Goal: Task Accomplishment & Management: Complete application form

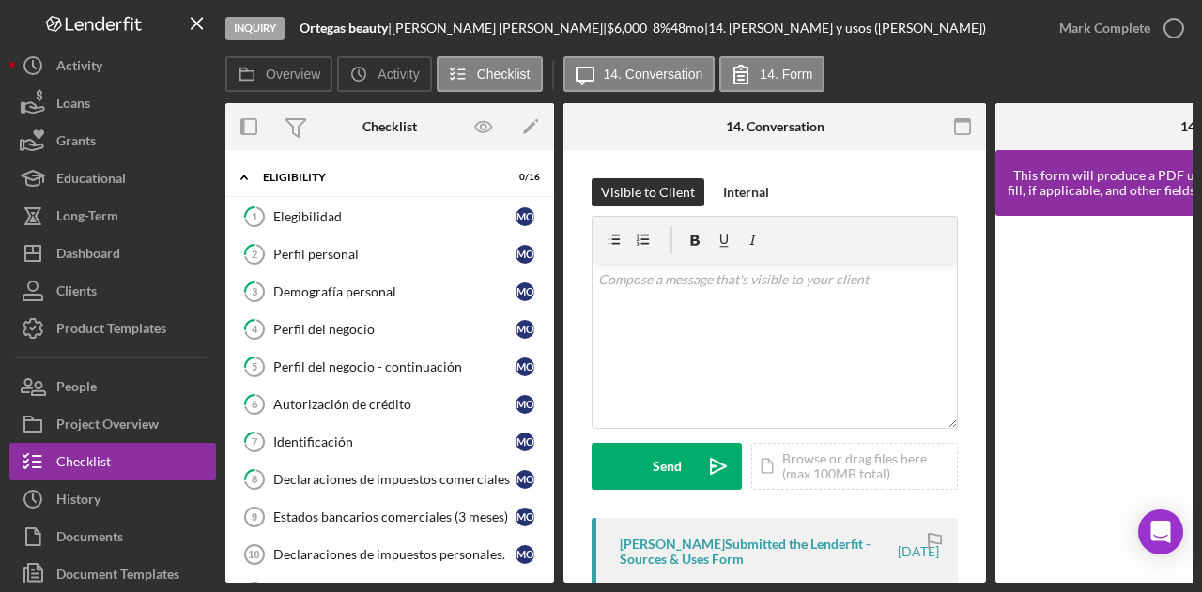
scroll to position [306, 0]
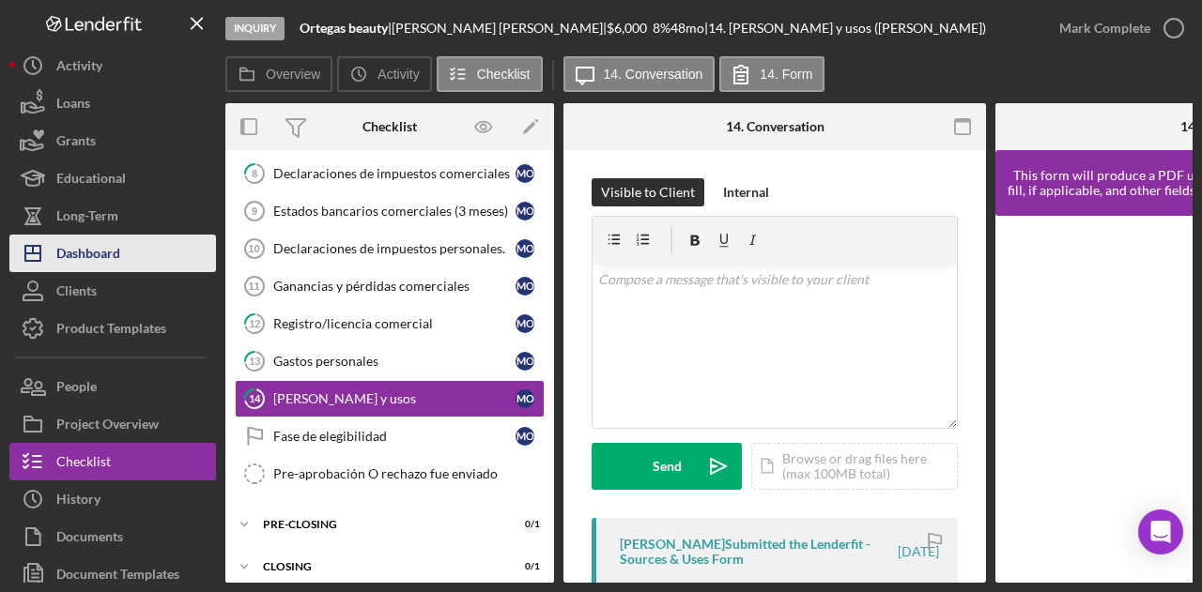
click at [103, 262] on div "Dashboard" at bounding box center [88, 256] width 64 height 42
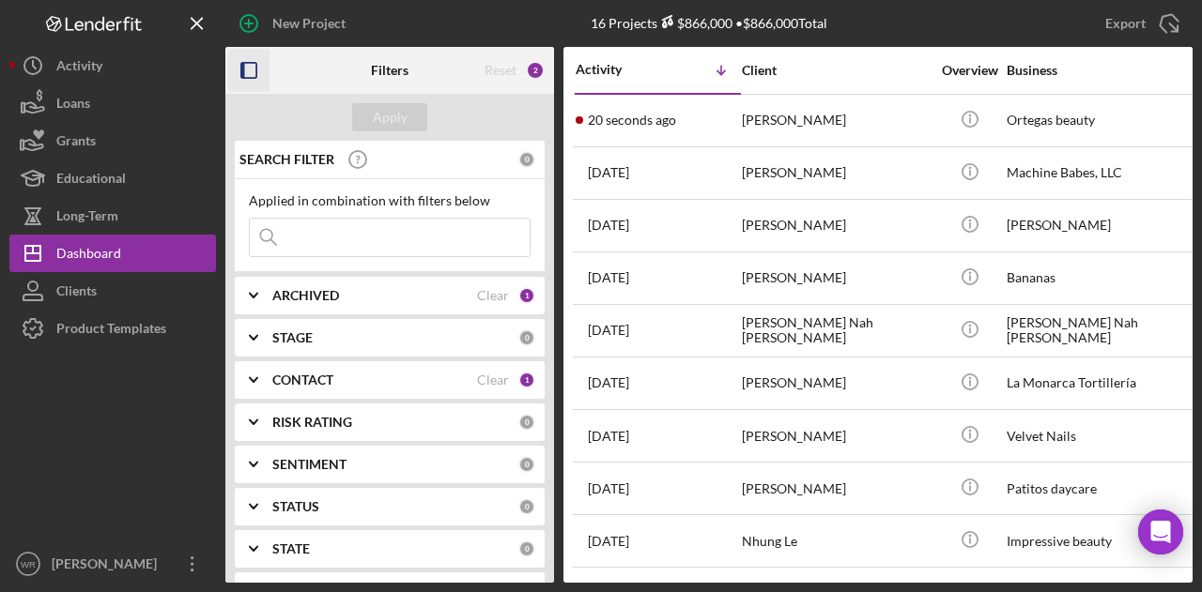
click at [241, 71] on rect "button" at bounding box center [243, 70] width 4 height 15
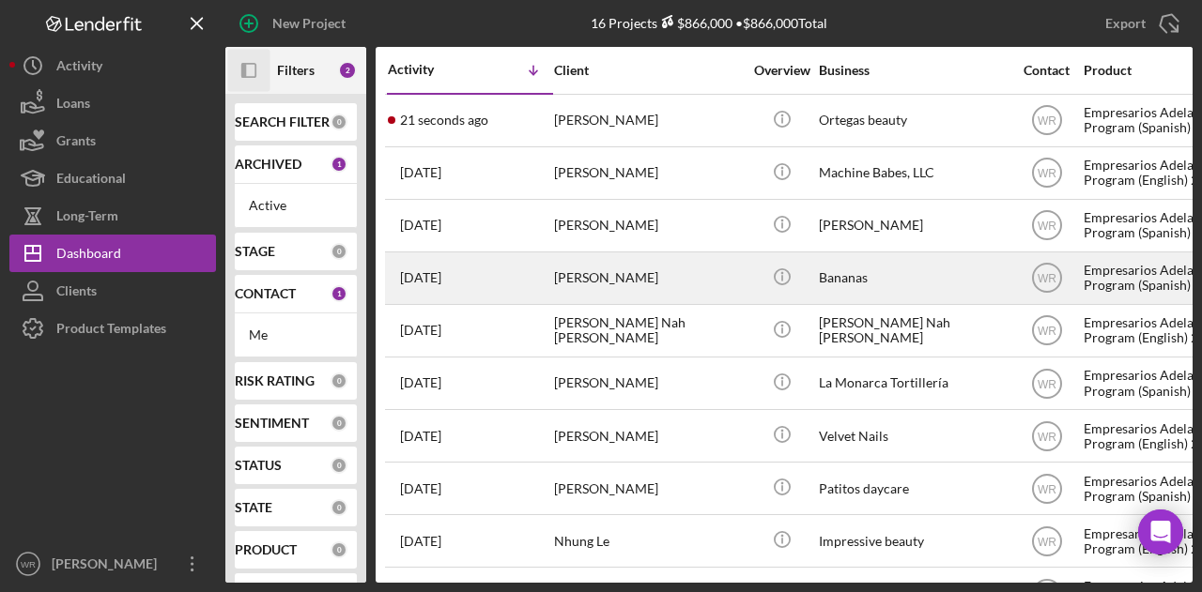
click at [579, 274] on div "[PERSON_NAME]" at bounding box center [648, 279] width 188 height 50
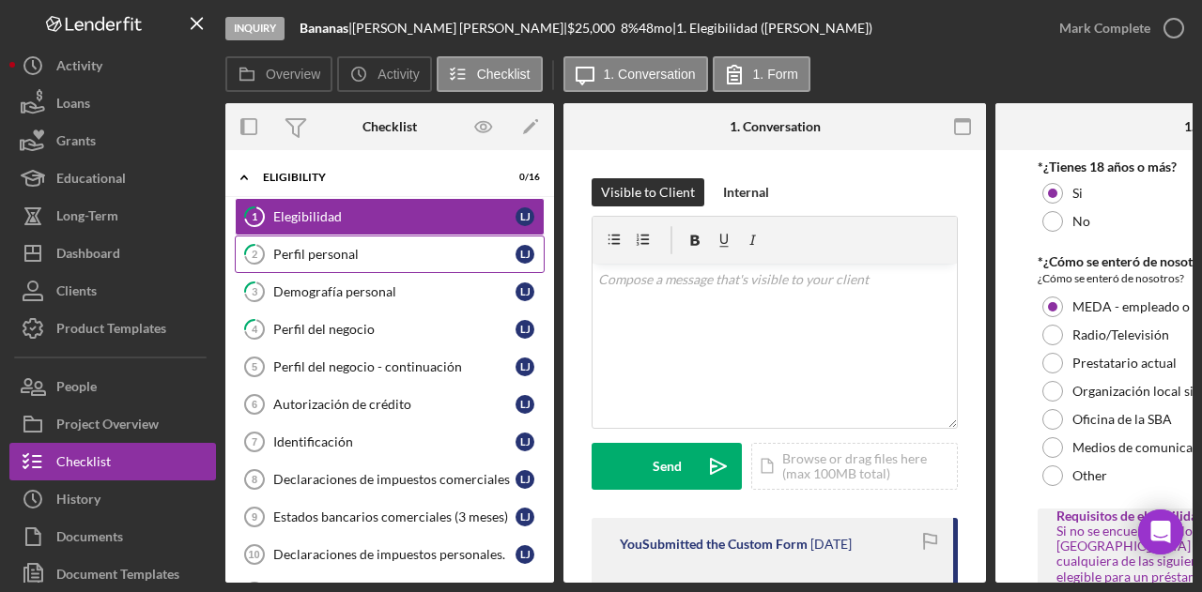
click at [348, 253] on div "Perfil personal" at bounding box center [394, 254] width 242 height 15
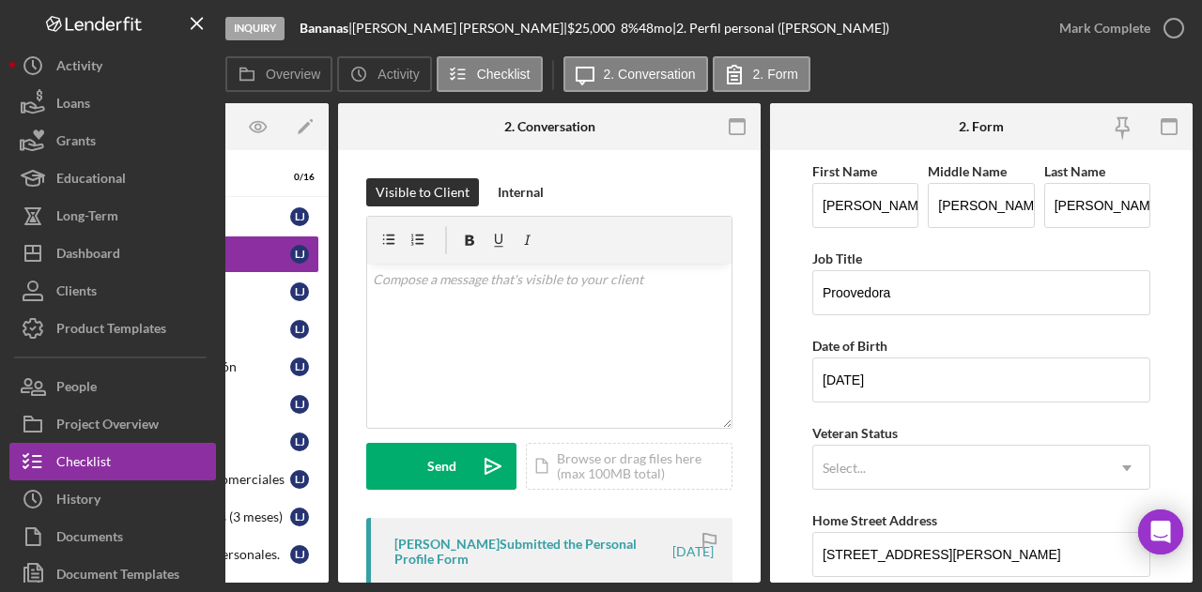
scroll to position [94, 0]
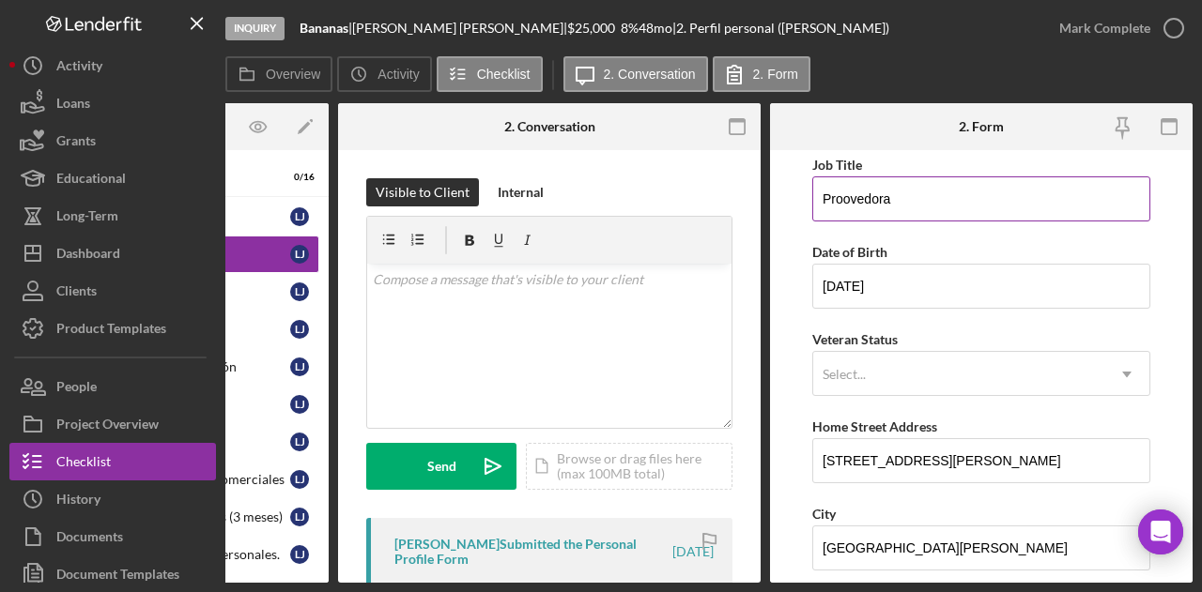
drag, startPoint x: 931, startPoint y: 208, endPoint x: 813, endPoint y: 219, distance: 117.9
click at [813, 219] on input "Proovedora" at bounding box center [981, 199] width 338 height 45
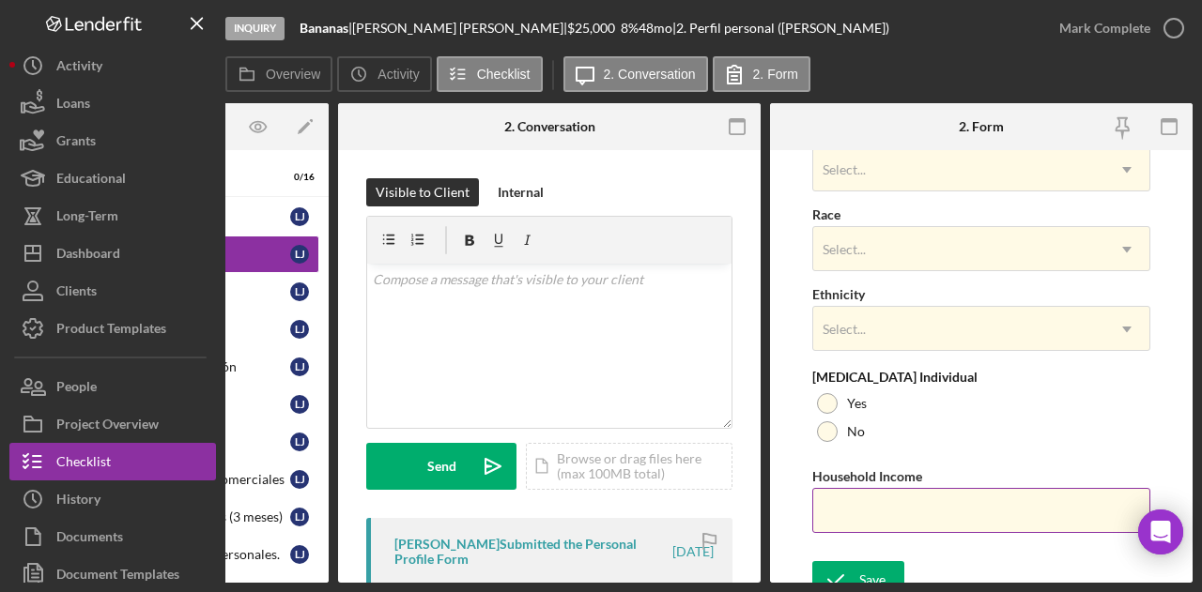
scroll to position [821, 0]
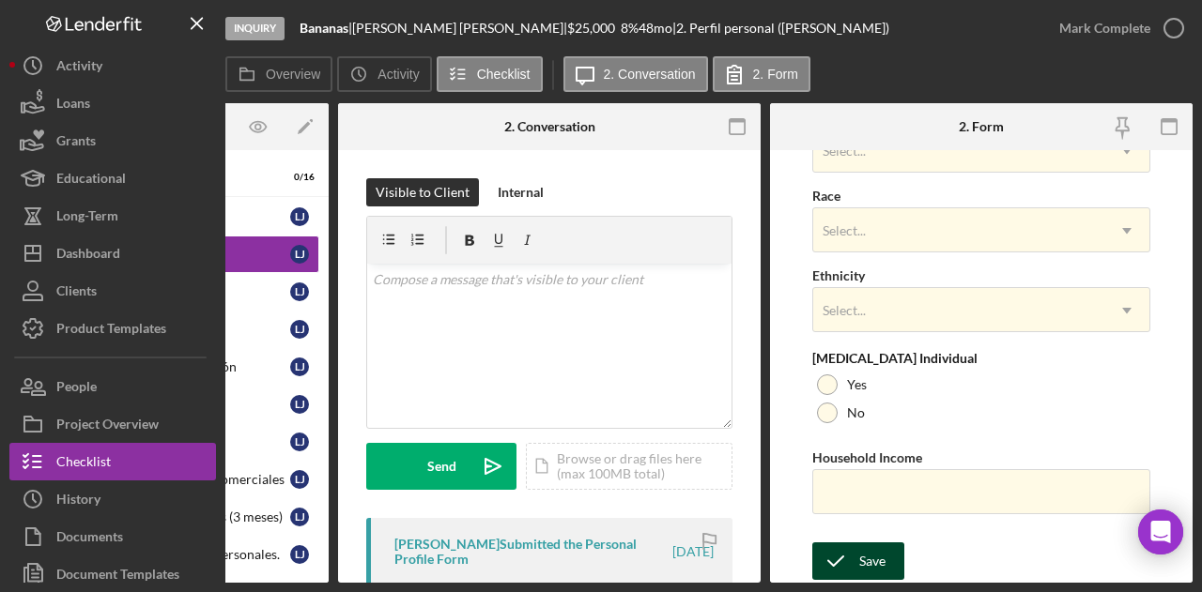
type input "owner"
click at [883, 571] on div "Save" at bounding box center [872, 562] width 26 height 38
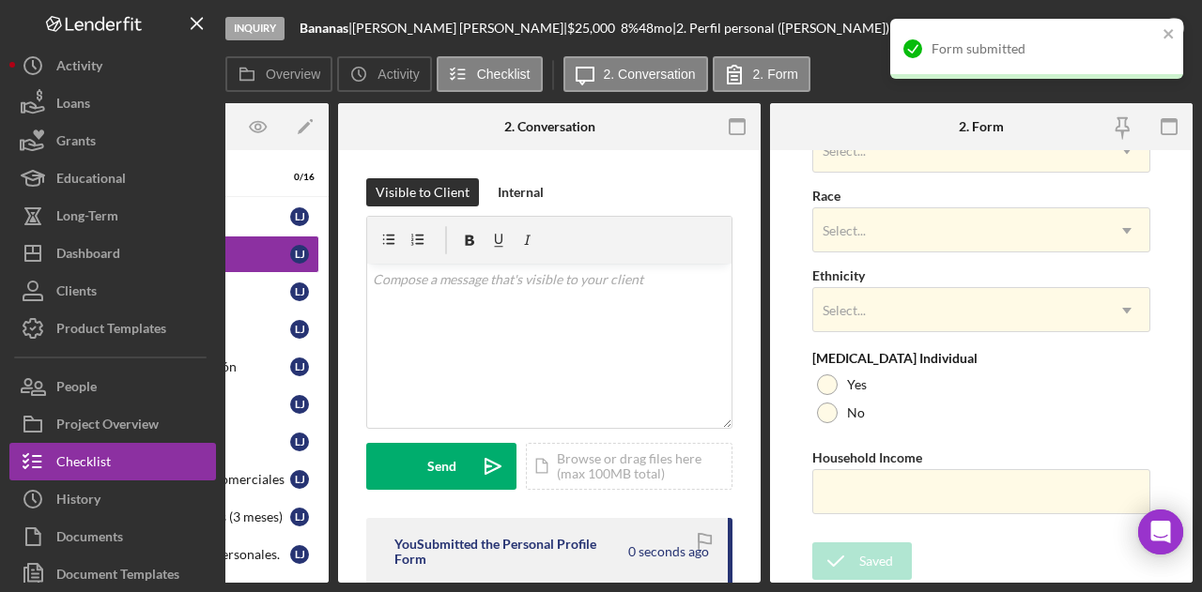
scroll to position [0, 0]
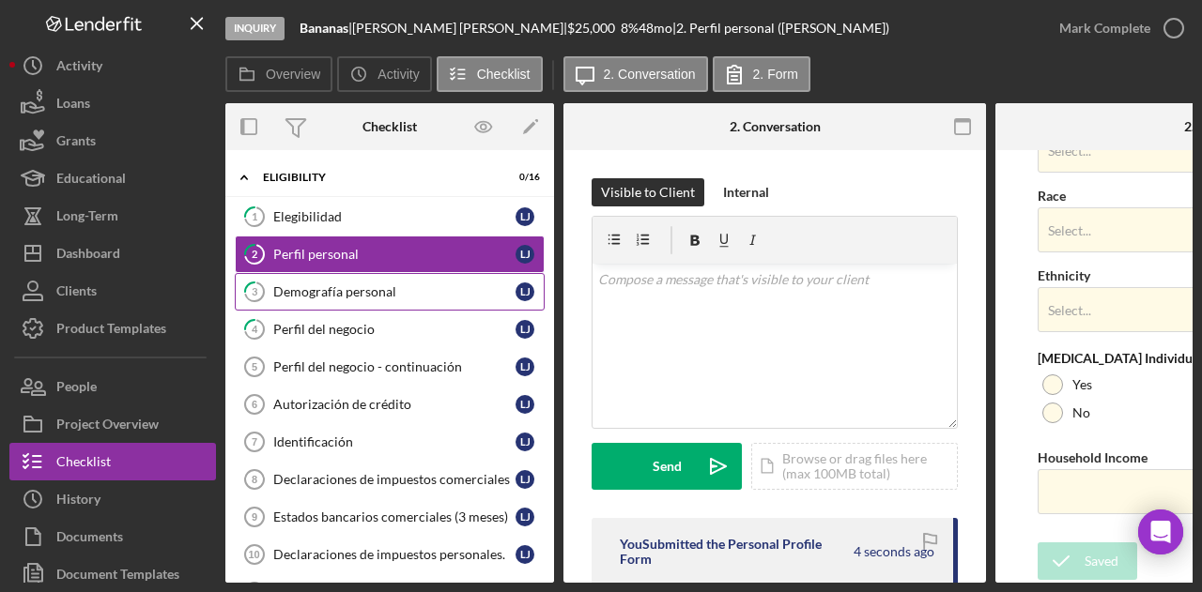
click at [347, 286] on div "Demografía personal" at bounding box center [394, 292] width 242 height 15
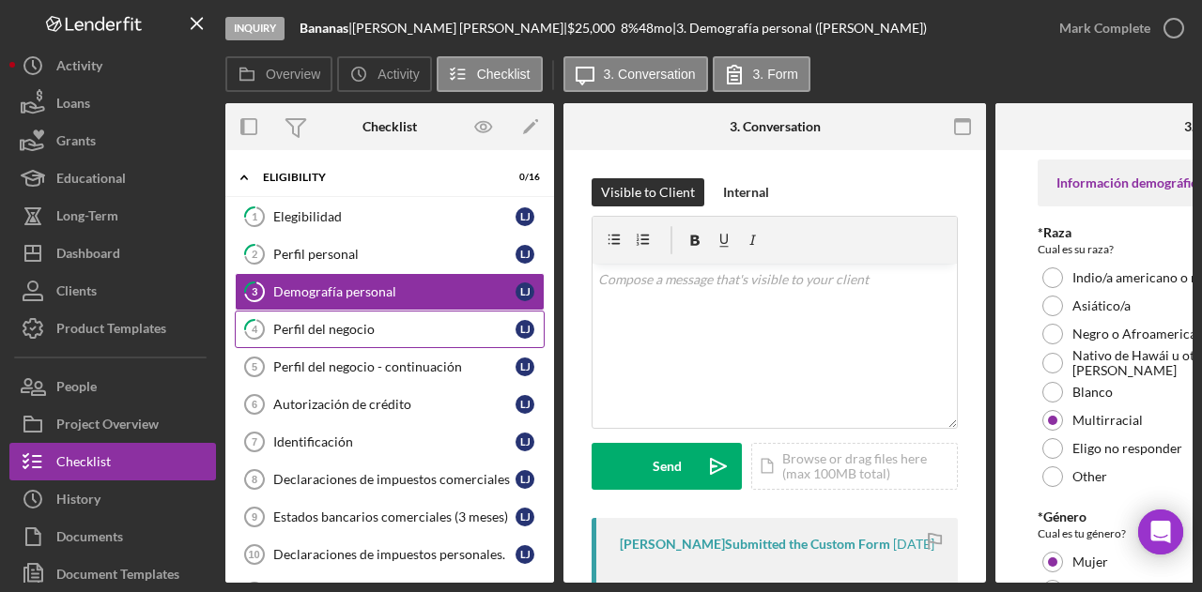
click at [368, 322] on div "Perfil del negocio" at bounding box center [394, 329] width 242 height 15
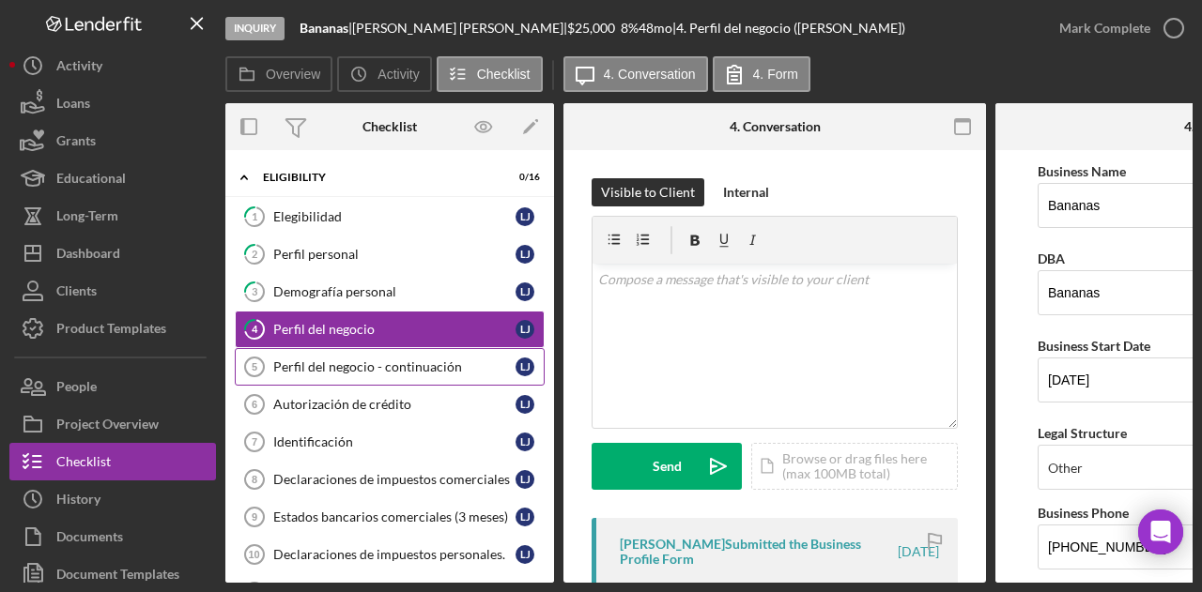
click at [315, 362] on div "Perfil del negocio - continuación" at bounding box center [394, 367] width 242 height 15
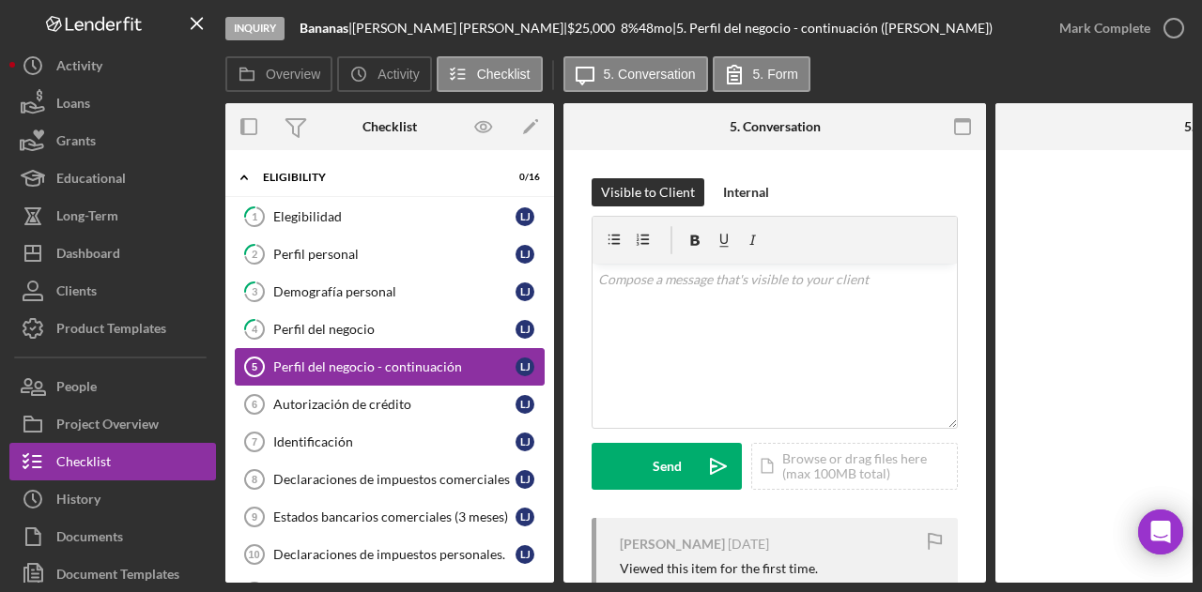
click at [323, 380] on link "Perfil del negocio - continuación 5 Perfil del negocio - continuación L J" at bounding box center [390, 367] width 310 height 38
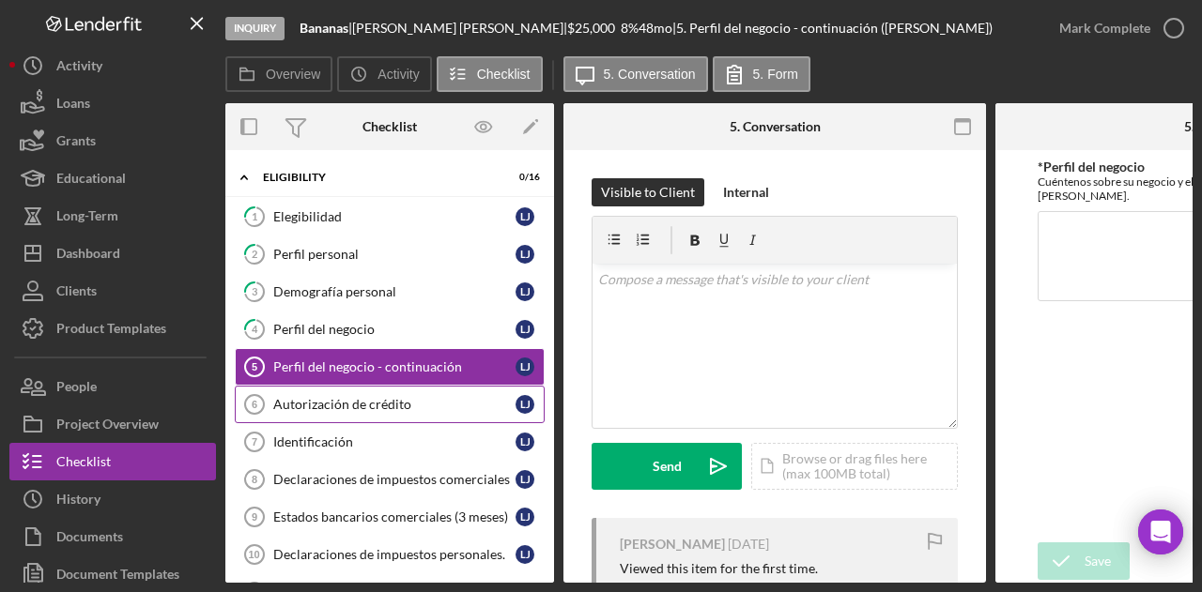
click at [337, 404] on div "Autorización de crédito" at bounding box center [394, 404] width 242 height 15
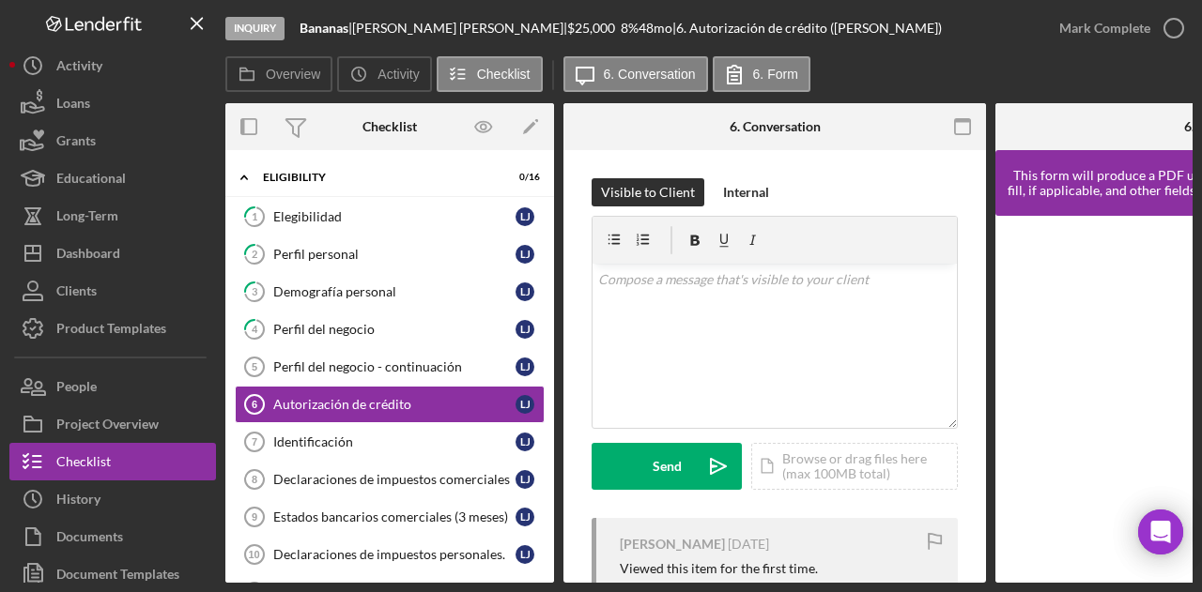
click at [1021, 577] on div at bounding box center [1206, 399] width 423 height 367
click at [347, 449] on link "Identificación 7 Identificación L J" at bounding box center [390, 442] width 310 height 38
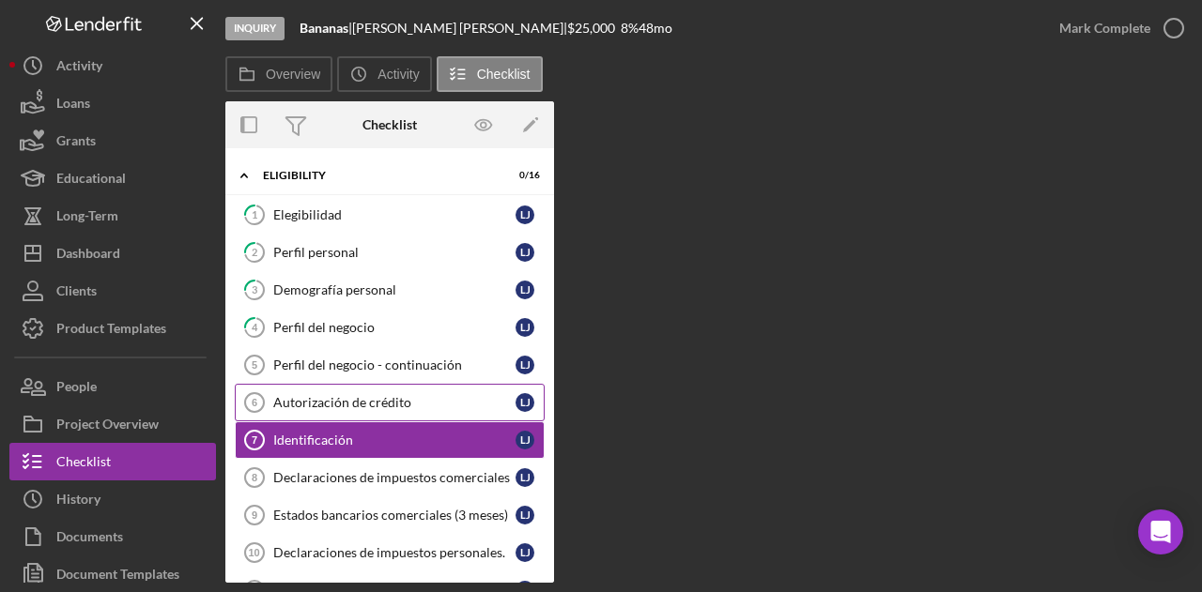
scroll to position [69, 0]
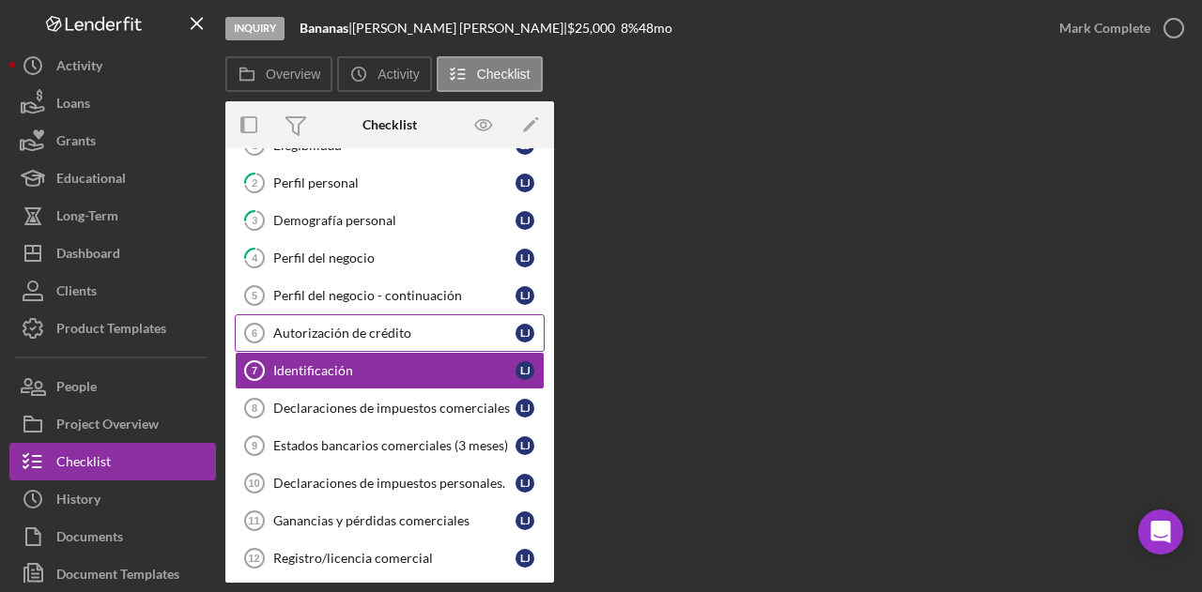
click at [337, 326] on div "Autorización de crédito" at bounding box center [394, 333] width 242 height 15
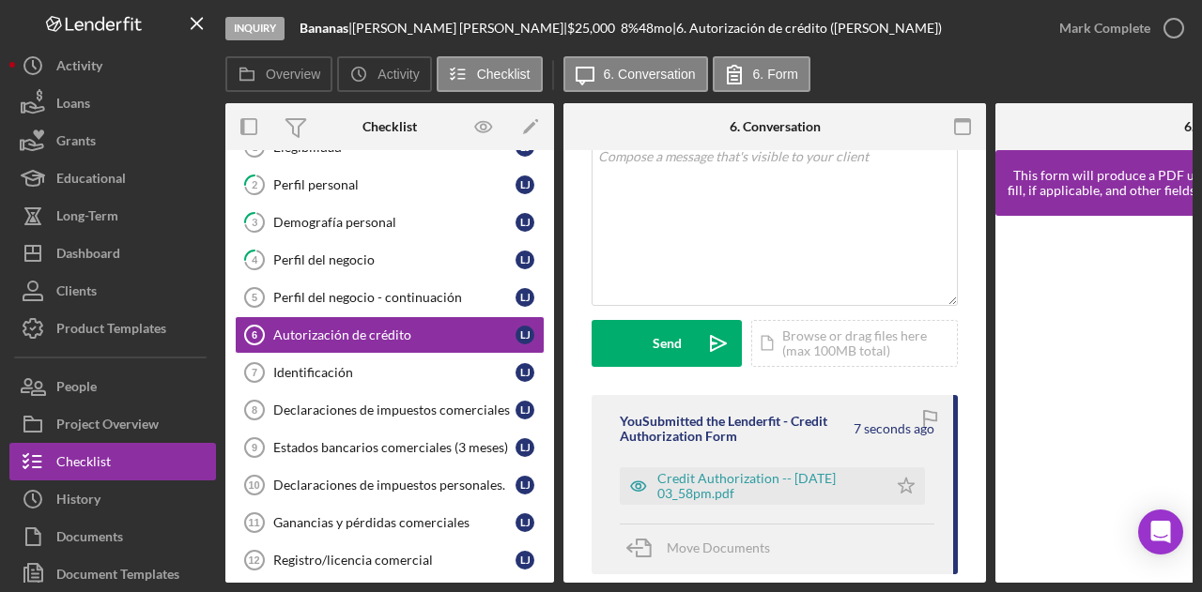
scroll to position [282, 0]
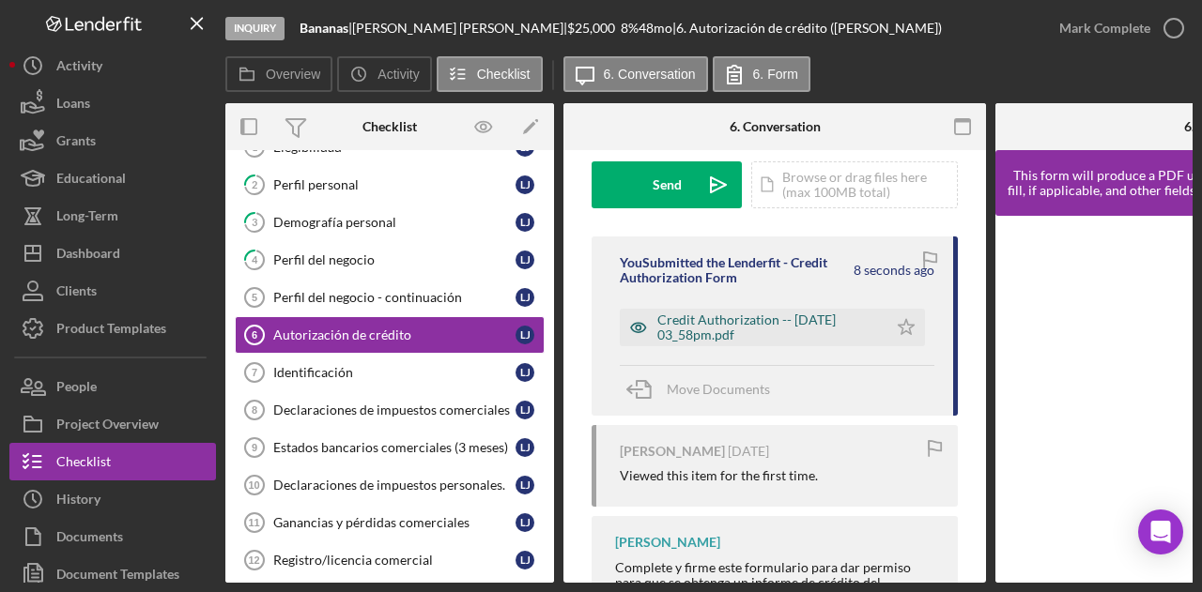
click at [702, 328] on div "Credit Authorization -- 2025-09-08 03_58pm.pdf" at bounding box center [767, 328] width 221 height 30
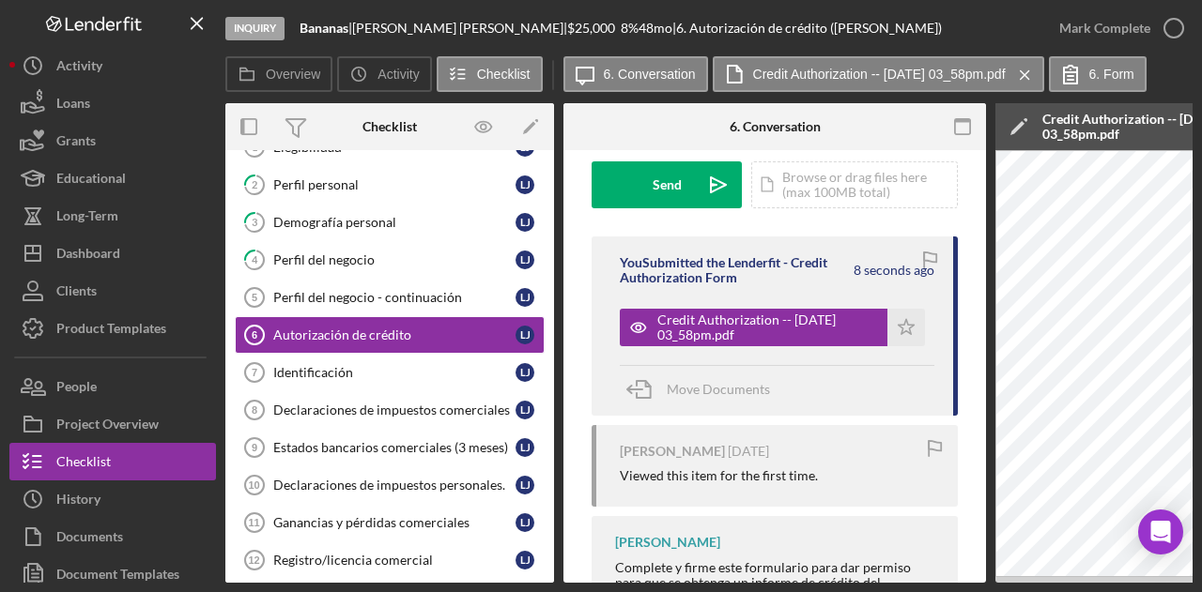
scroll to position [0, 798]
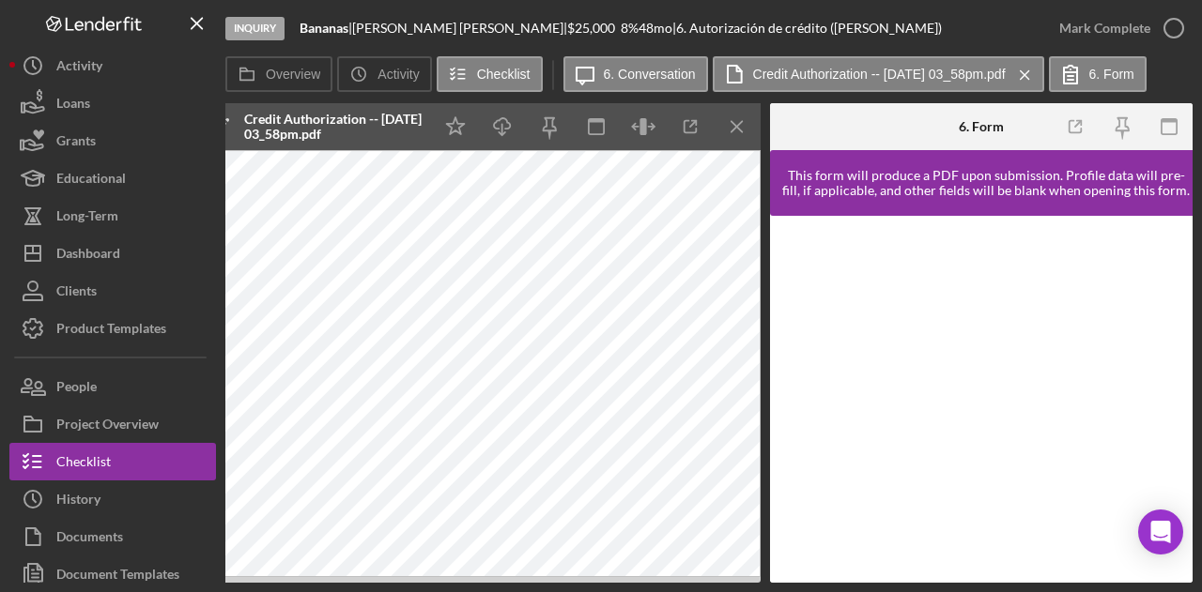
click at [483, 588] on div "Inquiry Bananas | Lina Jimenez | $25,000 $25,000 8 % 48 mo | 6. Autorización de…" at bounding box center [601, 296] width 1202 height 592
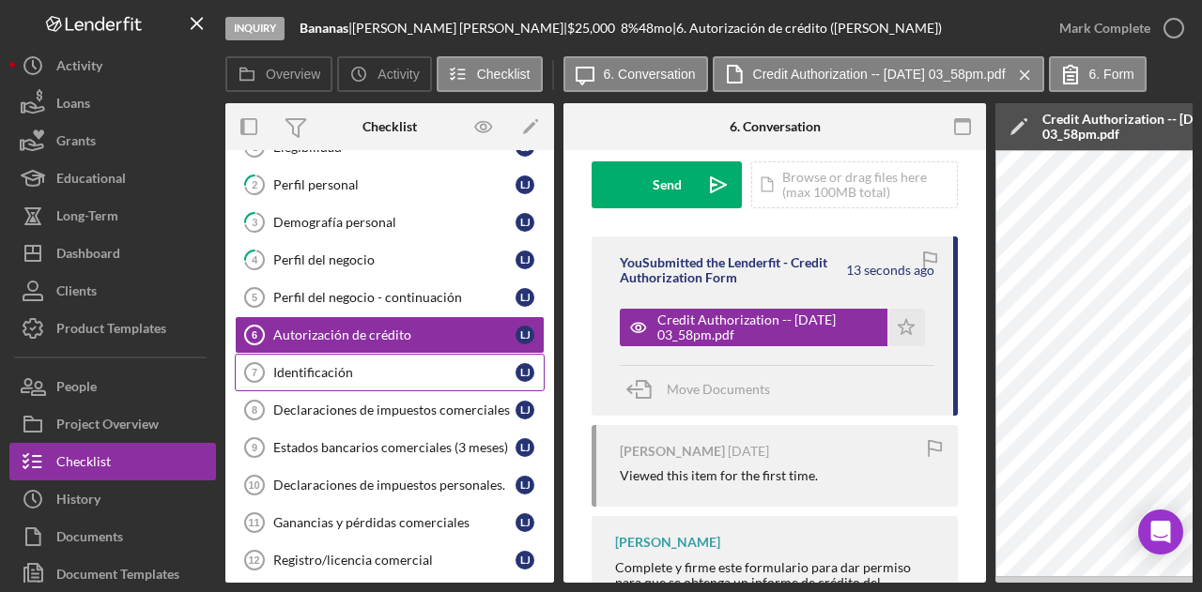
click at [360, 373] on div "Identificación" at bounding box center [394, 372] width 242 height 15
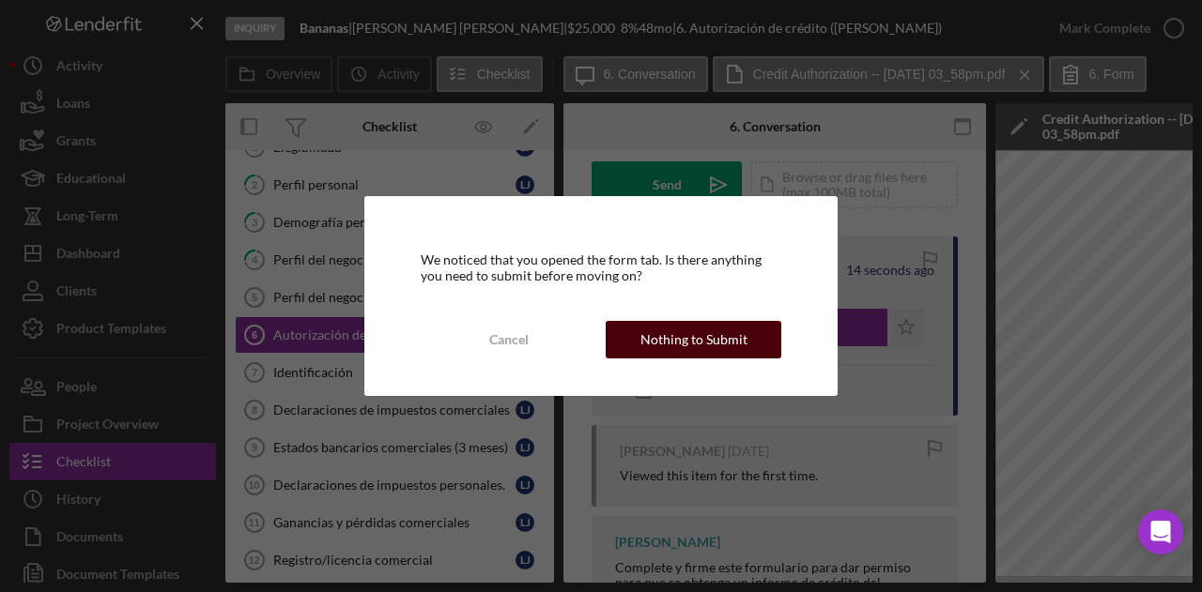
click at [759, 358] on div "Cancel Nothing to Submit" at bounding box center [601, 340] width 361 height 38
click at [710, 351] on div "Nothing to Submit" at bounding box center [693, 340] width 107 height 38
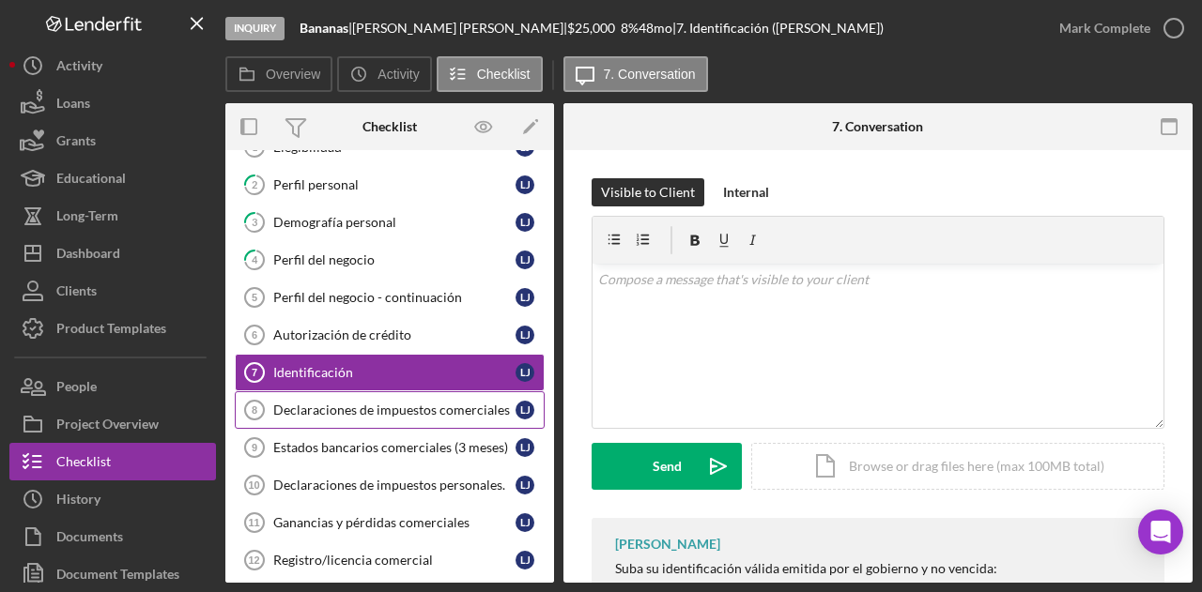
click at [401, 405] on div "Declaraciones de impuestos comerciales" at bounding box center [394, 410] width 242 height 15
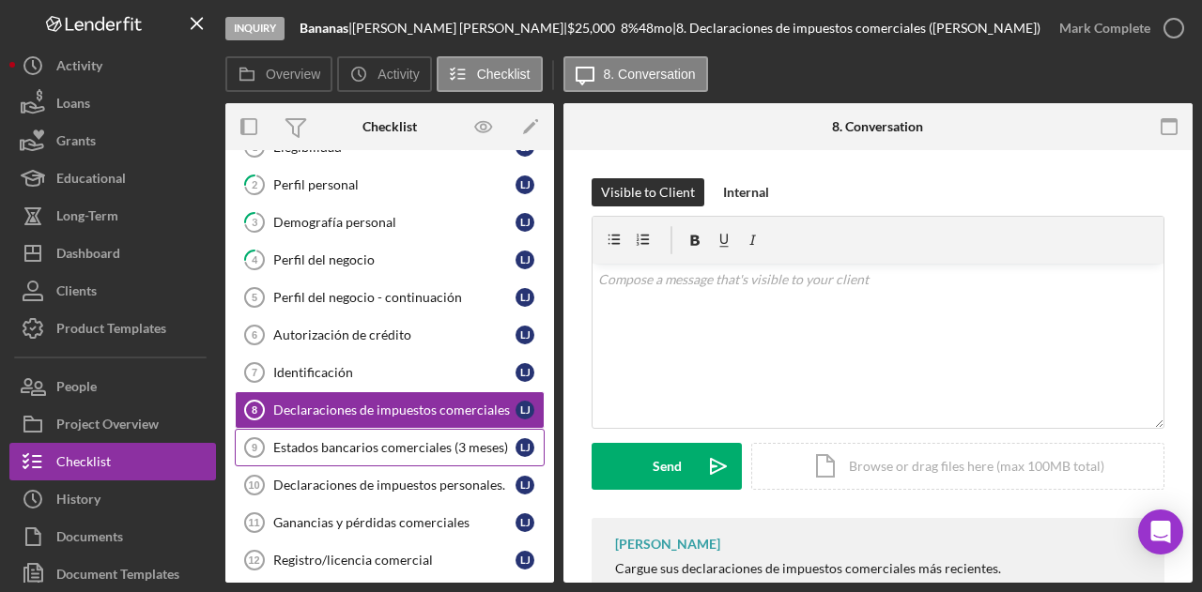
click at [387, 449] on div "Estados bancarios comerciales (3 meses)" at bounding box center [394, 447] width 242 height 15
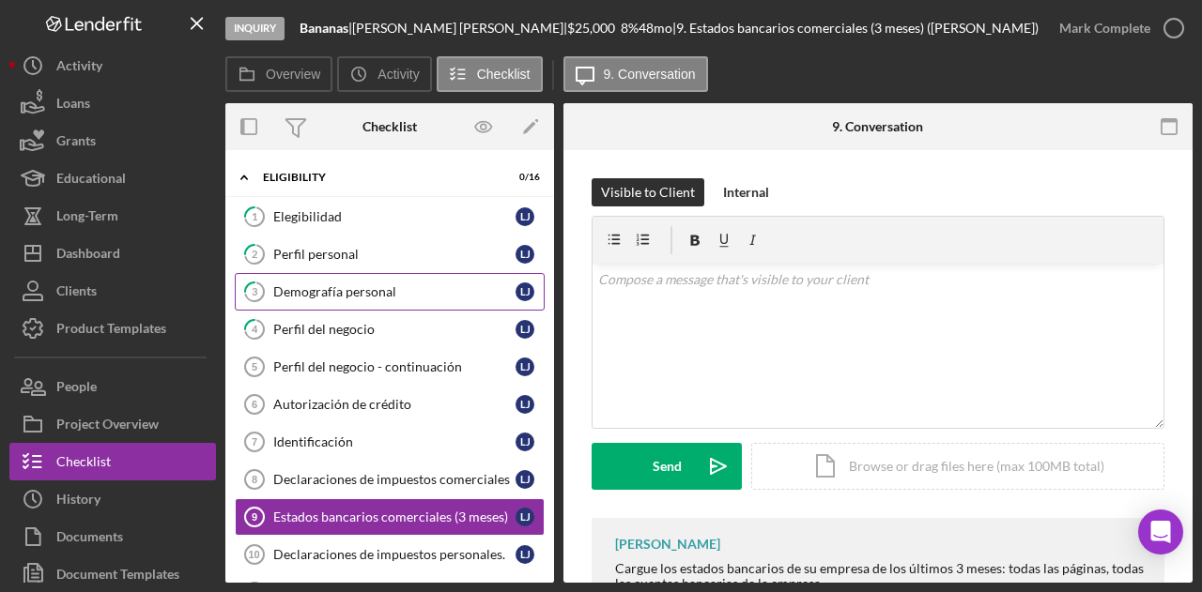
click at [359, 303] on link "3 Demografía personal L J" at bounding box center [390, 292] width 310 height 38
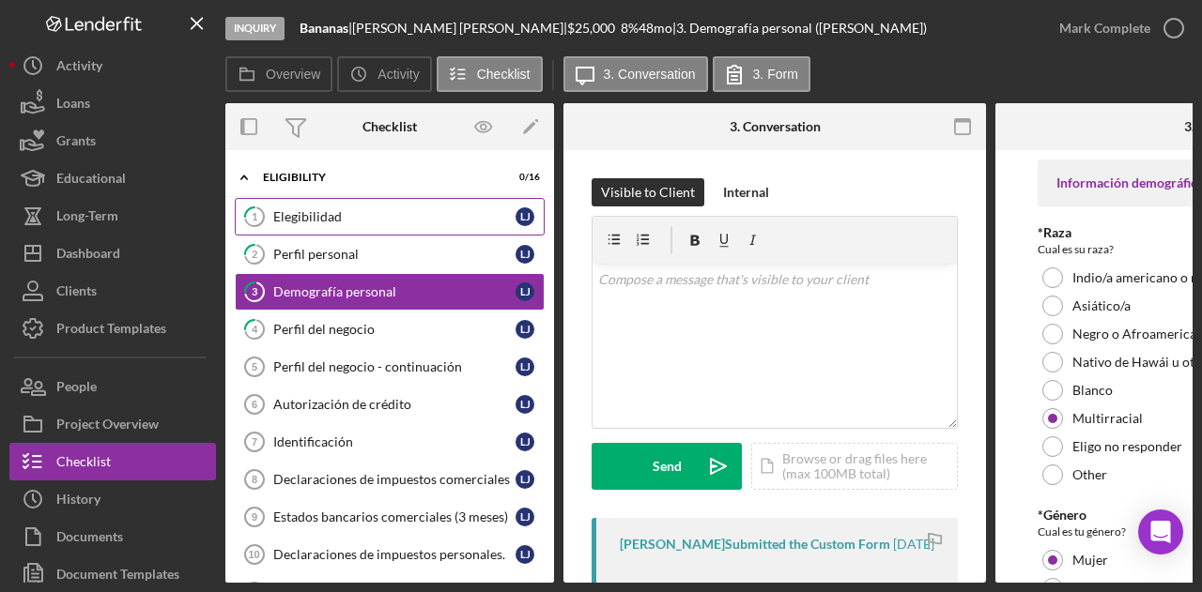
drag, startPoint x: 360, startPoint y: 252, endPoint x: 345, endPoint y: 227, distance: 28.7
click at [359, 252] on div "Perfil personal" at bounding box center [394, 254] width 242 height 15
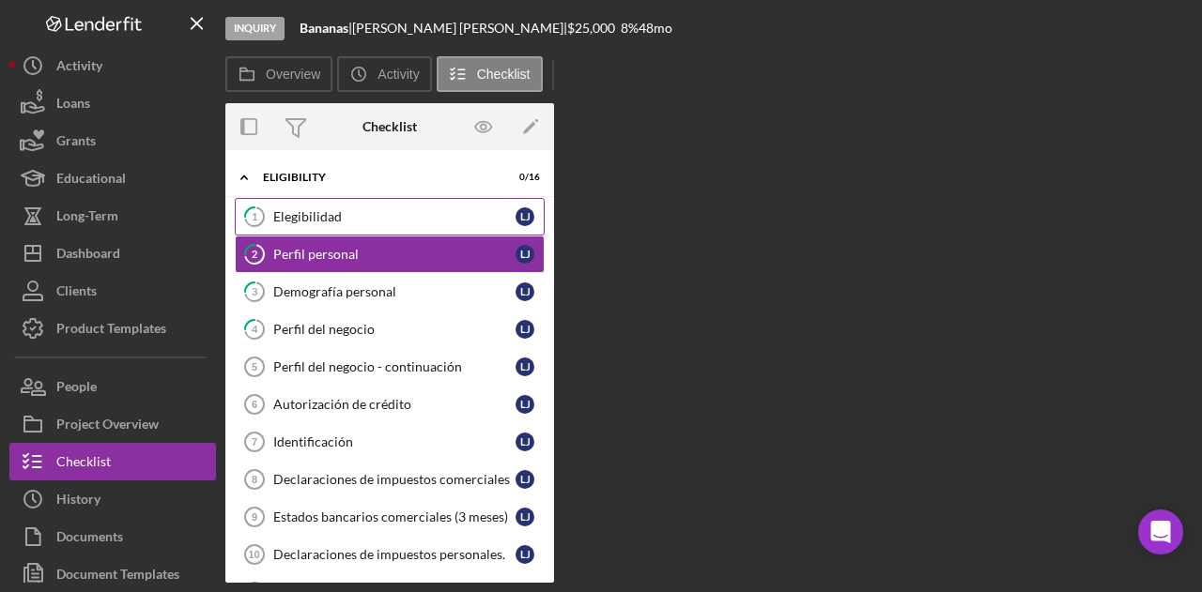
click at [347, 204] on link "1 Elegibilidad L J" at bounding box center [390, 217] width 310 height 38
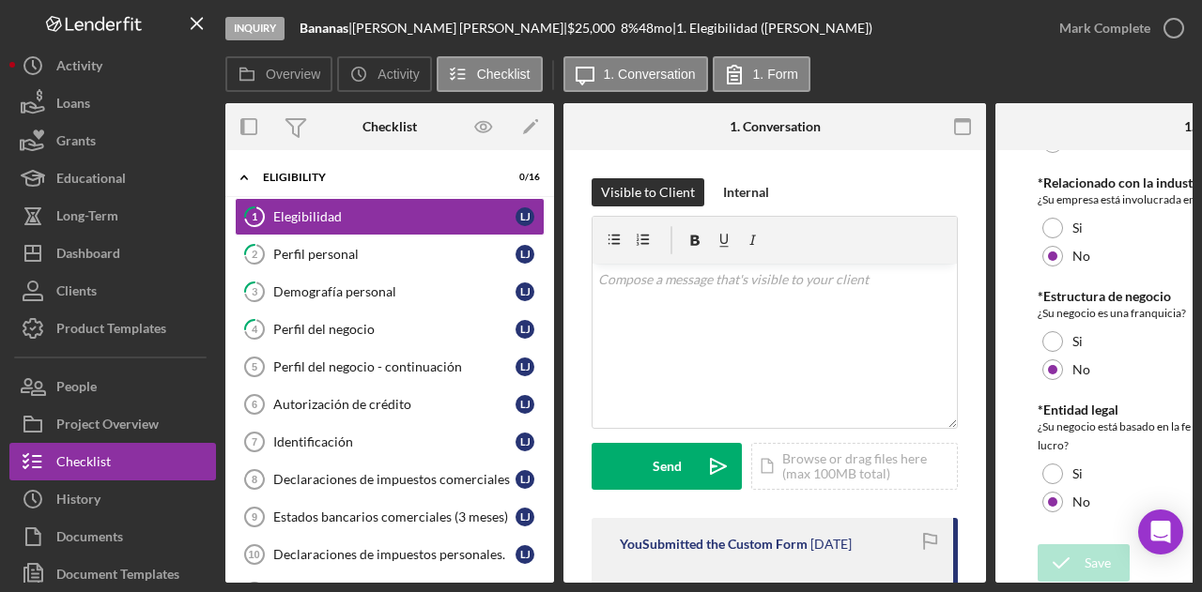
scroll to position [928, 0]
click at [419, 252] on div "Perfil personal" at bounding box center [394, 254] width 242 height 15
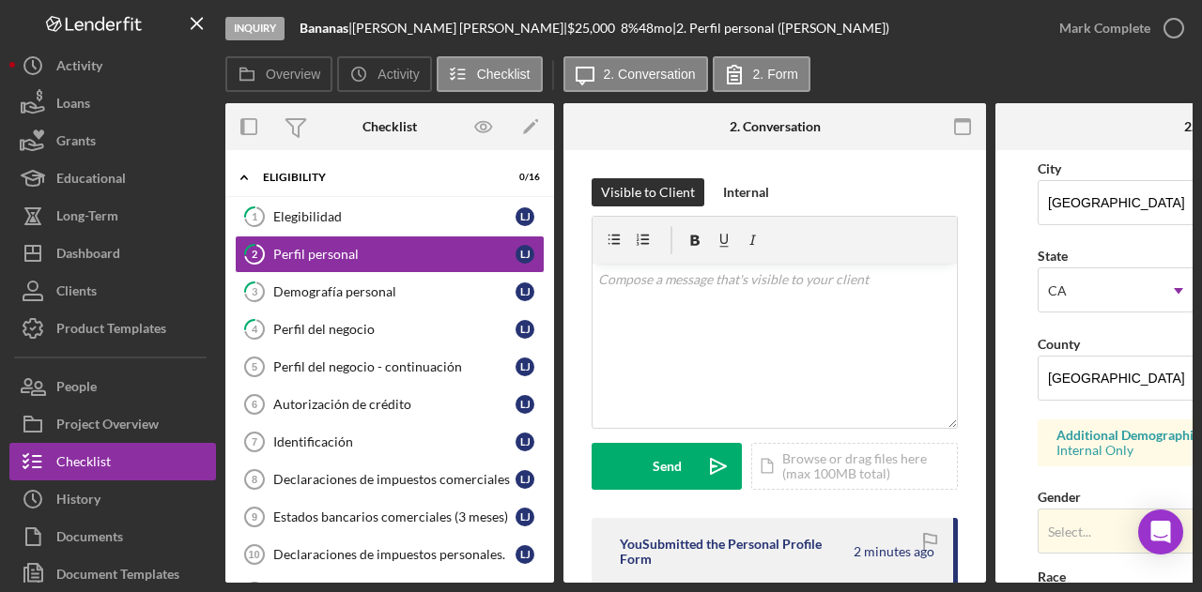
scroll to position [188, 0]
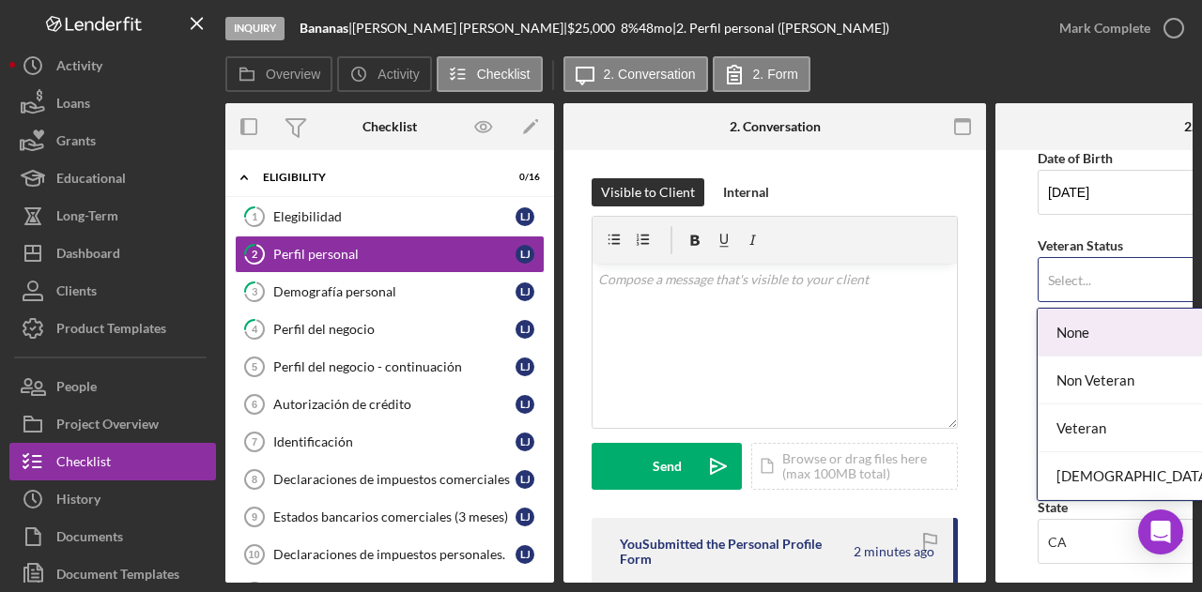
click at [1095, 293] on div "Select..." at bounding box center [1184, 280] width 291 height 43
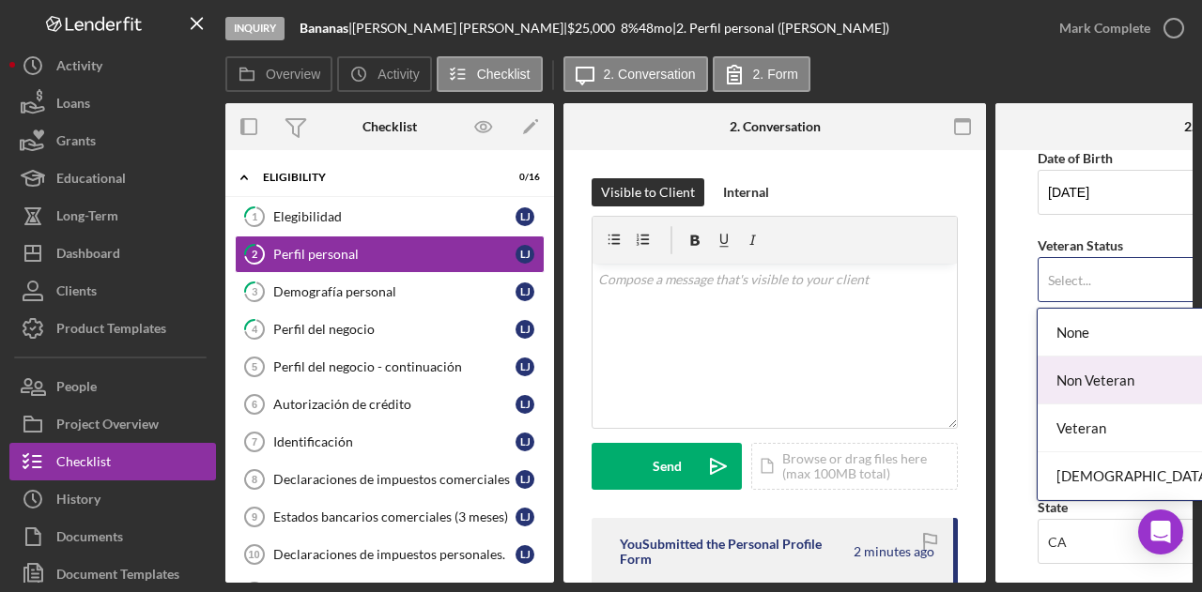
click at [1094, 375] on div "Non Veteran" at bounding box center [1203, 381] width 331 height 48
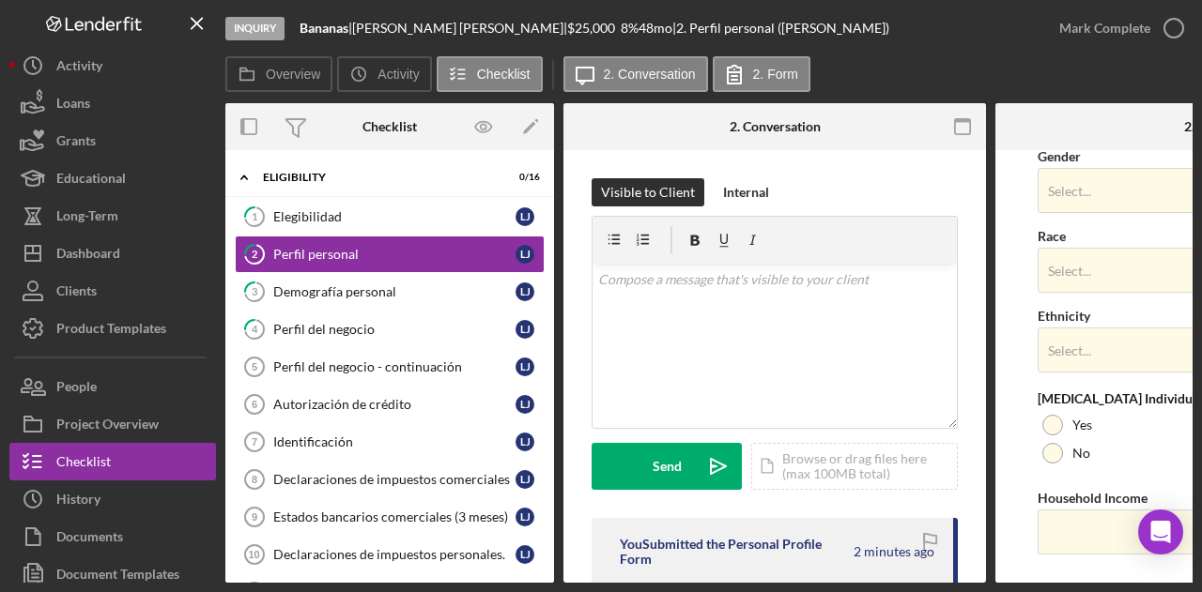
scroll to position [821, 0]
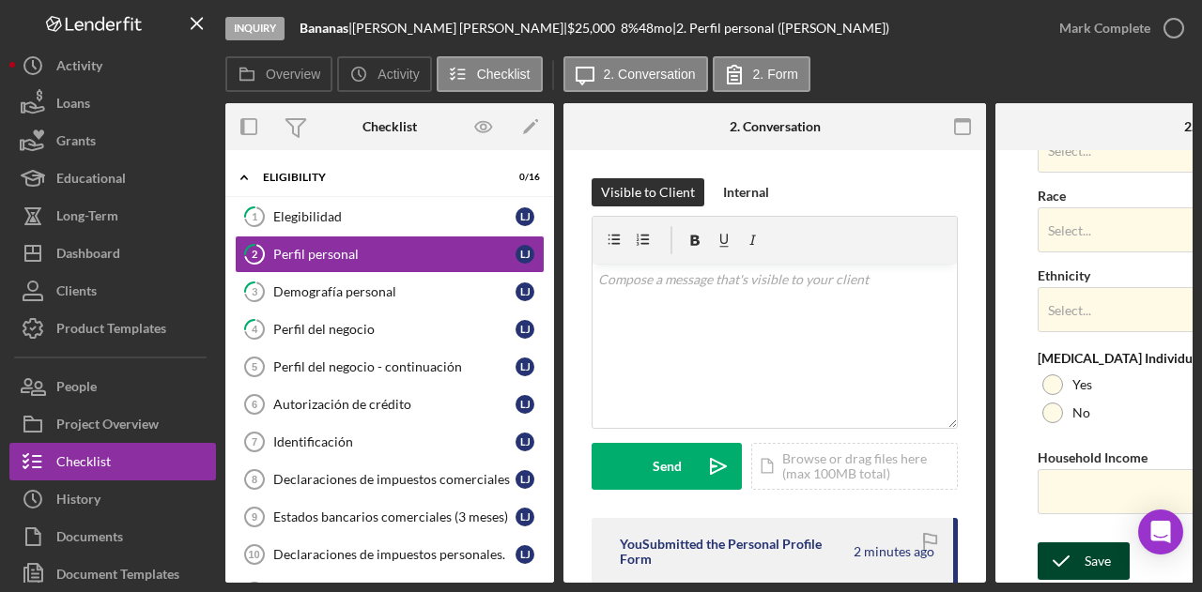
click at [1085, 546] on div "Save" at bounding box center [1098, 562] width 26 height 38
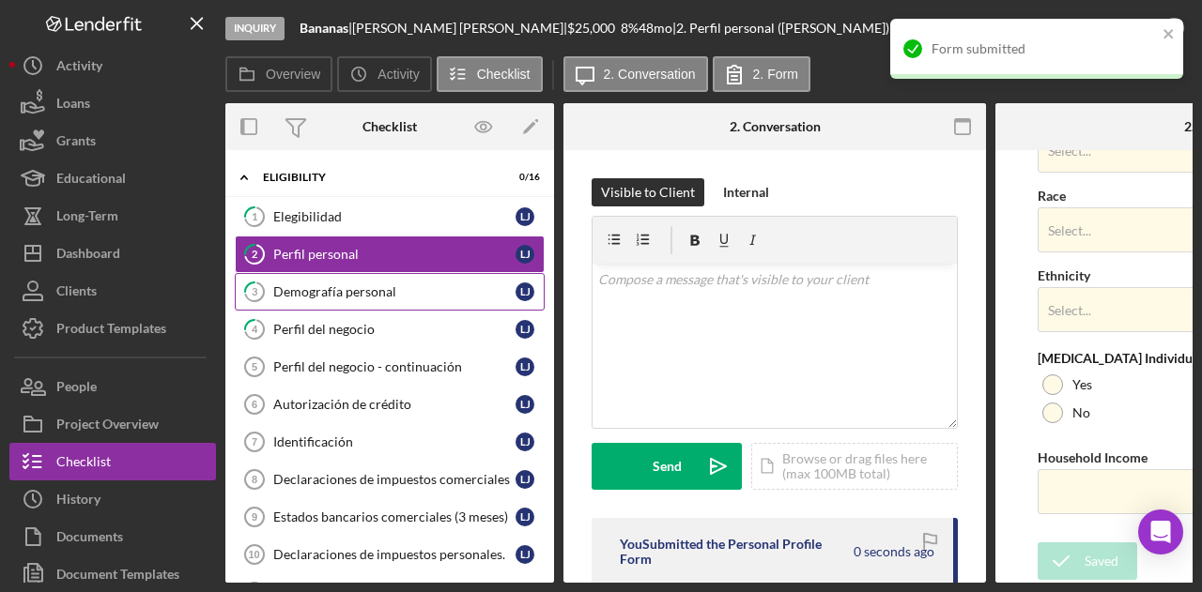
click at [342, 273] on link "3 Demografía personal L J" at bounding box center [390, 292] width 310 height 38
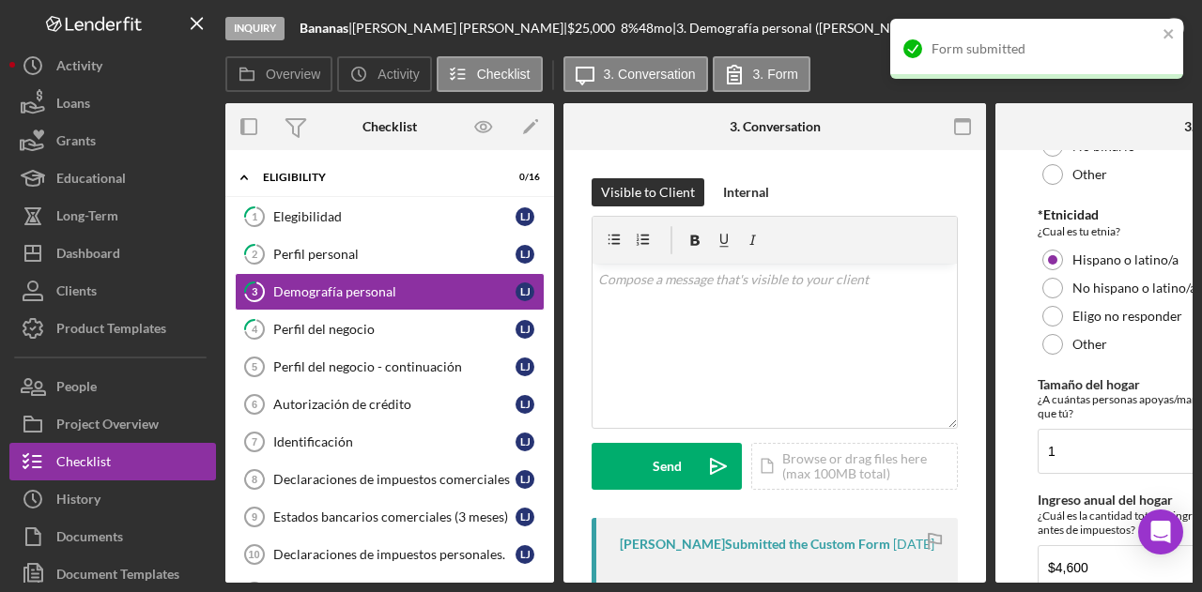
scroll to position [607, 0]
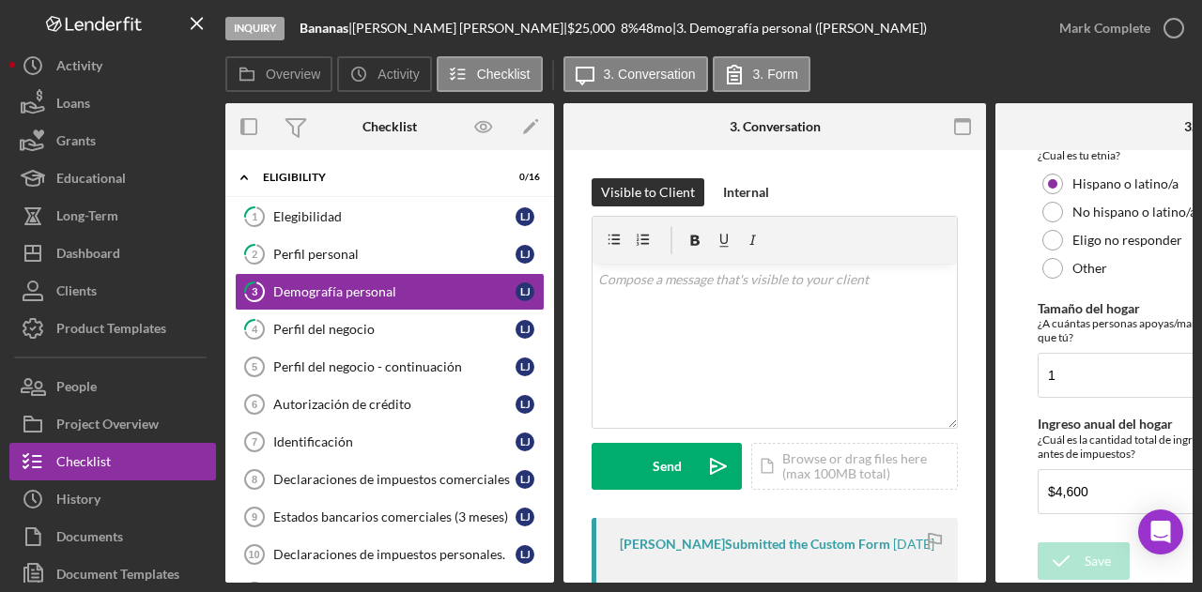
click at [1010, 352] on form "Información demográfica *Raza Cual es su raza? Indio/a americano o nativo de Al…" at bounding box center [1206, 366] width 423 height 433
click at [1113, 484] on input "$4,600" at bounding box center [1207, 491] width 338 height 45
click at [1070, 375] on input "1" at bounding box center [1207, 375] width 338 height 45
type input "2"
click at [1030, 462] on form "Información demográfica *Raza Cual es su raza? Indio/a americano o nativo de Al…" at bounding box center [1206, 366] width 423 height 433
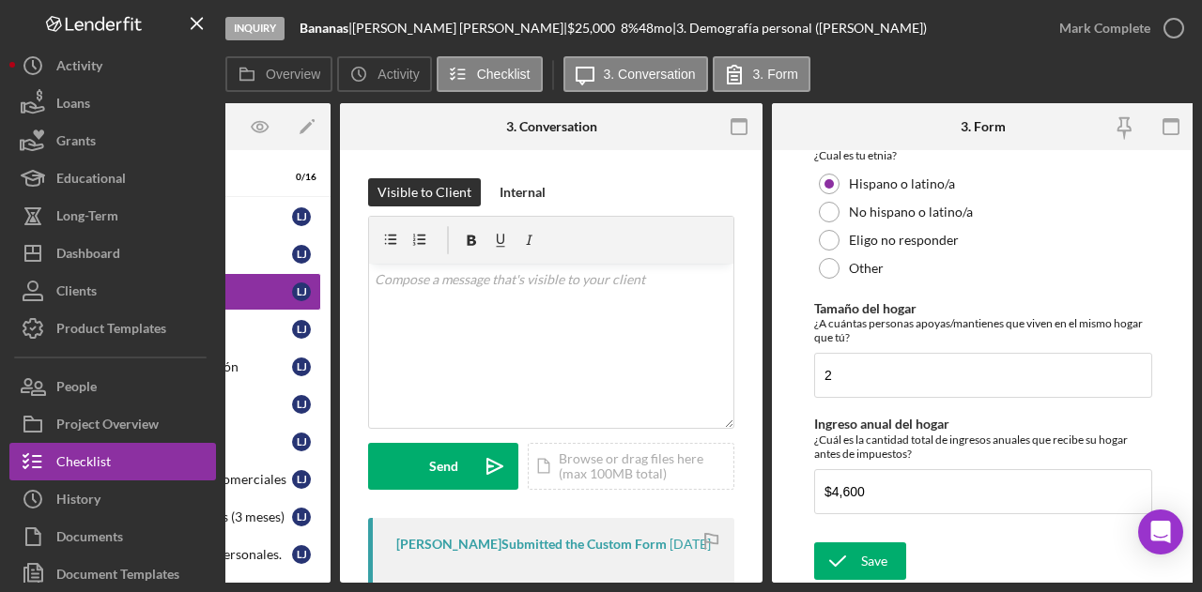
scroll to position [0, 224]
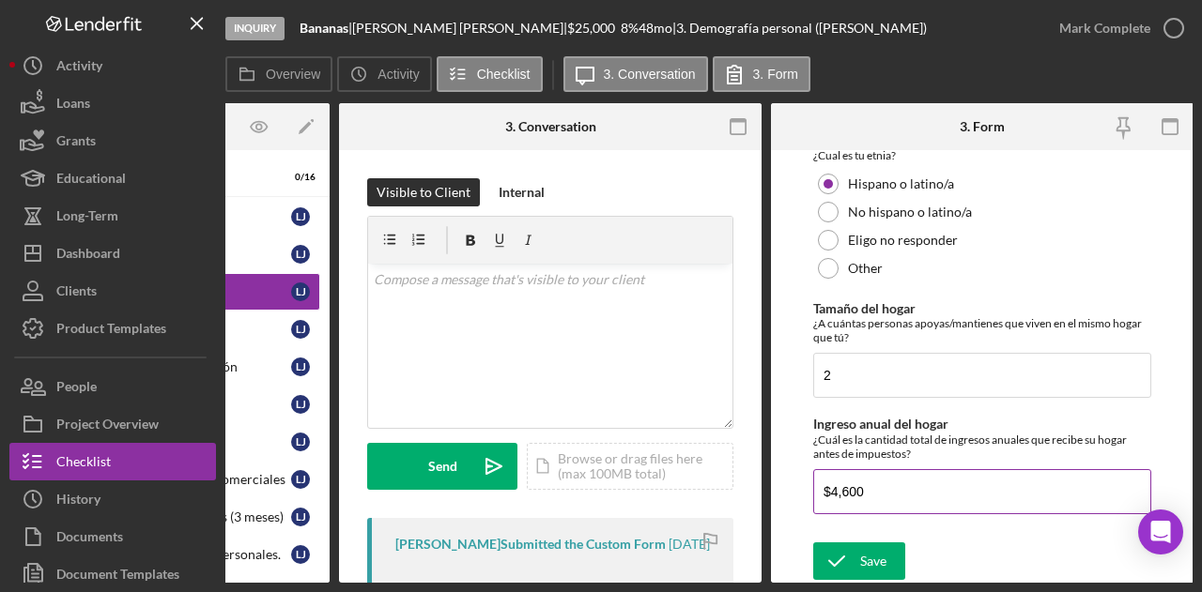
click at [959, 502] on input "$4,600" at bounding box center [982, 491] width 338 height 45
drag, startPoint x: 968, startPoint y: 493, endPoint x: 840, endPoint y: 491, distance: 127.7
click at [841, 491] on input "$4,600" at bounding box center [982, 491] width 338 height 45
type input "$4"
click at [1085, 493] on input "Ingreso anual del hogar" at bounding box center [982, 491] width 338 height 45
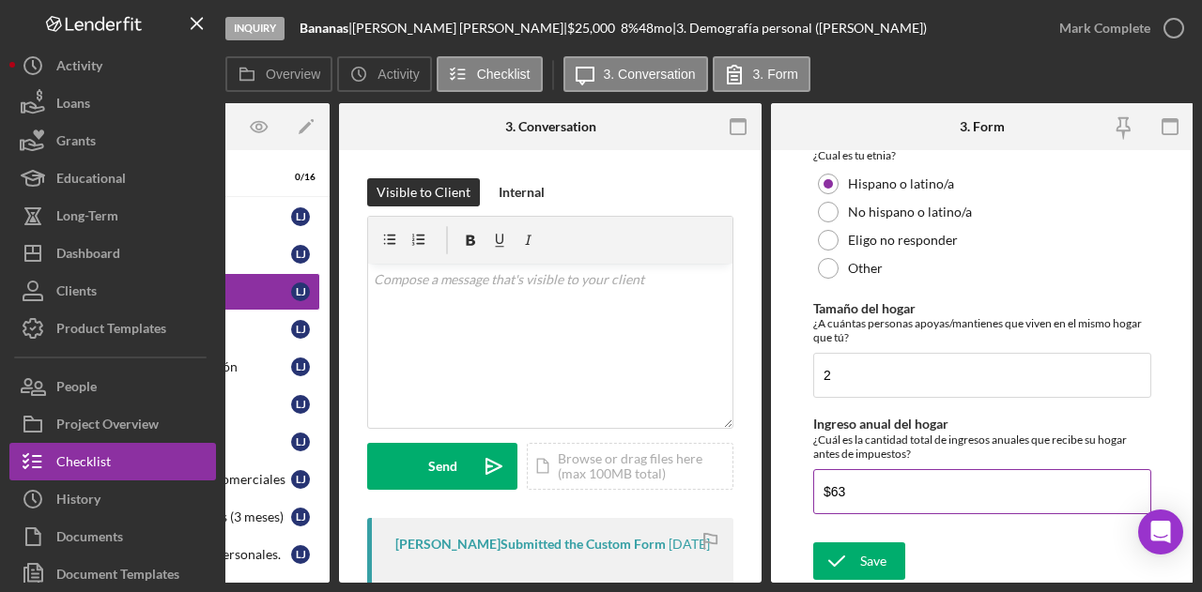
click at [885, 497] on input "$63" at bounding box center [982, 491] width 338 height 45
type input "$63,120"
click at [883, 533] on form "Información demográfica *Raza Cual es su raza? Indio/a americano o nativo de Al…" at bounding box center [982, 366] width 423 height 433
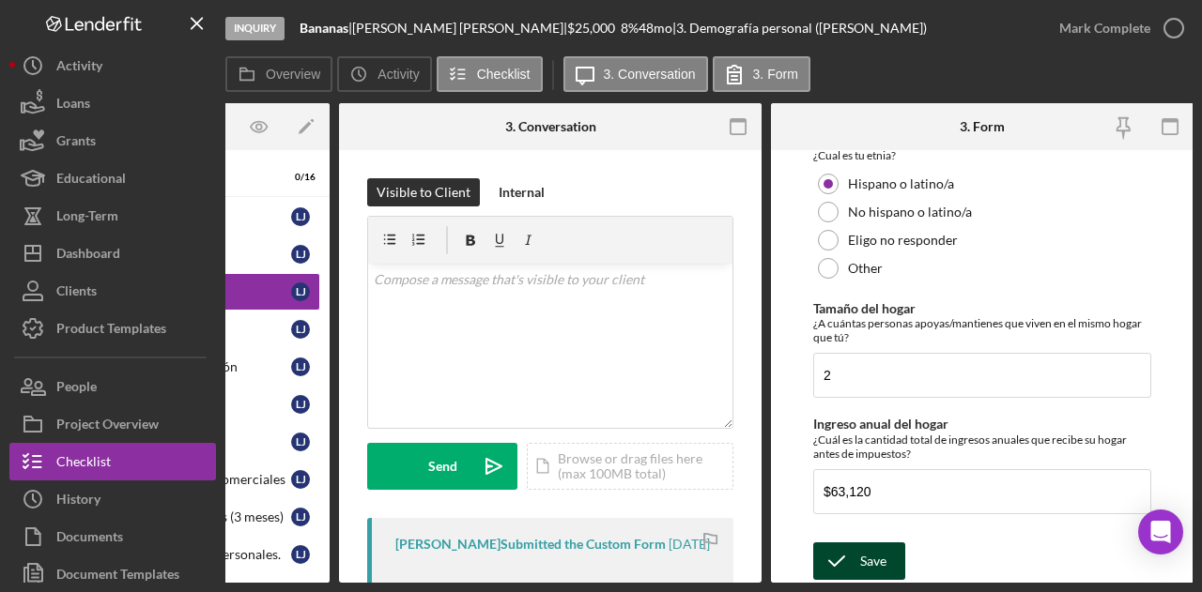
click at [882, 558] on div "Save" at bounding box center [873, 562] width 26 height 38
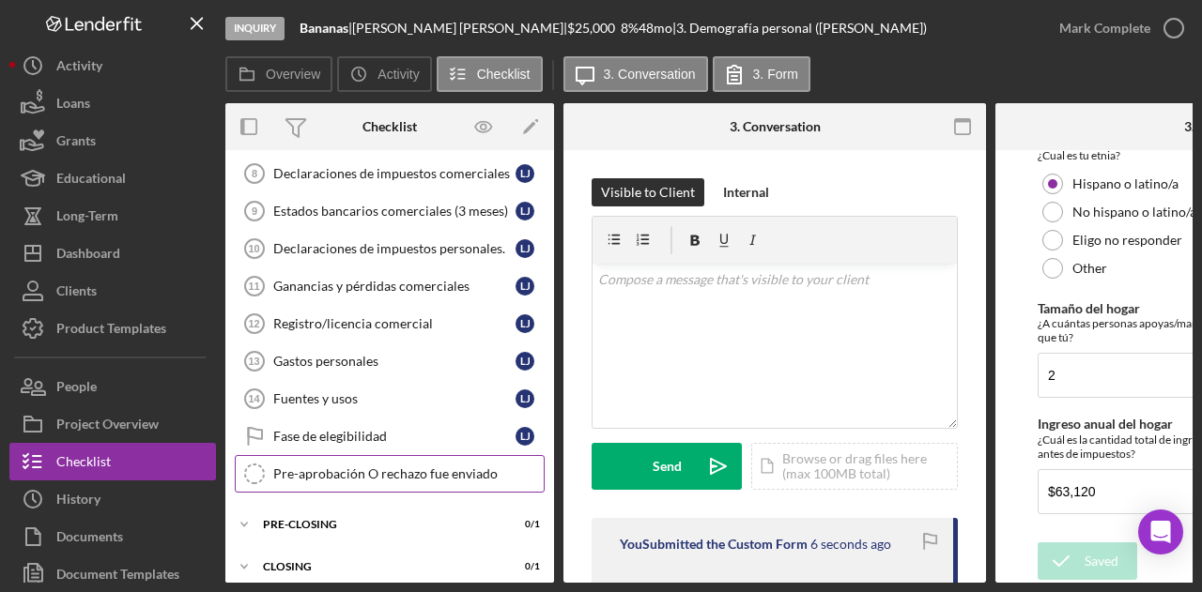
scroll to position [314, 0]
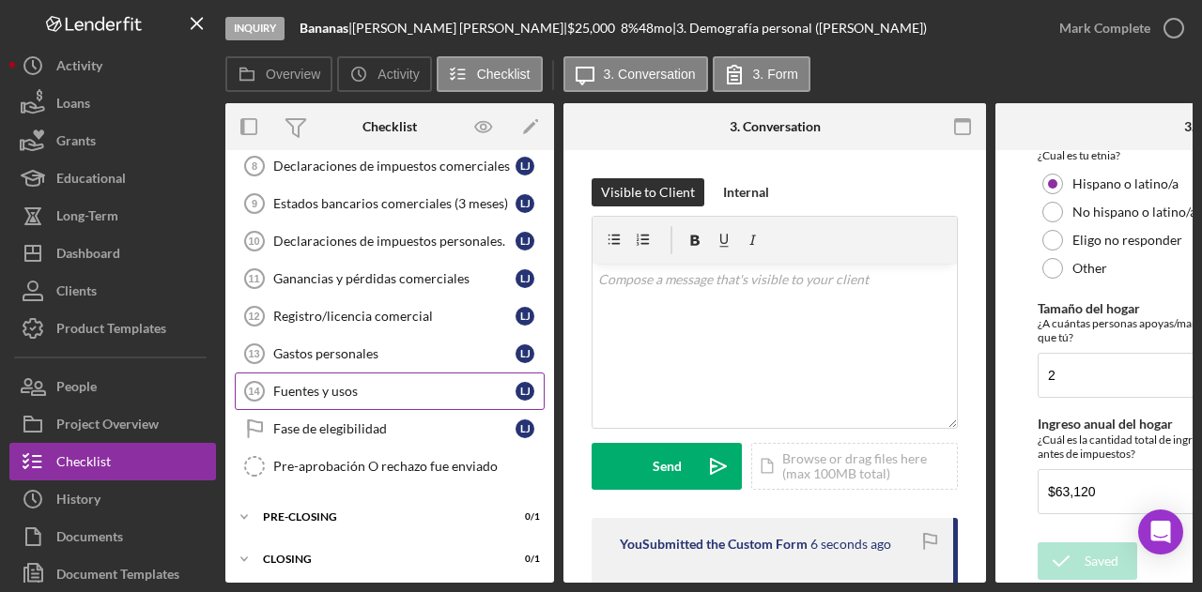
click at [377, 373] on link "Fuentes y usos 14 Fuentes y usos L J" at bounding box center [390, 392] width 310 height 38
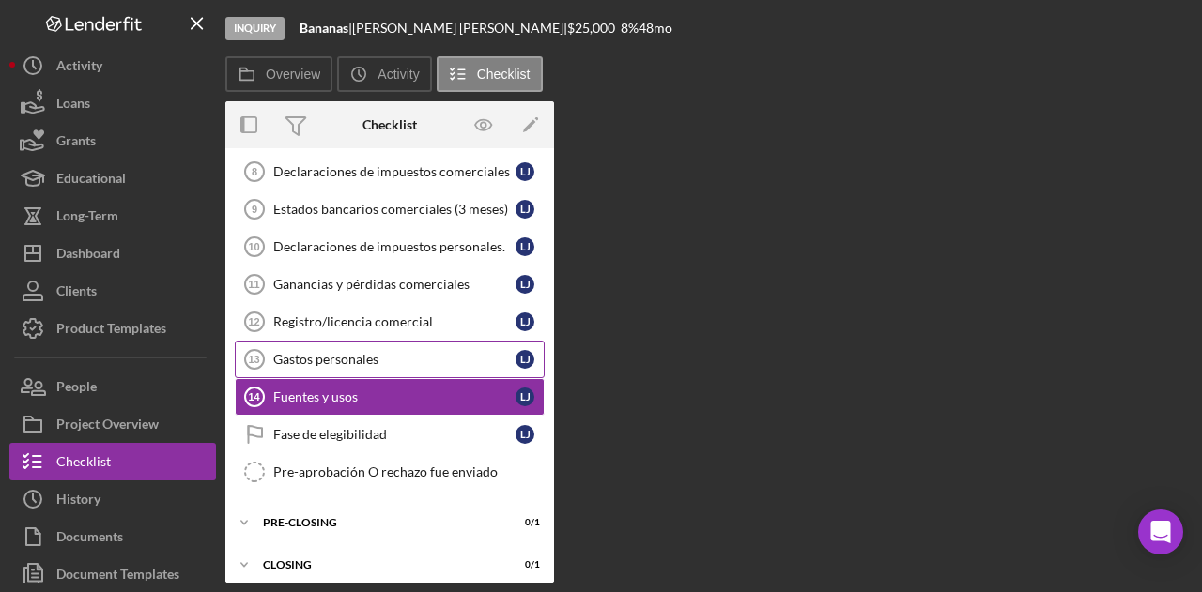
click at [355, 352] on div "Gastos personales" at bounding box center [394, 359] width 242 height 15
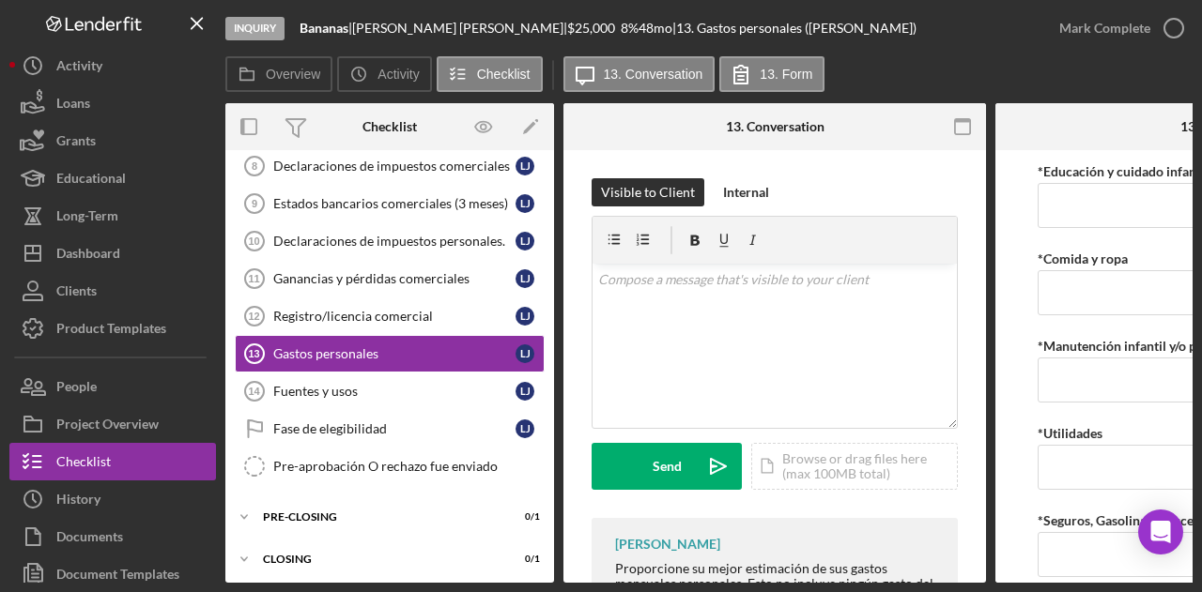
scroll to position [0, 225]
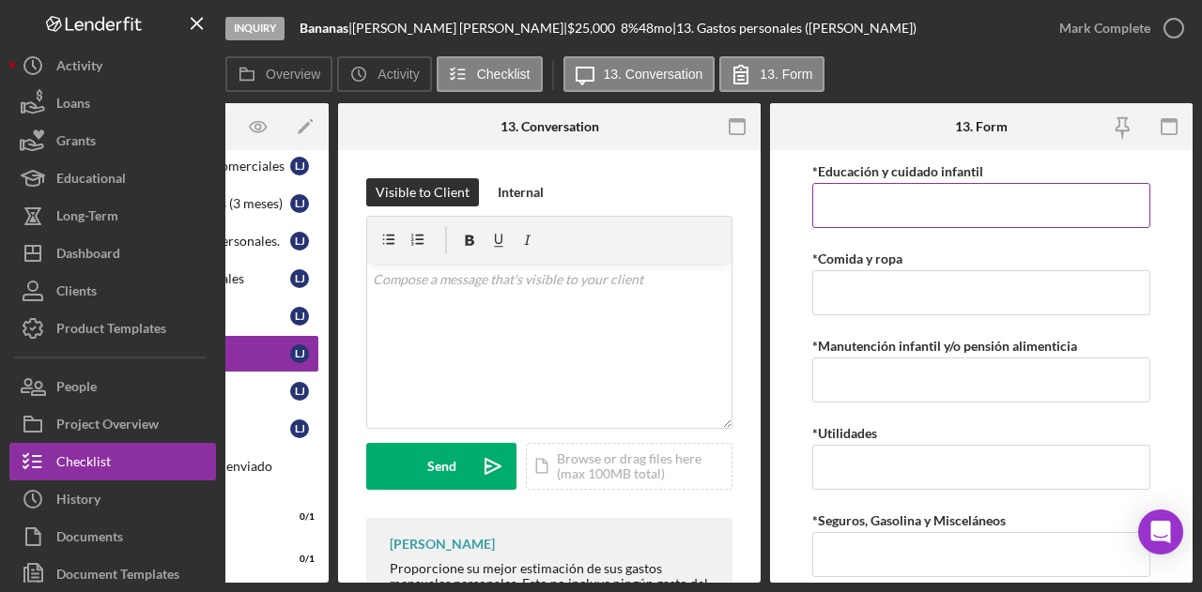
click at [858, 200] on input "*Educación y cuidado infantil" at bounding box center [981, 205] width 338 height 45
click at [843, 209] on input "*Educación y cuidado infantil" at bounding box center [981, 205] width 338 height 45
type input "$200"
type input "$0"
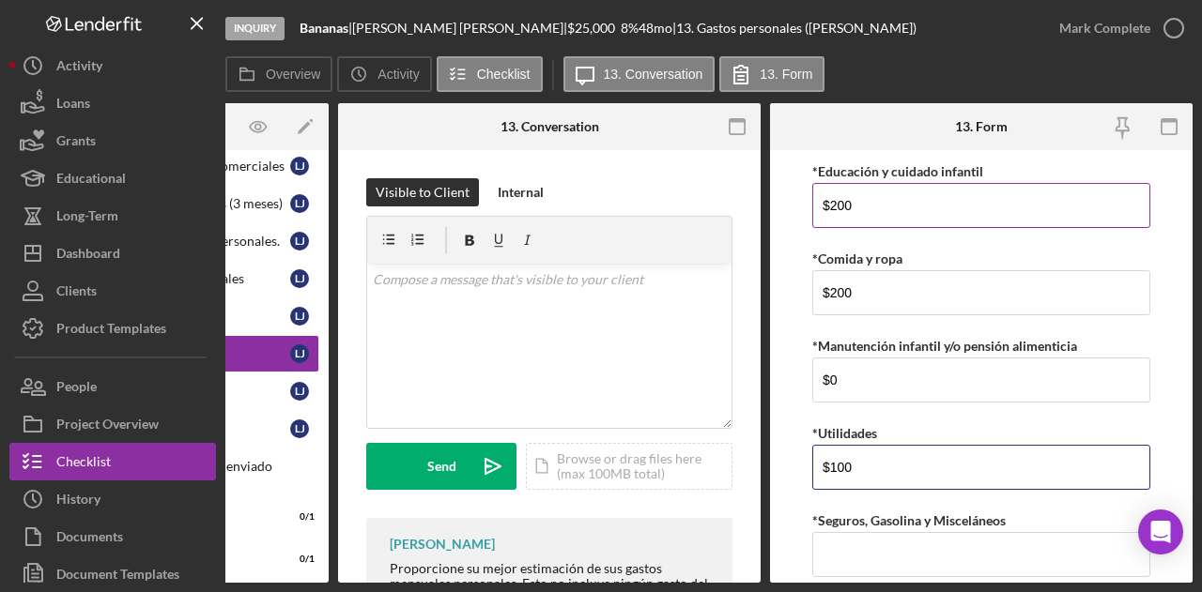
type input "$100"
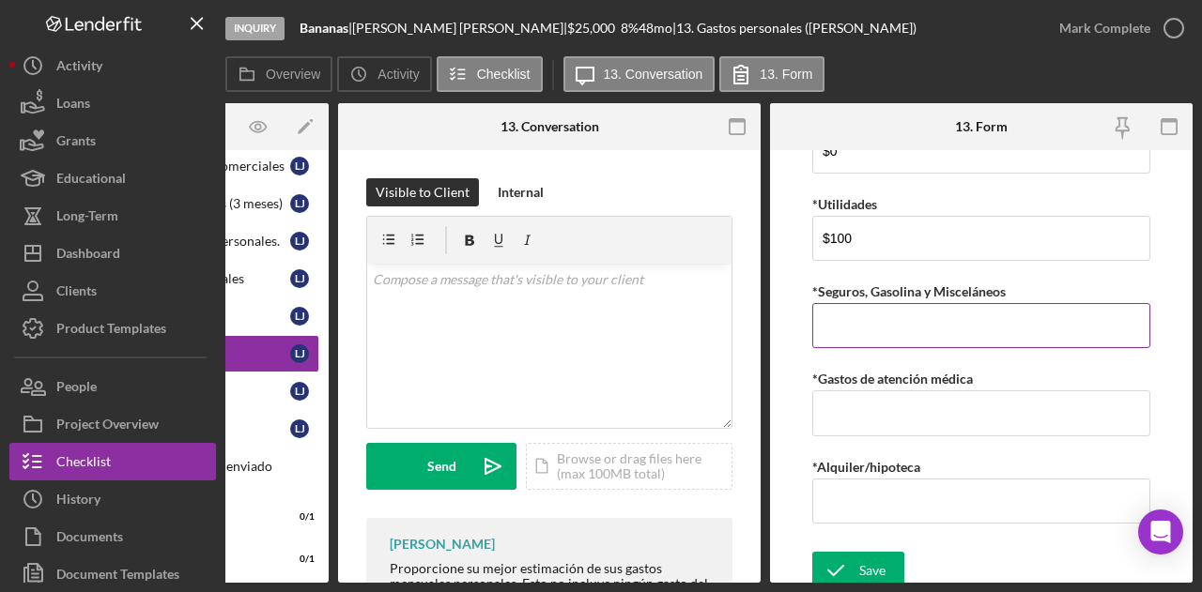
scroll to position [238, 0]
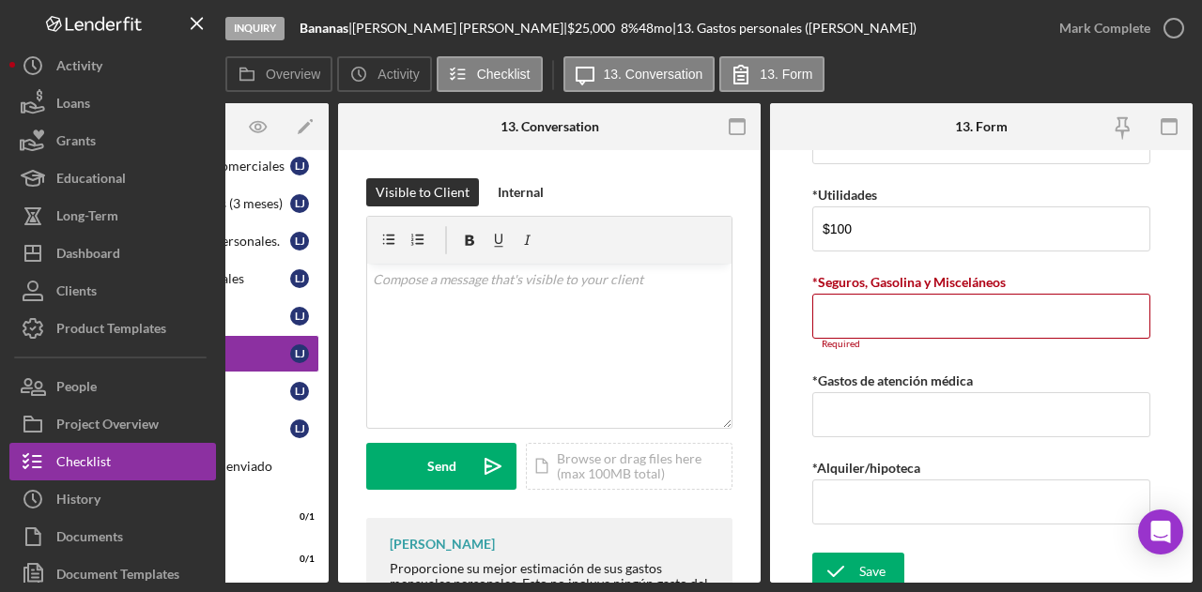
click at [1097, 444] on div "*Educación y cuidado infantil $200 *Comida y ropa $200 *Manutención infantil y/…" at bounding box center [981, 232] width 338 height 623
click at [896, 326] on input "*Seguros, Gasolina y Misceláneos" at bounding box center [981, 316] width 338 height 45
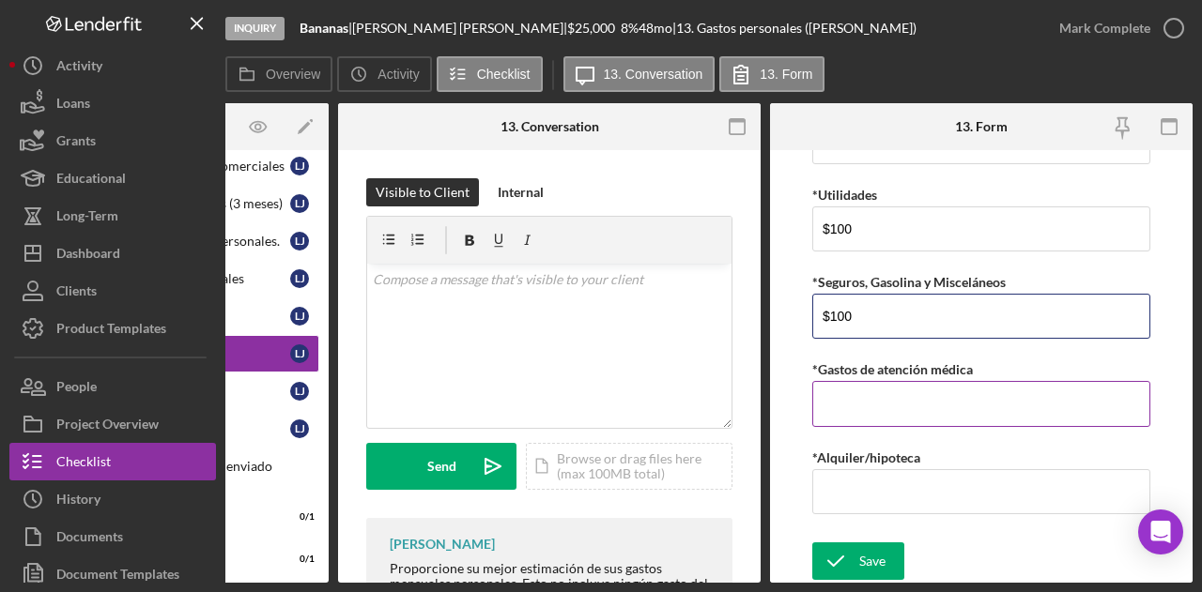
type input "$100"
click at [879, 375] on div "*Gastos de atención médica" at bounding box center [981, 369] width 338 height 23
click at [877, 372] on label "*Gastos de atención médica" at bounding box center [892, 370] width 161 height 16
click at [877, 381] on input "*Gastos de atención médica" at bounding box center [981, 403] width 338 height 45
type input "$100"
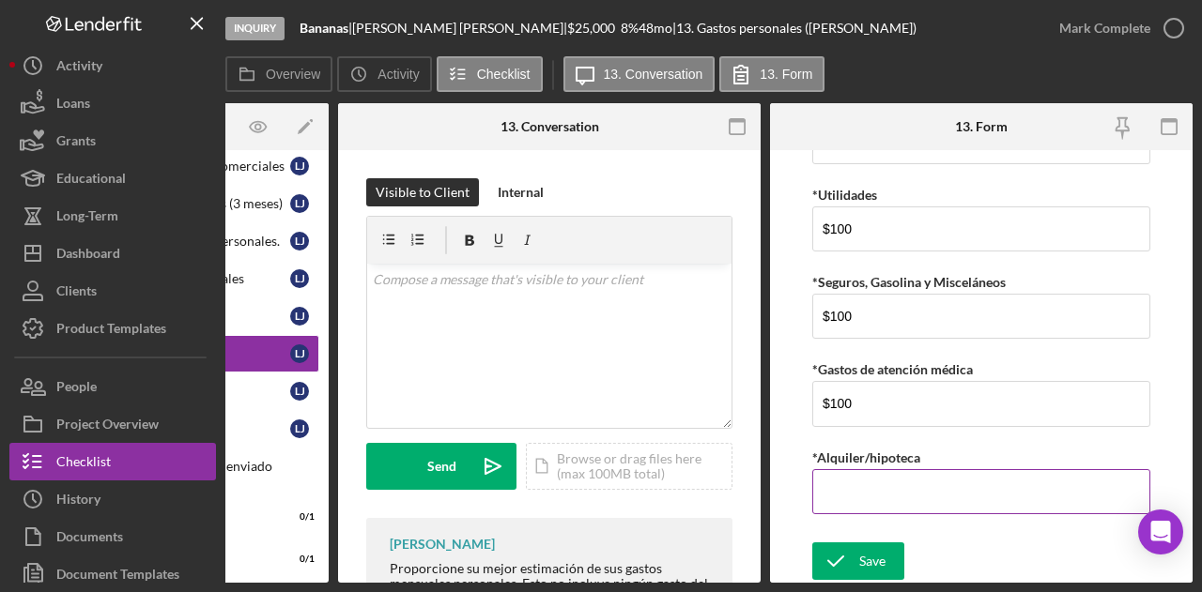
click at [990, 487] on input "*Alquiler/hipoteca" at bounding box center [981, 491] width 338 height 45
type input "$2"
type input "$1,300"
click at [909, 546] on div "Save Save" at bounding box center [981, 563] width 338 height 40
click at [803, 557] on form "*Educación y cuidado infantil $200 *Comida y ropa $200 *Manutención infantil y/…" at bounding box center [981, 366] width 423 height 433
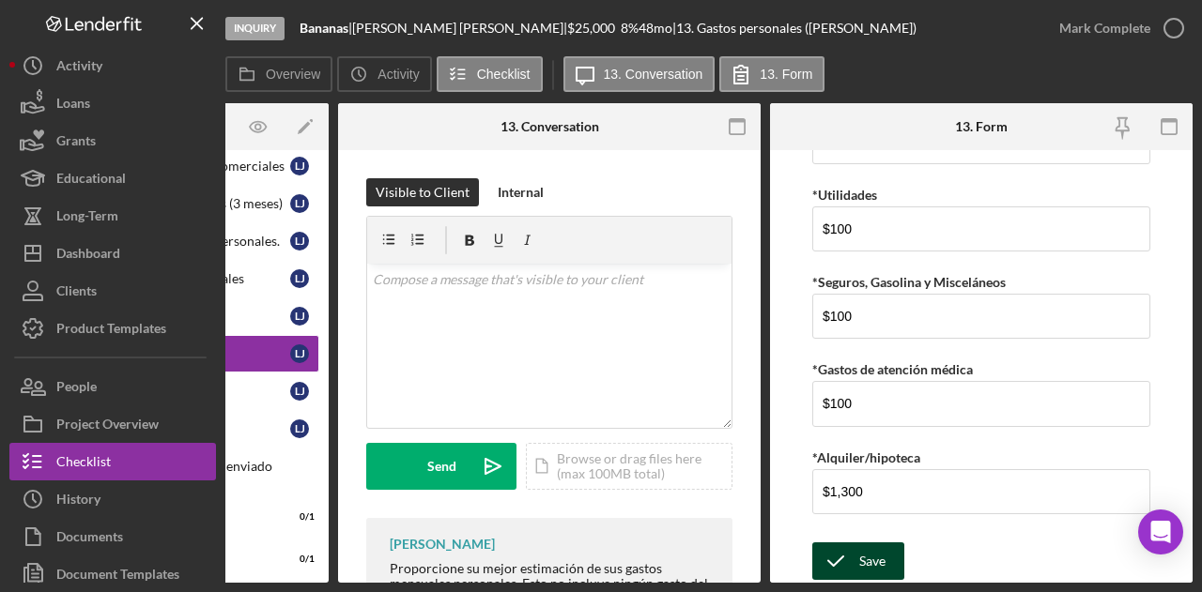
click at [871, 561] on div "Save" at bounding box center [872, 562] width 26 height 38
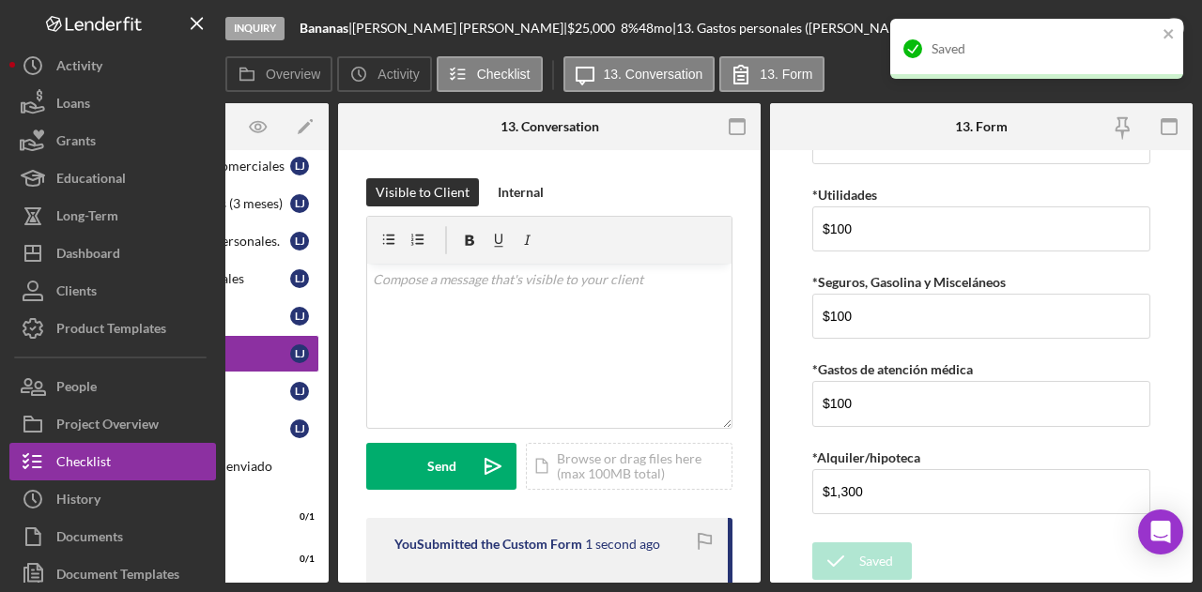
click at [379, 575] on div "You Submitted the Custom Form 1 second ago" at bounding box center [549, 551] width 366 height 67
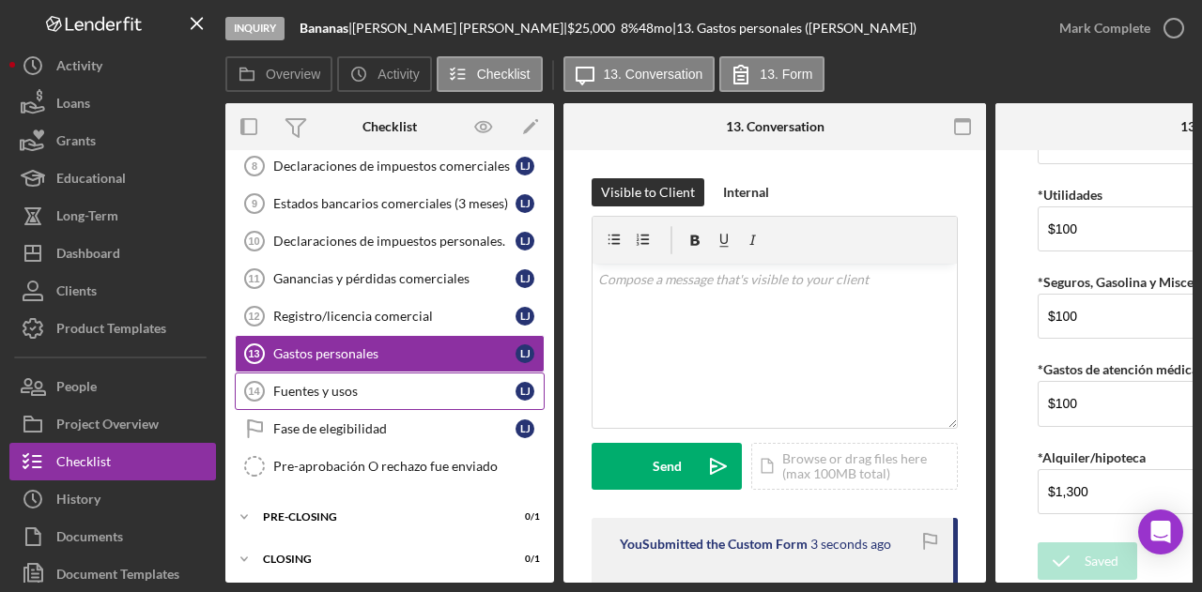
drag, startPoint x: 355, startPoint y: 380, endPoint x: 355, endPoint y: 393, distance: 13.1
click at [355, 384] on div "Fuentes y usos" at bounding box center [394, 391] width 242 height 15
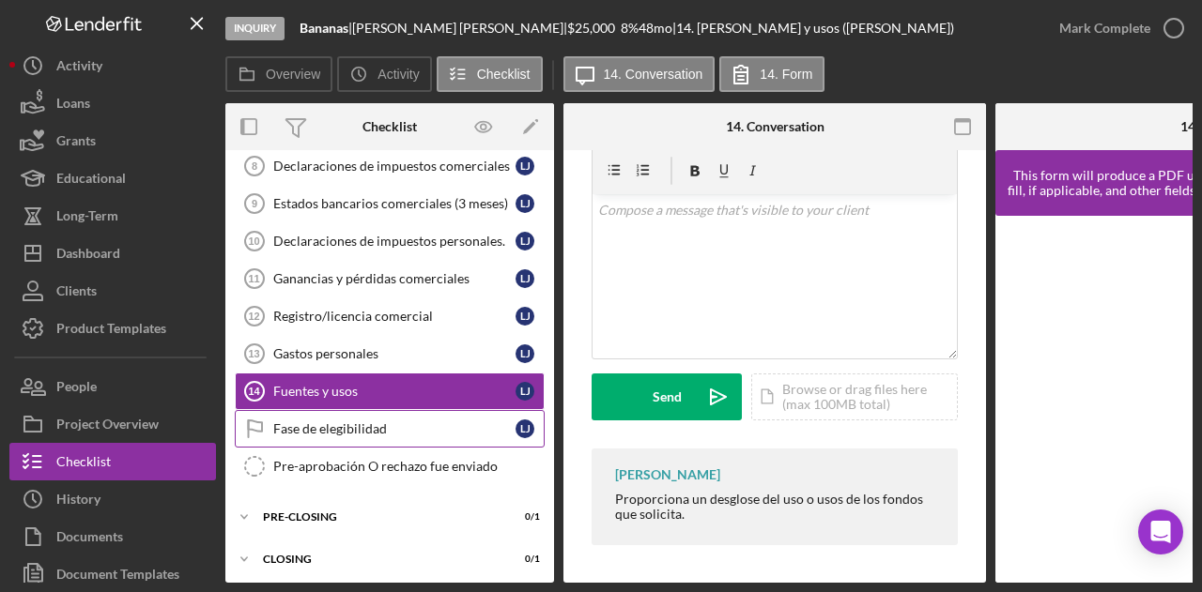
click at [392, 410] on link "Fase de elegibilidad Fase de elegibilidad L J" at bounding box center [390, 429] width 310 height 38
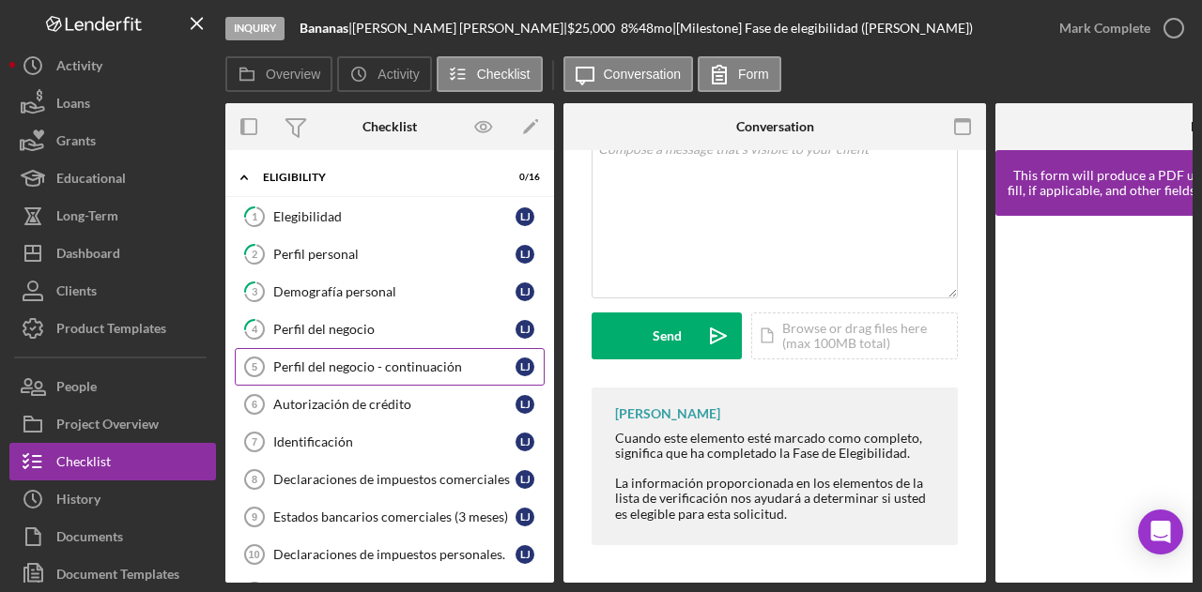
click at [329, 367] on div "Perfil del negocio - continuación" at bounding box center [394, 367] width 242 height 15
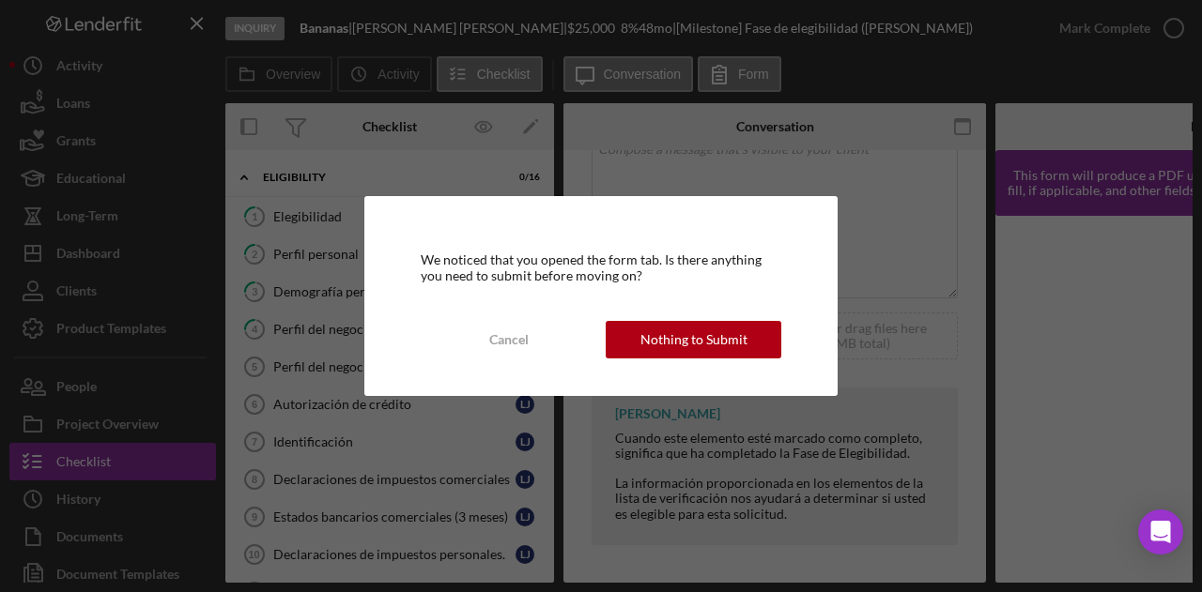
click at [648, 361] on div "We noticed that you opened the form tab. Is there anything you need to submit b…" at bounding box center [600, 295] width 473 height 199
click at [683, 346] on div "Nothing to Submit" at bounding box center [693, 340] width 107 height 38
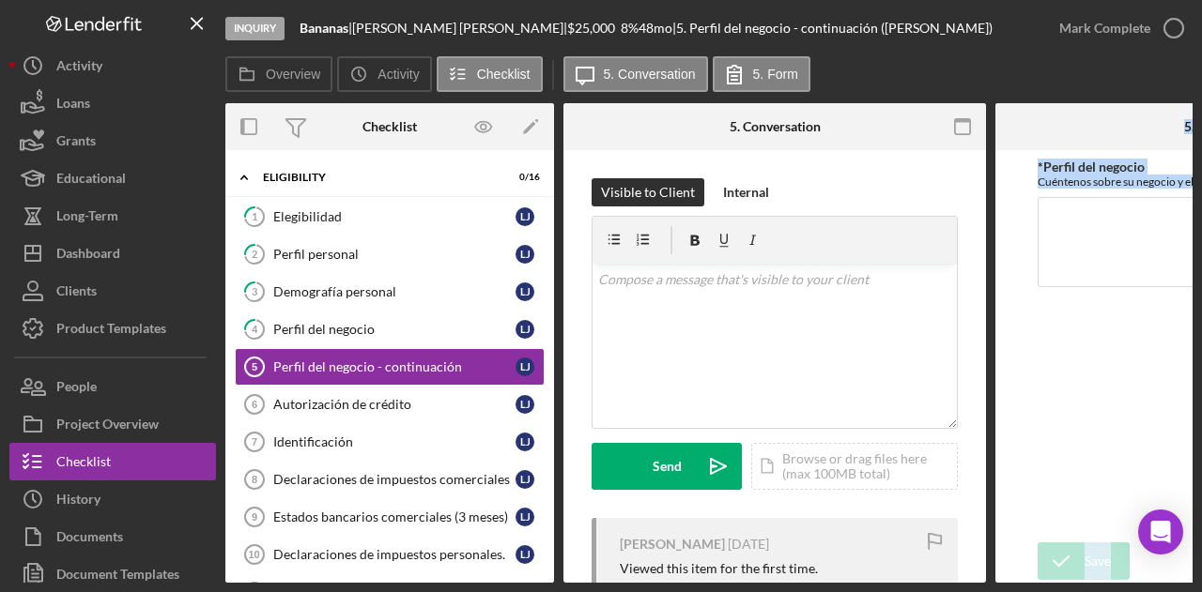
drag, startPoint x: 985, startPoint y: 583, endPoint x: 1089, endPoint y: 592, distance: 104.6
click at [1089, 592] on html "Inquiry Bananas | Lina Jimenez | $25,000 $25,000 8 % 48 mo | 5. Perfil del nego…" at bounding box center [601, 296] width 1202 height 592
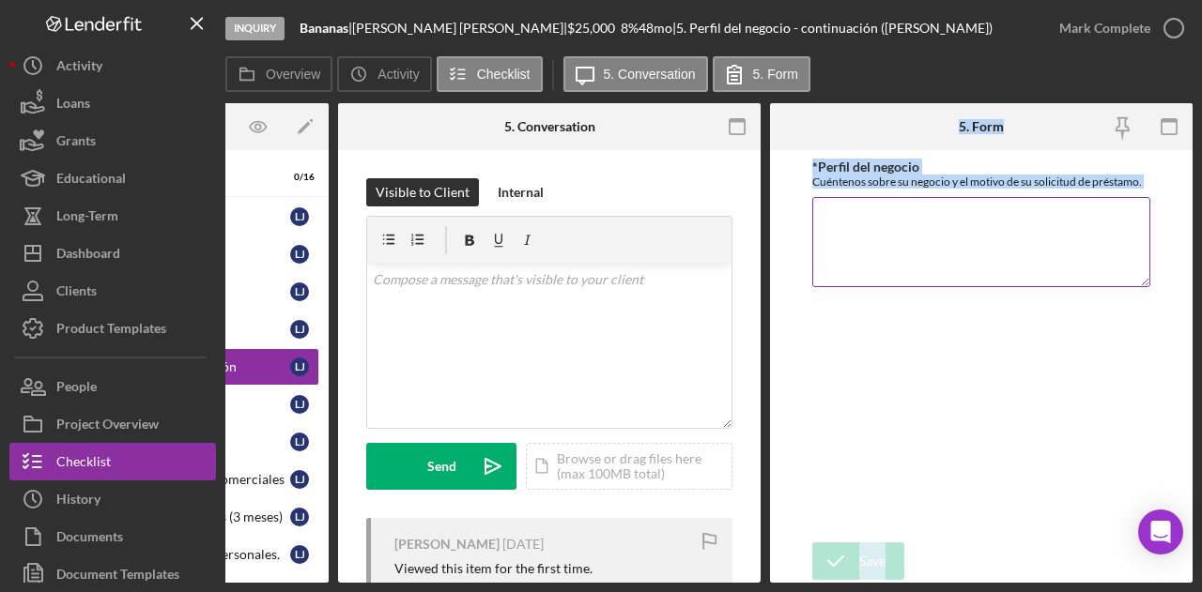
click at [930, 272] on textarea "*Perfil del negocio" at bounding box center [981, 242] width 338 height 90
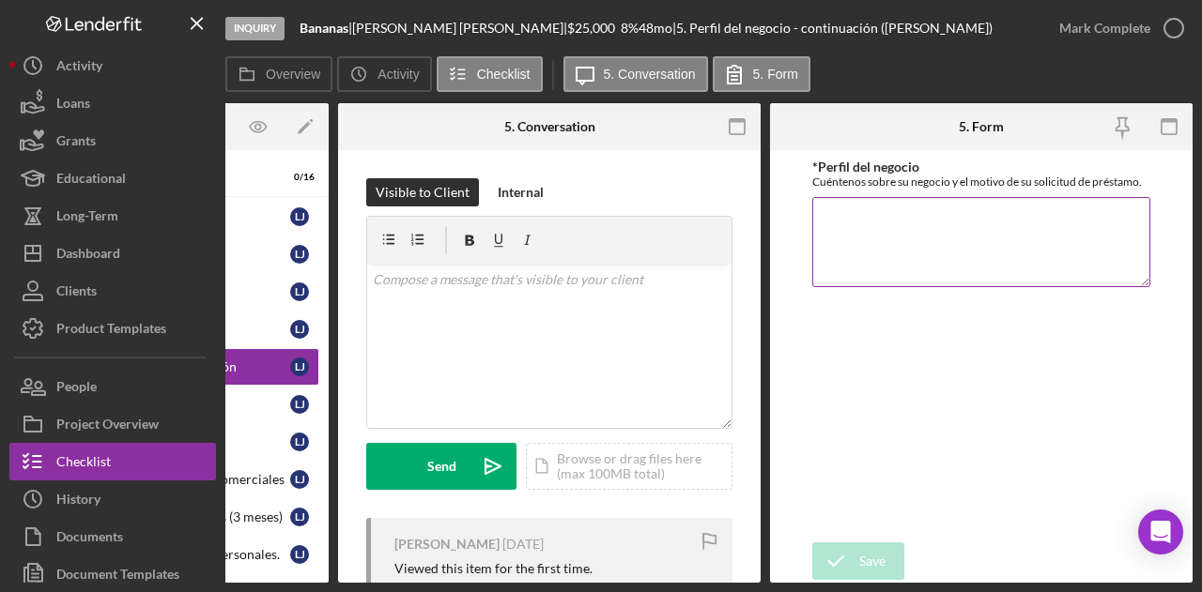
click at [878, 239] on textarea "*Perfil del negocio" at bounding box center [981, 242] width 338 height 90
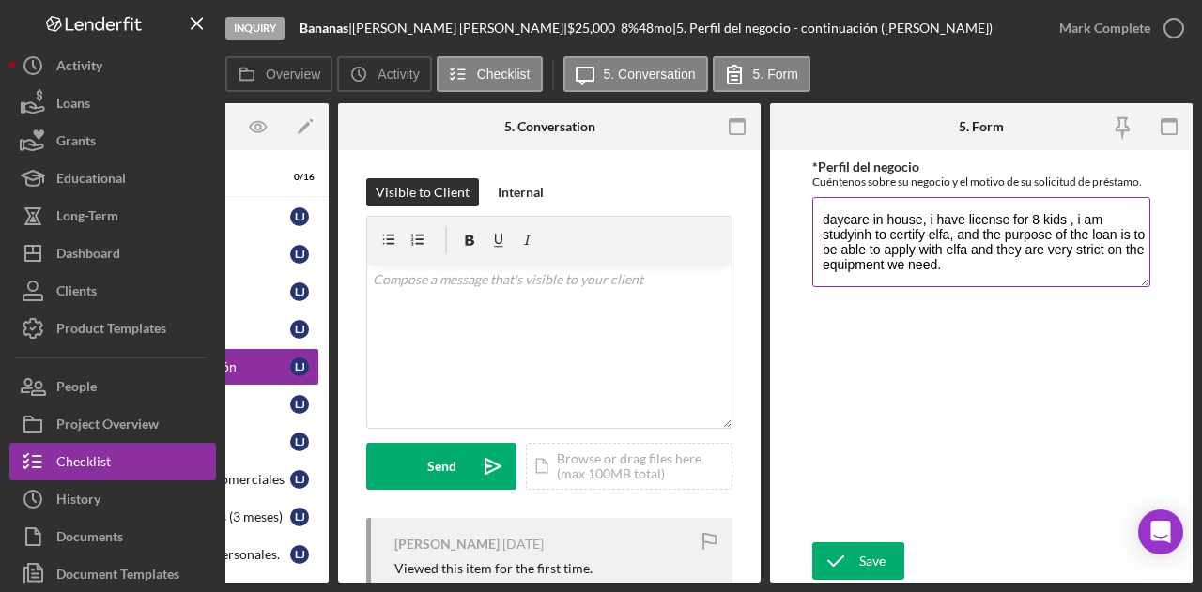
click at [851, 232] on textarea "daycare in house, i have license for 8 kids , i am studyinh to certify elfa, an…" at bounding box center [981, 242] width 338 height 90
click at [858, 238] on textarea "daycare in house, i have license for 8 kids , i am studyinh to certify elfa, an…" at bounding box center [981, 242] width 338 height 90
drag, startPoint x: 935, startPoint y: 236, endPoint x: 896, endPoint y: 321, distance: 94.1
click at [896, 321] on div "*Perfil del negocio Cuéntenos sobre su negocio y el motivo de su solicitud de p…" at bounding box center [981, 347] width 338 height 374
click at [936, 273] on textarea "daycare in house, i have license for 8 kids , i am studying to certify elfa, an…" at bounding box center [981, 242] width 338 height 90
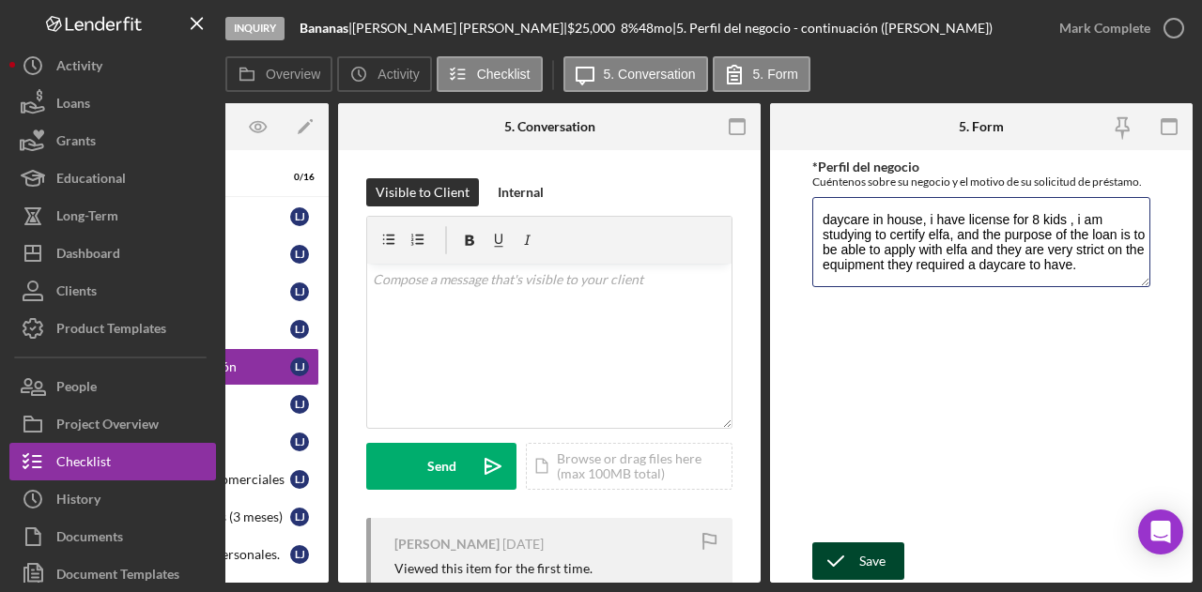
type textarea "daycare in house, i have license for 8 kids , i am studying to certify elfa, an…"
click at [887, 548] on button "Save" at bounding box center [858, 562] width 92 height 38
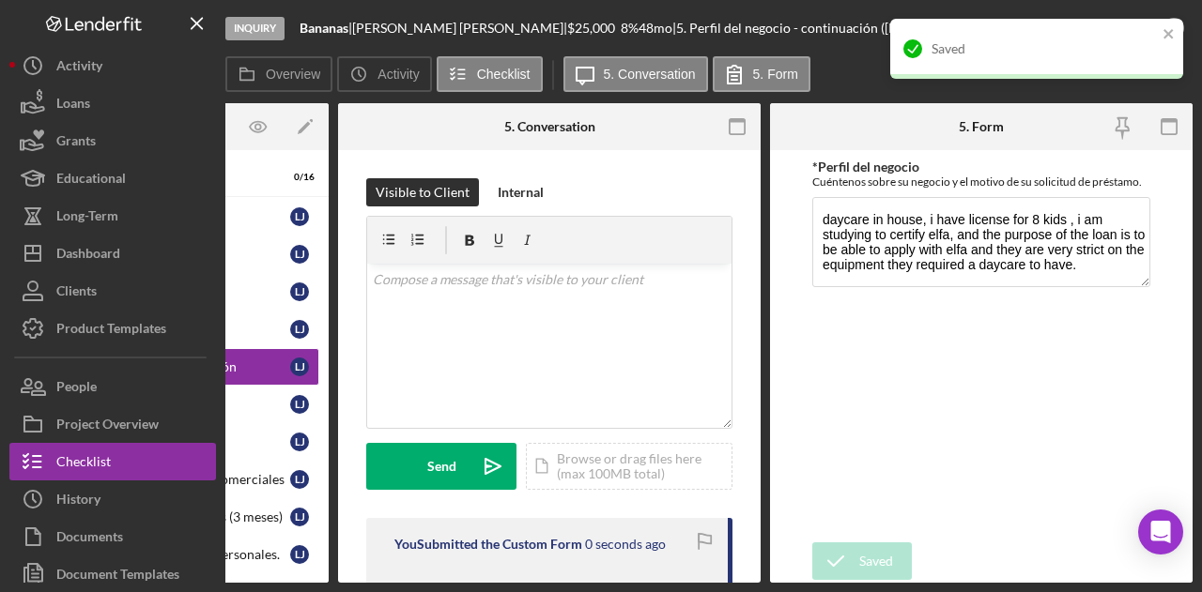
click at [341, 583] on div "Inquiry Bananas | Lina Jimenez | $25,000 $25,000 8 % 48 mo | 5. Perfil del nego…" at bounding box center [601, 296] width 1202 height 592
click at [360, 583] on div "Overview Internal Workflow Stage Inquiry Icon/Dropdown Arrow Archive (can unarc…" at bounding box center [708, 343] width 967 height 480
click at [370, 577] on div "You Submitted the Custom Form 1 second ago" at bounding box center [549, 551] width 366 height 67
click at [391, 577] on div "You Submitted the Custom Form 2 seconds ago" at bounding box center [549, 551] width 366 height 67
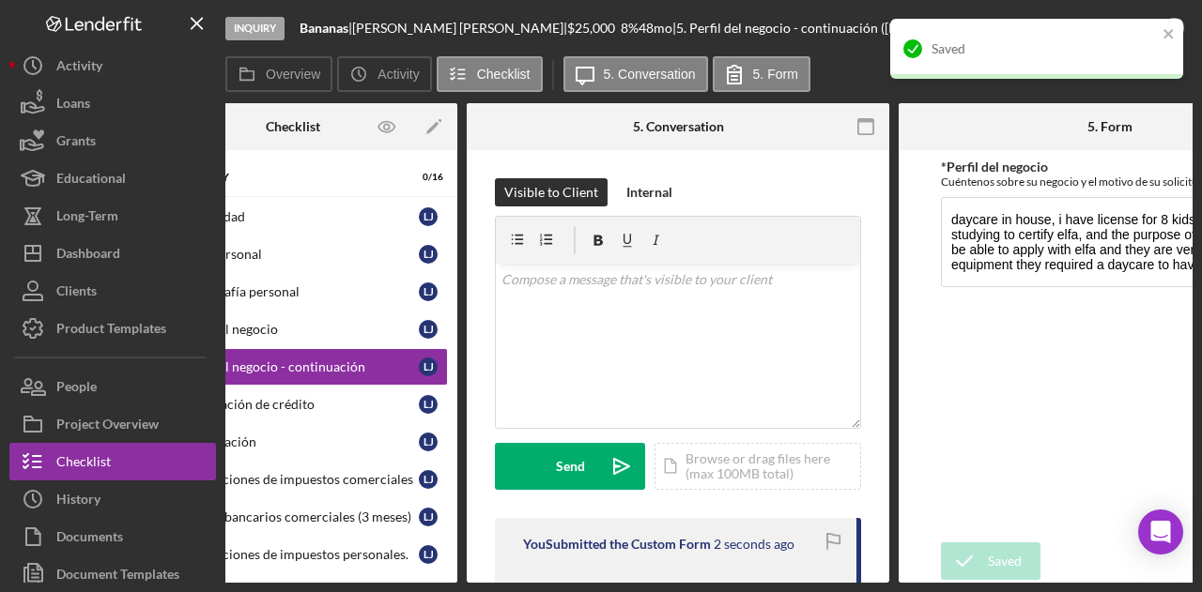
scroll to position [0, 0]
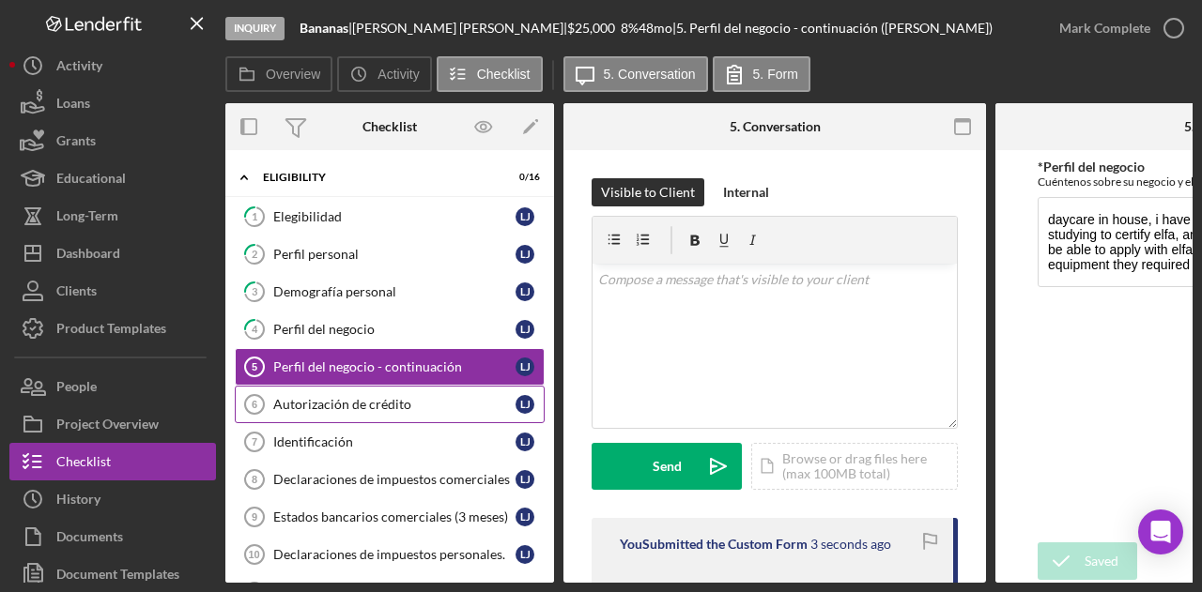
click at [352, 405] on div "Autorización de crédito" at bounding box center [394, 404] width 242 height 15
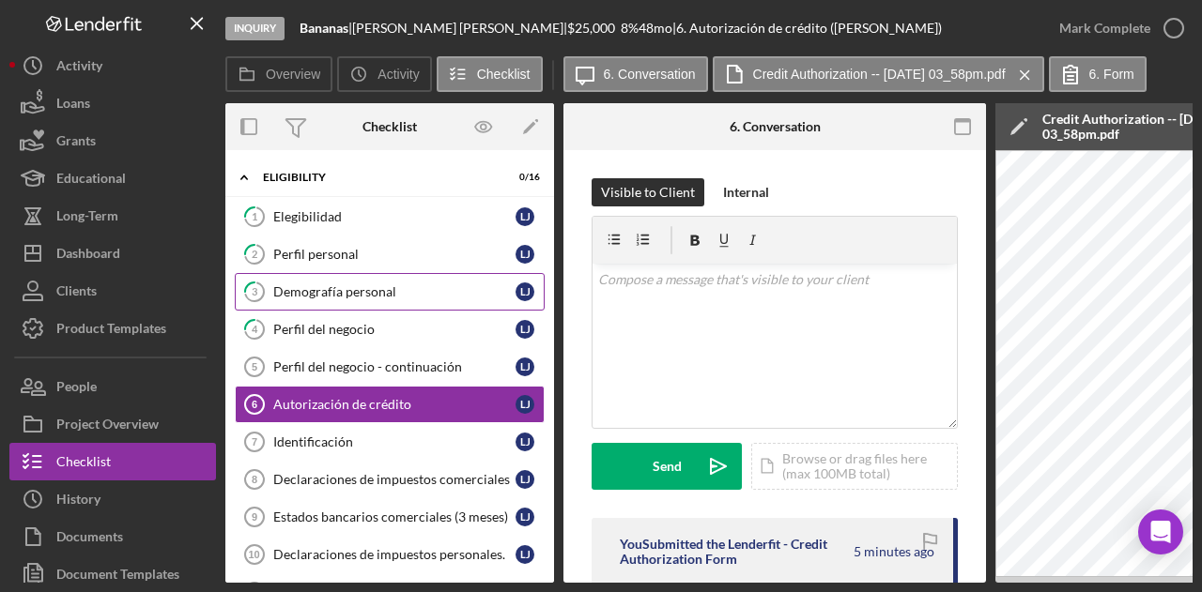
click at [354, 277] on link "3 Demografía personal L J" at bounding box center [390, 292] width 310 height 38
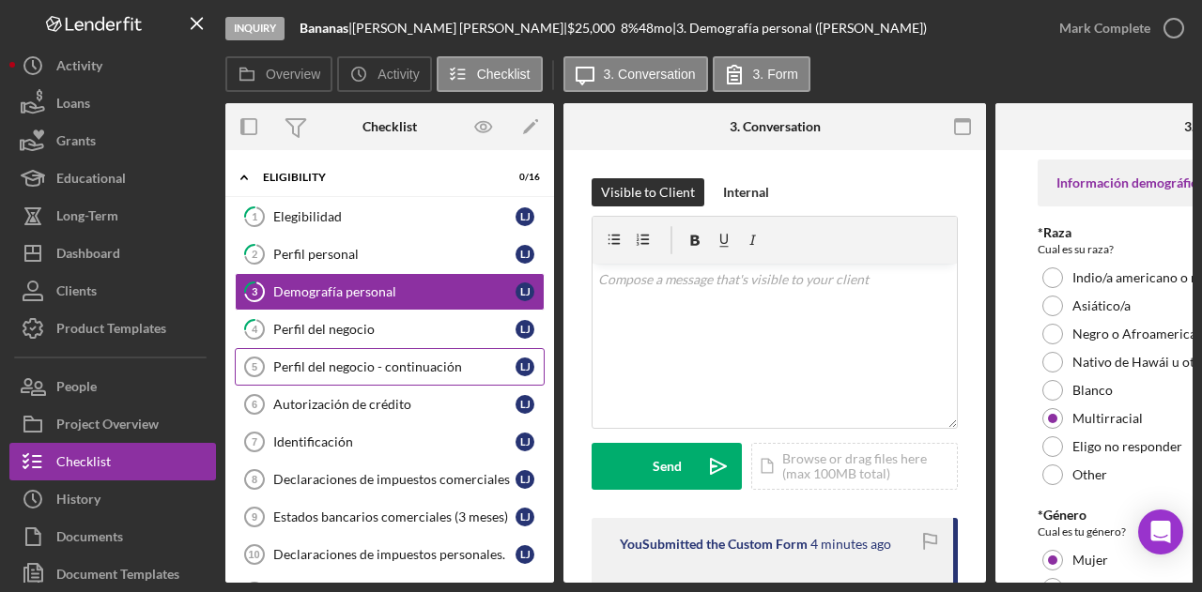
click at [342, 375] on link "Perfil del negocio - continuación 5 Perfil del negocio - continuación L J" at bounding box center [390, 367] width 310 height 38
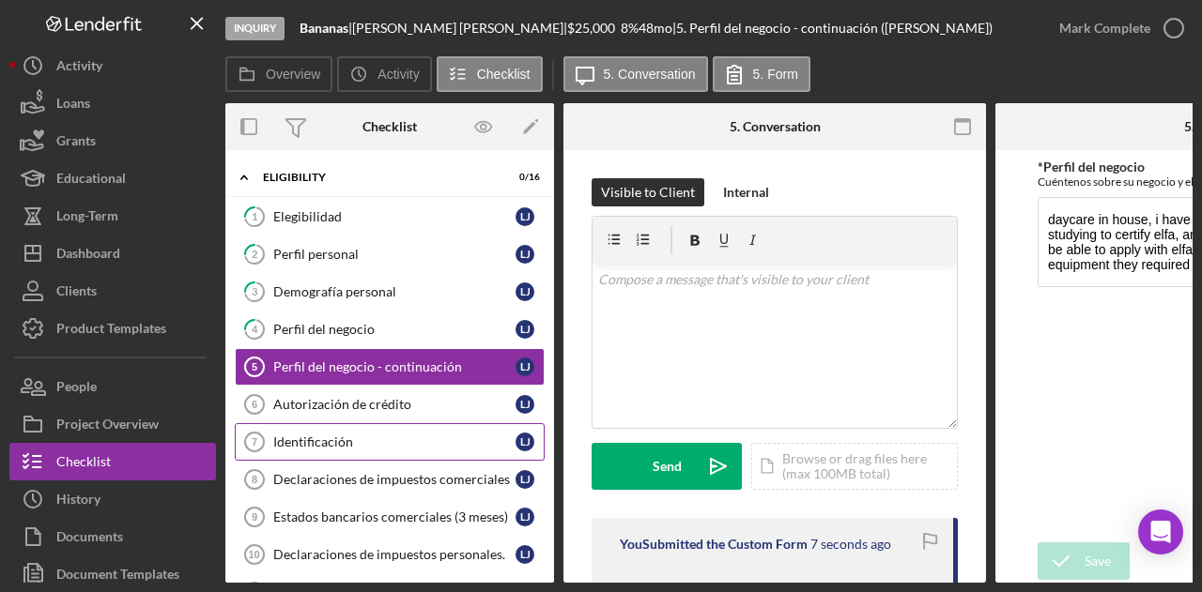
click at [360, 423] on link "Identificación 7 Identificación L J" at bounding box center [390, 442] width 310 height 38
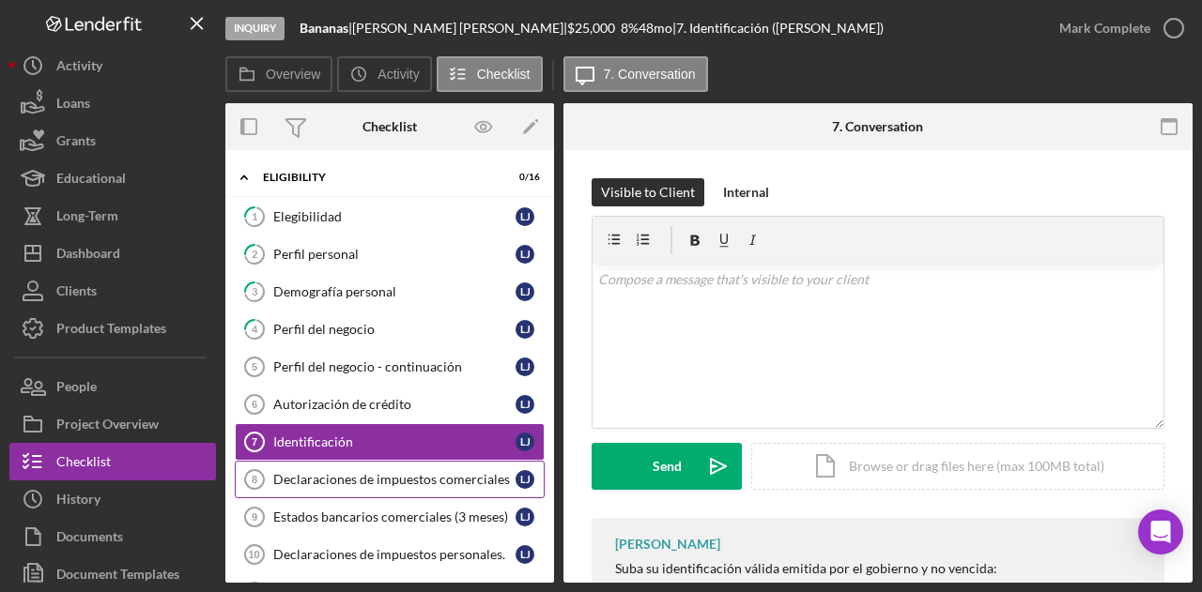
click at [346, 472] on div "Declaraciones de impuestos comerciales" at bounding box center [394, 479] width 242 height 15
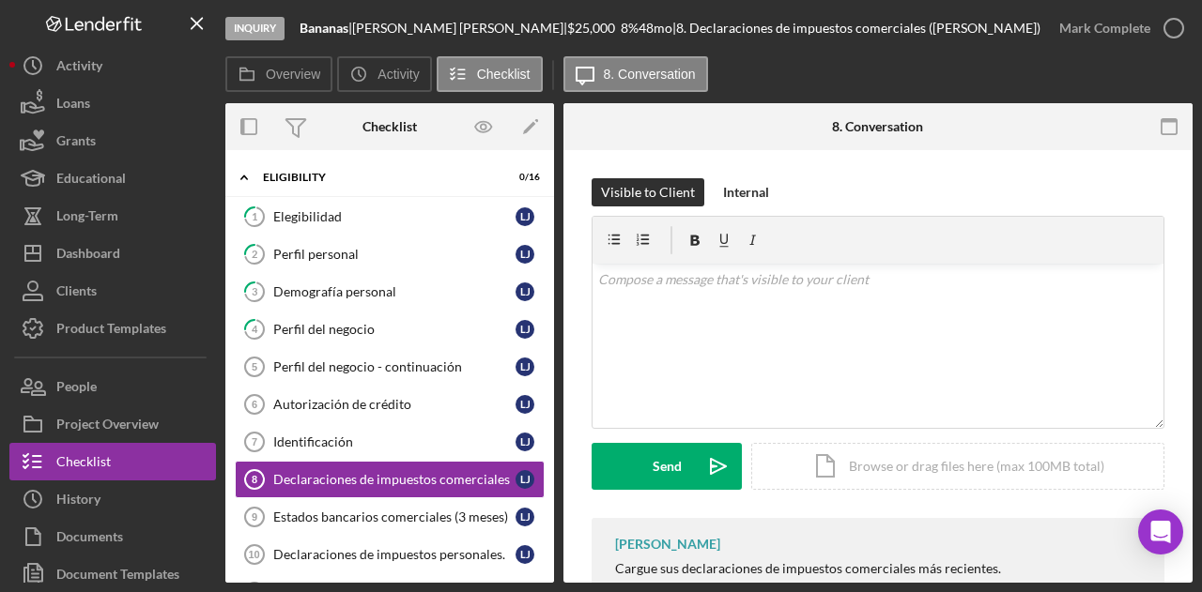
scroll to position [306, 0]
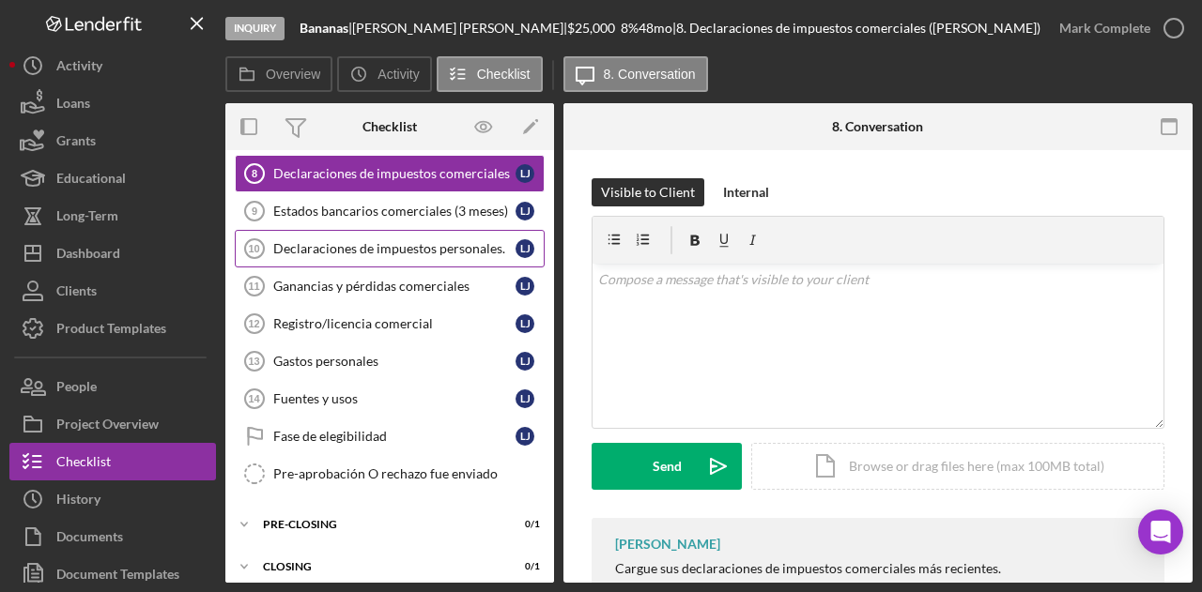
click at [358, 234] on link "Declaraciones de impuestos personales. 10 Declaraciones de impuestos personales…" at bounding box center [390, 249] width 310 height 38
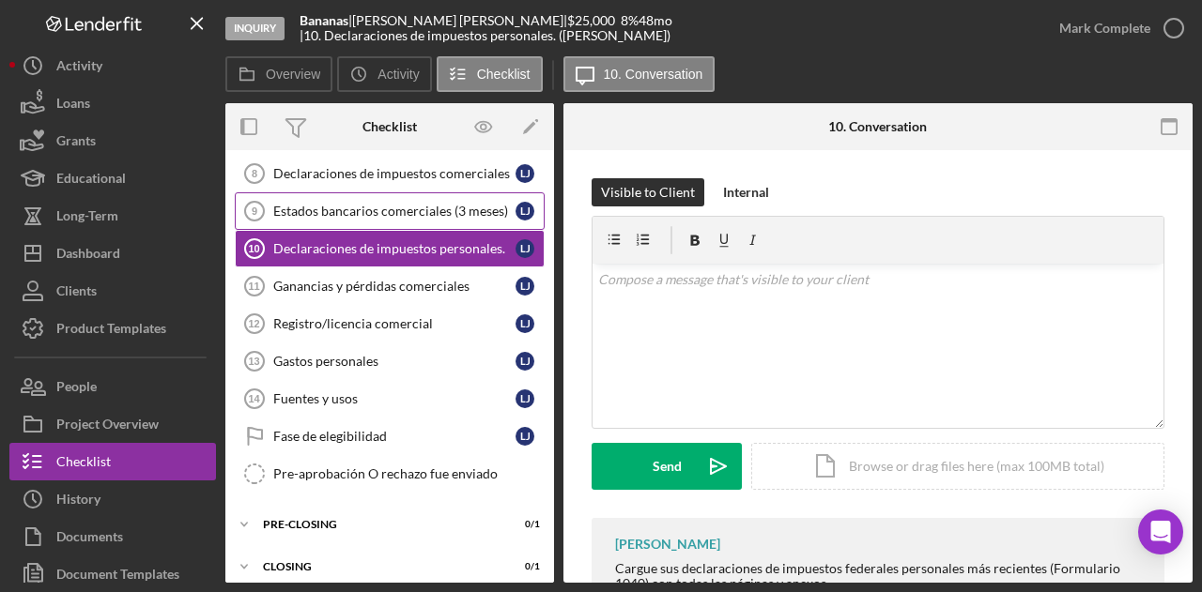
click at [355, 208] on div "Estados bancarios comerciales (3 meses)" at bounding box center [394, 211] width 242 height 15
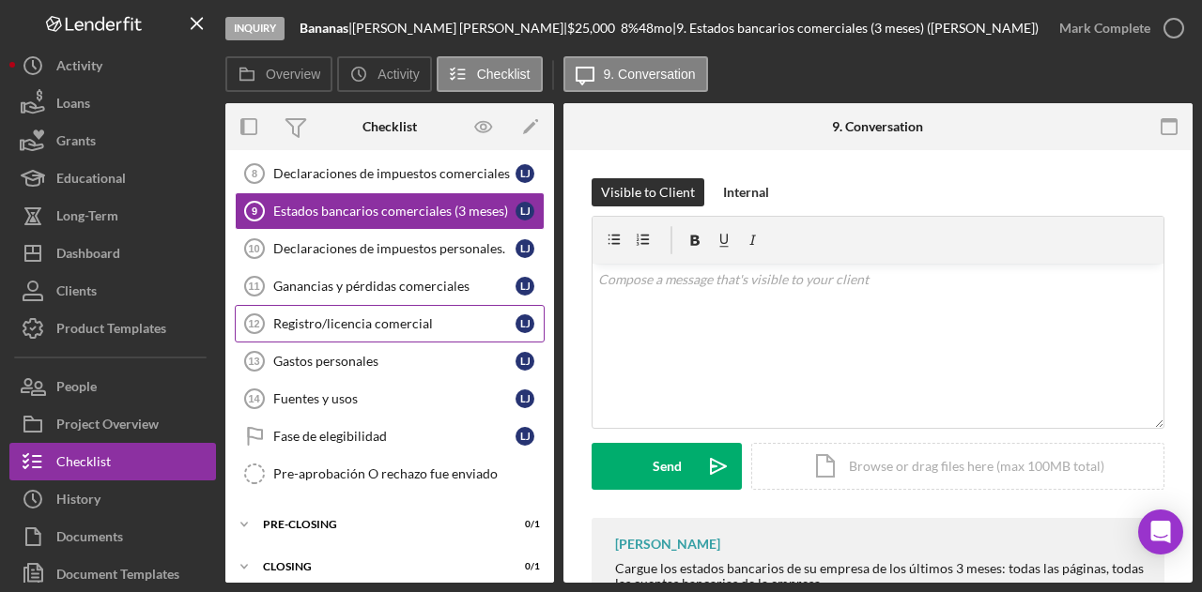
click at [349, 316] on div "Registro/licencia comercial" at bounding box center [394, 323] width 242 height 15
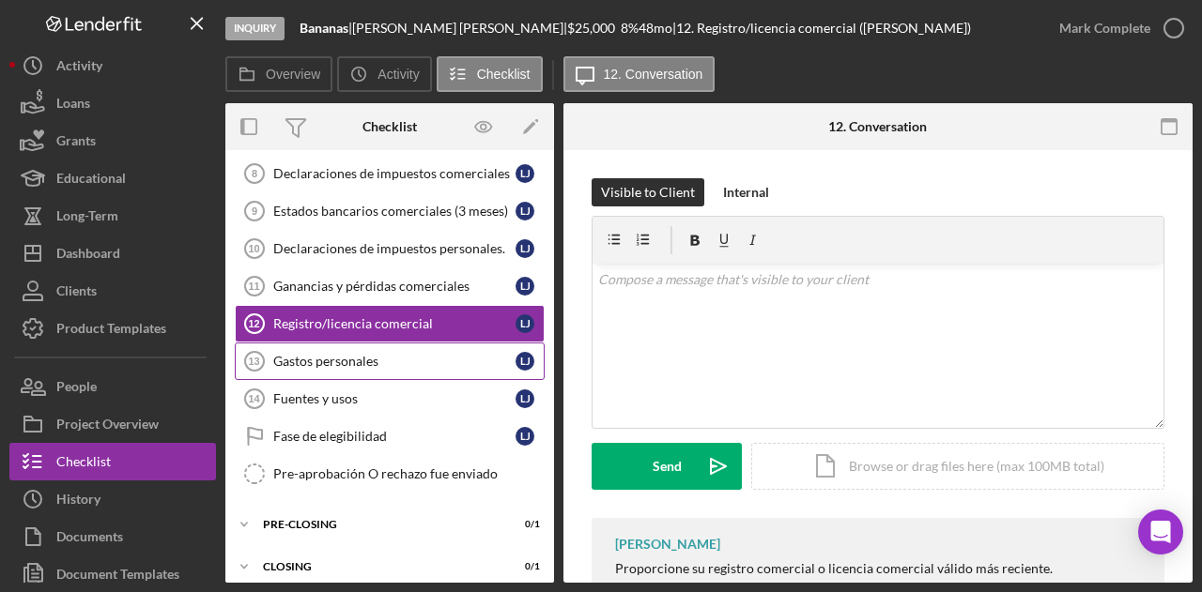
click at [342, 354] on div "Gastos personales" at bounding box center [394, 361] width 242 height 15
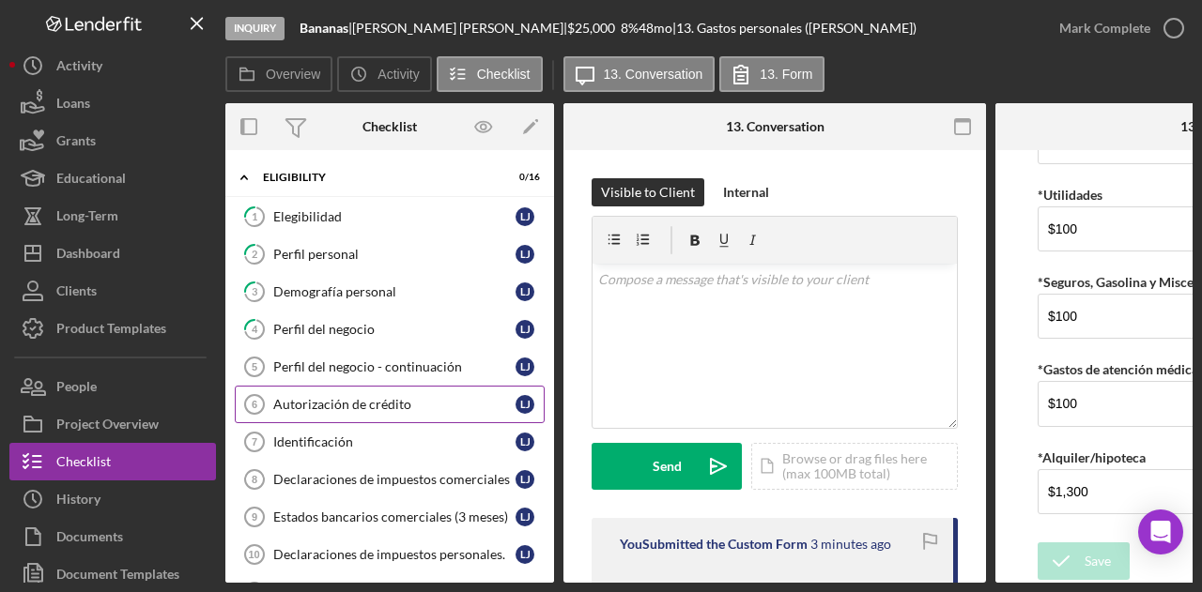
click at [353, 397] on div "Autorización de crédito" at bounding box center [394, 404] width 242 height 15
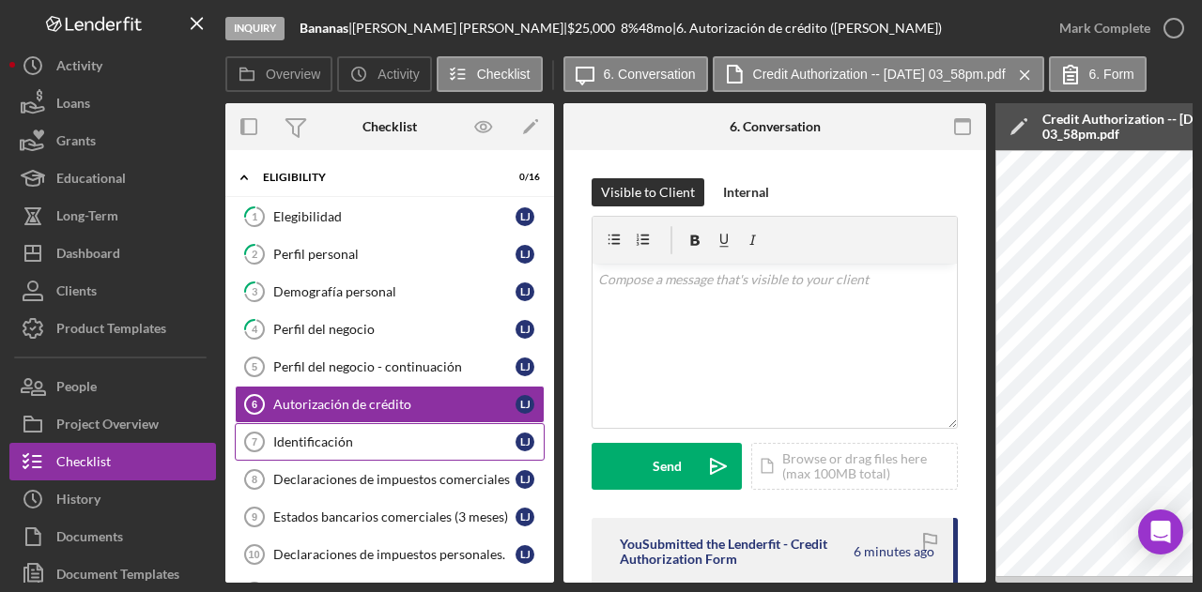
click at [344, 444] on div "Identificación" at bounding box center [394, 442] width 242 height 15
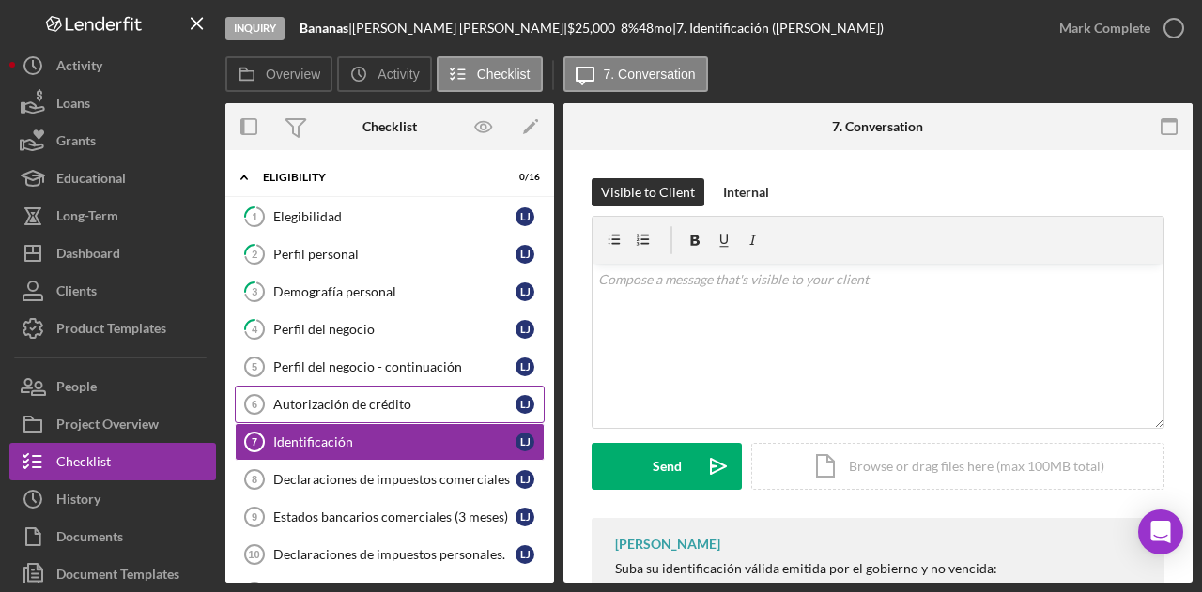
click at [373, 408] on div "Autorización de crédito" at bounding box center [394, 404] width 242 height 15
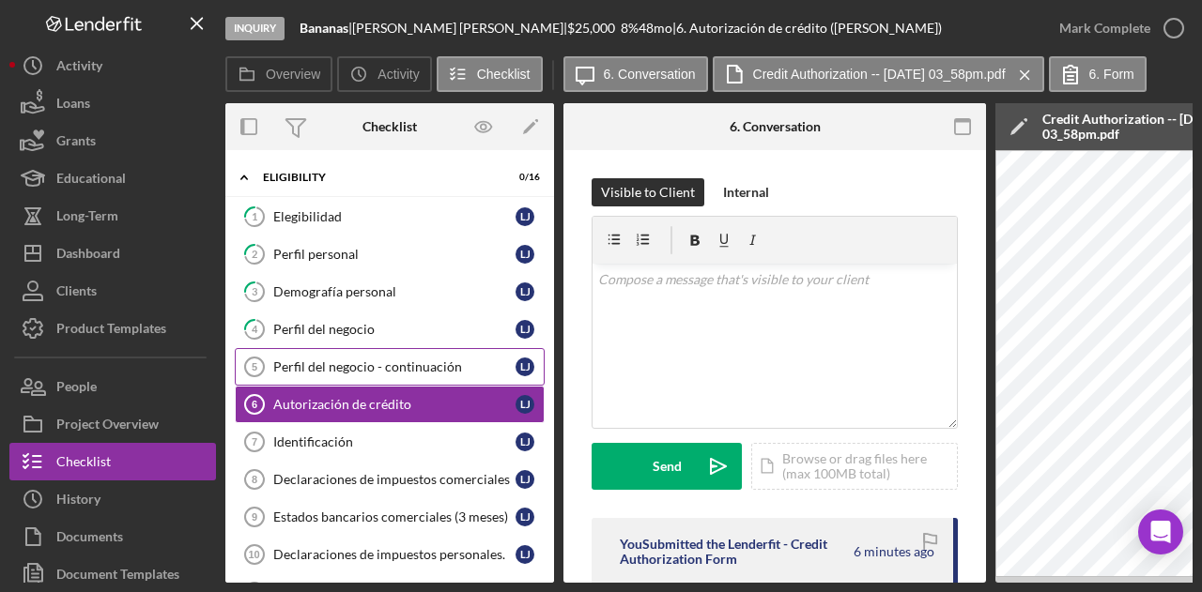
click at [357, 371] on div "Perfil del negocio - continuación" at bounding box center [394, 367] width 242 height 15
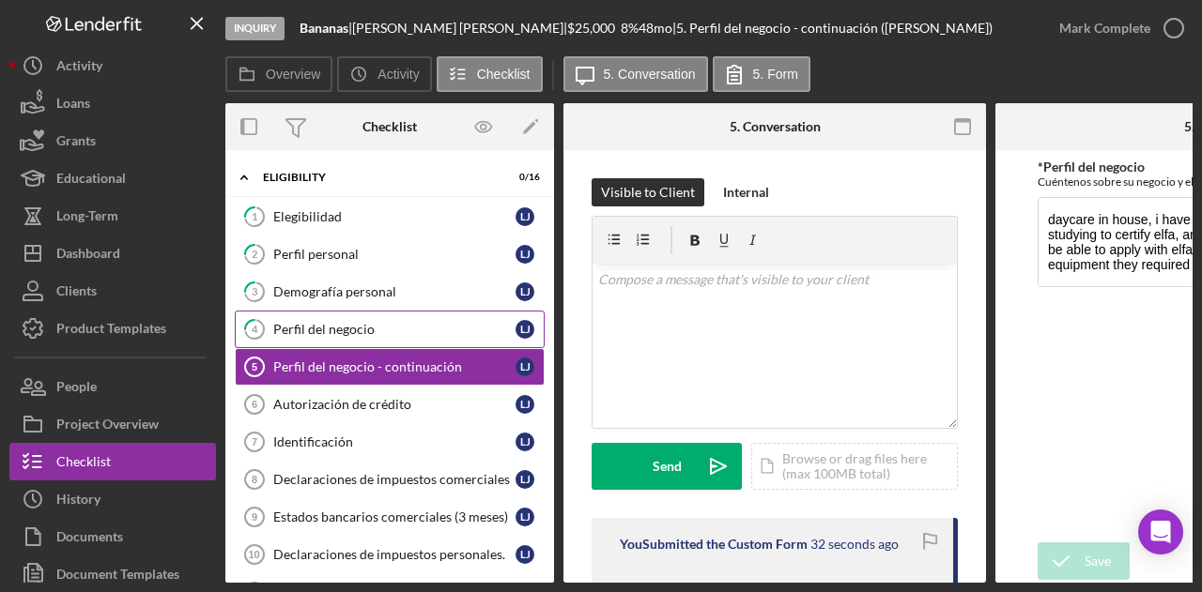
click at [362, 341] on link "4 Perfil del negocio L J" at bounding box center [390, 330] width 310 height 38
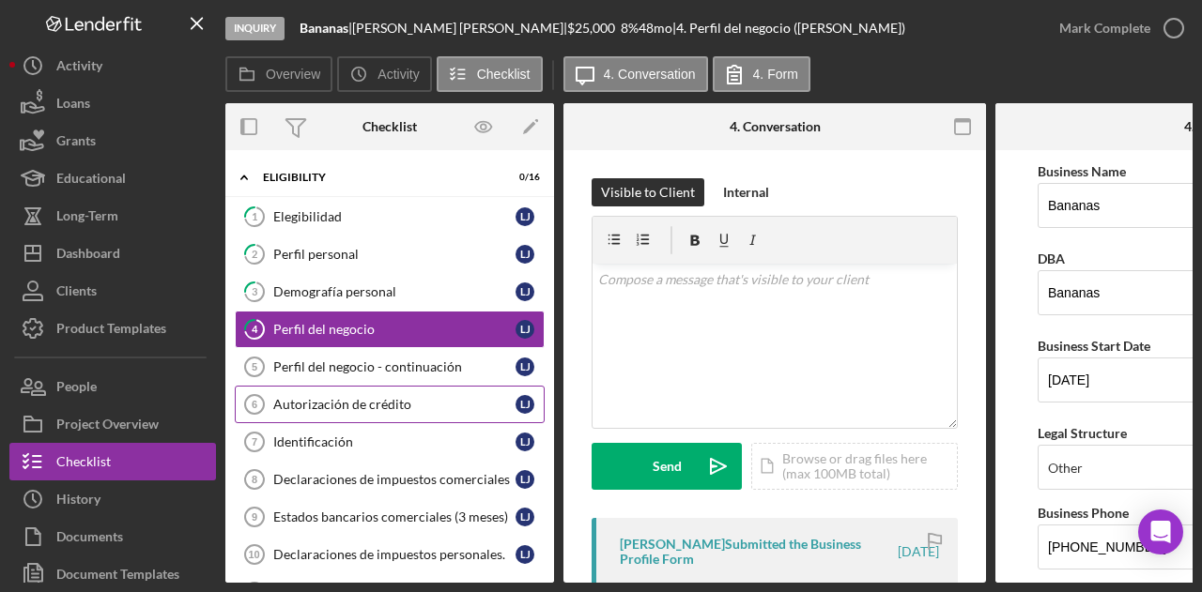
click at [362, 391] on link "Autorización de crédito 6 Autorización de crédito L J" at bounding box center [390, 405] width 310 height 38
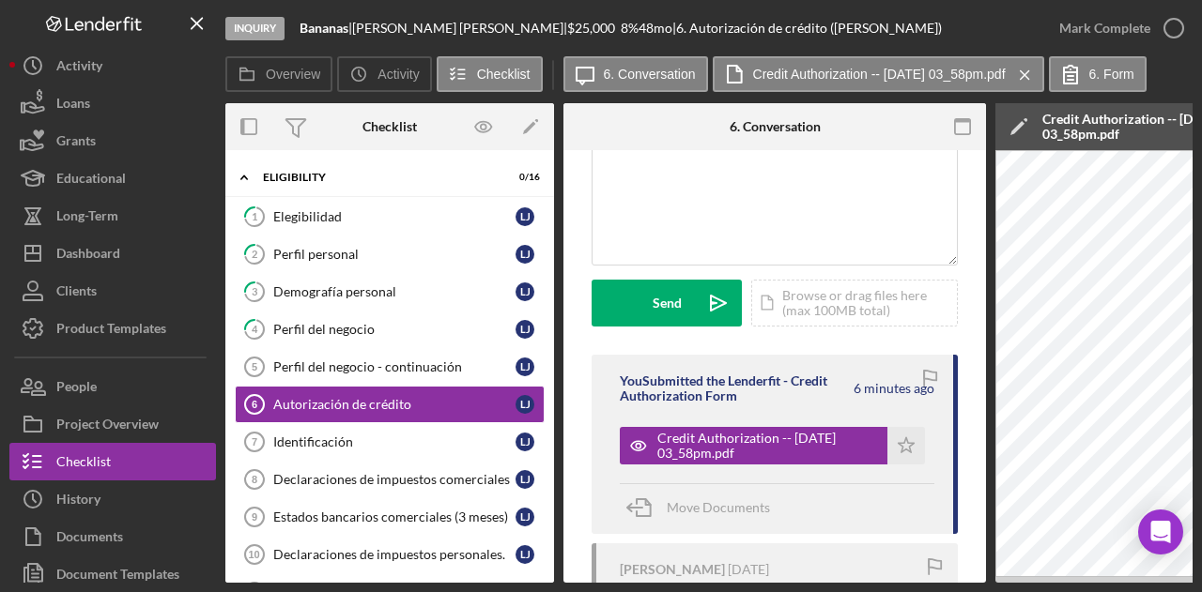
scroll to position [354, 0]
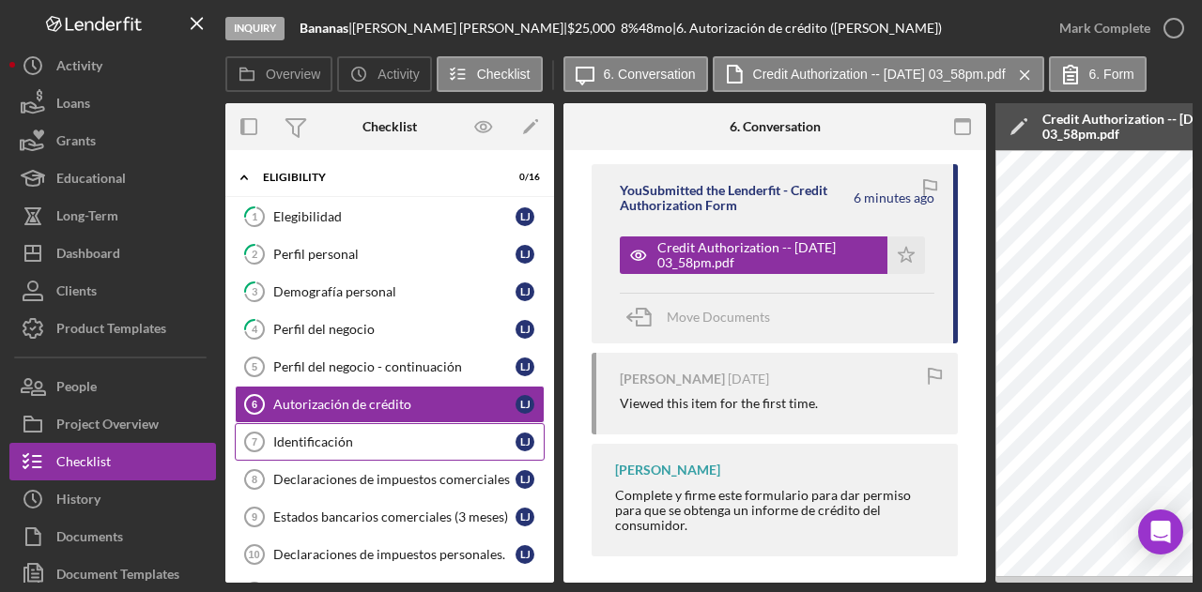
click at [344, 454] on link "Identificación 7 Identificación L J" at bounding box center [390, 442] width 310 height 38
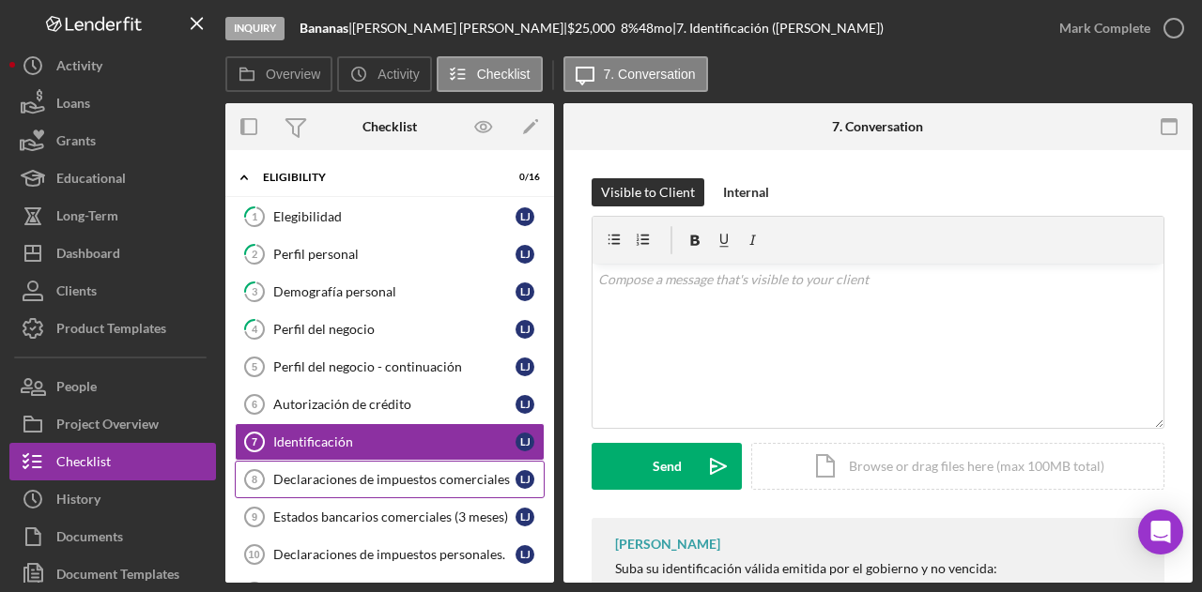
click at [348, 461] on link "Declaraciones de impuestos comerciales 8 Declaraciones de impuestos comerciales…" at bounding box center [390, 480] width 310 height 38
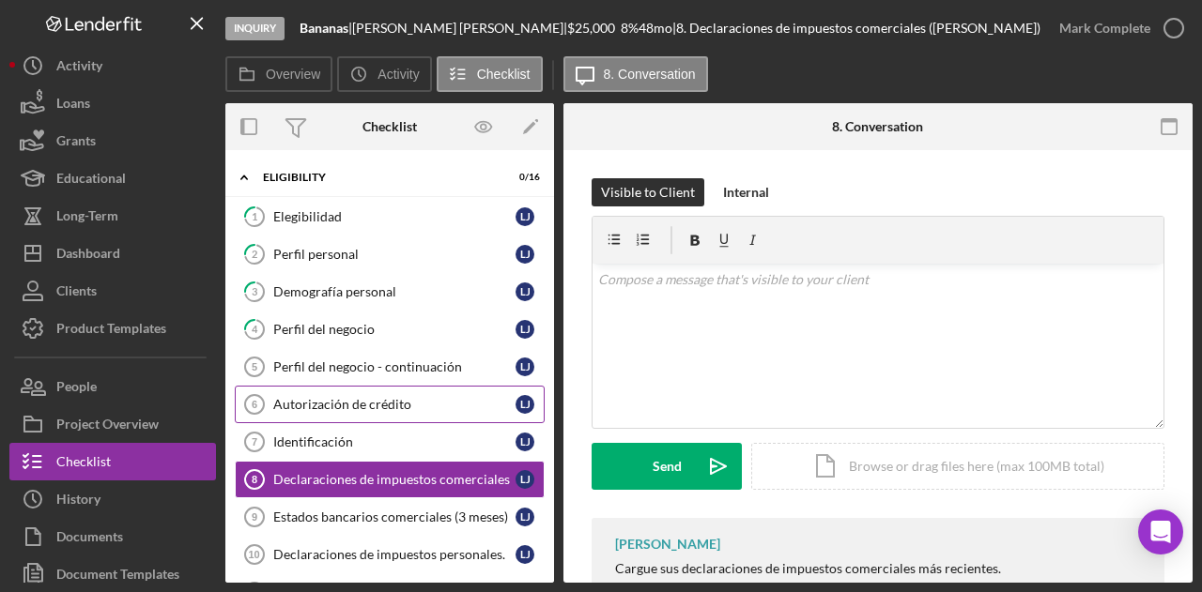
click at [352, 404] on div "Autorización de crédito" at bounding box center [394, 404] width 242 height 15
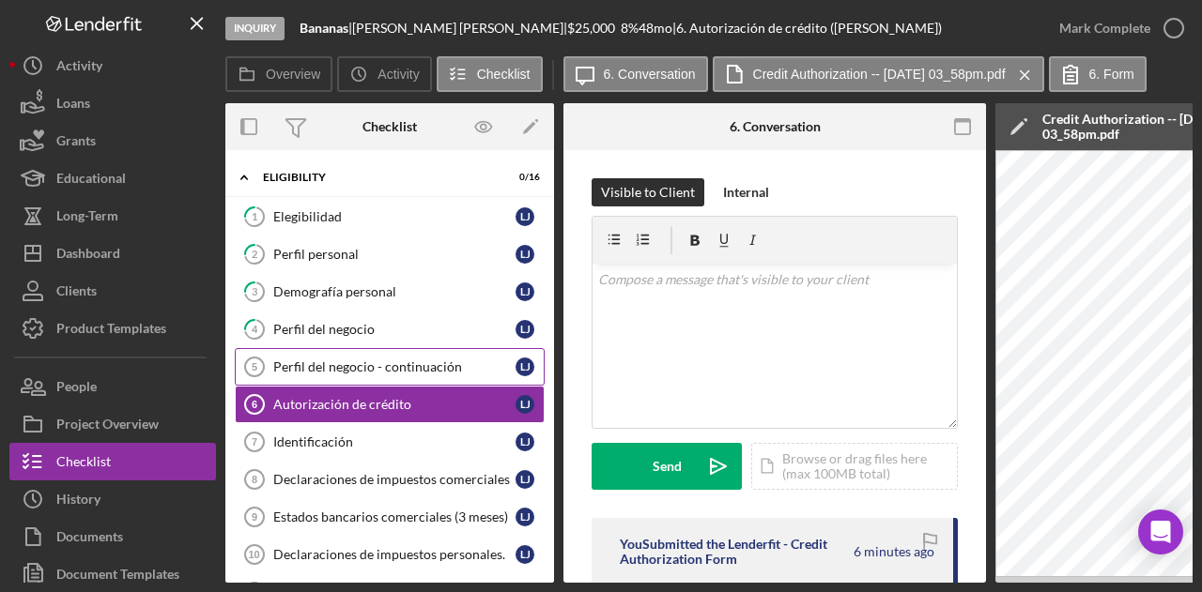
click at [364, 371] on div "Perfil del negocio - continuación" at bounding box center [394, 367] width 242 height 15
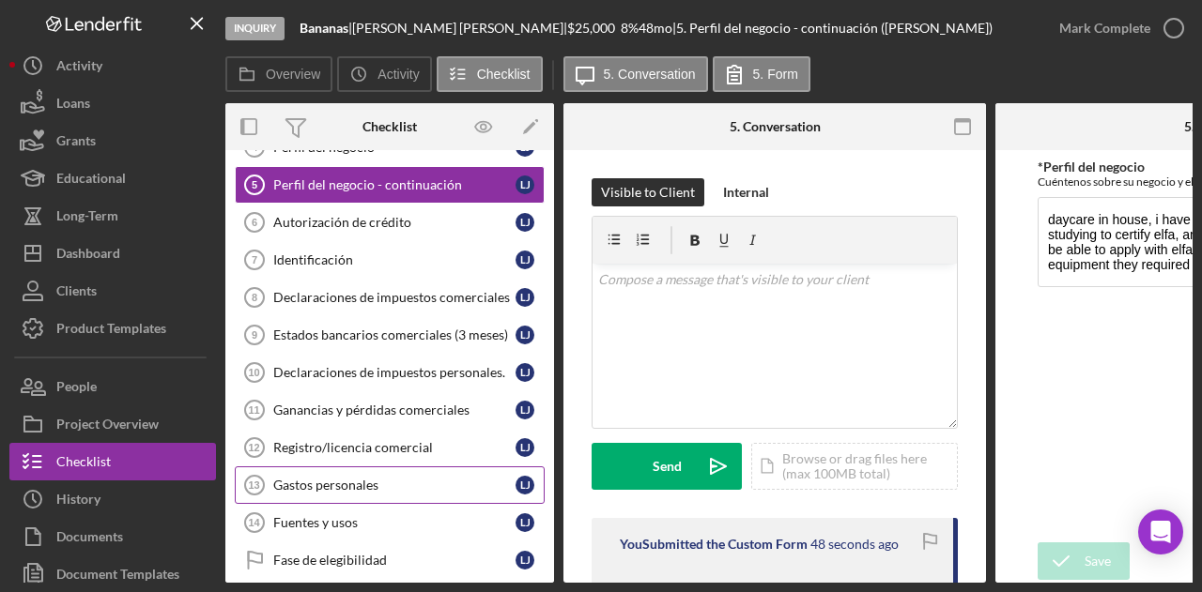
scroll to position [314, 0]
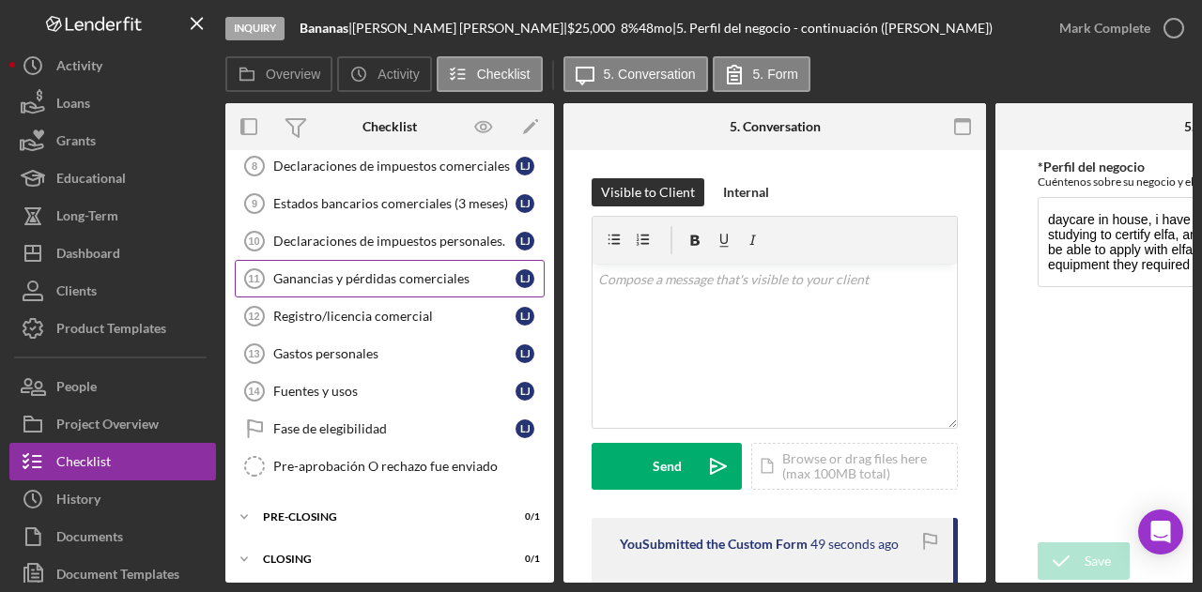
click at [402, 276] on div "Ganancias y pérdidas comerciales" at bounding box center [394, 278] width 242 height 15
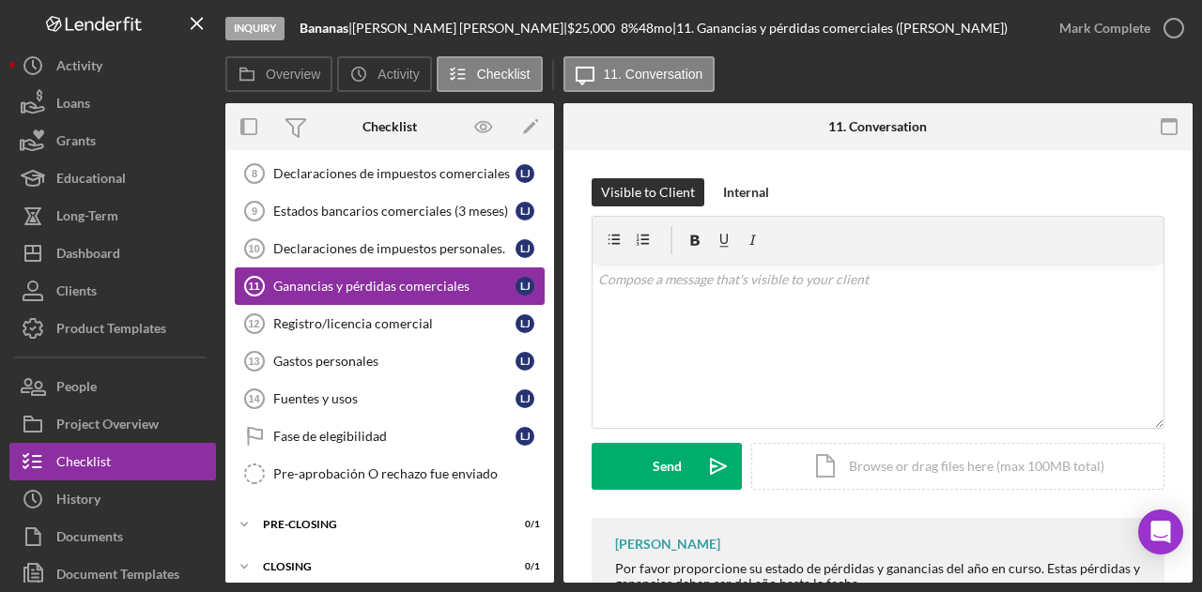
scroll to position [26, 0]
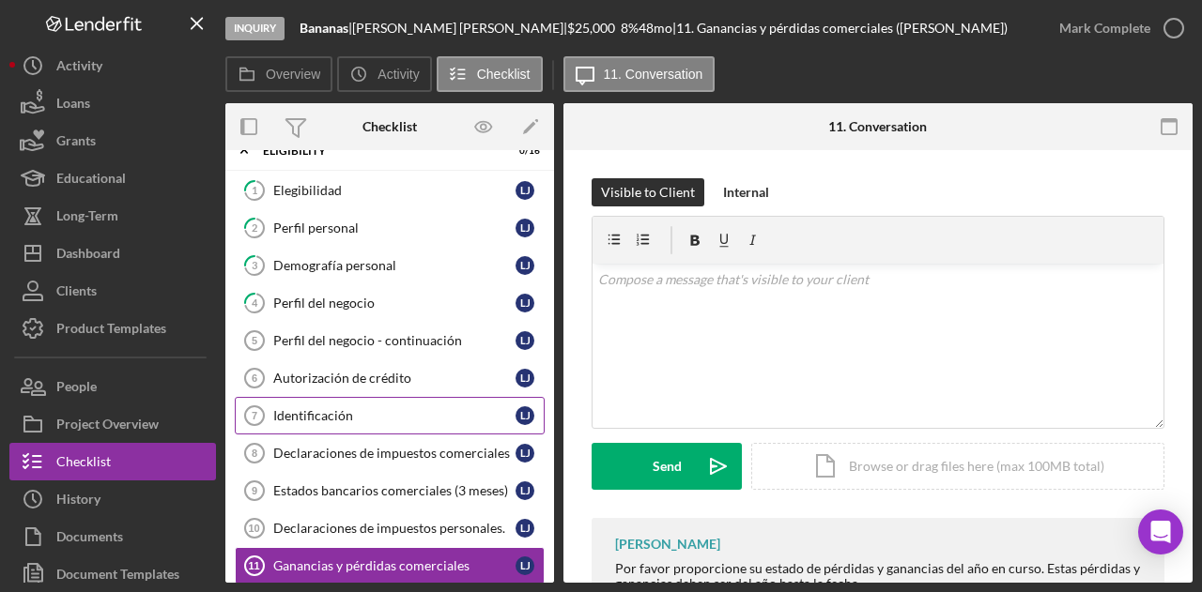
click at [348, 408] on div "Identificación" at bounding box center [394, 415] width 242 height 15
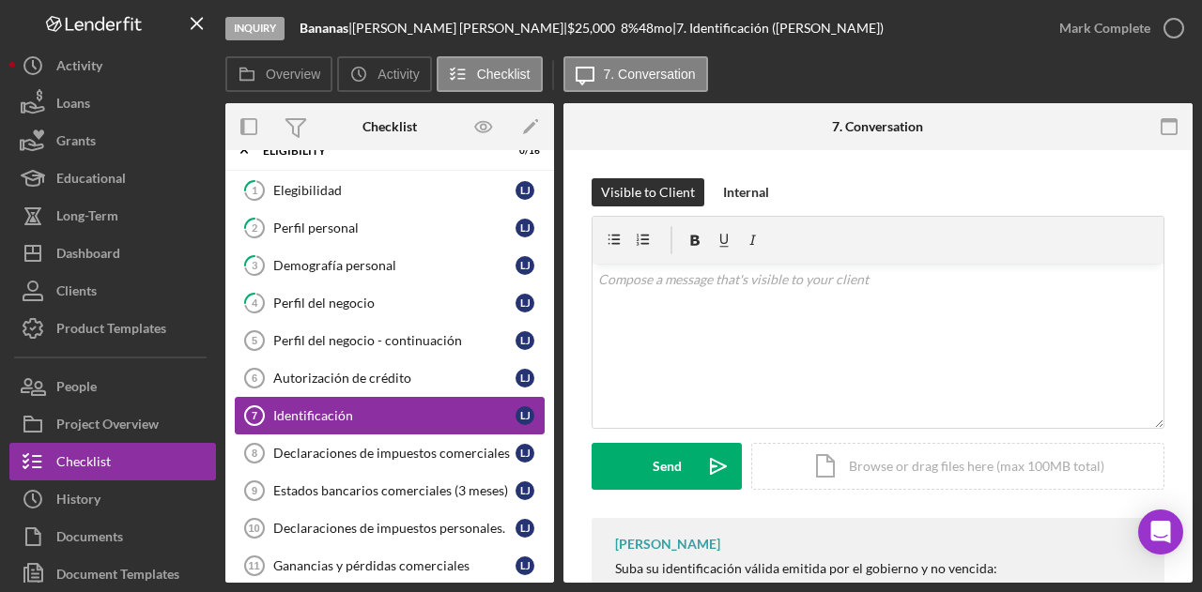
click at [362, 419] on link "Identificación 7 Identificación L J" at bounding box center [390, 416] width 310 height 38
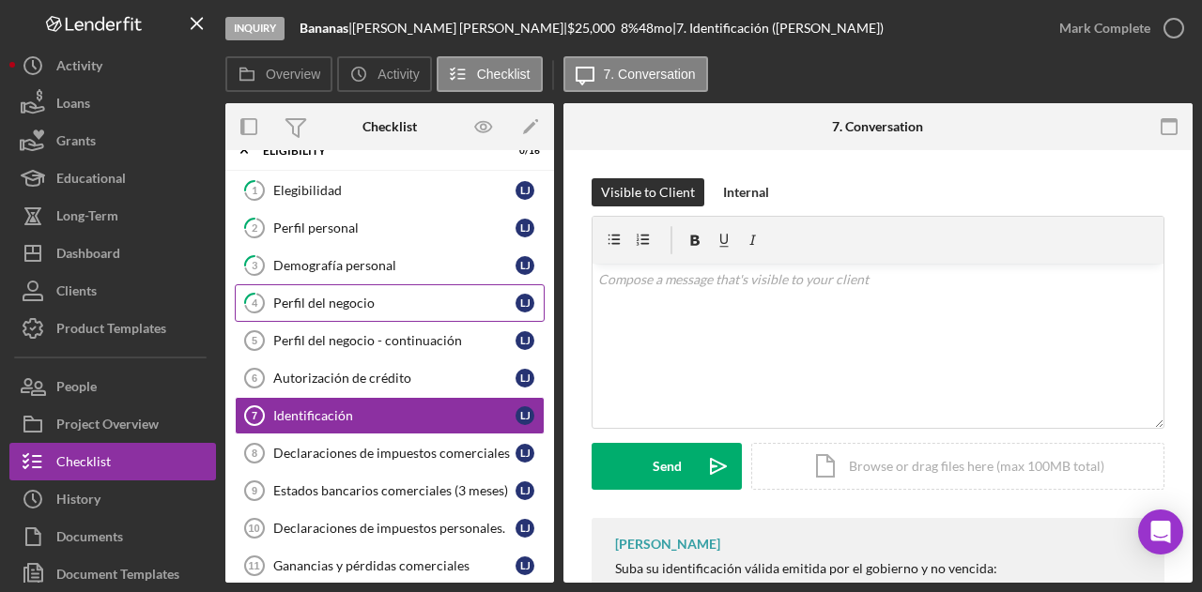
click at [336, 298] on div "Perfil del negocio" at bounding box center [394, 303] width 242 height 15
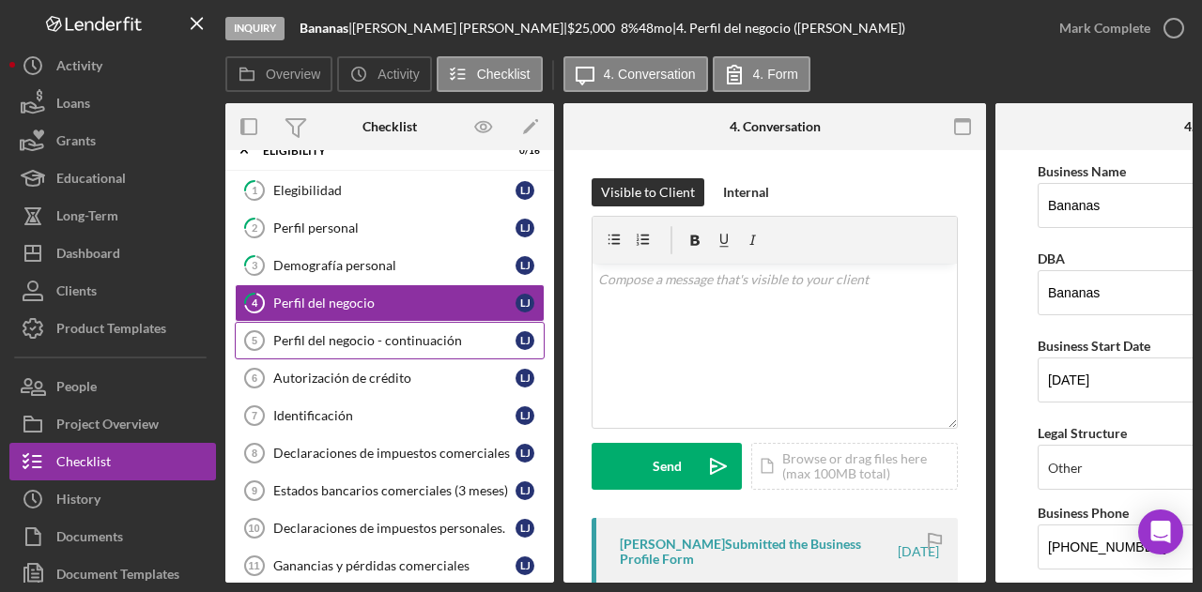
click at [342, 325] on link "Perfil del negocio - continuación 5 Perfil del negocio - continuación L J" at bounding box center [390, 341] width 310 height 38
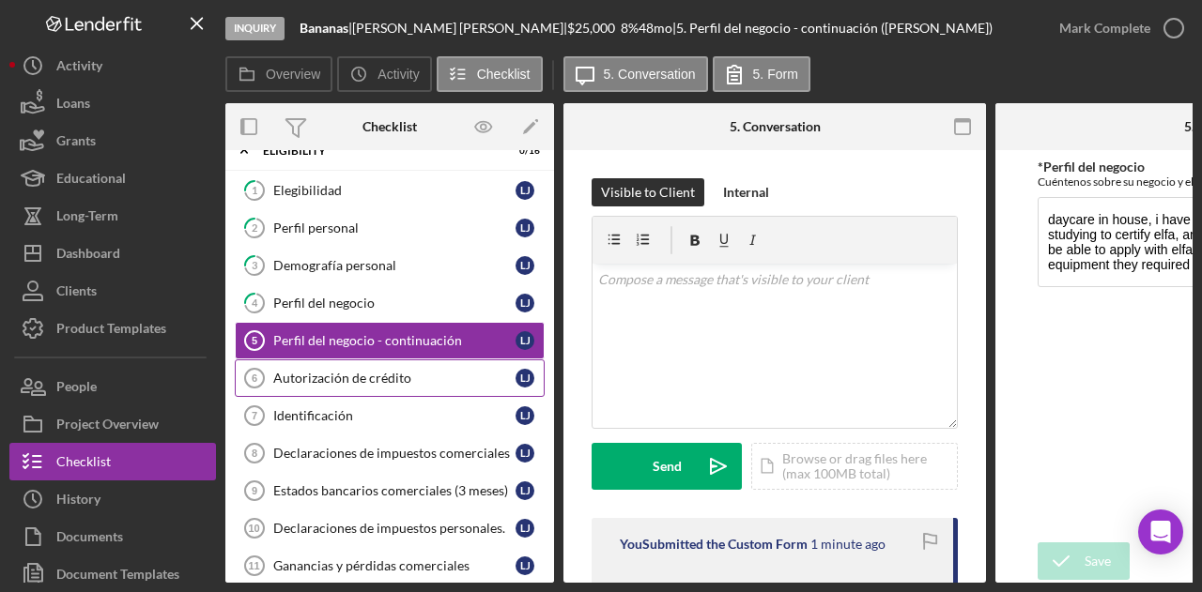
click at [408, 371] on div "Autorización de crédito" at bounding box center [394, 378] width 242 height 15
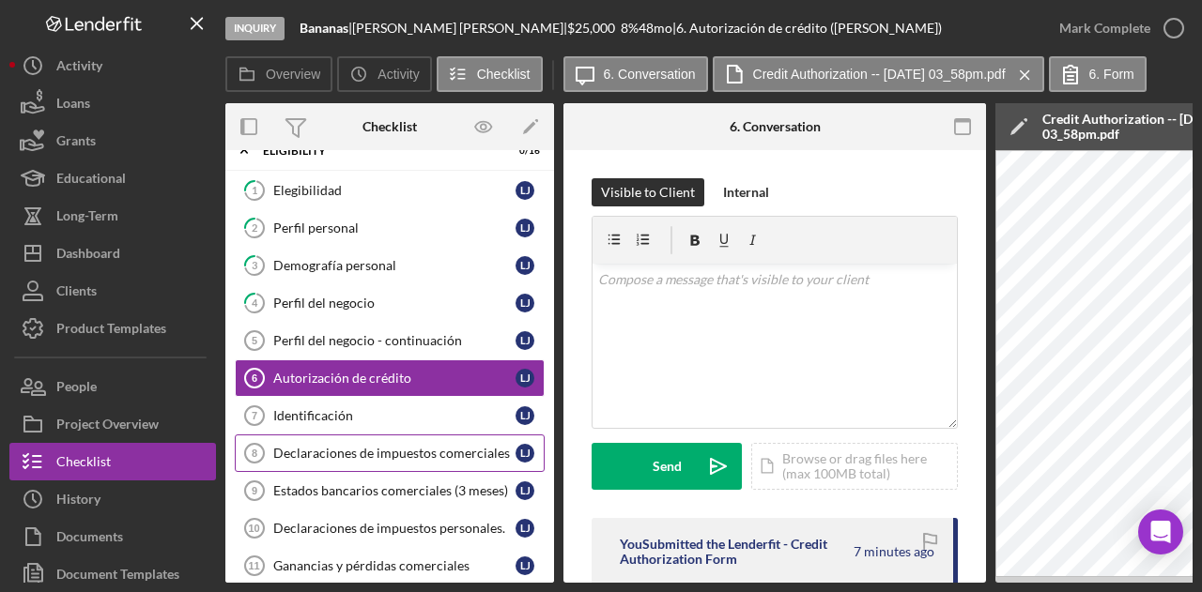
click at [432, 435] on link "Declaraciones de impuestos comerciales 8 Declaraciones de impuestos comerciales…" at bounding box center [390, 454] width 310 height 38
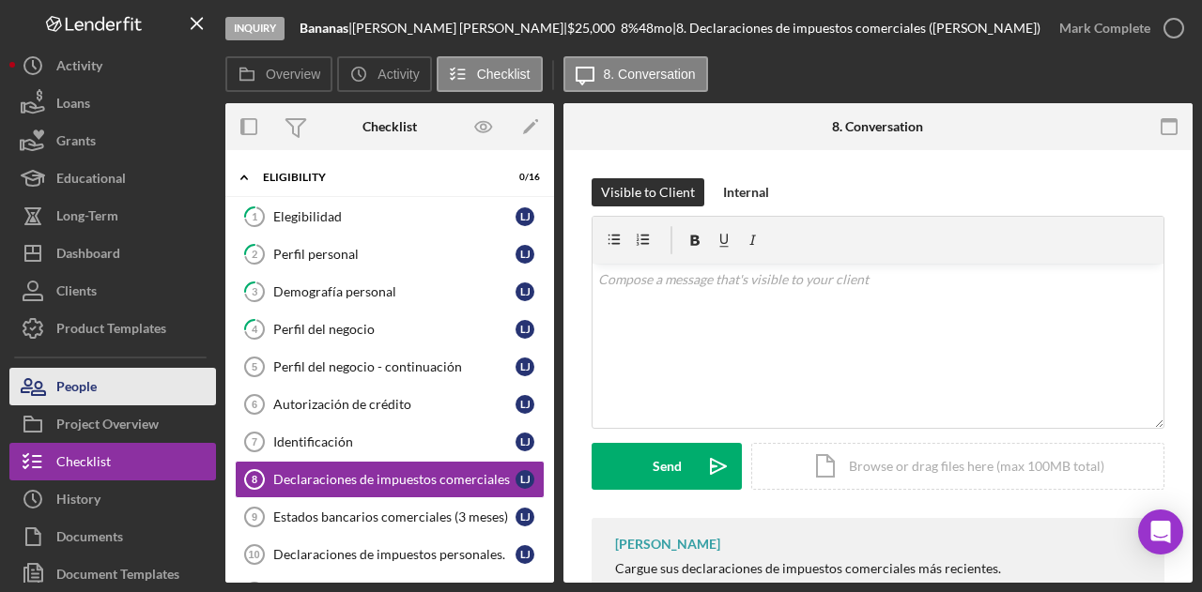
click at [101, 394] on button "People" at bounding box center [112, 387] width 207 height 38
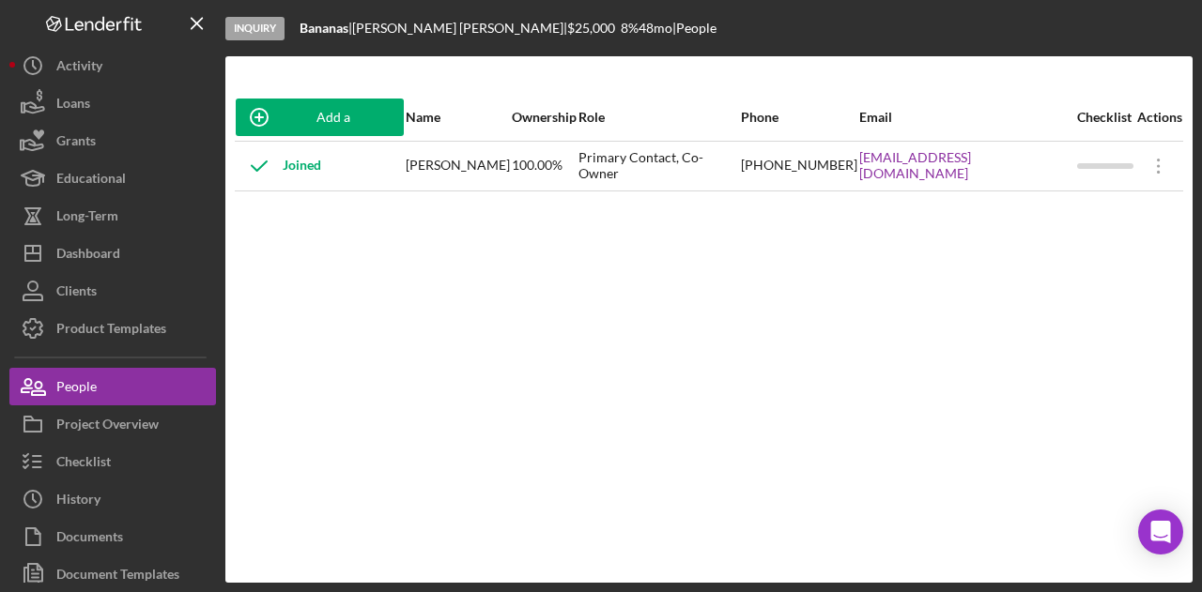
drag, startPoint x: 866, startPoint y: 197, endPoint x: 844, endPoint y: 146, distance: 56.0
click at [1008, 198] on div "Add a Participant Name Ownership Role Phone Email Checklist Actions Joined Lina…" at bounding box center [708, 320] width 967 height 452
drag, startPoint x: 1053, startPoint y: 183, endPoint x: 882, endPoint y: 172, distance: 171.3
click at [882, 172] on tr "Joined Lina Jimenez 100.00% Primary Contact, Co-Owner (628) 502-8800 Jimenezlin…" at bounding box center [709, 166] width 948 height 50
click at [873, 221] on div "Add a Participant Name Ownership Role Phone Email Checklist Actions Joined Lina…" at bounding box center [708, 320] width 967 height 452
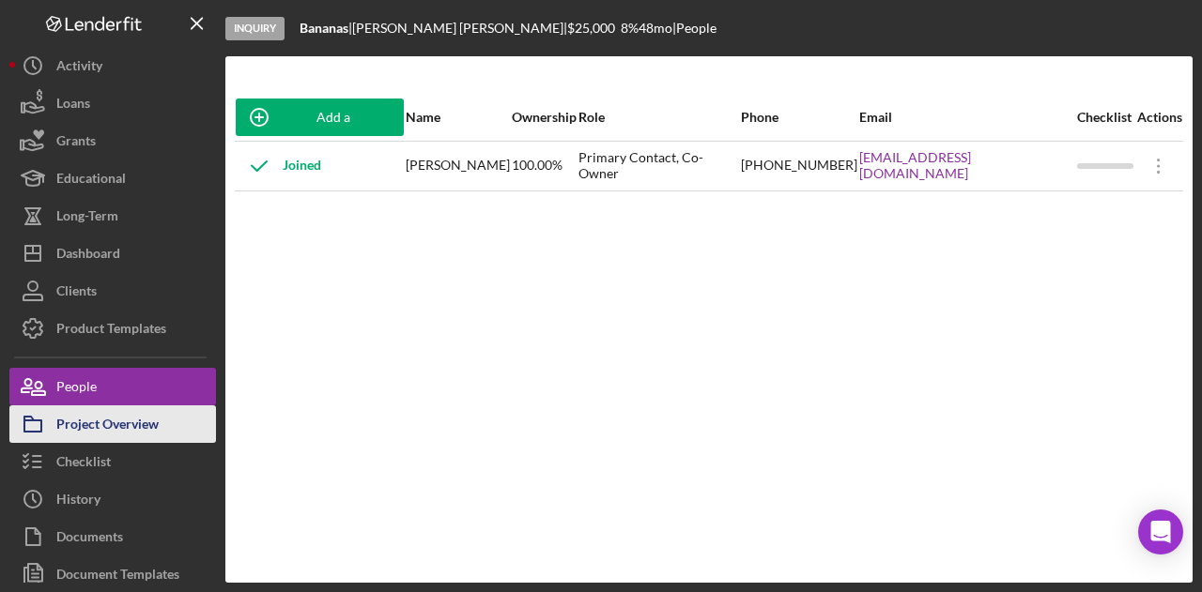
click at [125, 423] on div "Project Overview" at bounding box center [107, 427] width 102 height 42
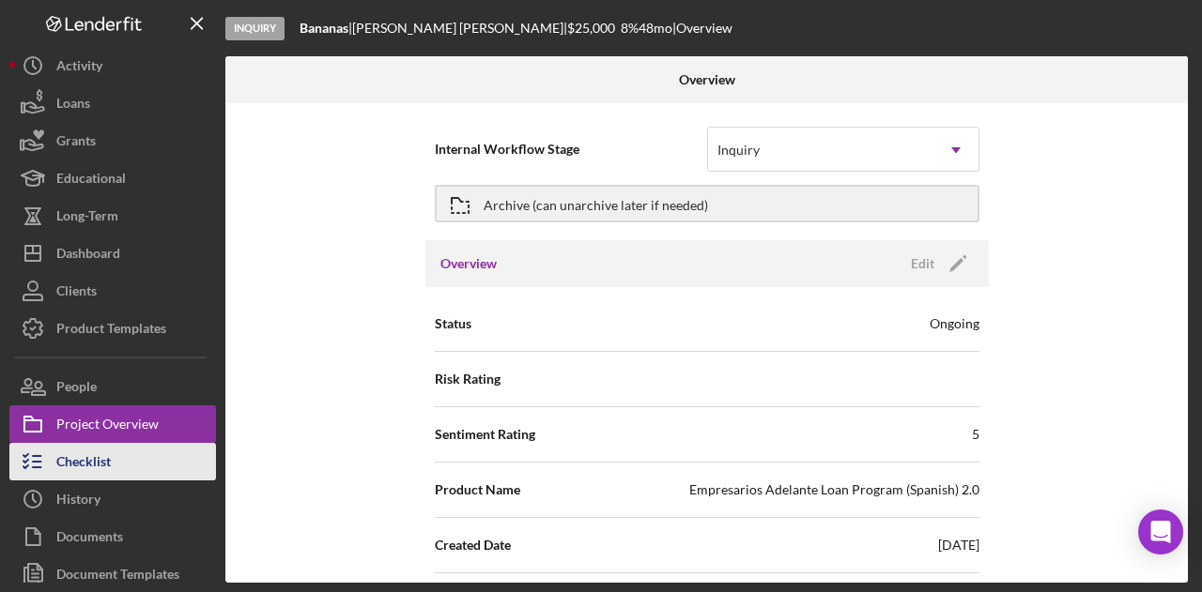
click at [69, 445] on div "Checklist" at bounding box center [83, 464] width 54 height 42
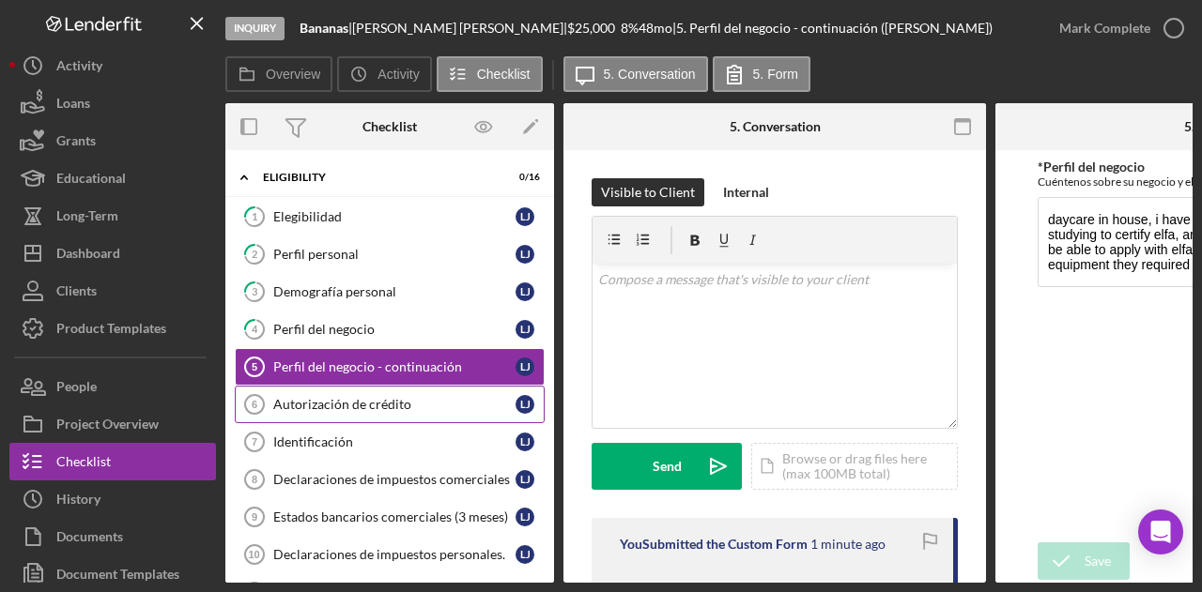
click at [376, 415] on link "Autorización de crédito 6 Autorización de crédito L J" at bounding box center [390, 405] width 310 height 38
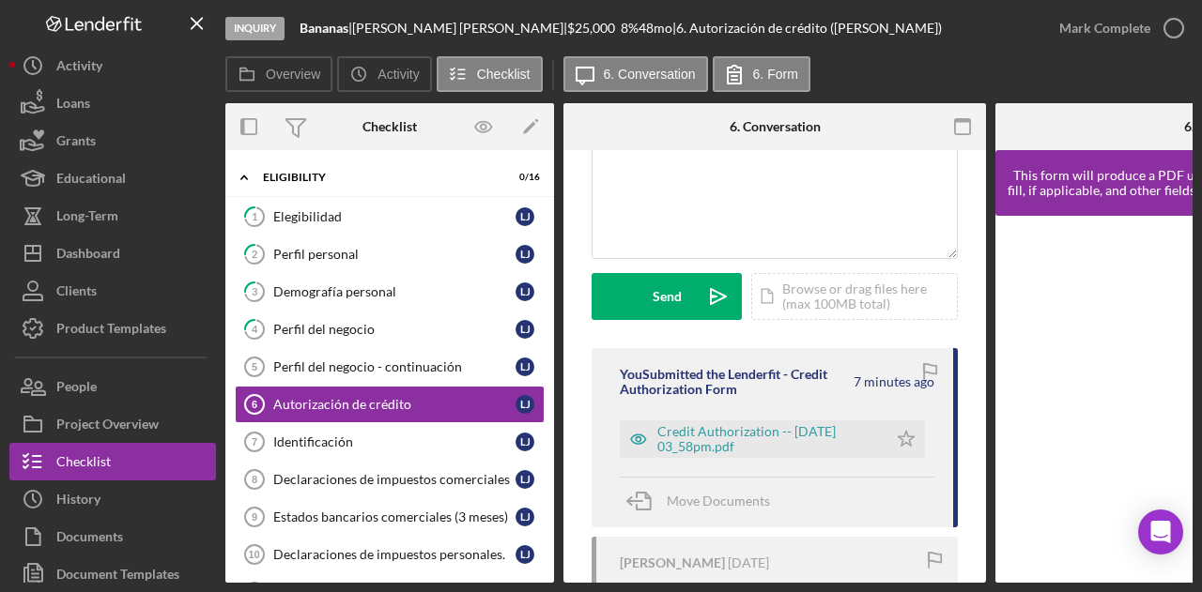
scroll to position [282, 0]
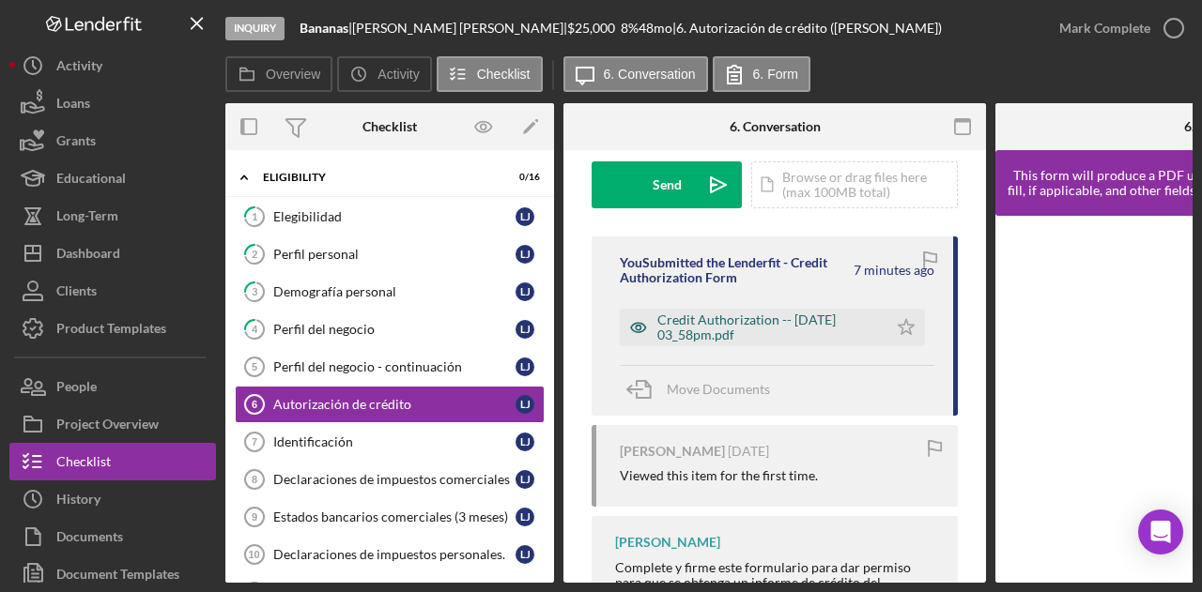
click at [773, 324] on div "Credit Authorization -- 2025-09-08 03_58pm.pdf" at bounding box center [767, 328] width 221 height 30
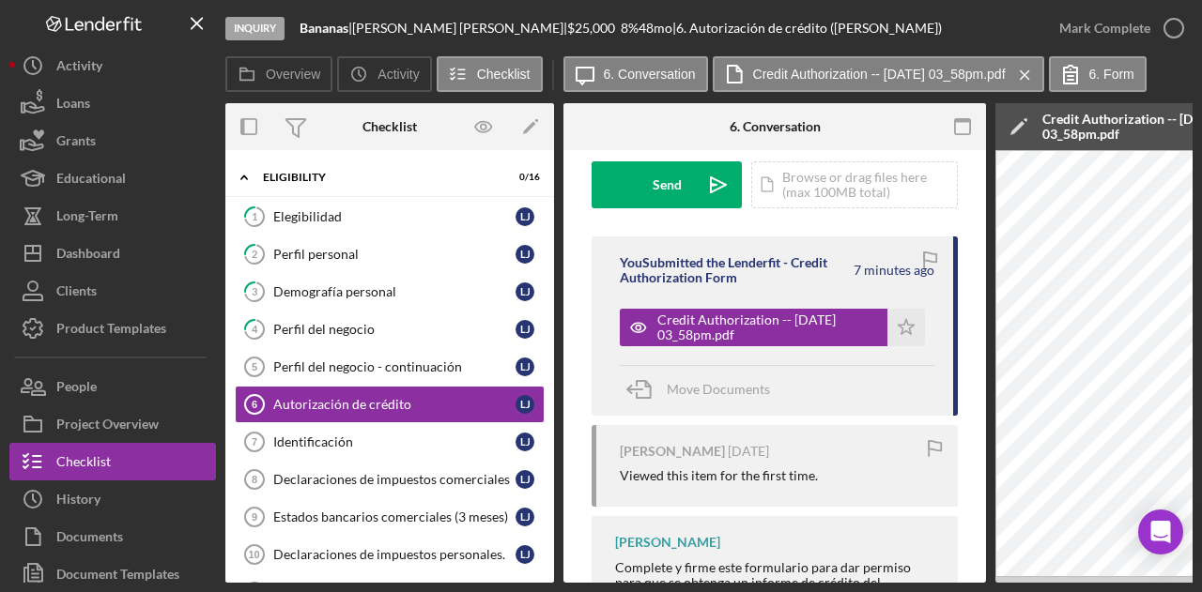
click at [963, 583] on div "Inquiry Bananas | Lina Jimenez | $25,000 $25,000 8 % 48 mo | 6. Autorización de…" at bounding box center [601, 296] width 1202 height 592
click at [963, 574] on div "Visible to Client Internal v Color teal Color pink Remove color Add row above A…" at bounding box center [774, 268] width 423 height 798
click at [832, 586] on div "Inquiry Bananas | Lina Jimenez | $25,000 $25,000 8 % 48 mo | 6. Autorización de…" at bounding box center [601, 296] width 1202 height 592
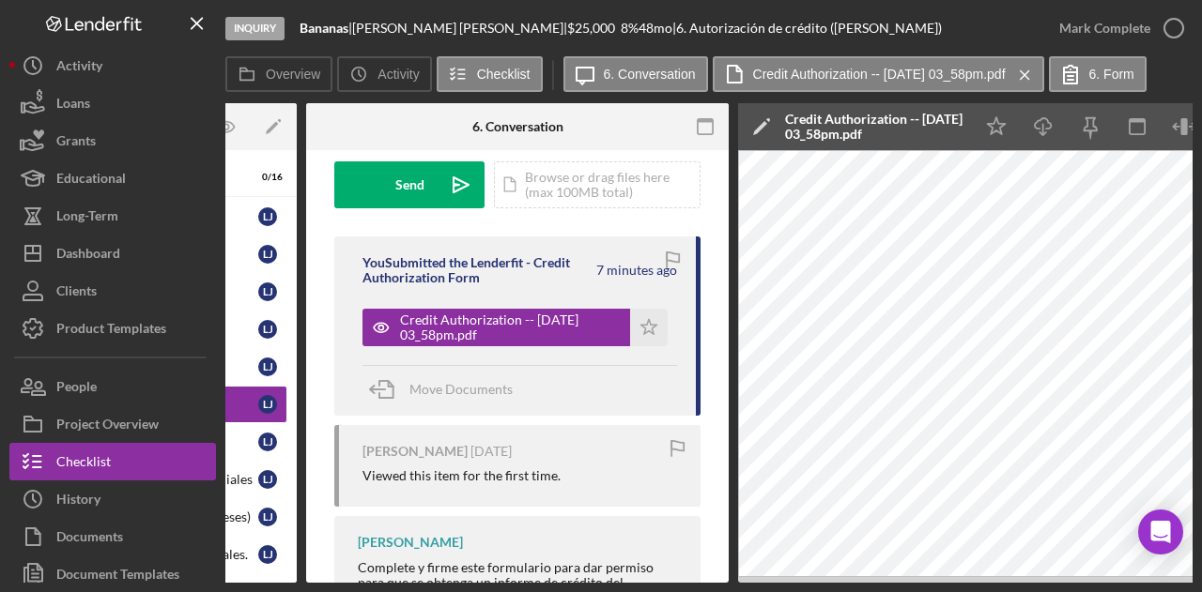
scroll to position [0, 0]
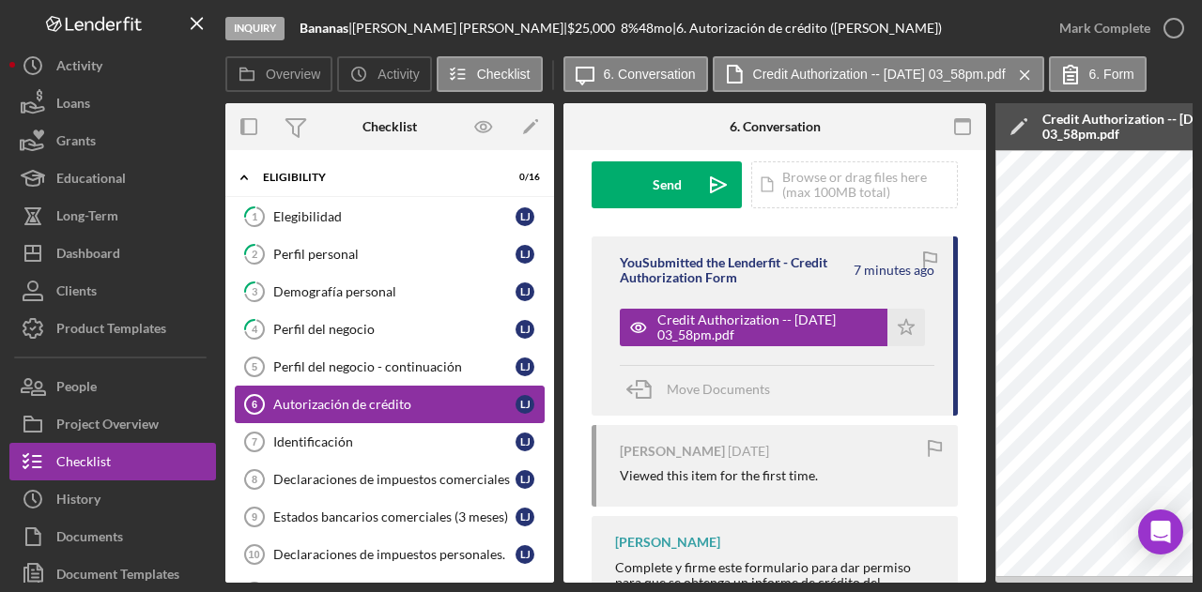
click at [376, 403] on div "Autorización de crédito" at bounding box center [394, 404] width 242 height 15
click at [415, 180] on div "ELIGIBILITY" at bounding box center [397, 177] width 268 height 11
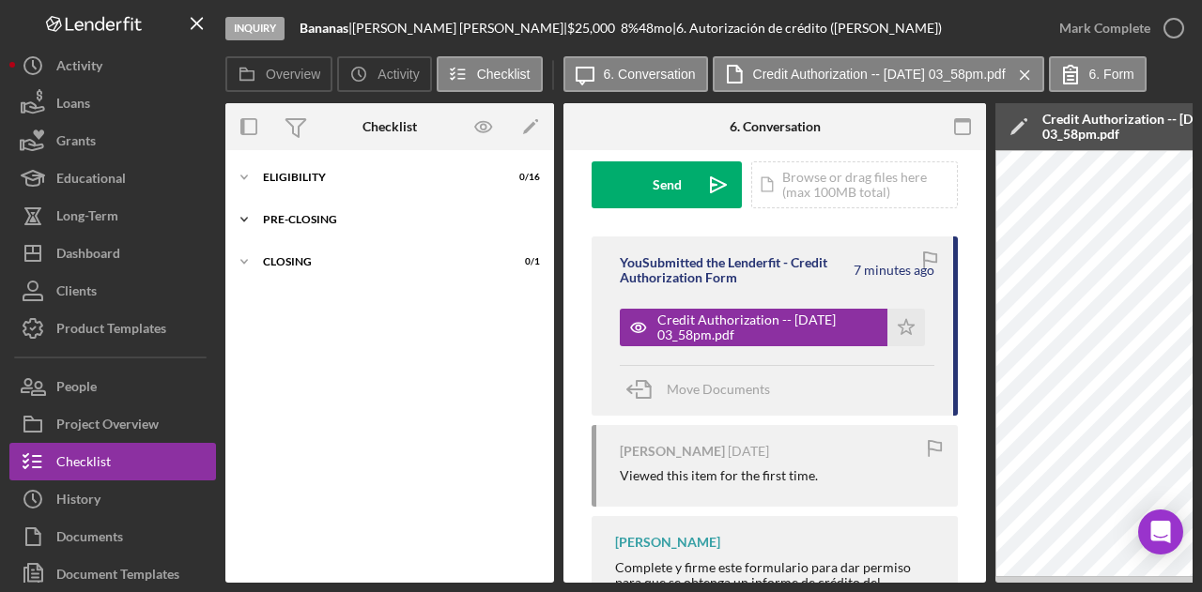
click at [401, 209] on div "Icon/Expander Pre-Closing 0 / 1" at bounding box center [389, 220] width 329 height 38
click at [279, 183] on div "Icon/Expander ELIGIBILITY 0 / 16" at bounding box center [389, 178] width 329 height 38
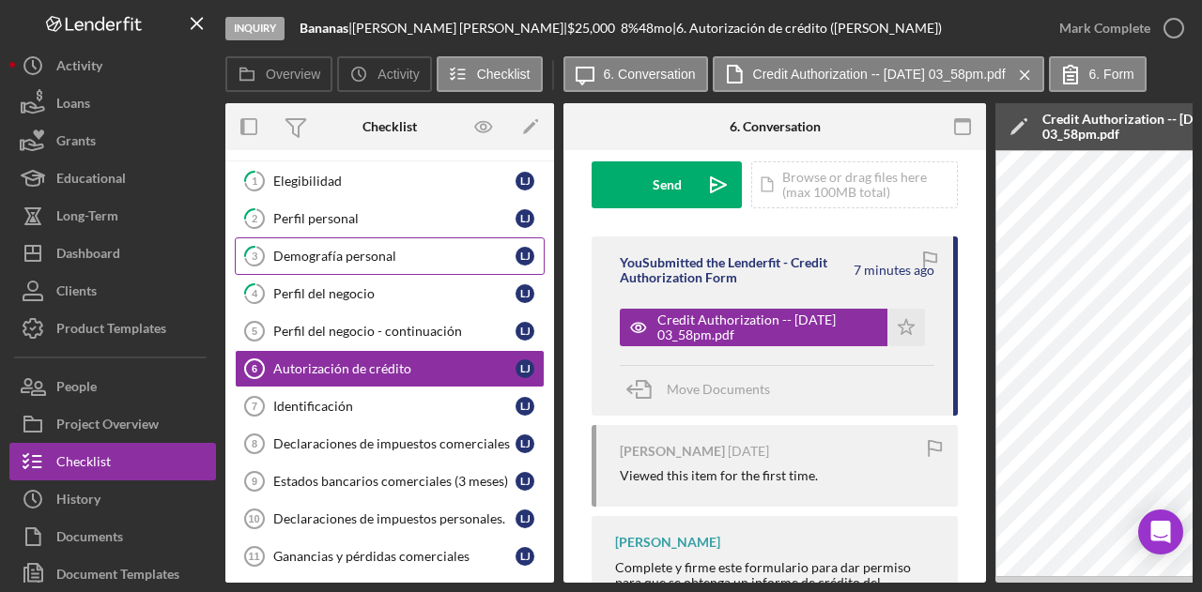
scroll to position [37, 0]
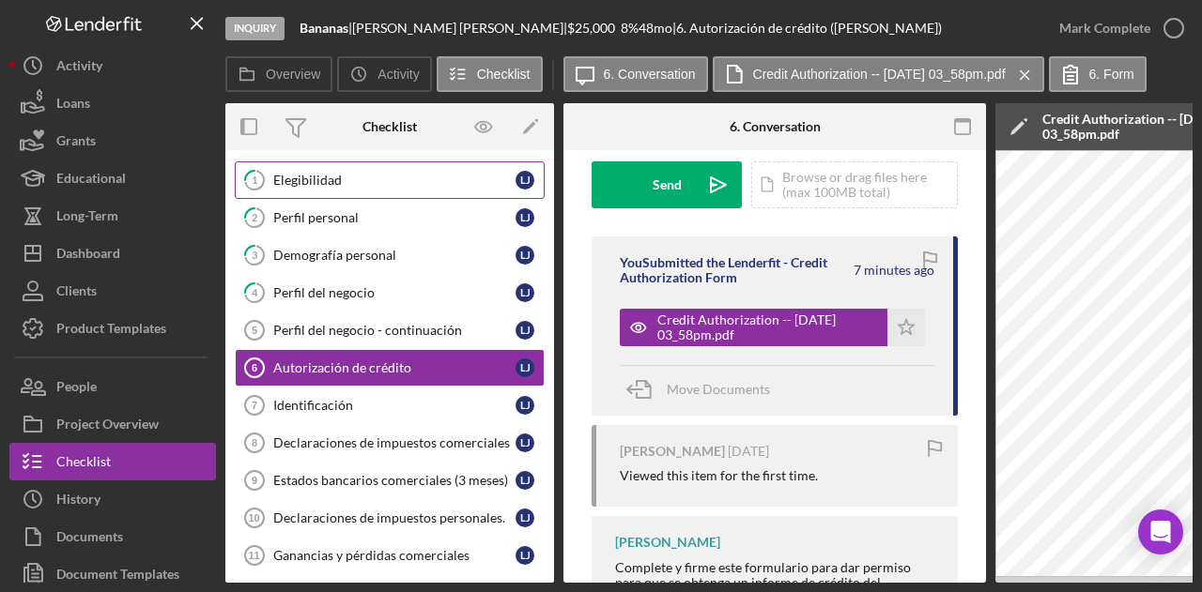
click at [392, 173] on div "Elegibilidad" at bounding box center [394, 180] width 242 height 15
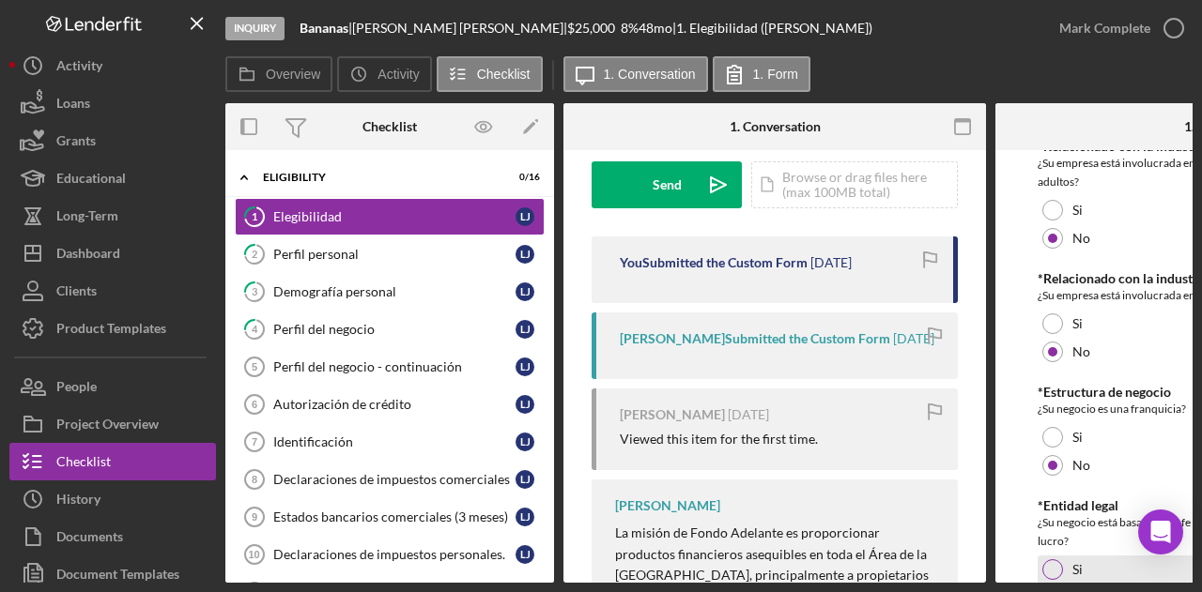
scroll to position [928, 0]
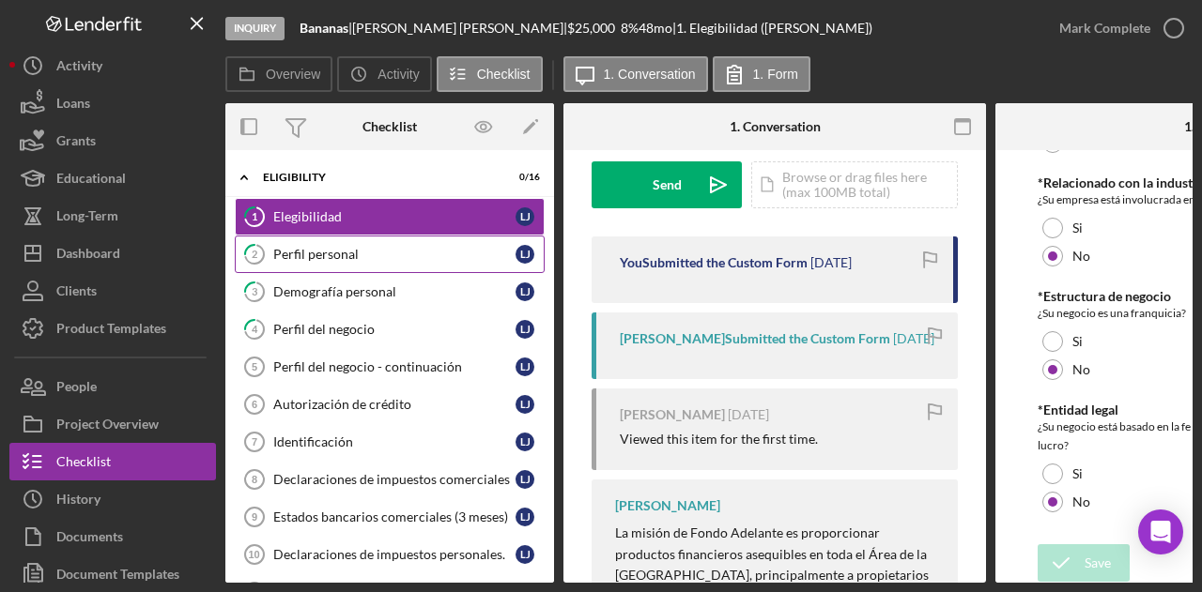
click at [377, 258] on div "Perfil personal" at bounding box center [394, 254] width 242 height 15
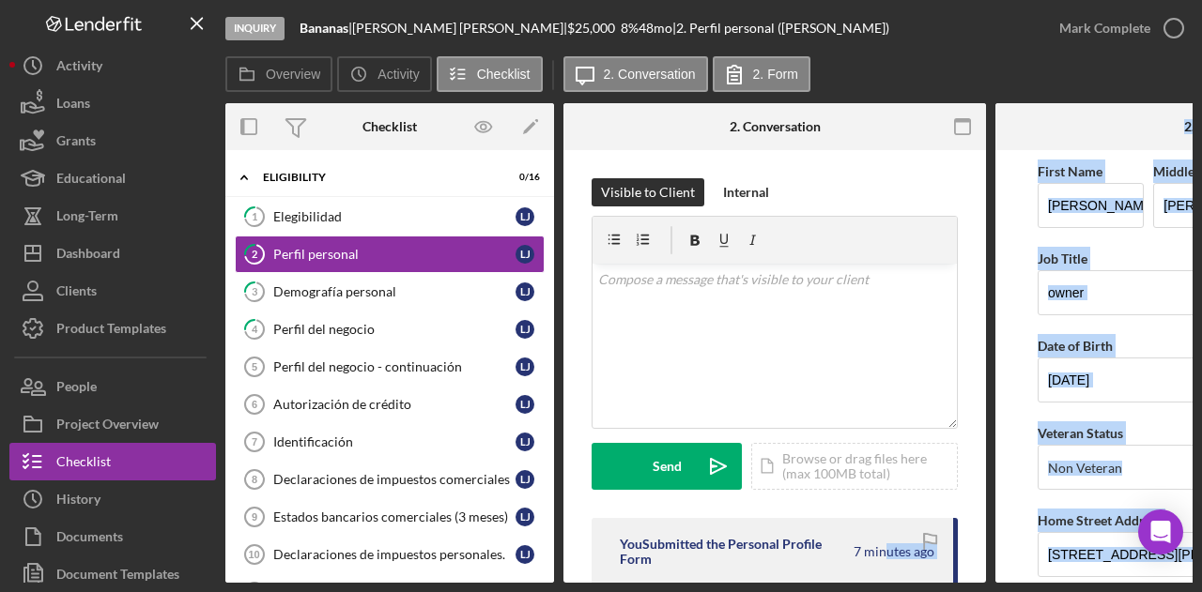
drag, startPoint x: 882, startPoint y: 583, endPoint x: 1025, endPoint y: 586, distance: 143.7
click at [1025, 586] on div "Inquiry Bananas | Lina Jimenez | $25,000 $25,000 8 % 48 mo | 2. Perfil personal…" at bounding box center [601, 296] width 1202 height 592
click at [1014, 540] on form "First Name Lina Middle Name Fernanda Last Name Jimenez Job Title owner Date of …" at bounding box center [1206, 366] width 423 height 433
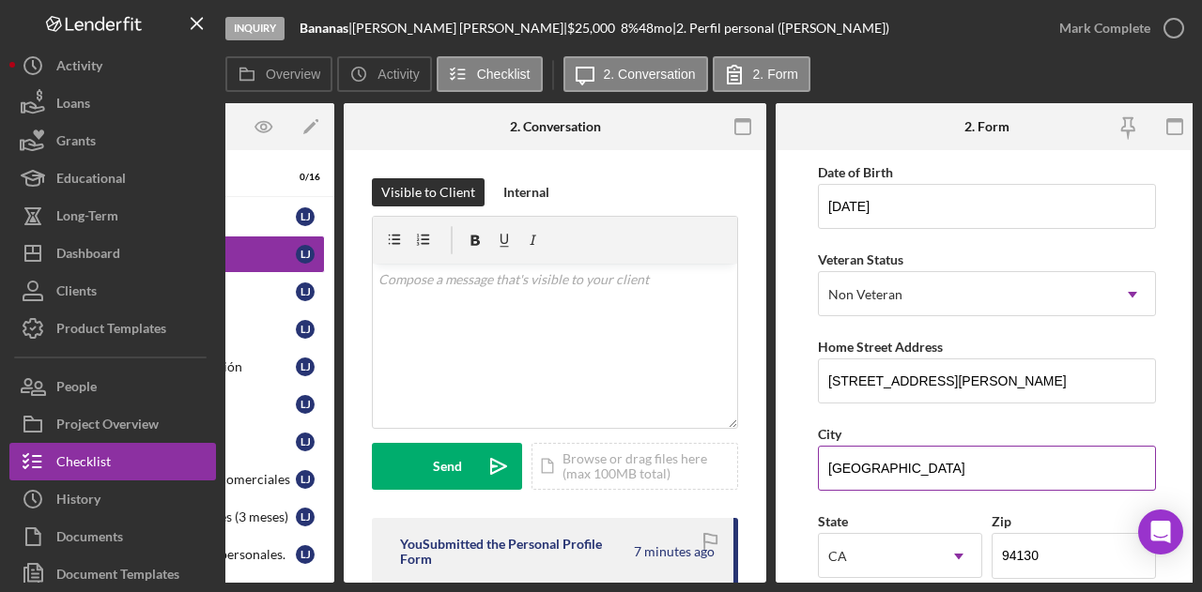
scroll to position [188, 0]
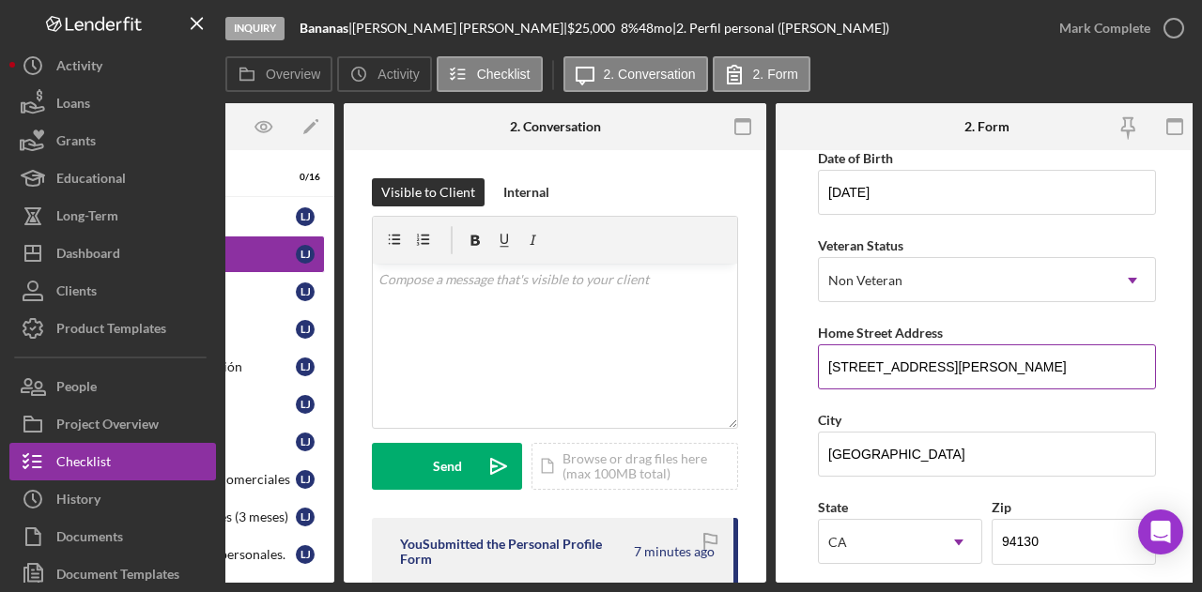
click at [1033, 371] on input "78 Johnson street ap 226, 226" at bounding box center [987, 367] width 338 height 45
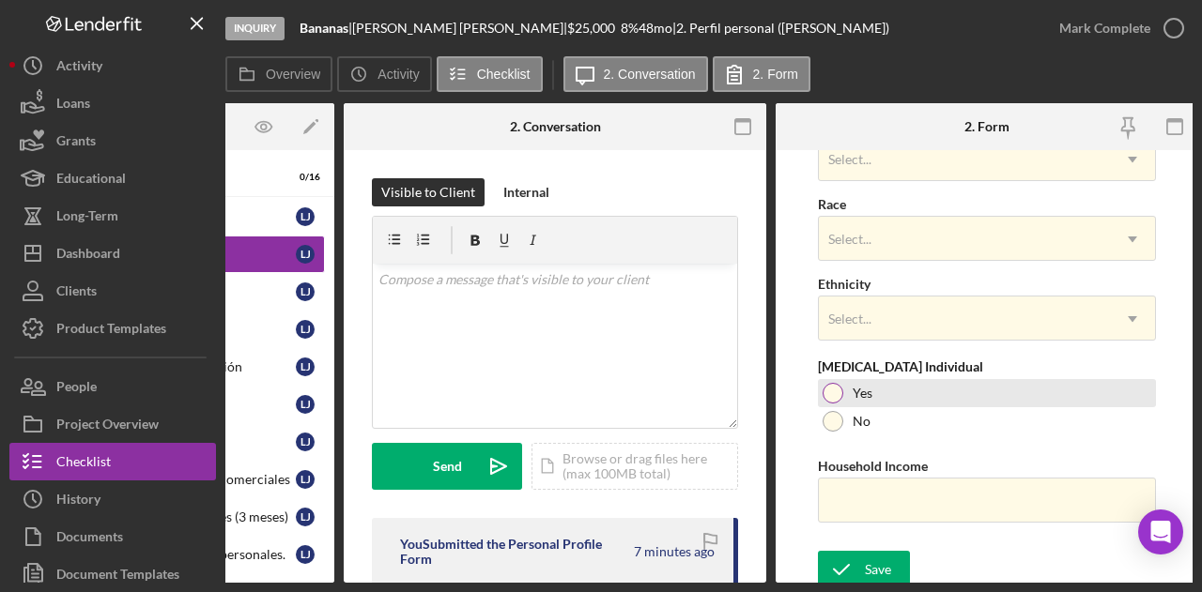
scroll to position [821, 0]
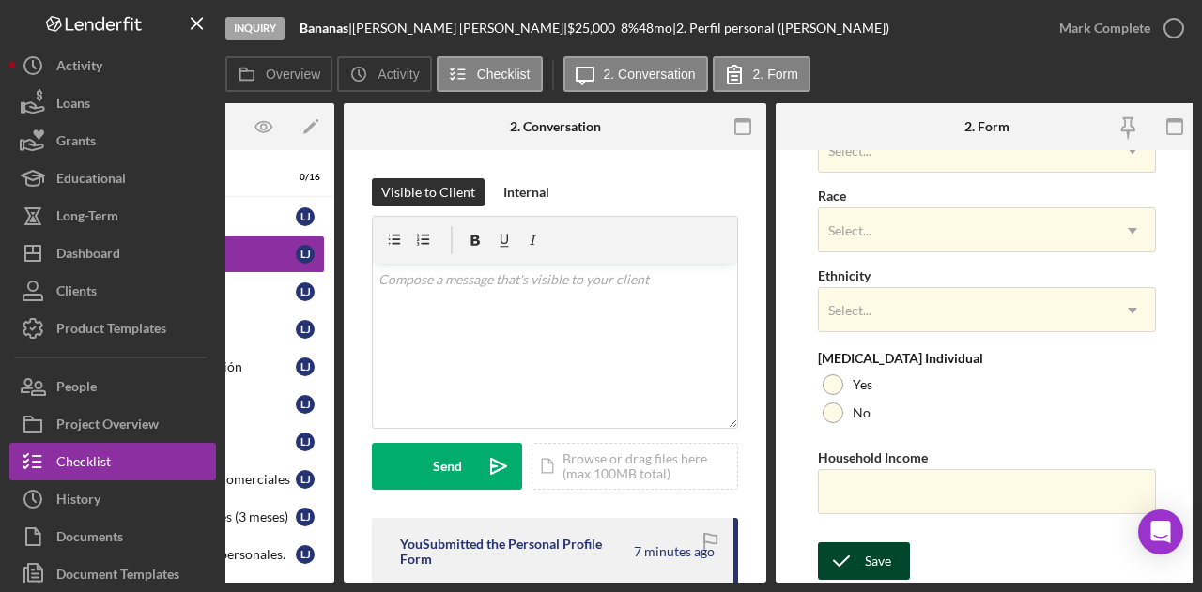
type input "78 Johnson street ap 226"
click at [876, 553] on div "Save" at bounding box center [878, 562] width 26 height 38
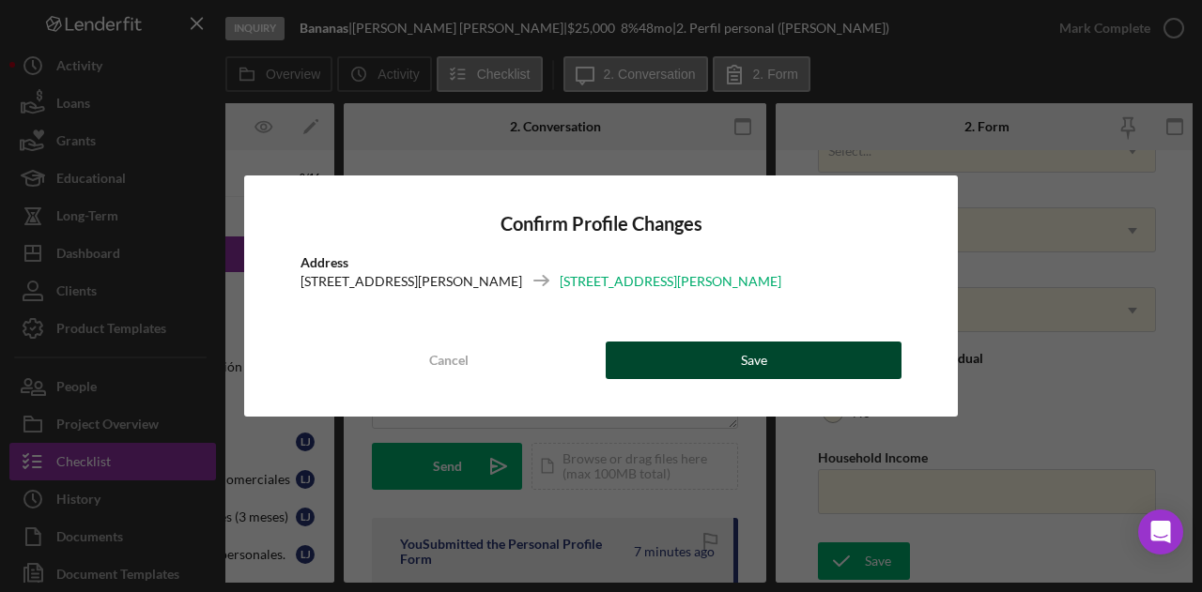
click at [806, 366] on button "Save" at bounding box center [754, 361] width 296 height 38
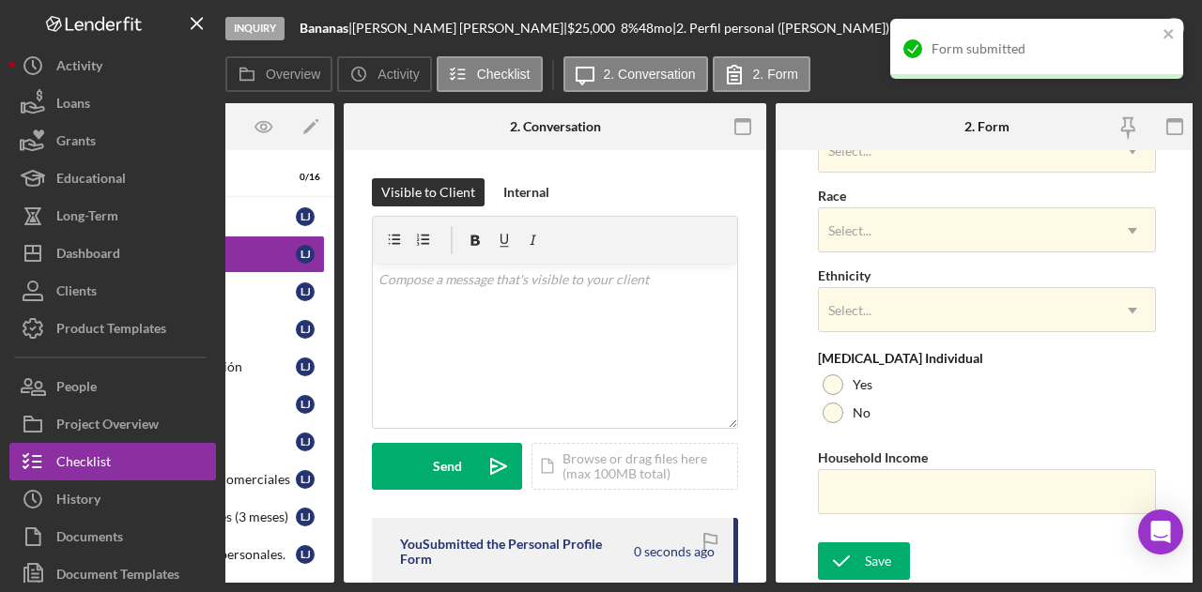
click at [385, 585] on div "Inquiry Bananas | Lina Jimenez | $25,000 $25,000 8 % 48 mo | 2. Perfil personal…" at bounding box center [601, 296] width 1202 height 592
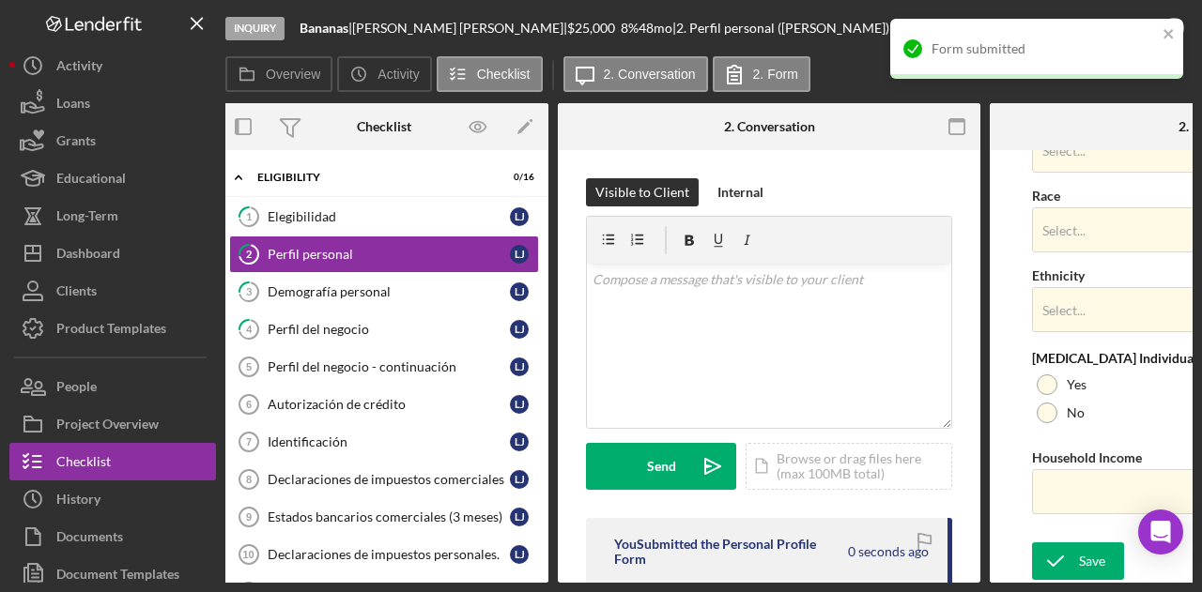
scroll to position [0, 0]
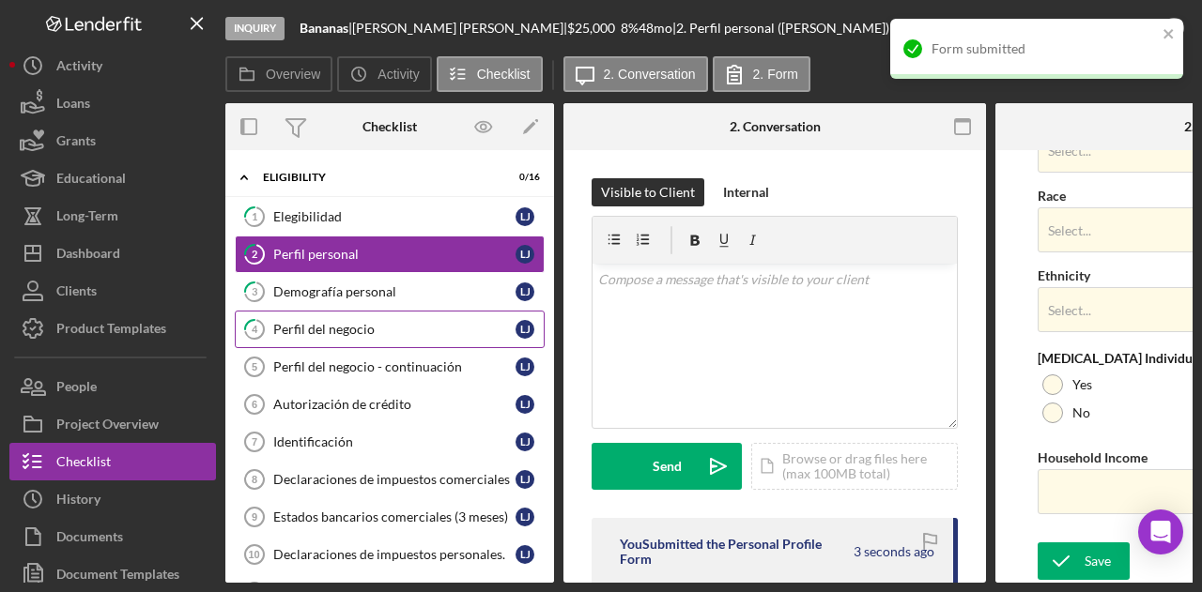
click at [367, 327] on div "Perfil del negocio" at bounding box center [394, 329] width 242 height 15
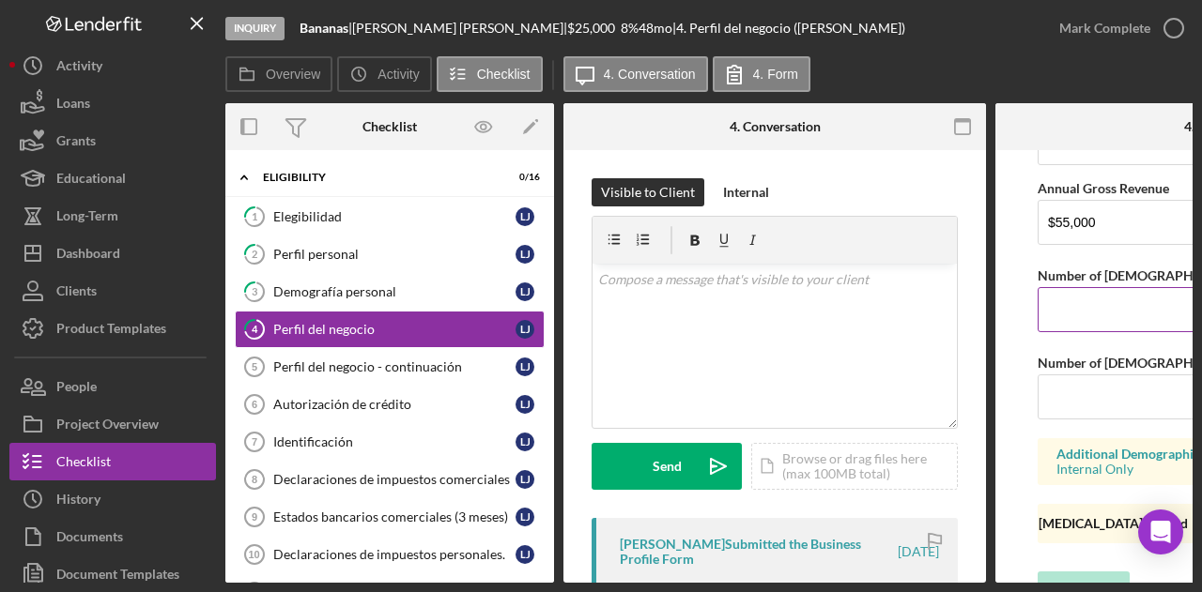
scroll to position [1660, 0]
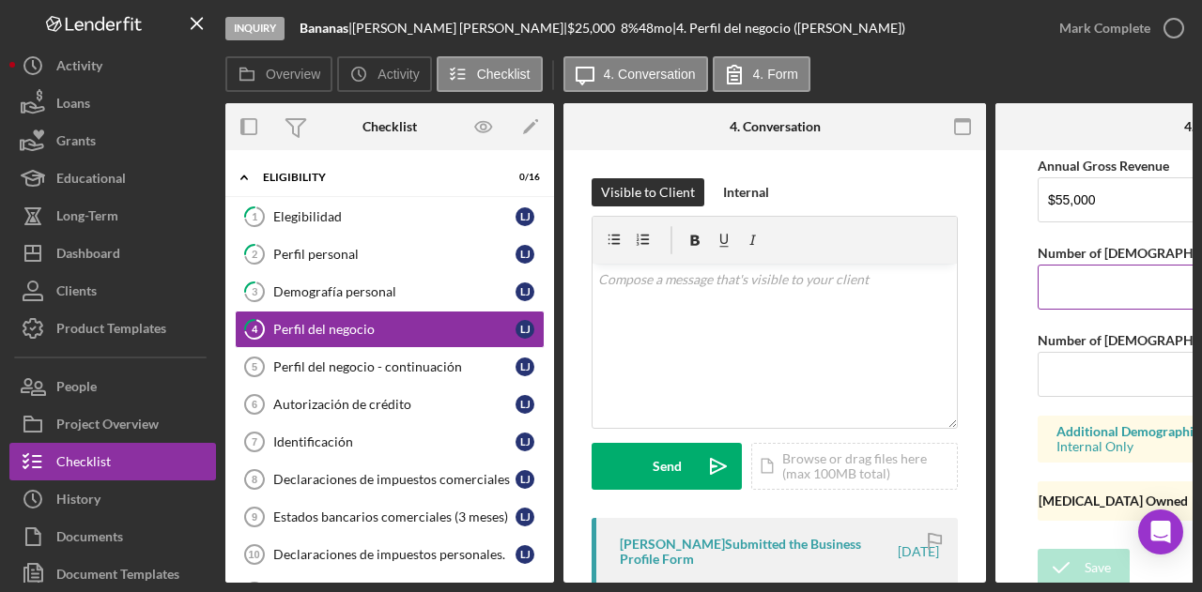
click at [1107, 293] on input "Number of [DEMOGRAPHIC_DATA] Employees" at bounding box center [1207, 287] width 338 height 45
type input "1"
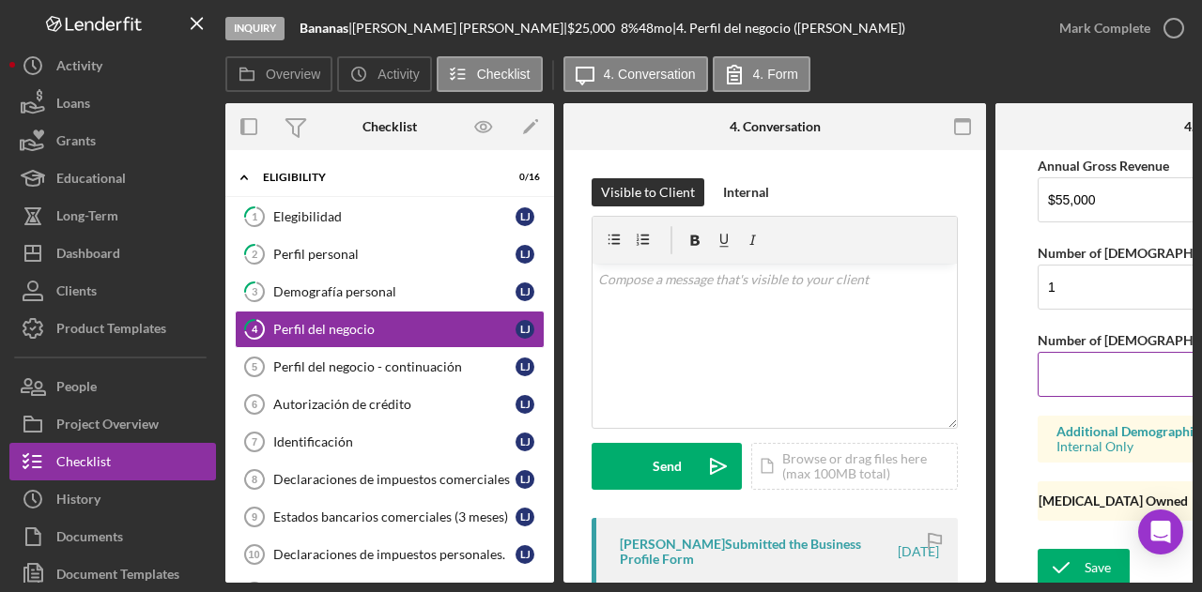
click at [1065, 369] on input "Number of [DEMOGRAPHIC_DATA] Employees" at bounding box center [1207, 374] width 338 height 45
type input "0"
click at [1069, 533] on form "Business Name Bananas DBA Bananas Business Start Date 01/18/2025 Legal Structur…" at bounding box center [1206, 366] width 423 height 433
click at [1065, 546] on icon "submit" at bounding box center [1061, 568] width 47 height 47
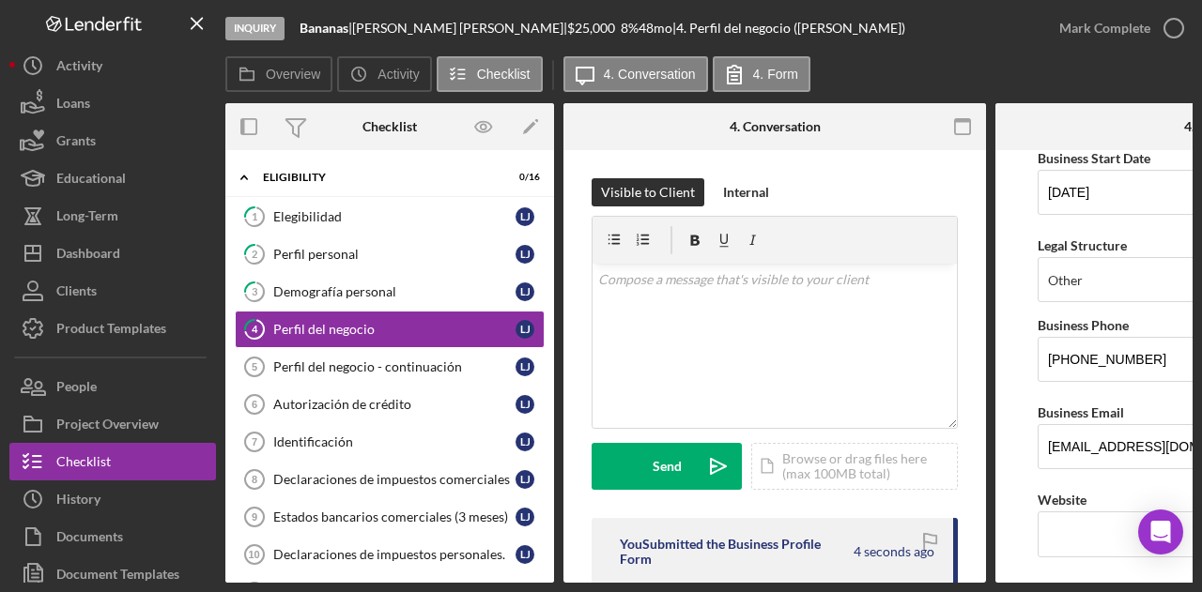
scroll to position [0, 0]
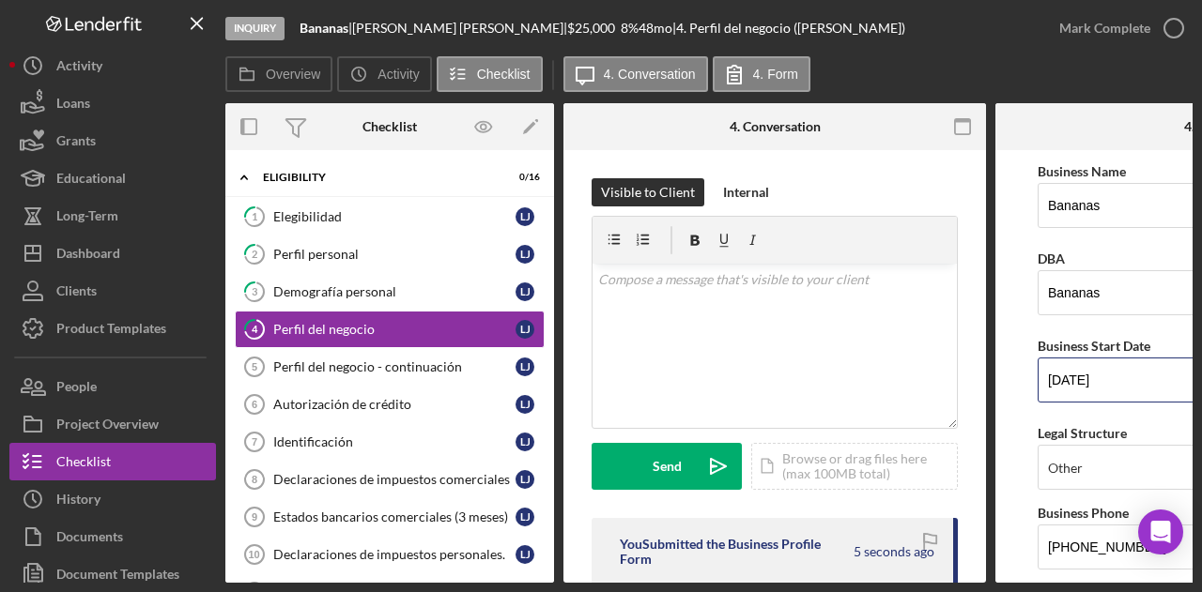
drag, startPoint x: 1146, startPoint y: 380, endPoint x: 1011, endPoint y: 378, distance: 134.3
click at [1011, 378] on form "Business Name Bananas DBA Bananas Business Start Date 01/18/2025 Legal Structur…" at bounding box center [1206, 366] width 423 height 433
click at [1009, 377] on form "Business Name Bananas DBA Bananas Business Start Date 01/18/2025 Legal Structur…" at bounding box center [1206, 366] width 423 height 433
click at [1054, 393] on input "01/18/2025" at bounding box center [1207, 380] width 338 height 45
click at [1082, 390] on input "01/18/2025" at bounding box center [1207, 380] width 338 height 45
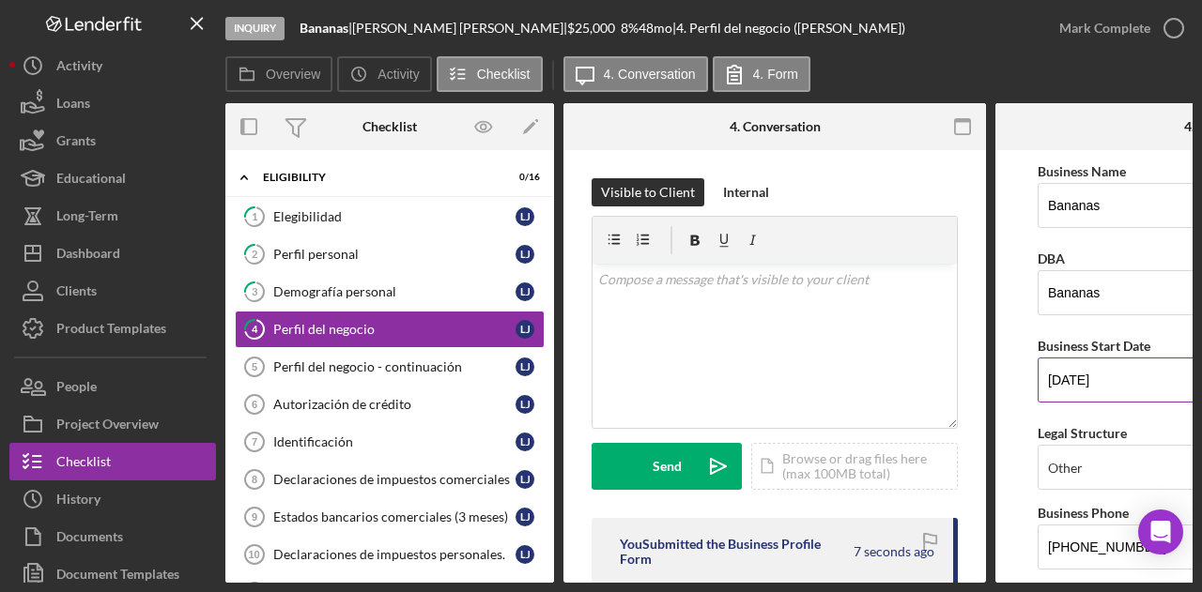
click at [1131, 388] on input "01/18/2025" at bounding box center [1207, 380] width 338 height 45
drag, startPoint x: 1127, startPoint y: 281, endPoint x: 995, endPoint y: 283, distance: 131.5
click at [995, 283] on form "Business Name Bananas DBA Bananas Business Start Date 01/18/2025 Legal Structur…" at bounding box center [1206, 366] width 423 height 433
click at [1131, 310] on input "Bananas" at bounding box center [1207, 292] width 338 height 45
click at [1160, 204] on input "Bananas" at bounding box center [1207, 205] width 338 height 45
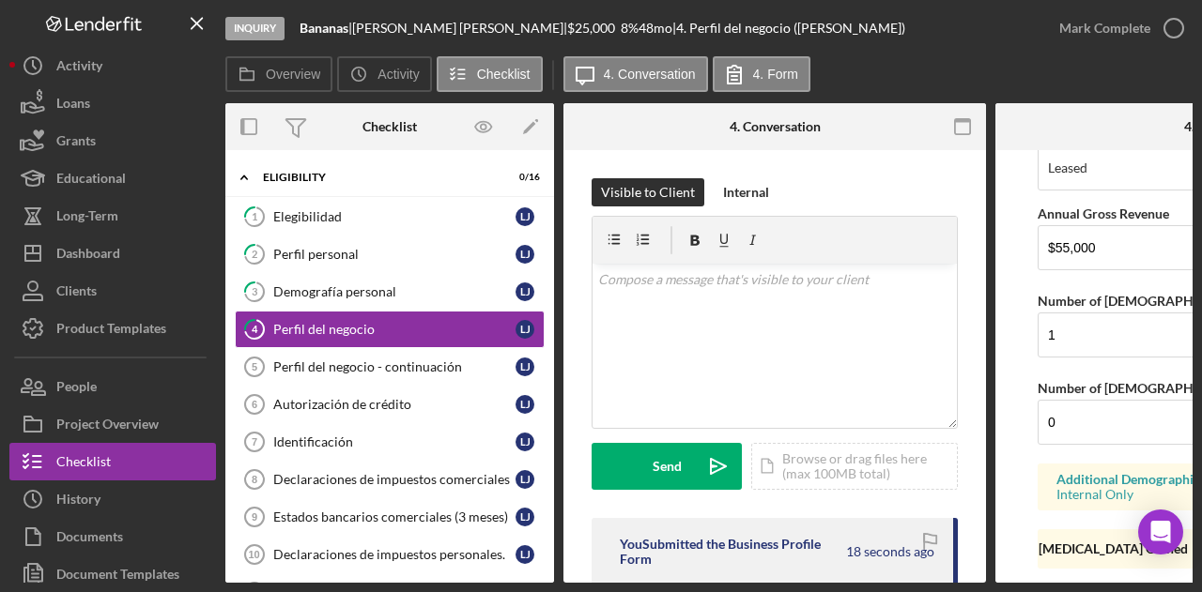
scroll to position [1660, 0]
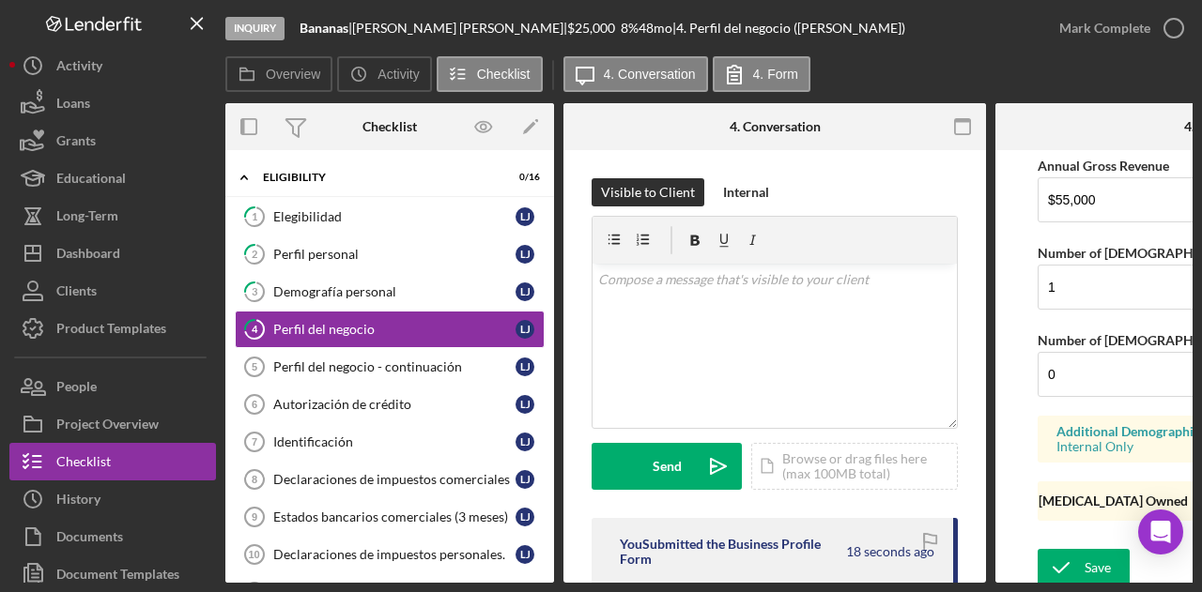
type input "Bananas LLC"
click at [1093, 553] on div "Save" at bounding box center [1098, 568] width 26 height 38
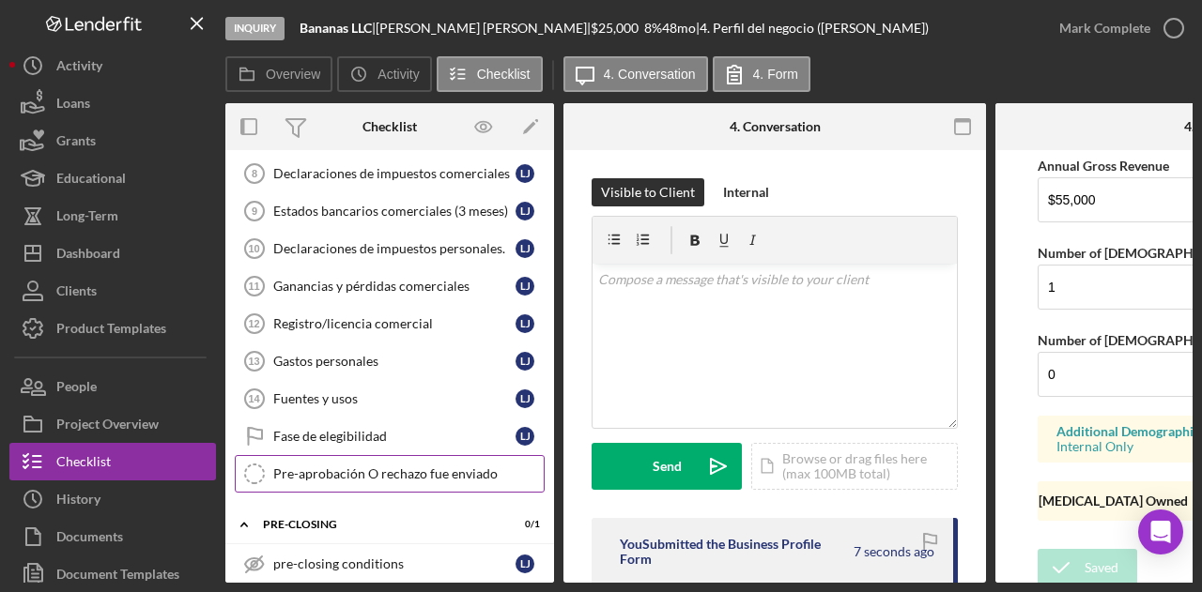
scroll to position [361, 0]
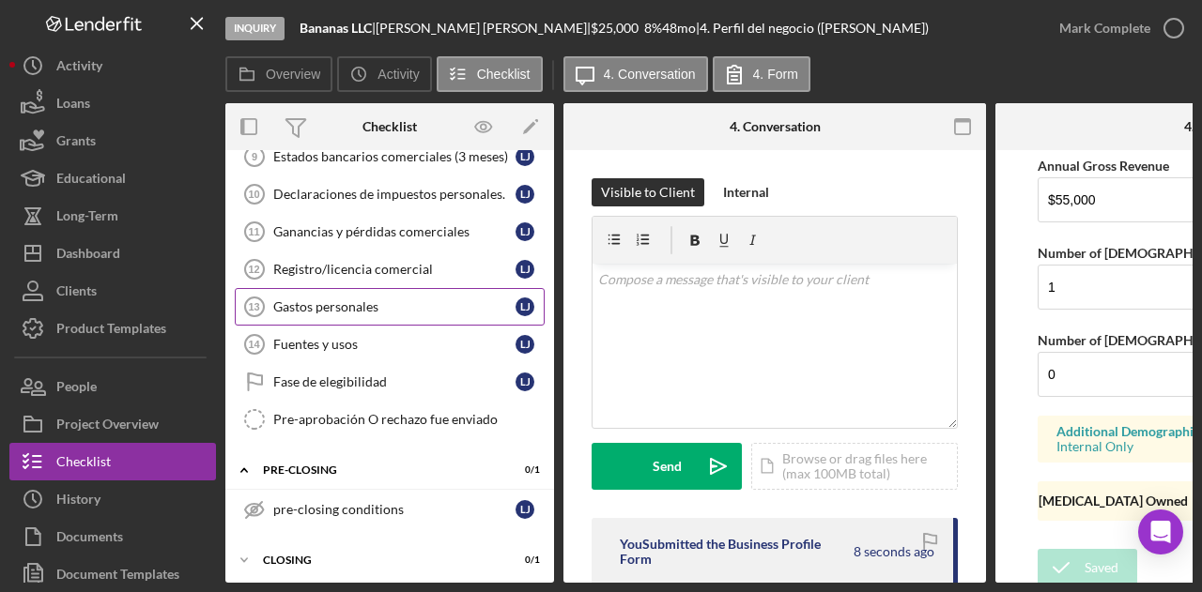
click at [378, 288] on link "Gastos personales 13 Gastos personales L J" at bounding box center [390, 307] width 310 height 38
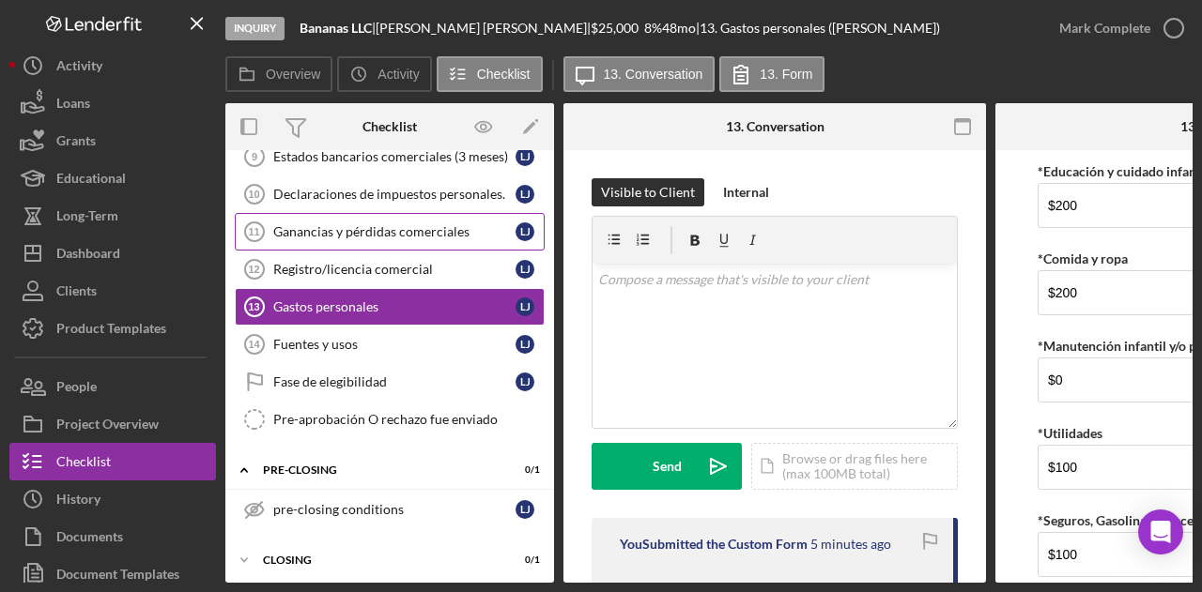
click at [391, 224] on div "Ganancias y pérdidas comerciales" at bounding box center [394, 231] width 242 height 15
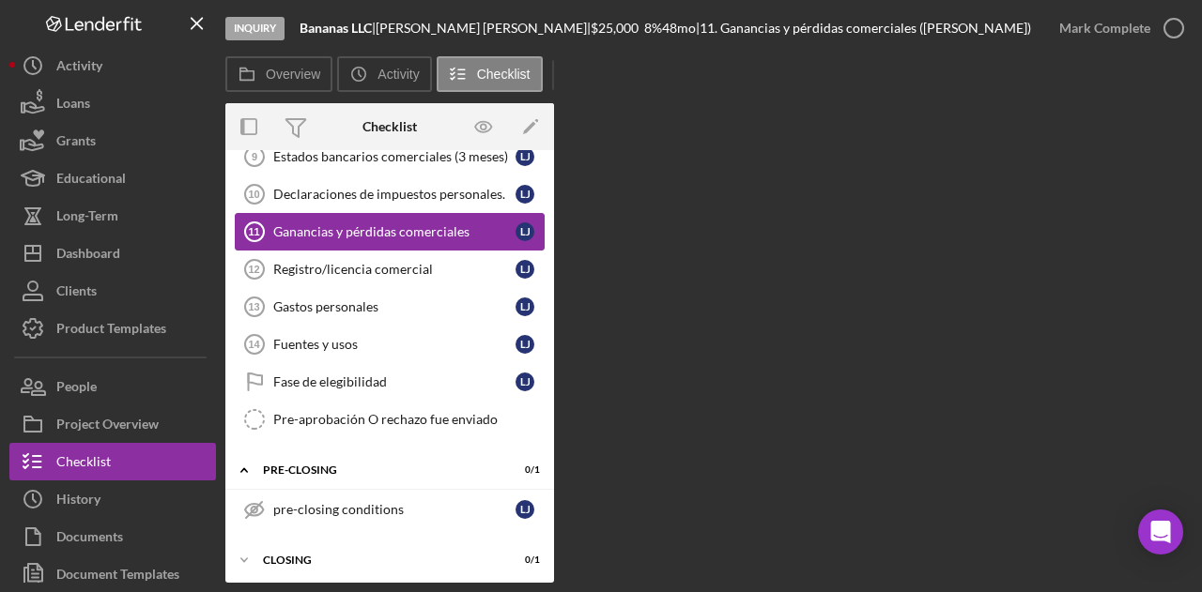
scroll to position [355, 0]
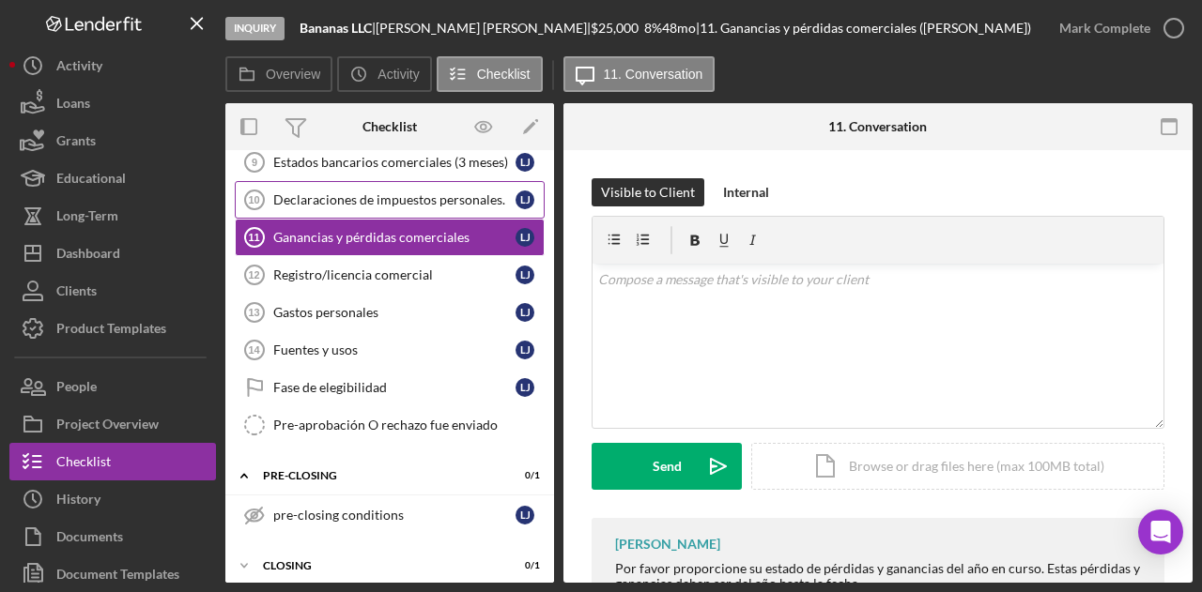
click at [387, 192] on div "Declaraciones de impuestos personales." at bounding box center [394, 199] width 242 height 15
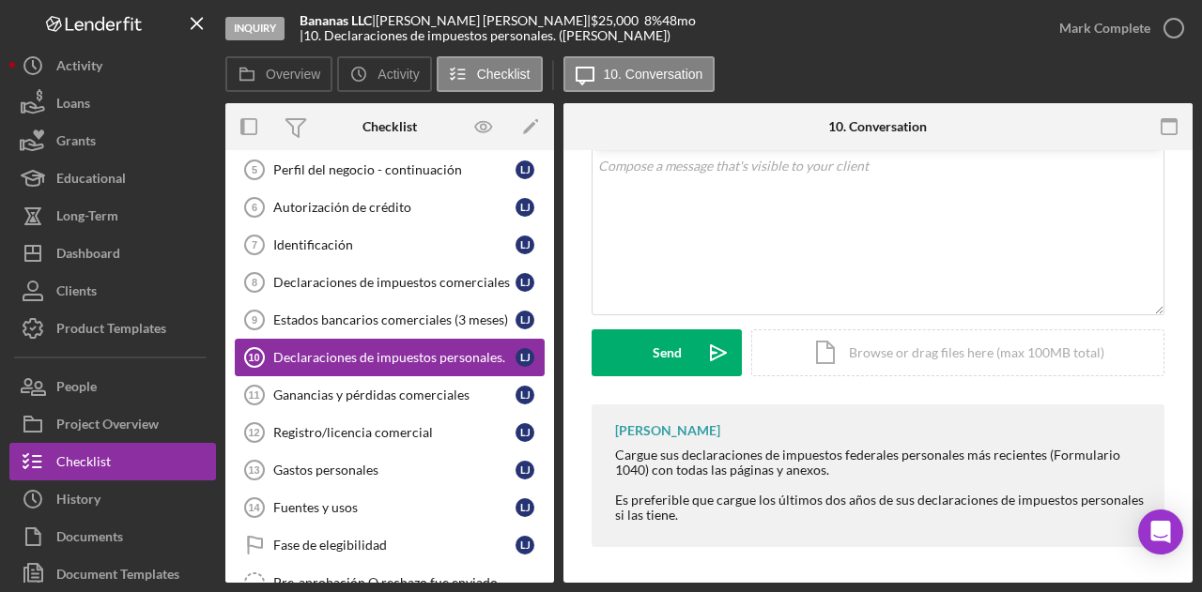
scroll to position [167, 0]
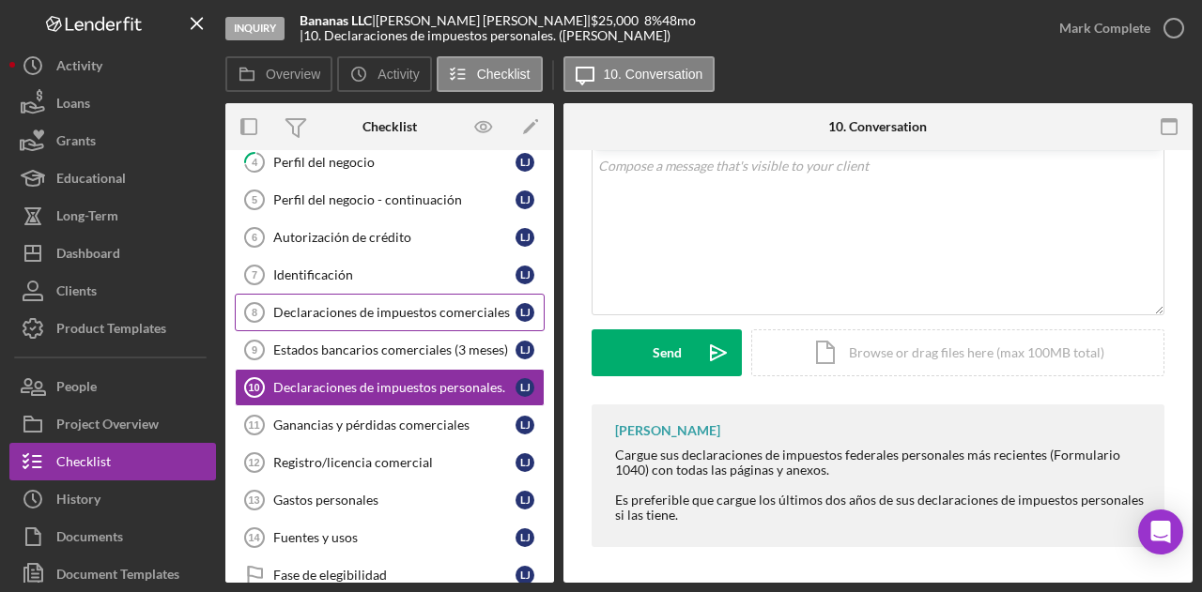
click at [351, 320] on link "Declaraciones de impuestos comerciales 8 Declaraciones de impuestos comerciales…" at bounding box center [390, 313] width 310 height 38
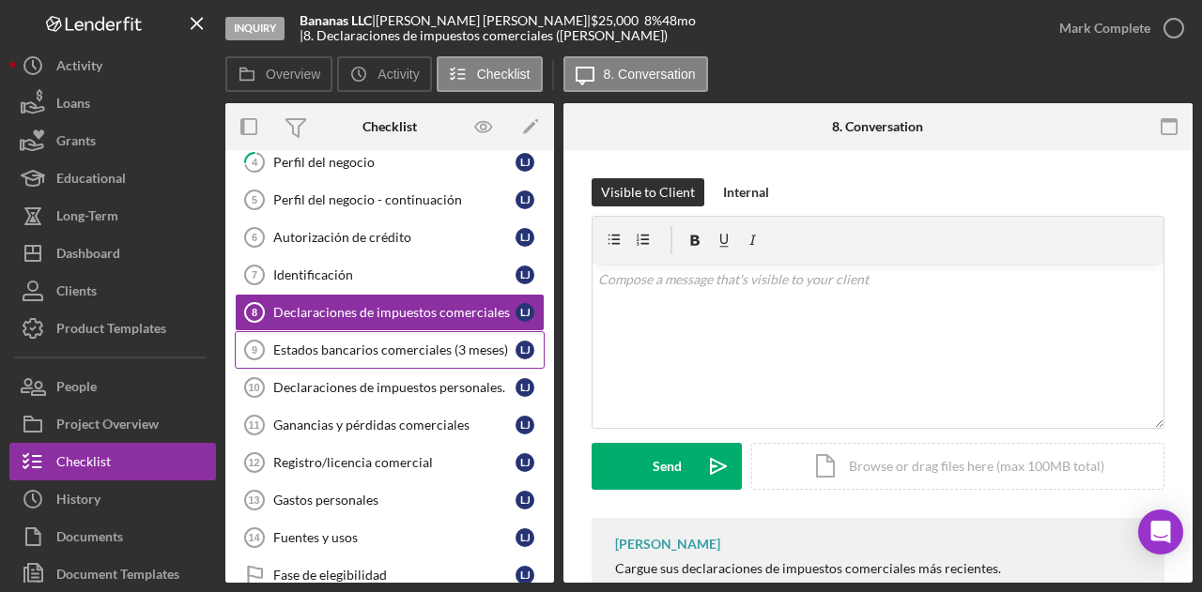
click at [357, 354] on link "Estados bancarios comerciales (3 meses) 9 Estados bancarios comerciales (3 mese…" at bounding box center [390, 350] width 310 height 38
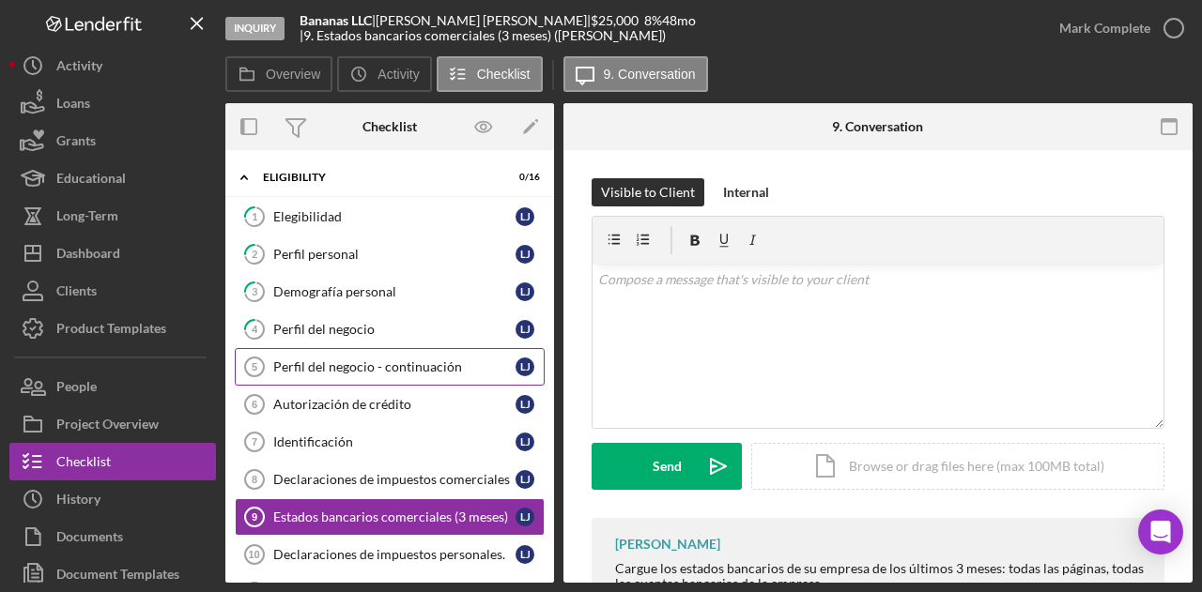
click at [346, 360] on div "Perfil del negocio - continuación" at bounding box center [394, 367] width 242 height 15
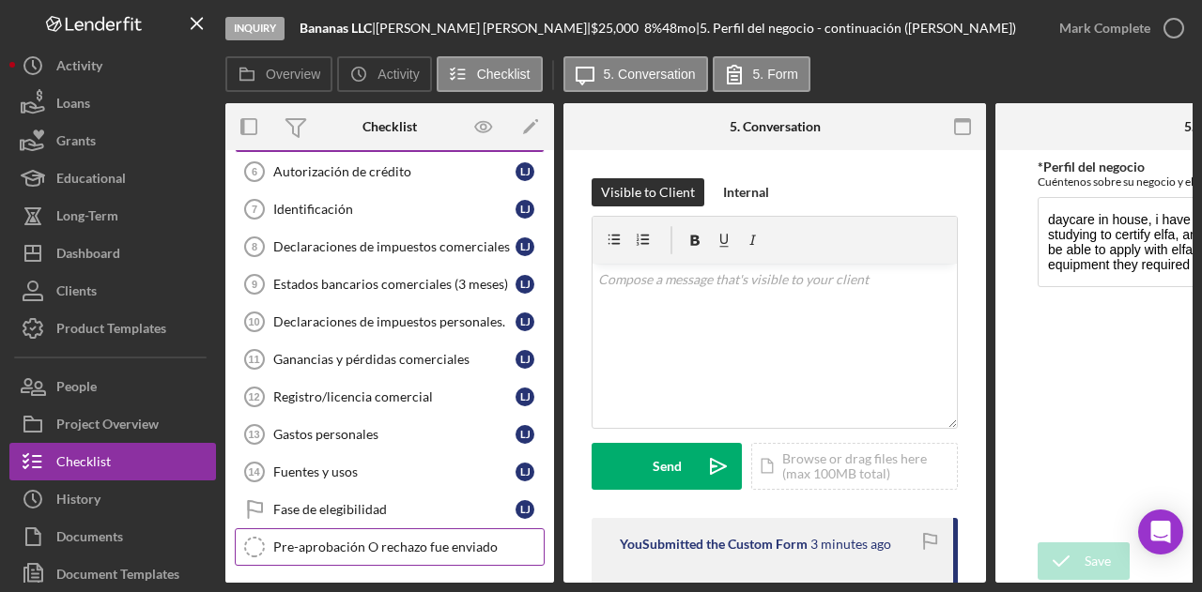
scroll to position [361, 0]
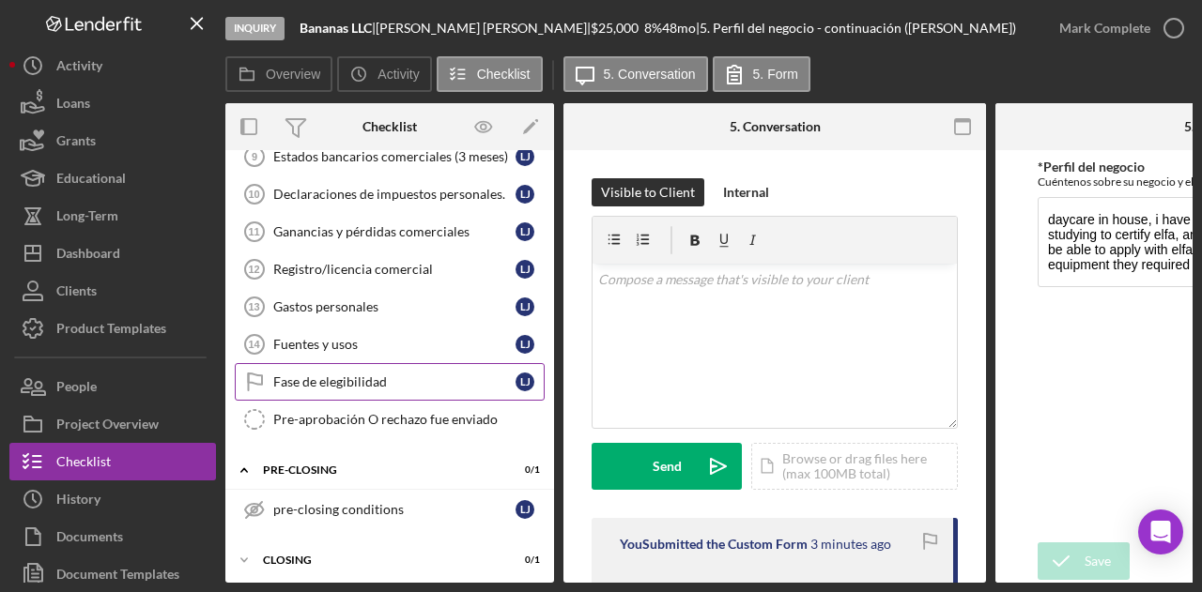
click at [348, 375] on div "Fase de elegibilidad" at bounding box center [394, 382] width 242 height 15
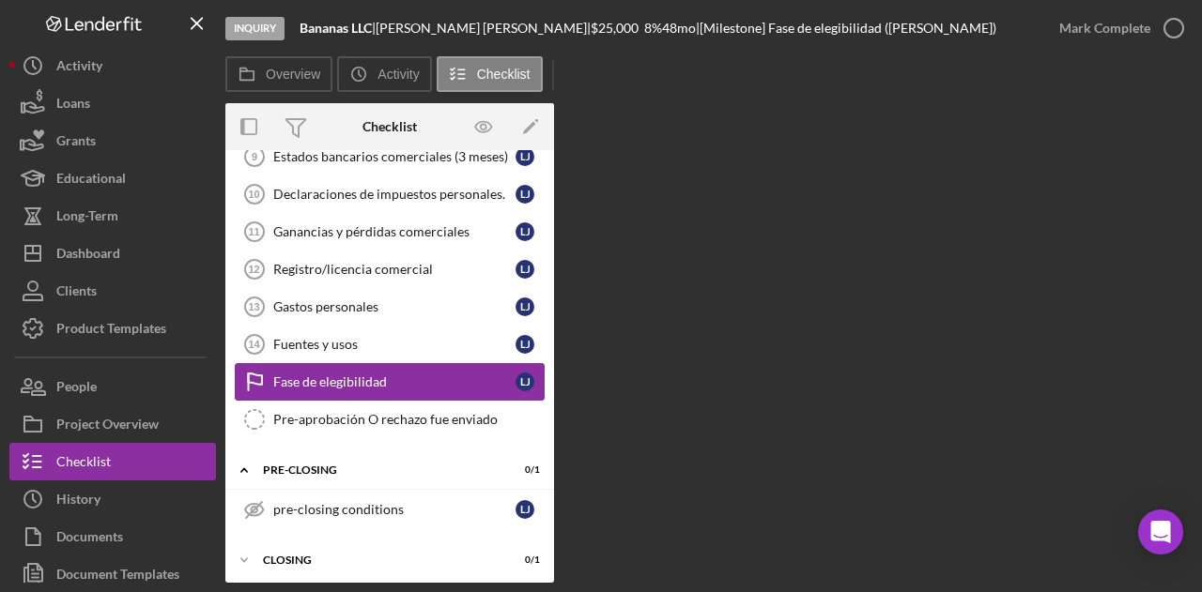
scroll to position [361, 0]
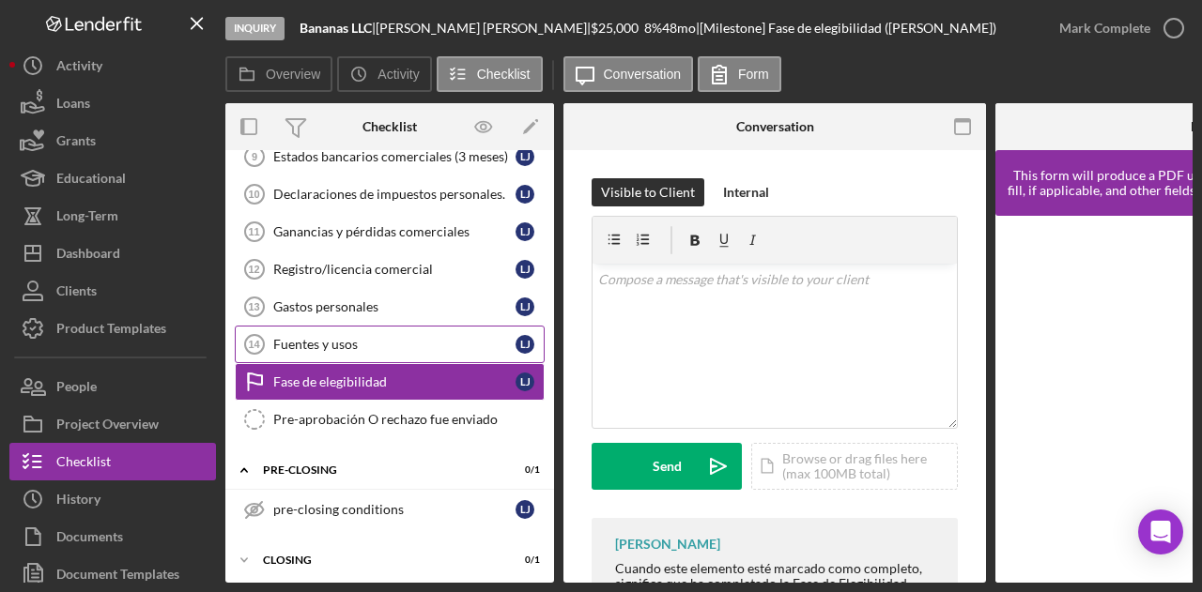
click at [372, 343] on div "Fuentes y usos" at bounding box center [394, 344] width 242 height 15
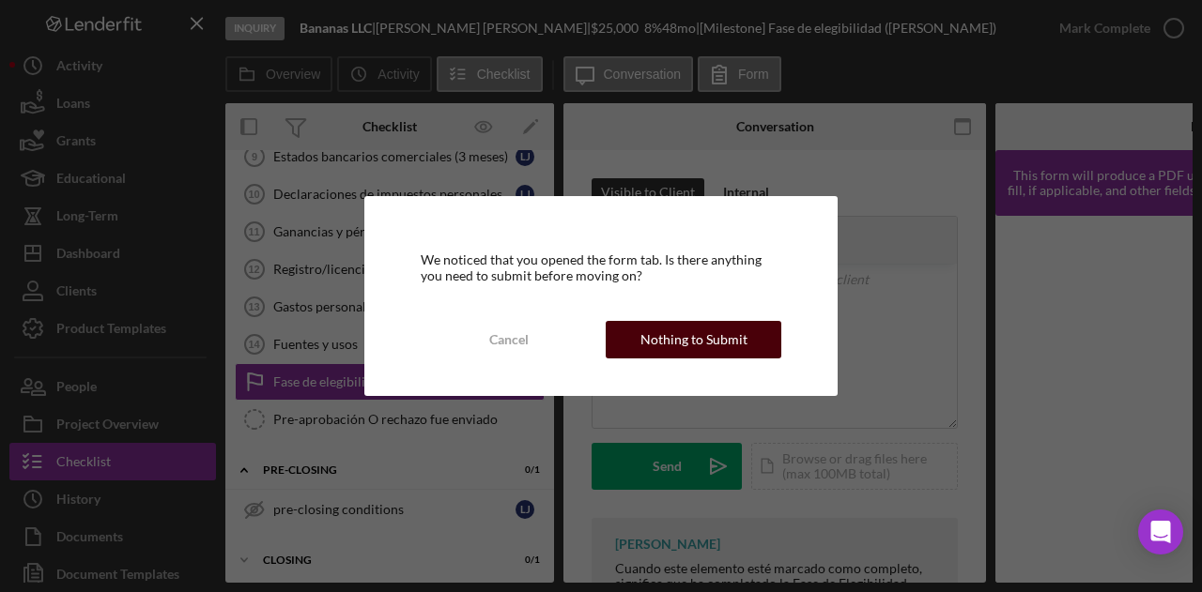
click at [674, 345] on div "Nothing to Submit" at bounding box center [693, 340] width 107 height 38
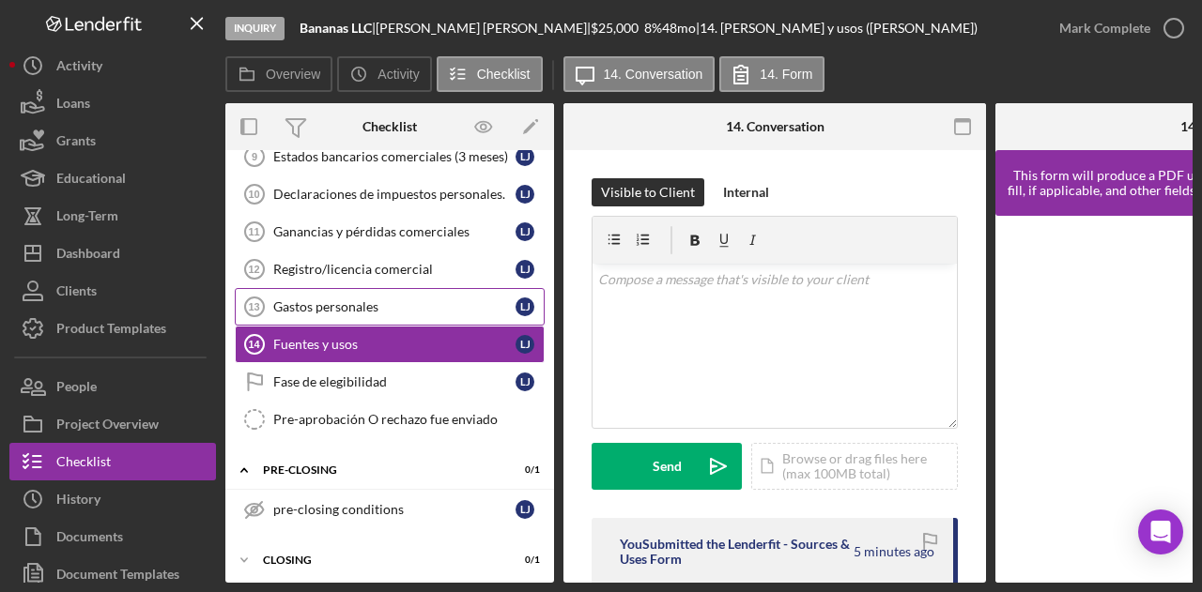
click at [391, 300] on div "Gastos personales" at bounding box center [394, 307] width 242 height 15
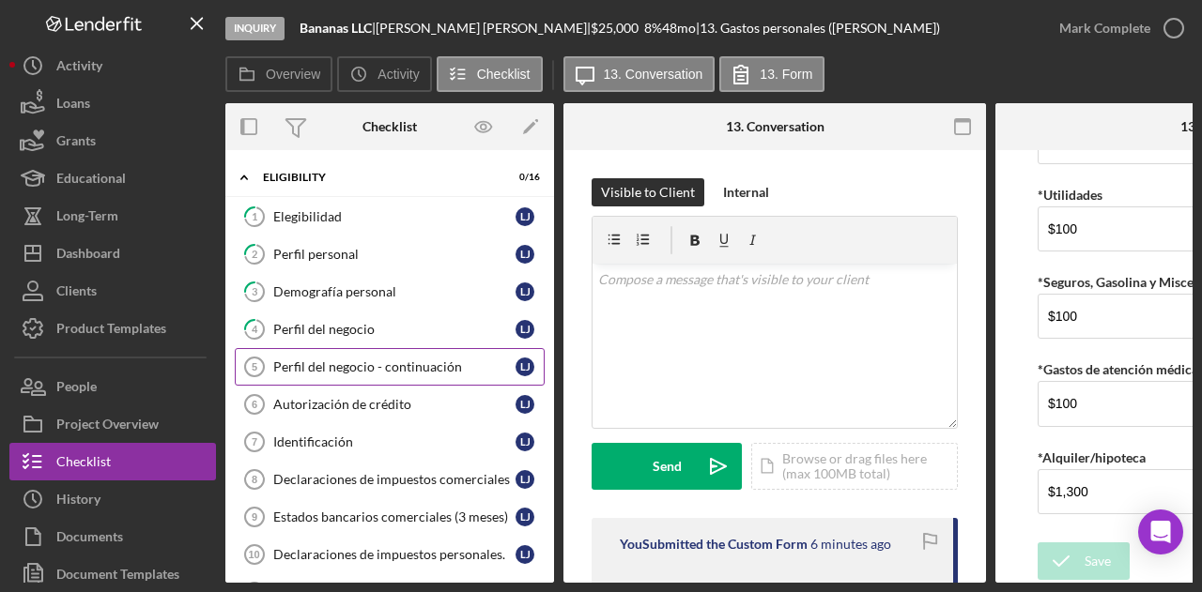
click at [335, 369] on div "Perfil del negocio - continuación" at bounding box center [394, 367] width 242 height 15
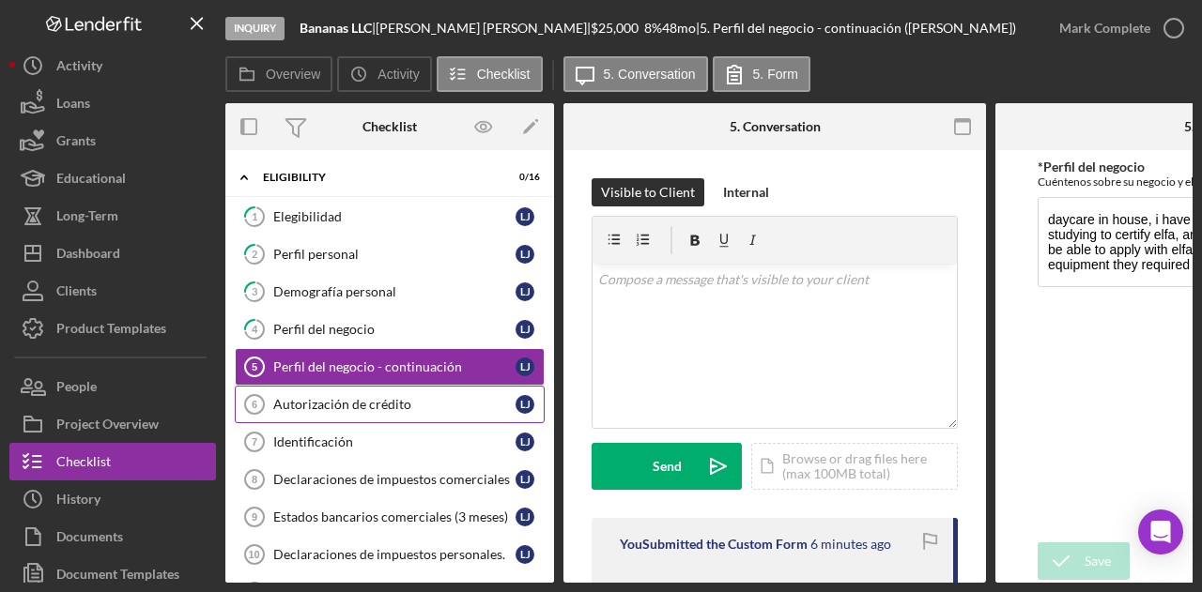
click at [386, 412] on link "Autorización de crédito 6 Autorización de crédito L J" at bounding box center [390, 405] width 310 height 38
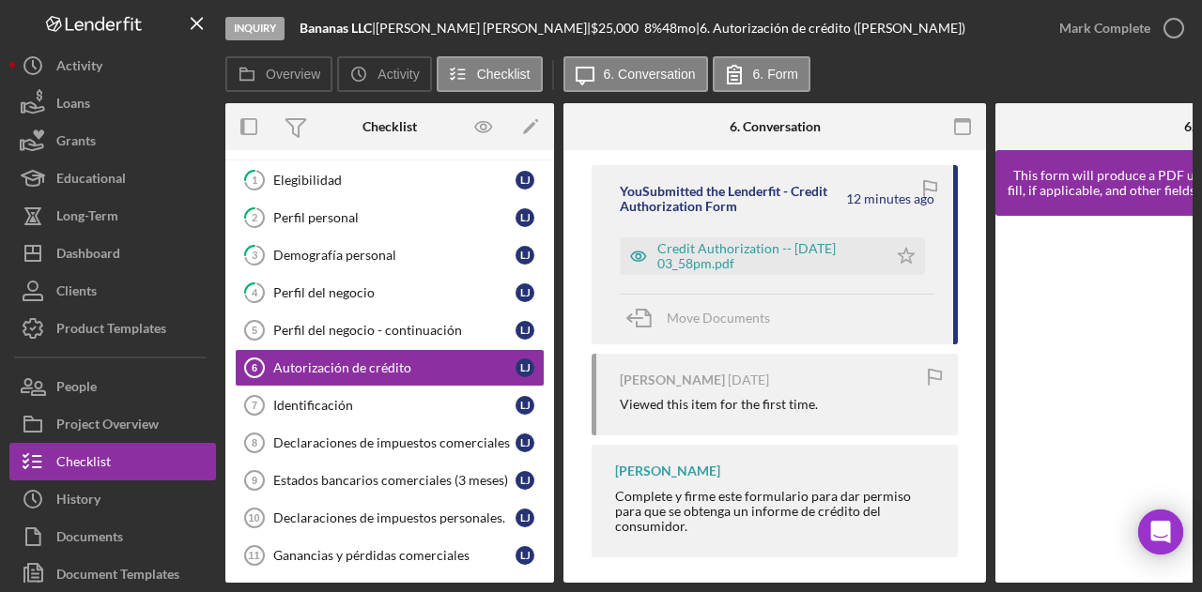
scroll to position [354, 0]
click at [747, 260] on div "Credit Authorization -- 2025-09-08 03_58pm.pdf" at bounding box center [767, 255] width 221 height 30
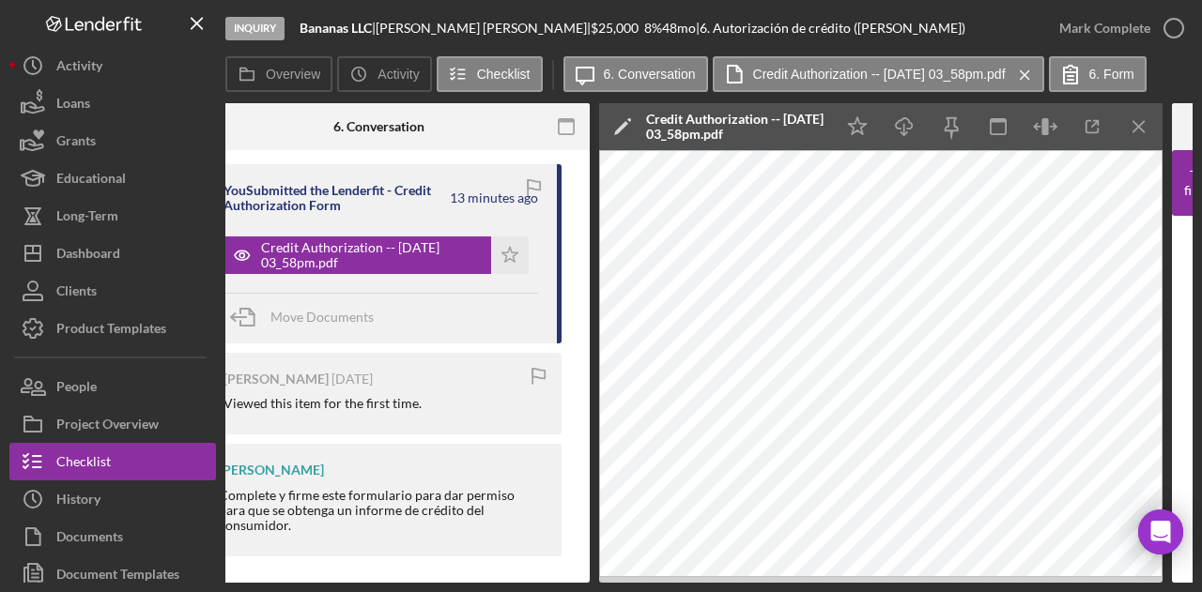
scroll to position [0, 0]
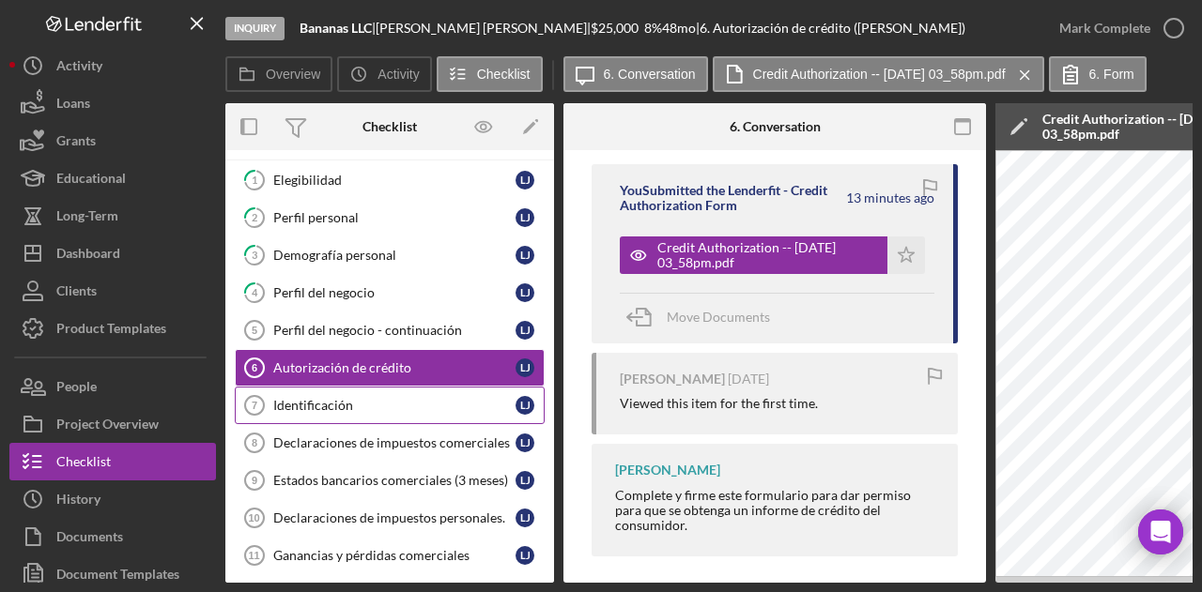
click at [367, 387] on link "Identificación 7 Identificación L J" at bounding box center [390, 406] width 310 height 38
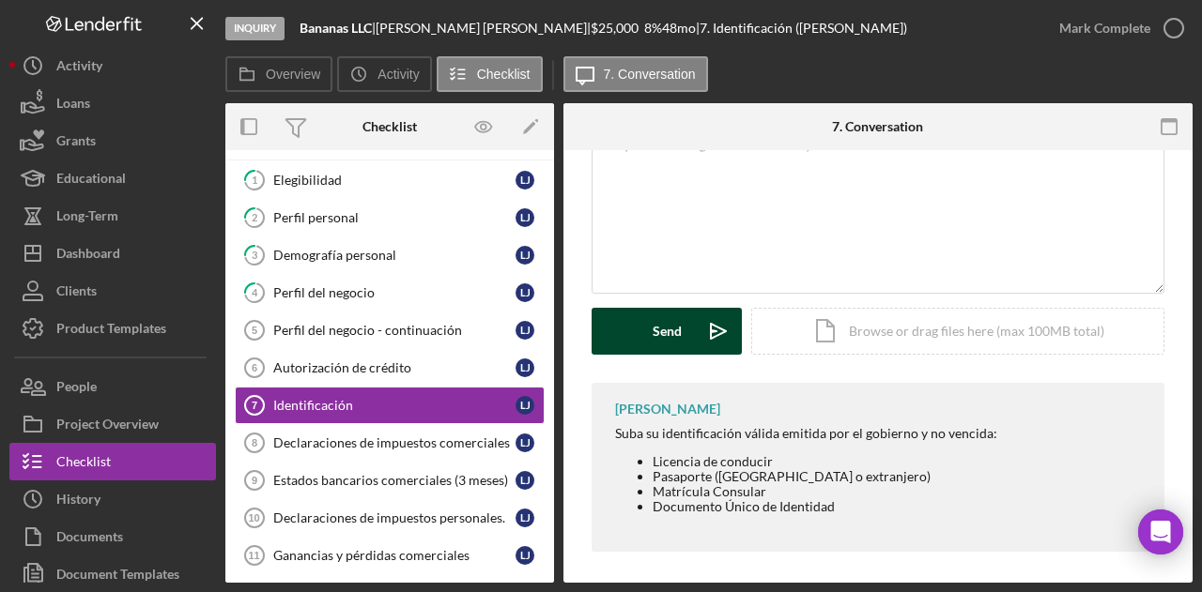
scroll to position [140, 0]
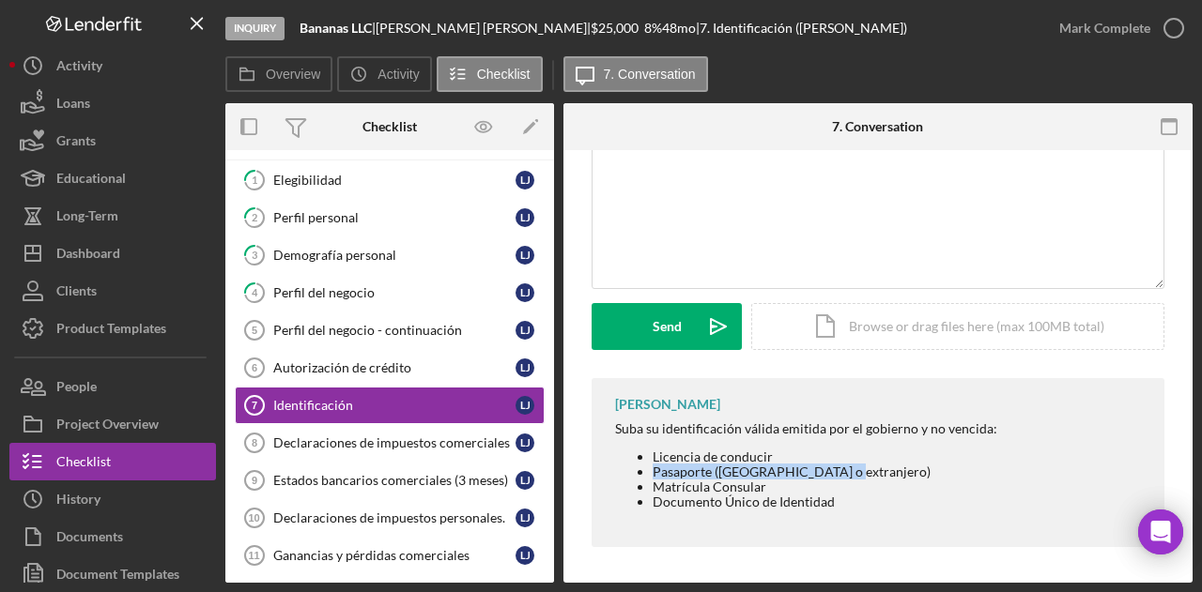
drag, startPoint x: 650, startPoint y: 478, endPoint x: 853, endPoint y: 471, distance: 202.9
click at [853, 471] on ul "Licencia de conducir Pasaporte (EE.UU. o extranjero) Matrícula Consular Documen…" at bounding box center [806, 480] width 382 height 60
copy li "Pasaporte (EE.UU. o extranjero)"
click at [871, 455] on li "Licencia de conducir" at bounding box center [825, 457] width 345 height 15
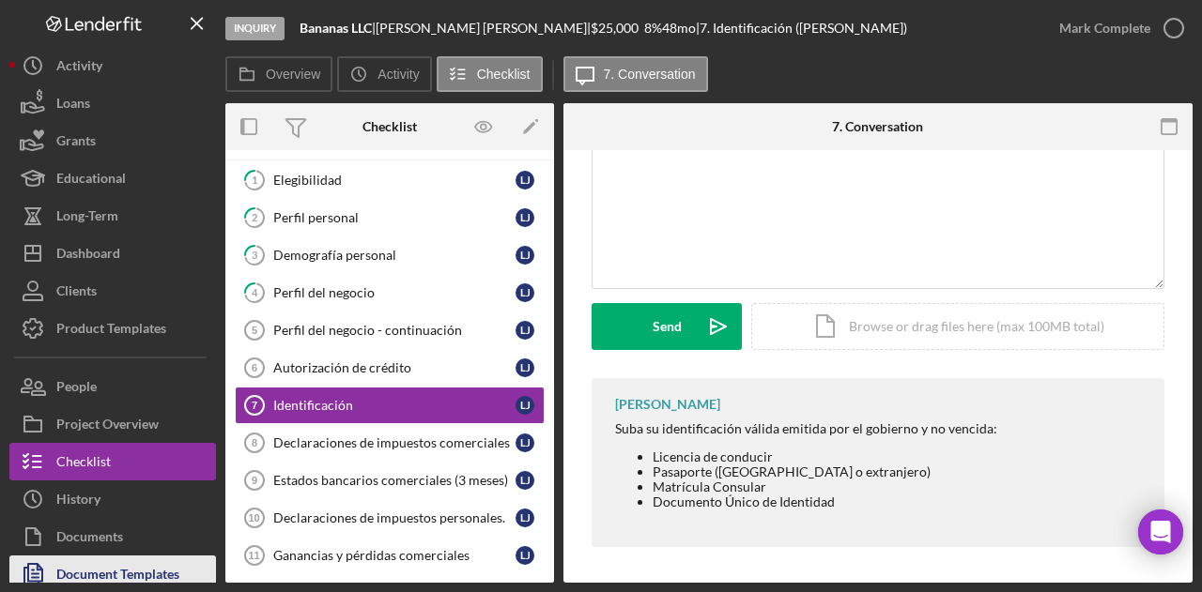
click at [112, 570] on div "Document Templates" at bounding box center [117, 577] width 123 height 42
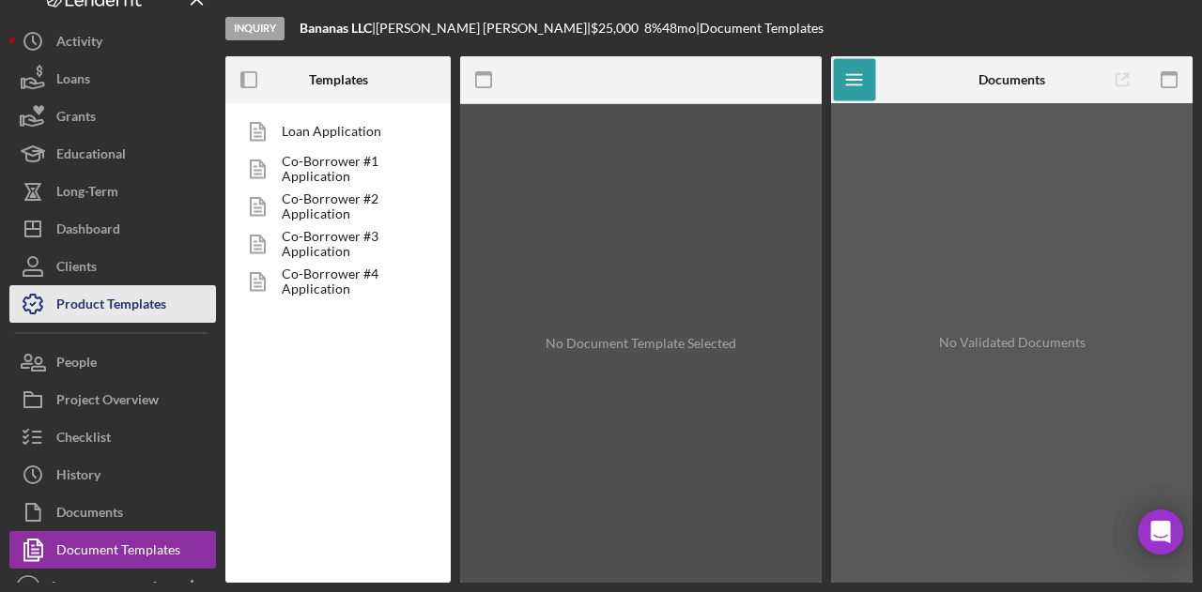
scroll to position [47, 0]
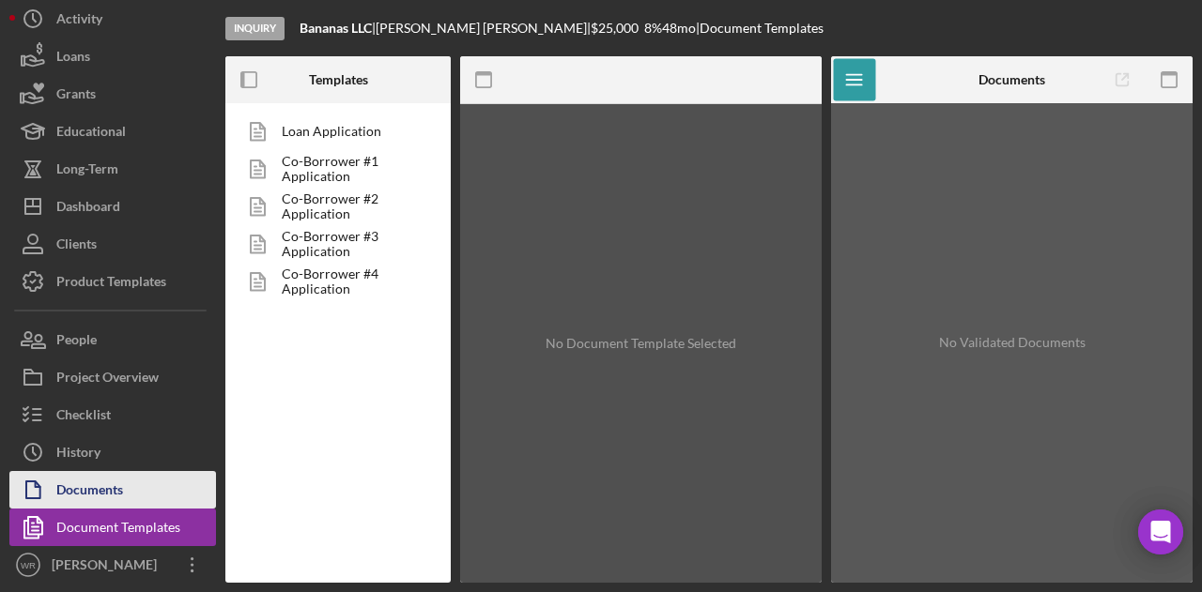
click at [120, 483] on div "Documents" at bounding box center [89, 492] width 67 height 42
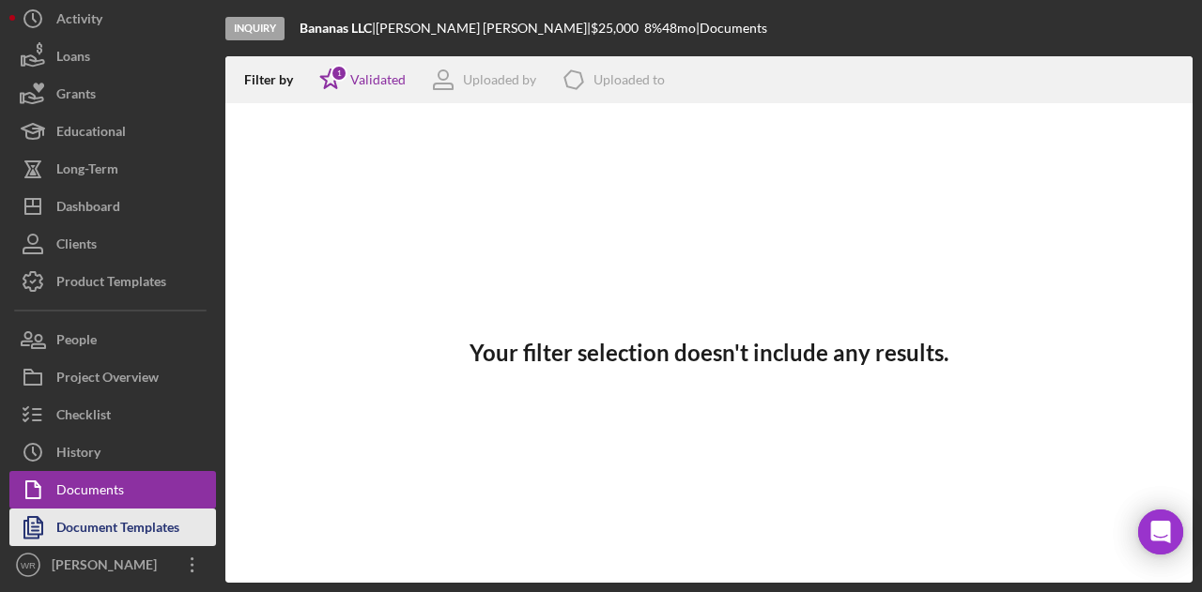
click at [120, 520] on div "Document Templates" at bounding box center [117, 530] width 123 height 42
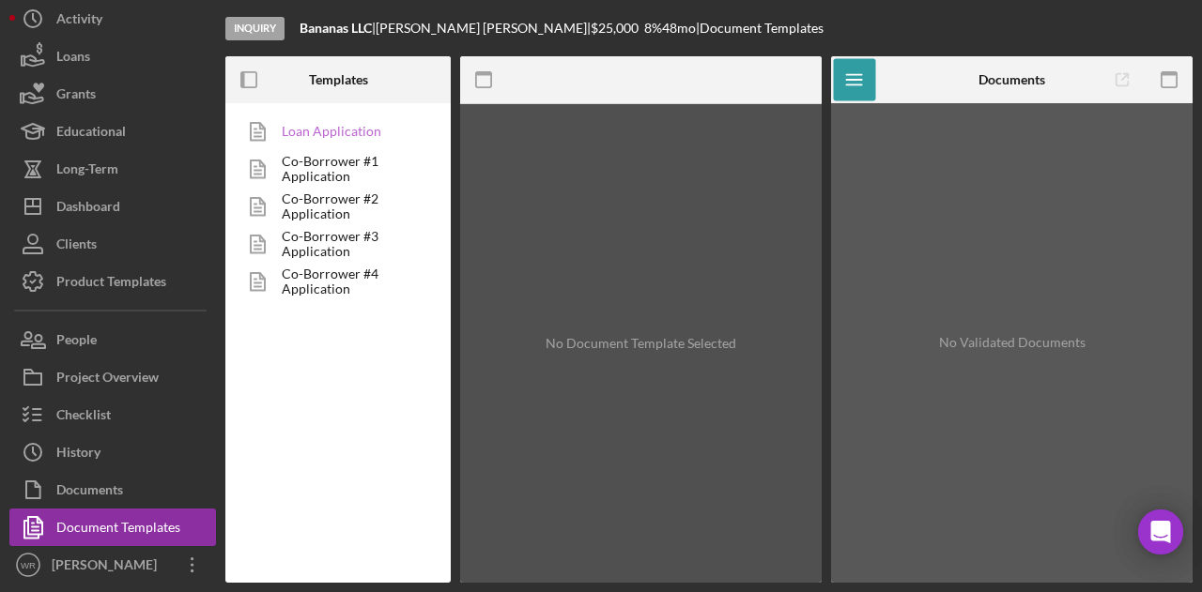
click at [325, 136] on link "Loan Application" at bounding box center [333, 132] width 197 height 38
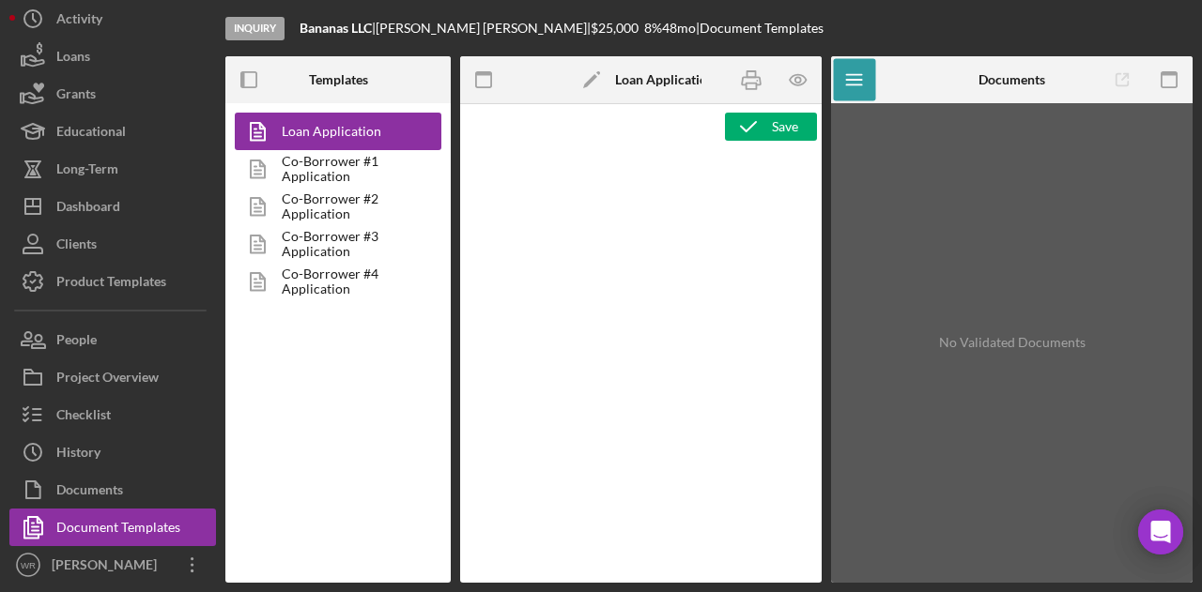
type textarea "<h1 style="text-align: center;">Loan Application</h1> <h3>Core Fields</h3> <hr>…"
click at [747, 89] on rect "button" at bounding box center [751, 87] width 10 height 6
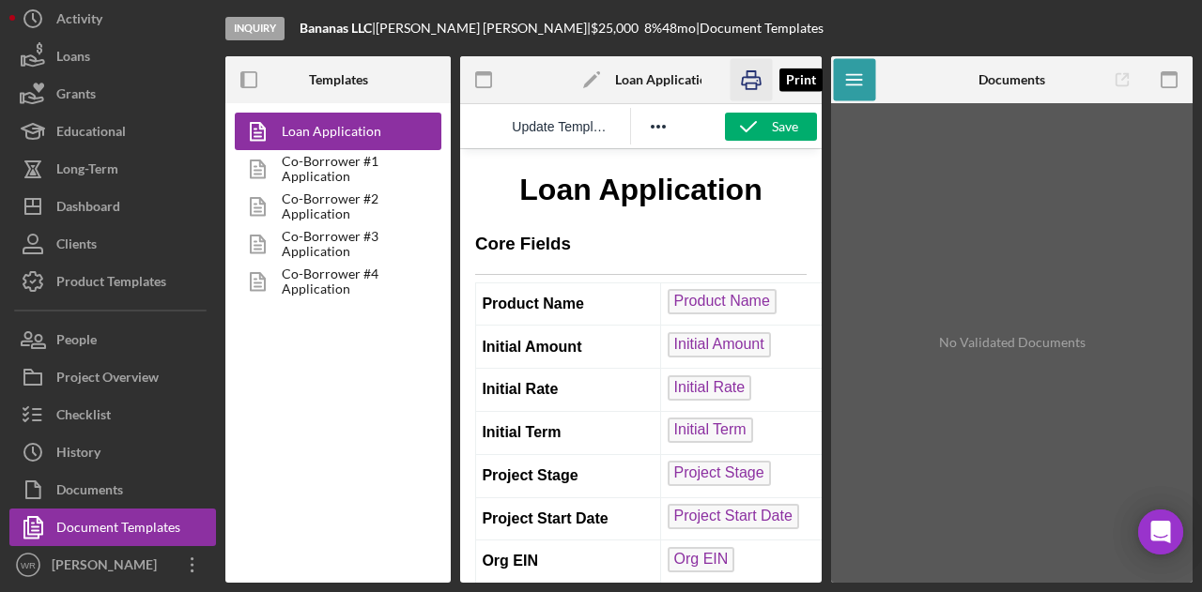
click at [756, 78] on icon "button" at bounding box center [751, 81] width 19 height 8
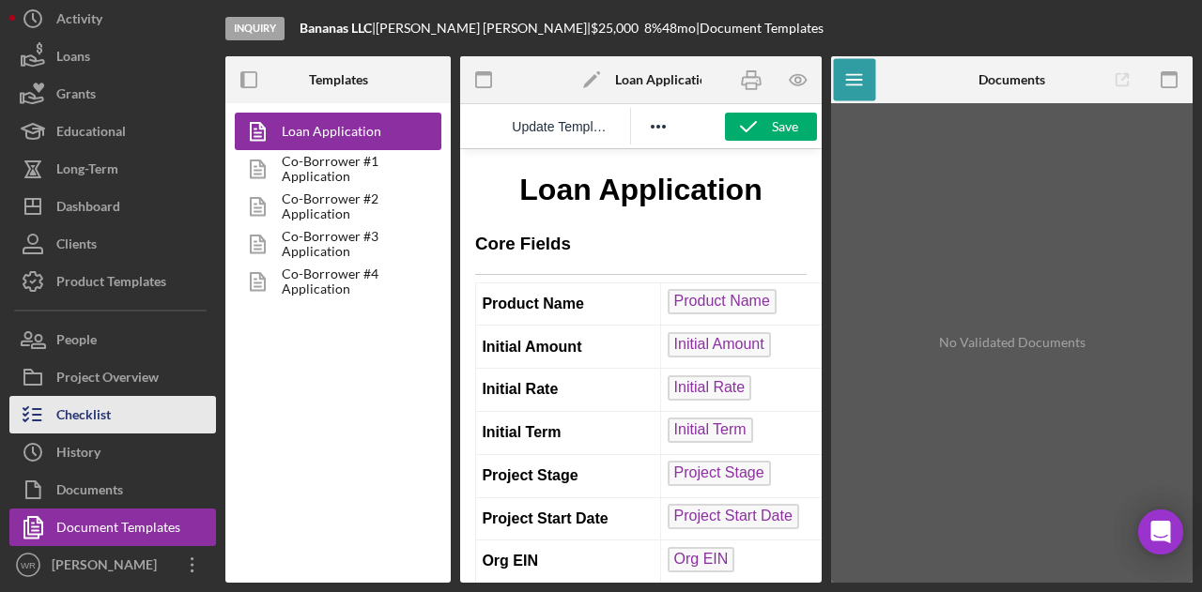
click at [146, 400] on button "Checklist" at bounding box center [112, 415] width 207 height 38
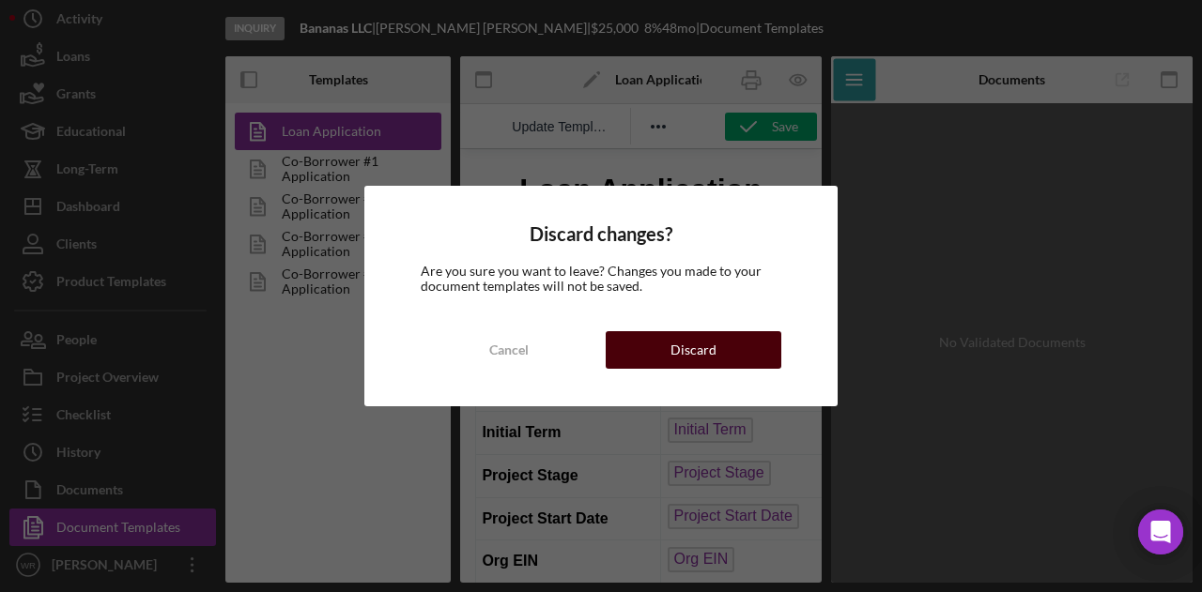
click at [683, 339] on div "Discard" at bounding box center [693, 350] width 46 height 38
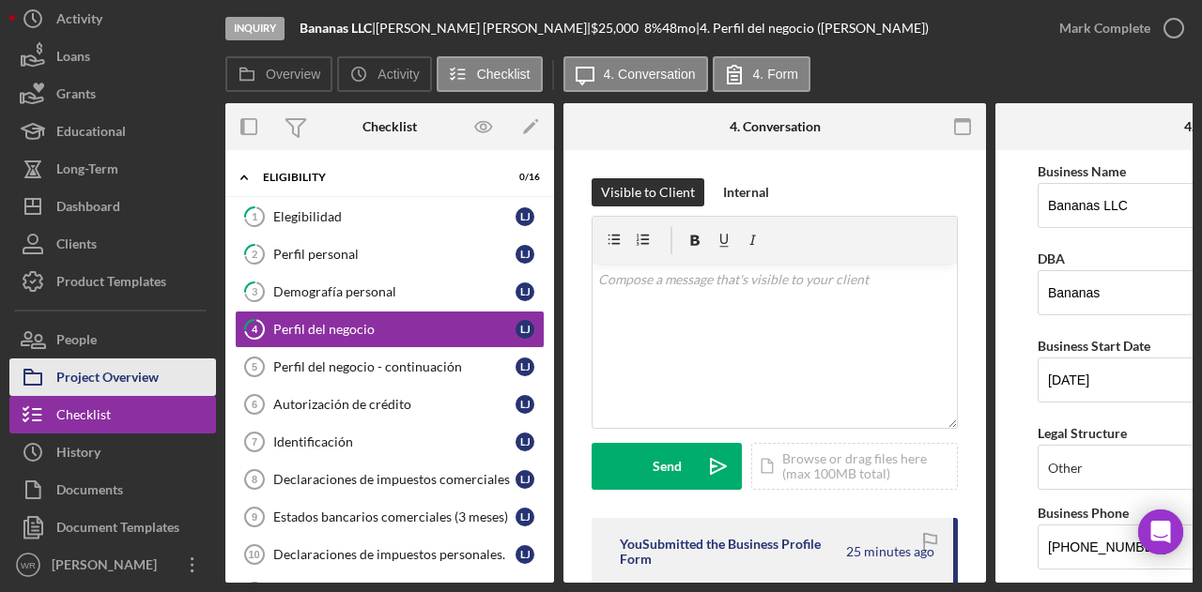
click at [134, 374] on div "Project Overview" at bounding box center [107, 380] width 102 height 42
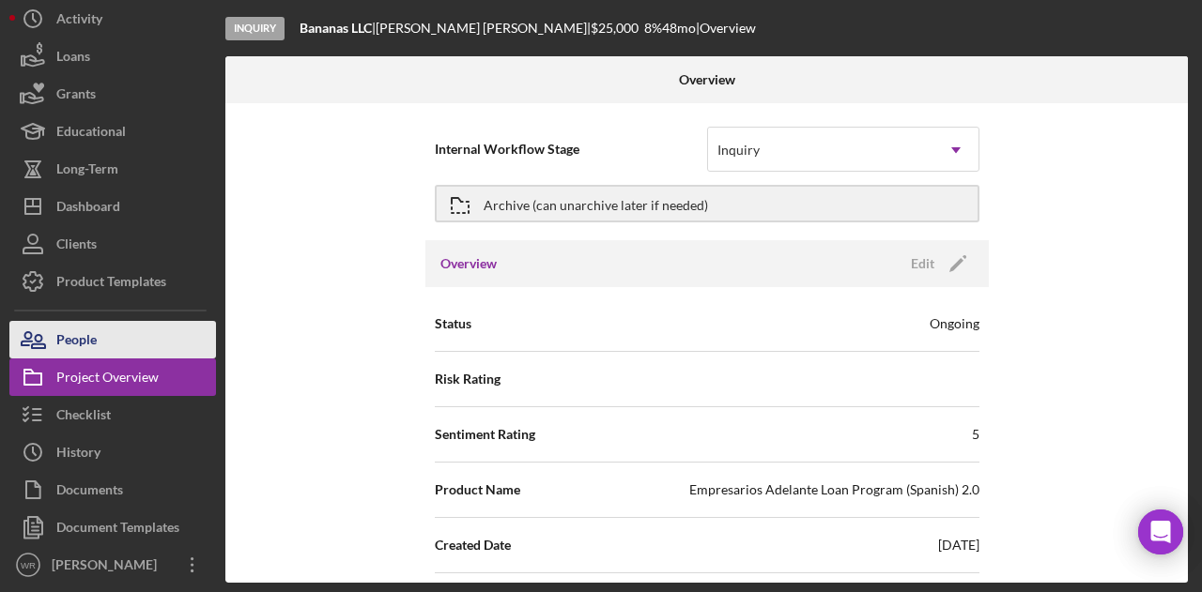
click at [77, 341] on div "People" at bounding box center [76, 342] width 40 height 42
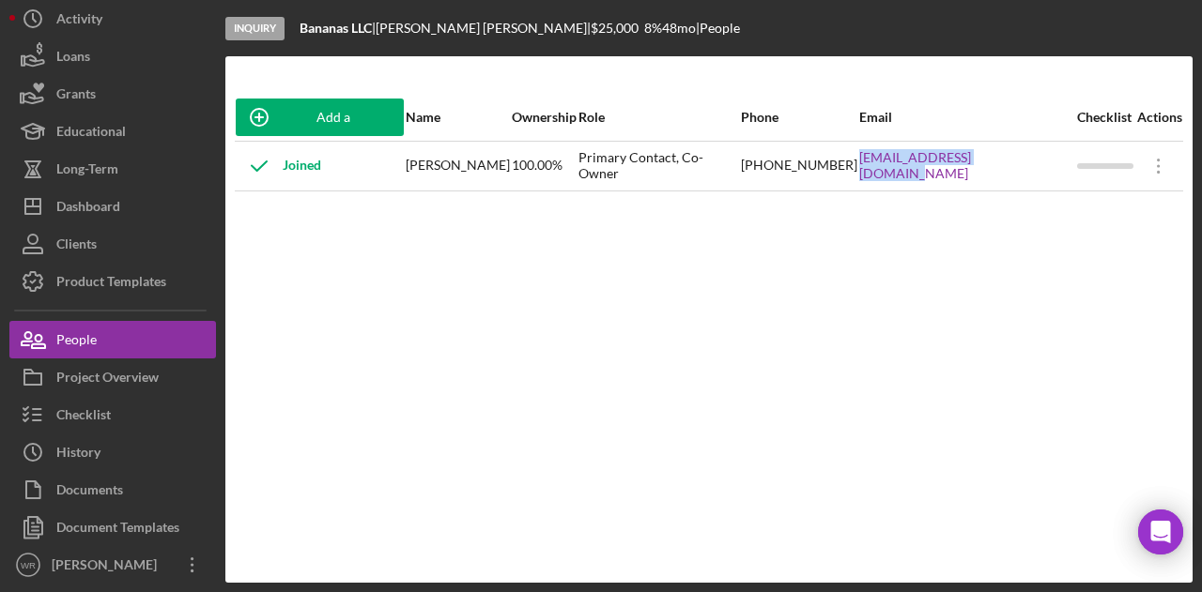
drag, startPoint x: 879, startPoint y: 179, endPoint x: 1033, endPoint y: 177, distance: 154.0
click at [1033, 177] on tr "Joined Lina Jimenez 100.00% Primary Contact, Co-Owner (628) 502-8800 Jimenezlin…" at bounding box center [709, 166] width 948 height 50
copy tr "Jimenezlina91@gmail.com"
drag, startPoint x: 774, startPoint y: 175, endPoint x: 873, endPoint y: 177, distance: 99.6
click at [873, 177] on tr "Joined Lina Jimenez 100.00% Primary Contact, Co-Owner (628) 502-8800 Jimenezlin…" at bounding box center [709, 166] width 948 height 50
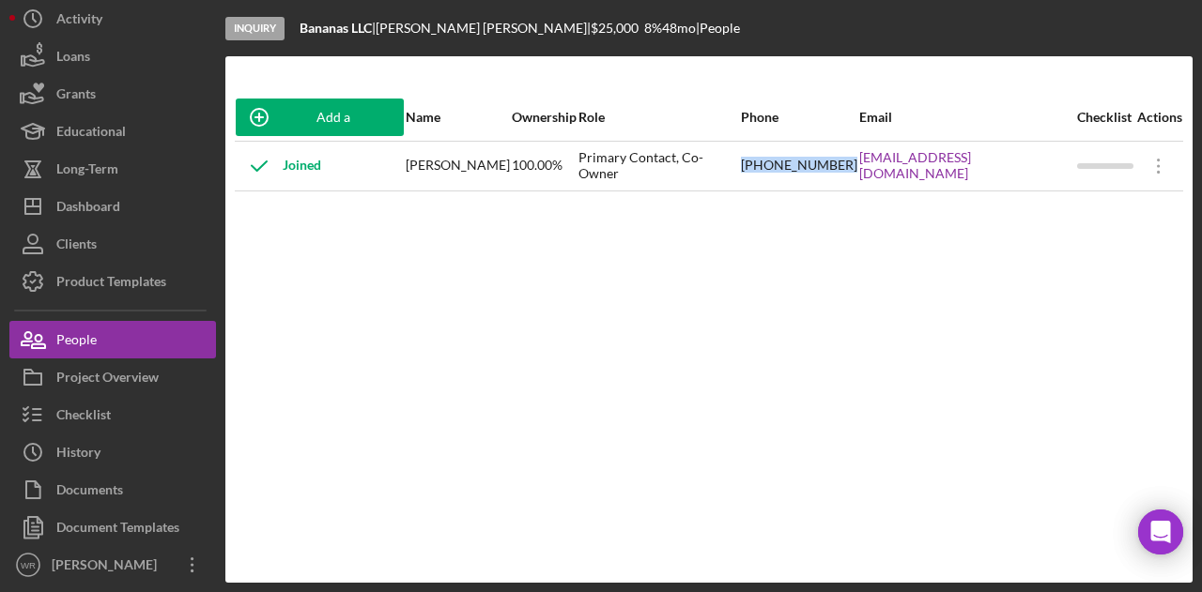
copy tr "(628) 502-8800"
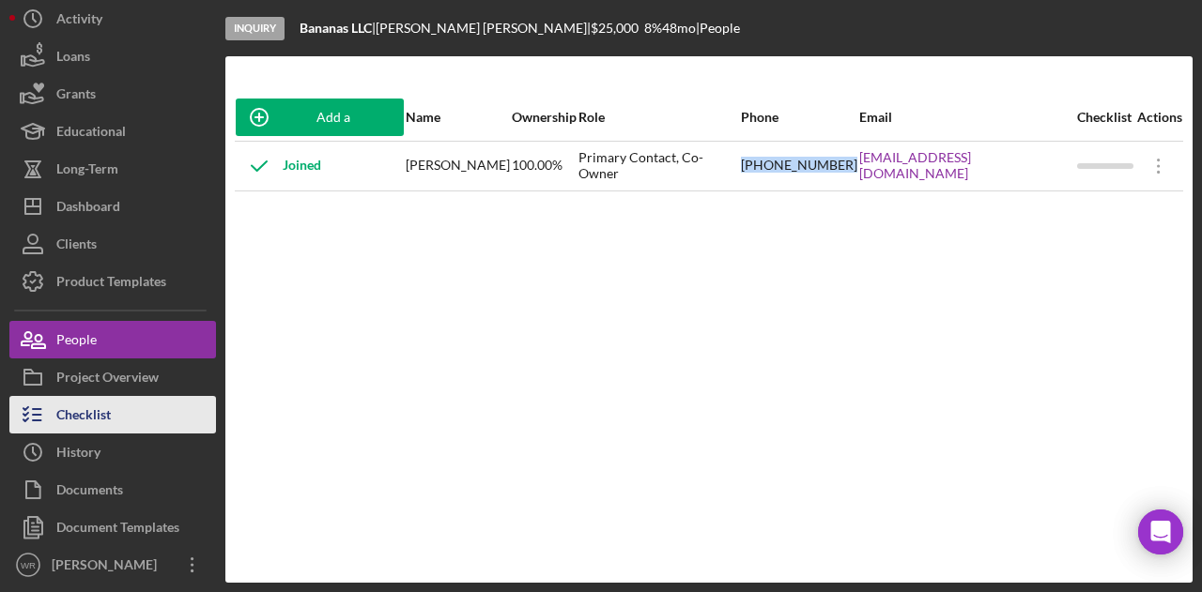
click at [115, 405] on button "Checklist" at bounding box center [112, 415] width 207 height 38
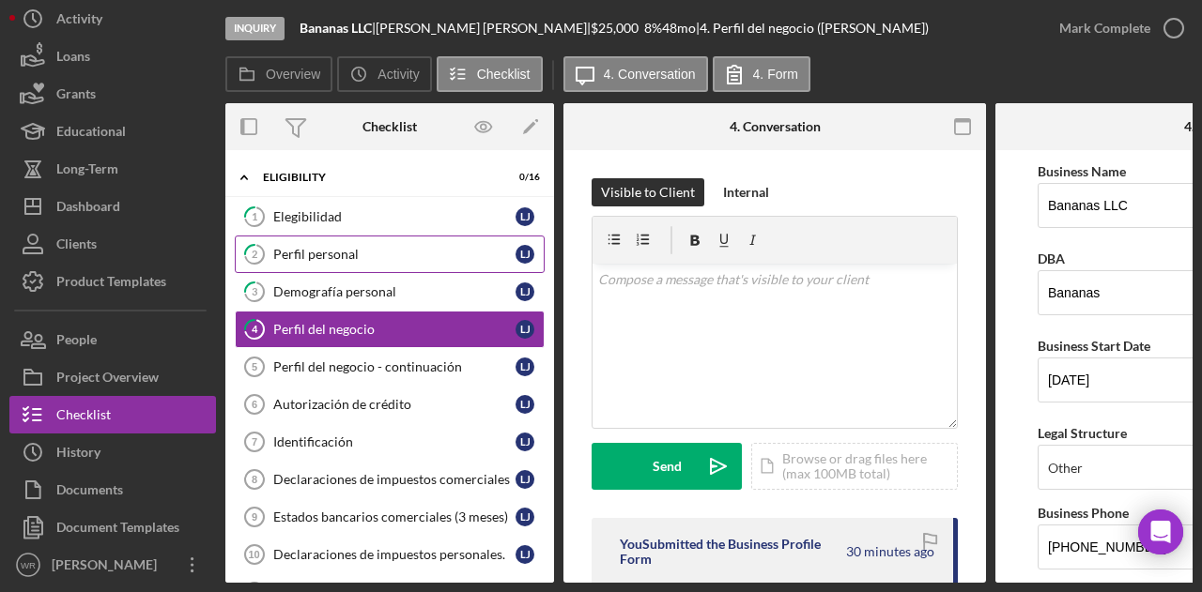
click at [400, 262] on link "2 Perfil personal L J" at bounding box center [390, 255] width 310 height 38
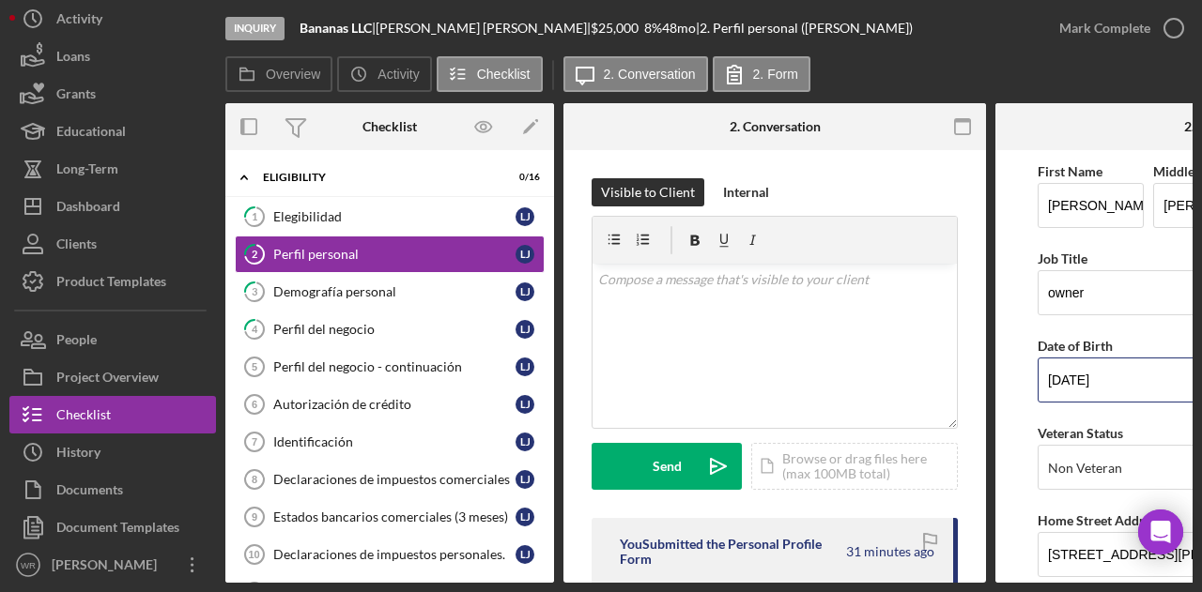
drag, startPoint x: 1168, startPoint y: 389, endPoint x: 1013, endPoint y: 392, distance: 155.0
click at [1013, 392] on form "First Name Lina Middle Name Fernanda Last Name Jimenez Job Title owner Date of …" at bounding box center [1206, 366] width 423 height 433
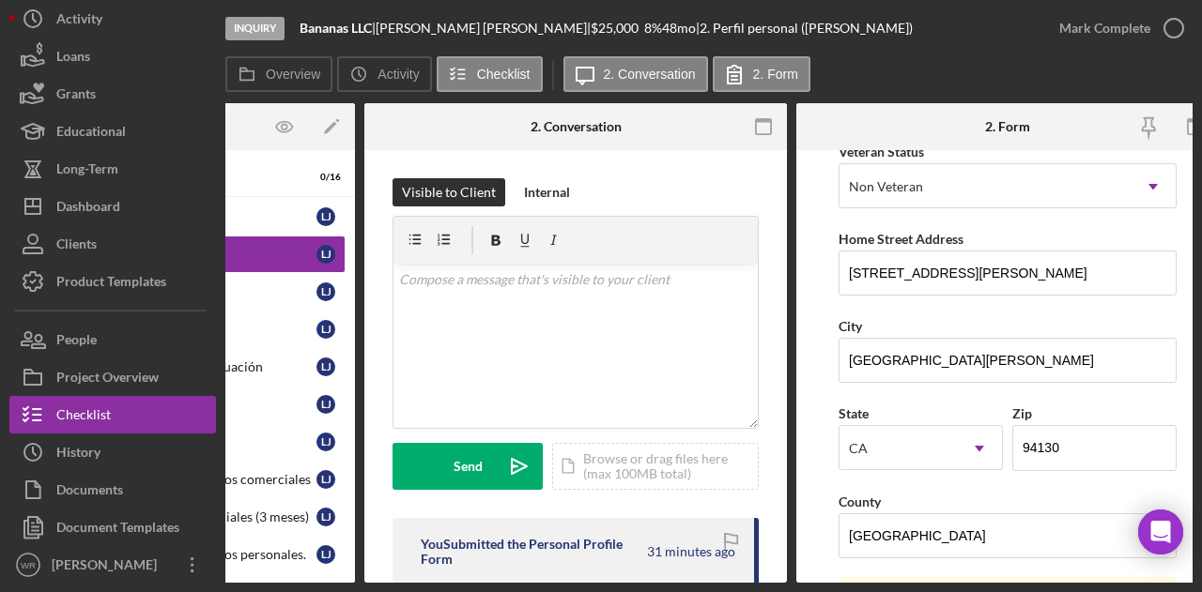
scroll to position [0, 202]
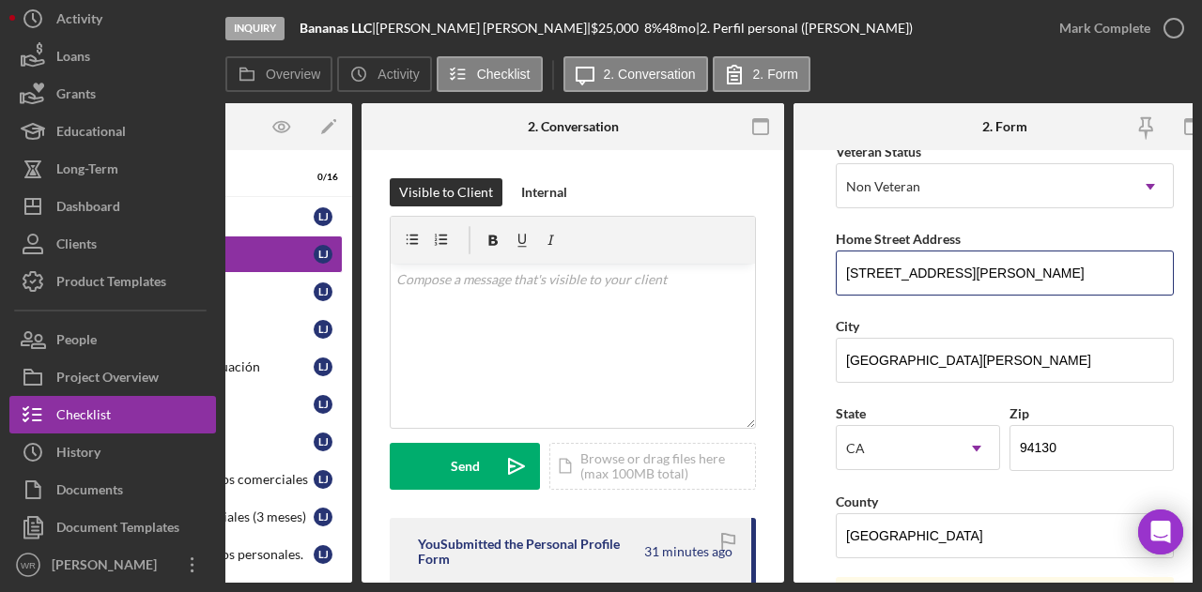
drag, startPoint x: 1074, startPoint y: 271, endPoint x: 769, endPoint y: 271, distance: 305.2
click at [769, 271] on div "Overview Internal Workflow Stage Inquiry Icon/Dropdown Arrow Archive (can unarc…" at bounding box center [708, 343] width 967 height 480
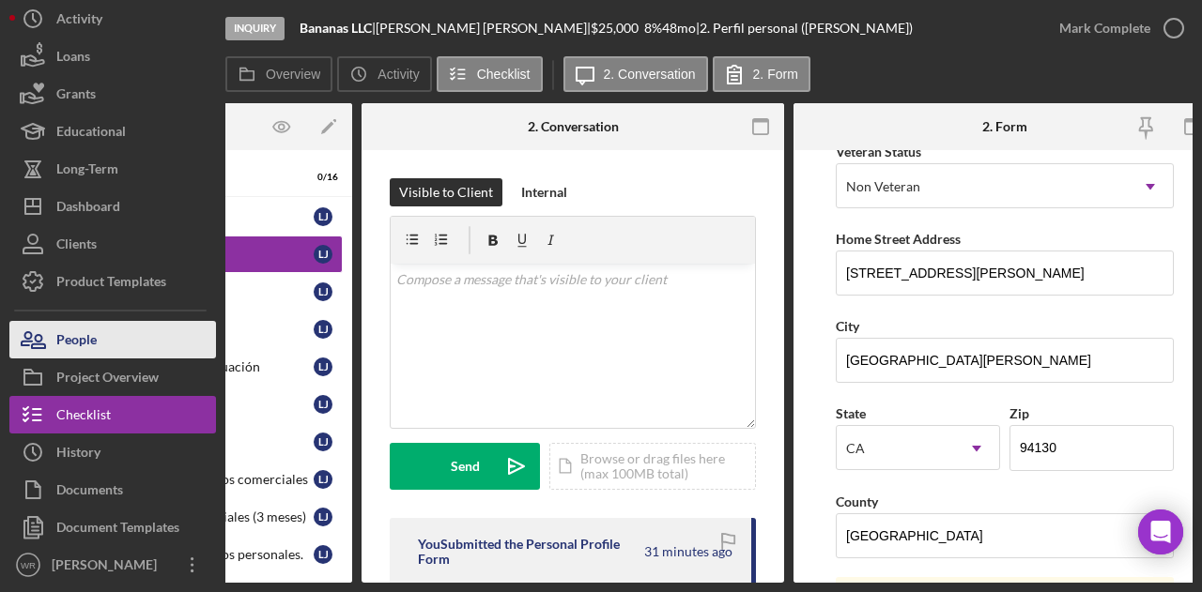
click at [138, 332] on button "People" at bounding box center [112, 340] width 207 height 38
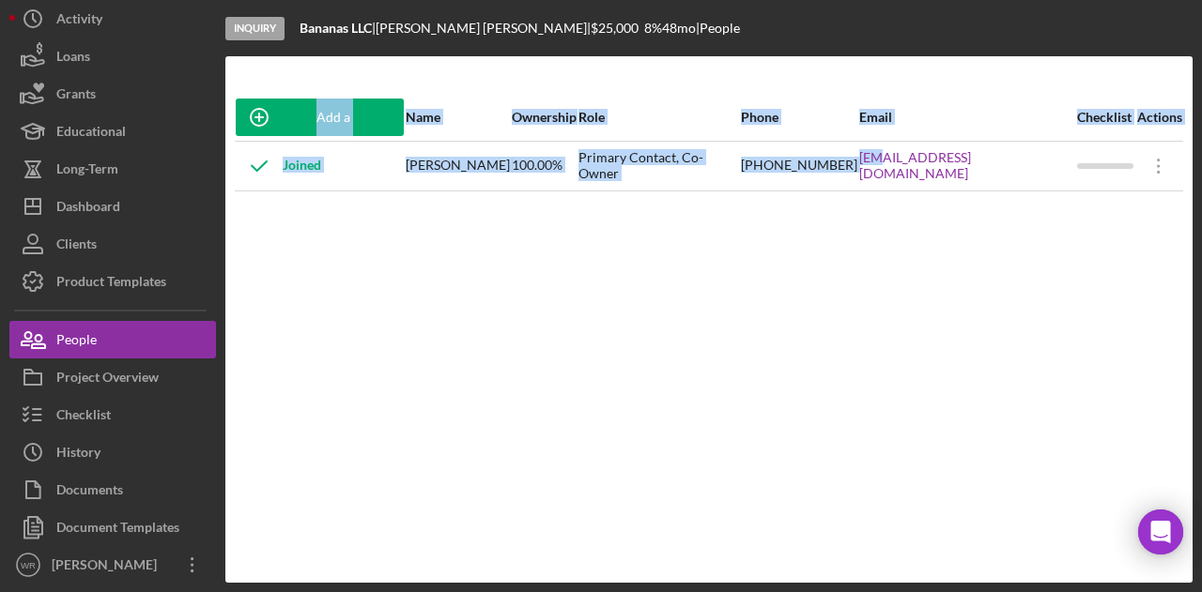
drag, startPoint x: 907, startPoint y: 191, endPoint x: 1022, endPoint y: 192, distance: 114.6
click at [1022, 192] on div "Add a Participant Name Ownership Role Phone Email Checklist Actions Joined Lina…" at bounding box center [708, 320] width 967 height 452
click at [1024, 190] on td "Jimenezlina91@gmail.com" at bounding box center [967, 166] width 218 height 50
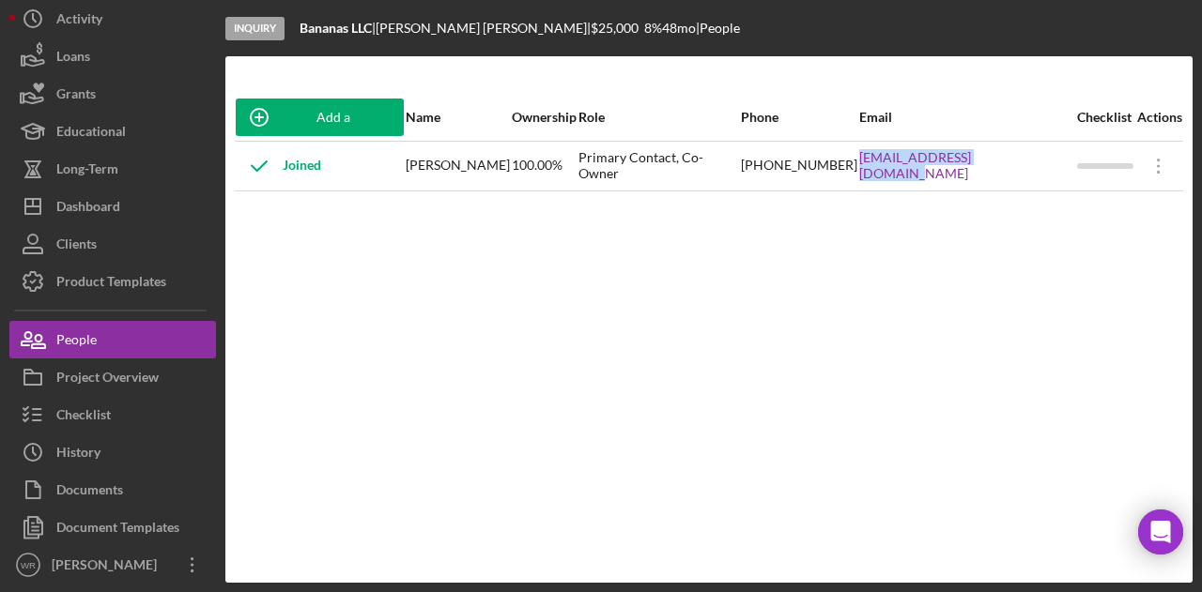
drag, startPoint x: 1041, startPoint y: 177, endPoint x: 873, endPoint y: 181, distance: 168.1
click at [873, 181] on tr "Joined Lina Jimenez 100.00% Primary Contact, Co-Owner (628) 502-8800 Jimenezlin…" at bounding box center [709, 166] width 948 height 50
copy tr "Jimenezlina91@gmail.com"
drag, startPoint x: 762, startPoint y: 177, endPoint x: 875, endPoint y: 179, distance: 112.7
click at [875, 179] on tr "Joined Lina Jimenez 100.00% Primary Contact, Co-Owner (628) 502-8800 Jimenezlin…" at bounding box center [709, 166] width 948 height 50
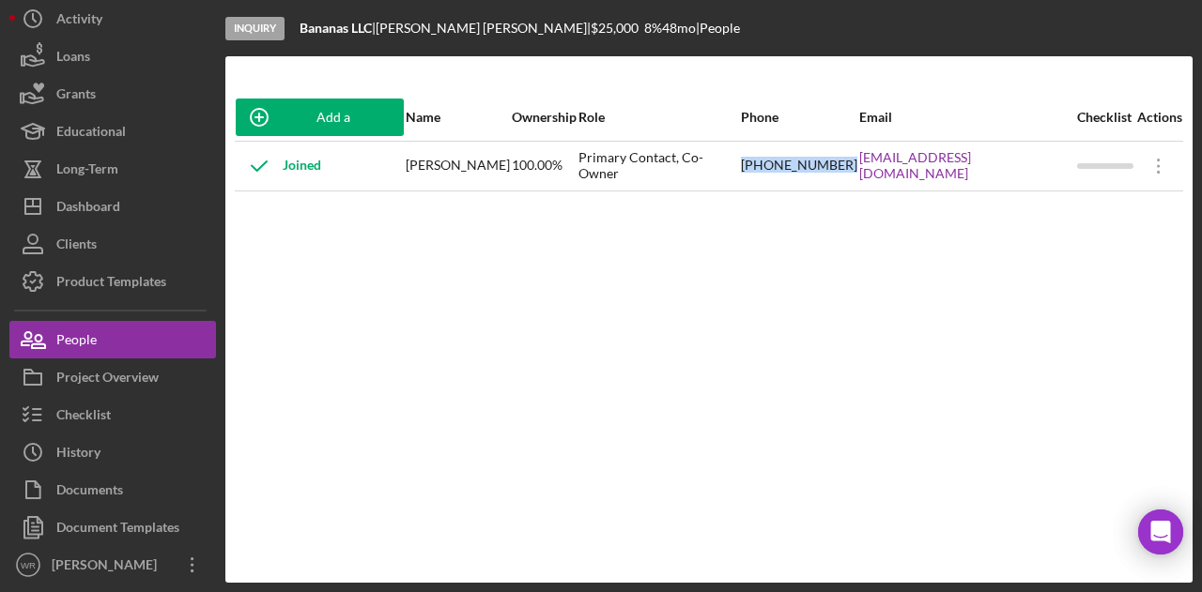
copy tr "(628) 502-8800"
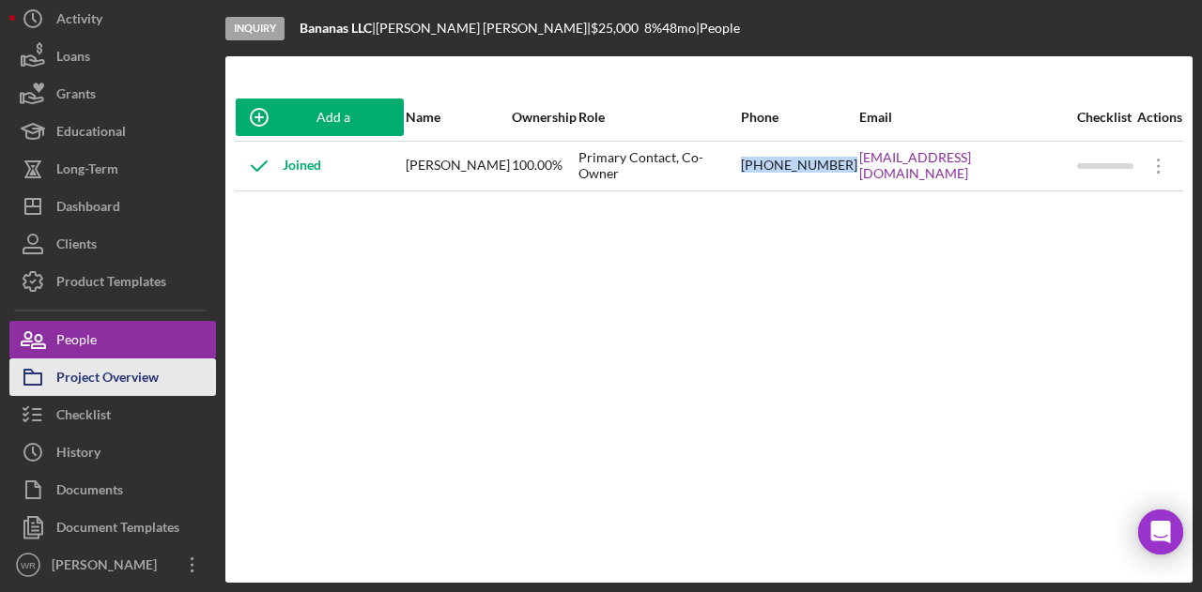
click at [107, 366] on div "Project Overview" at bounding box center [107, 380] width 102 height 42
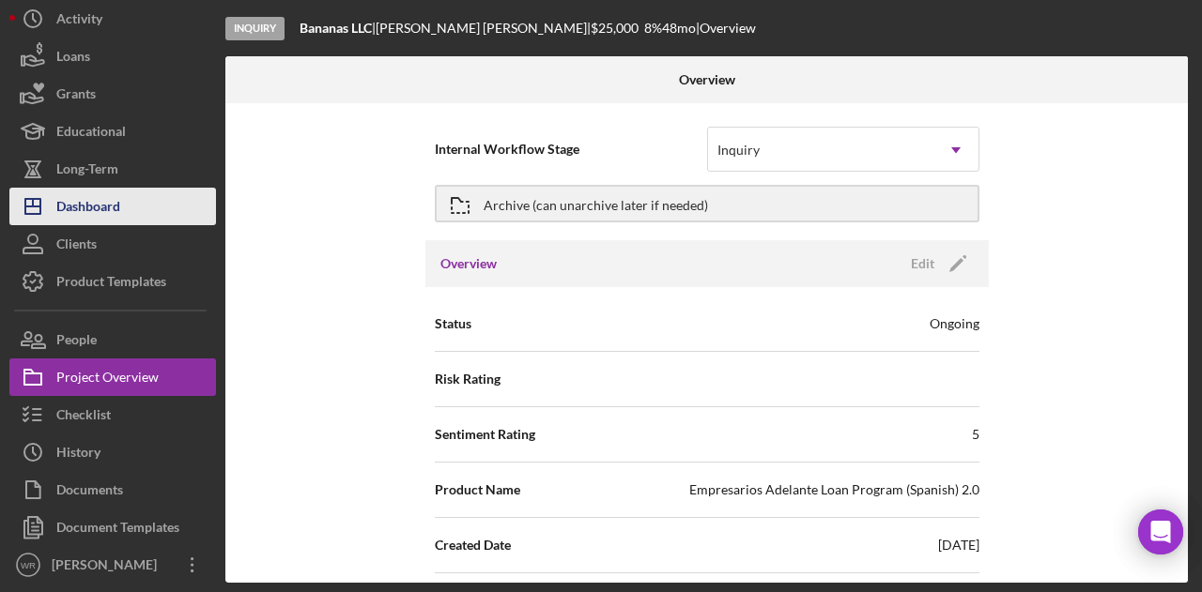
click at [92, 211] on div "Dashboard" at bounding box center [88, 209] width 64 height 42
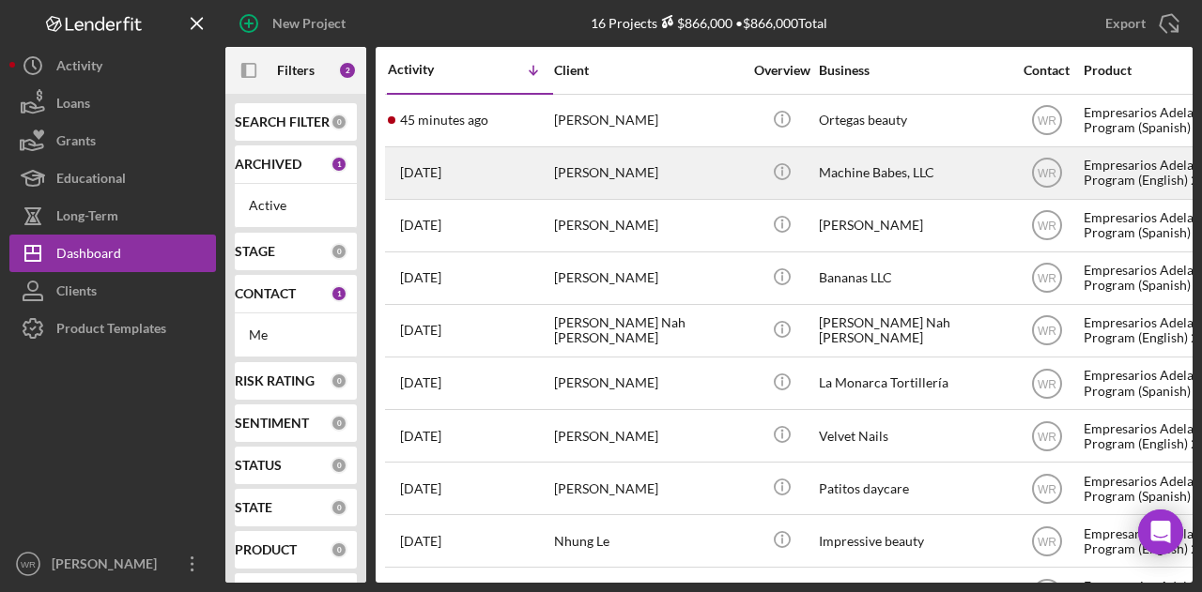
click at [563, 172] on div "[PERSON_NAME]" at bounding box center [648, 173] width 188 height 50
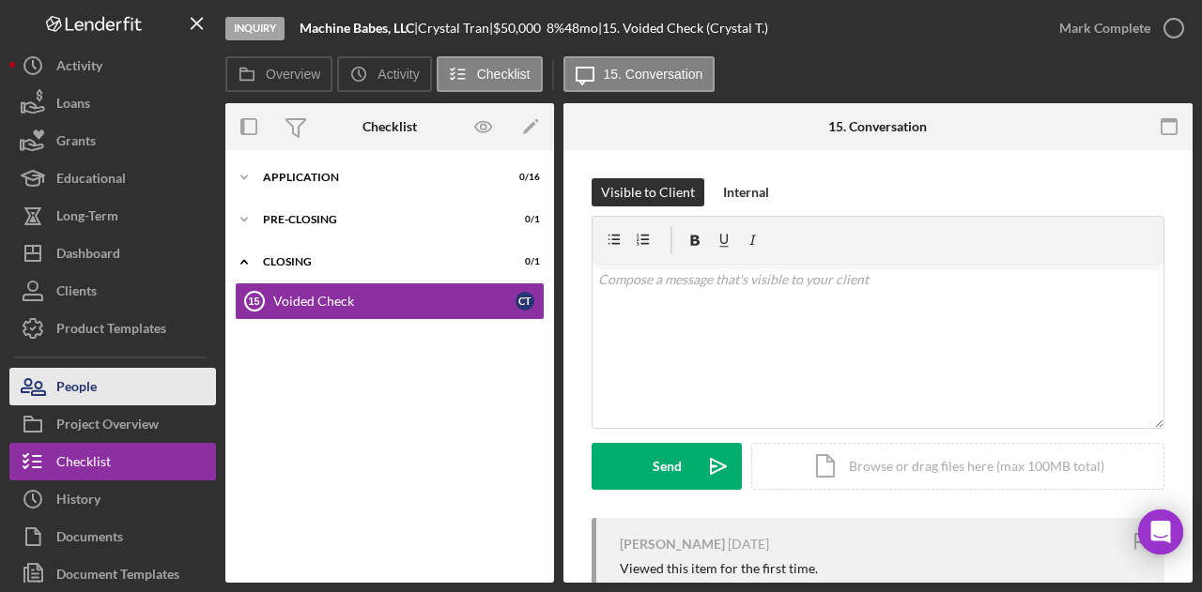
click at [137, 383] on button "People" at bounding box center [112, 387] width 207 height 38
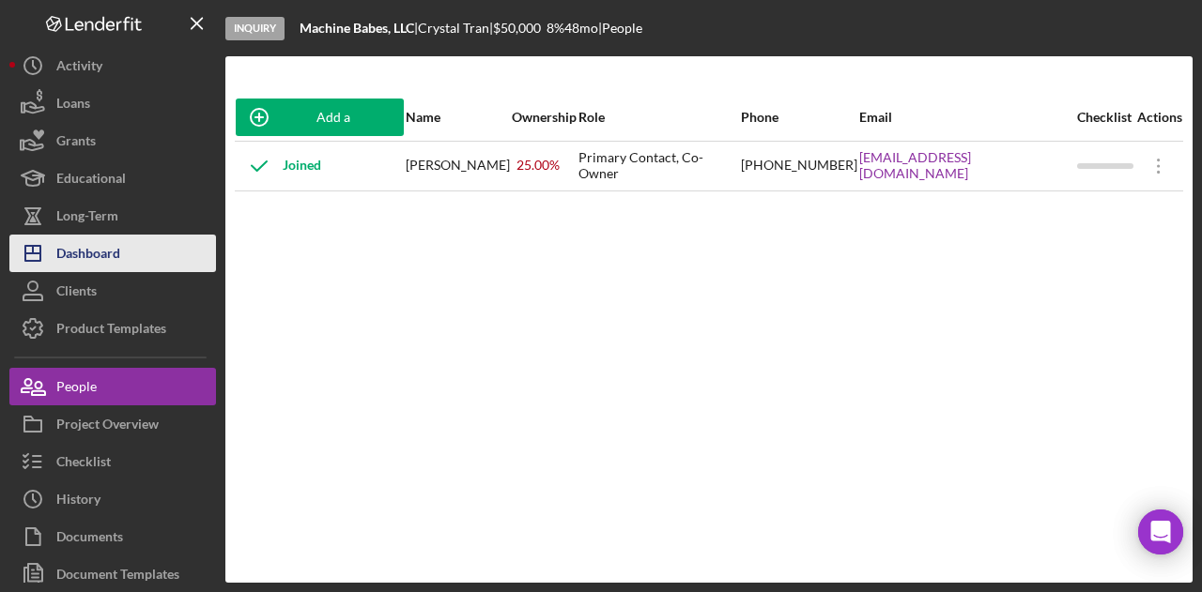
click at [133, 256] on button "Icon/Dashboard Dashboard" at bounding box center [112, 254] width 207 height 38
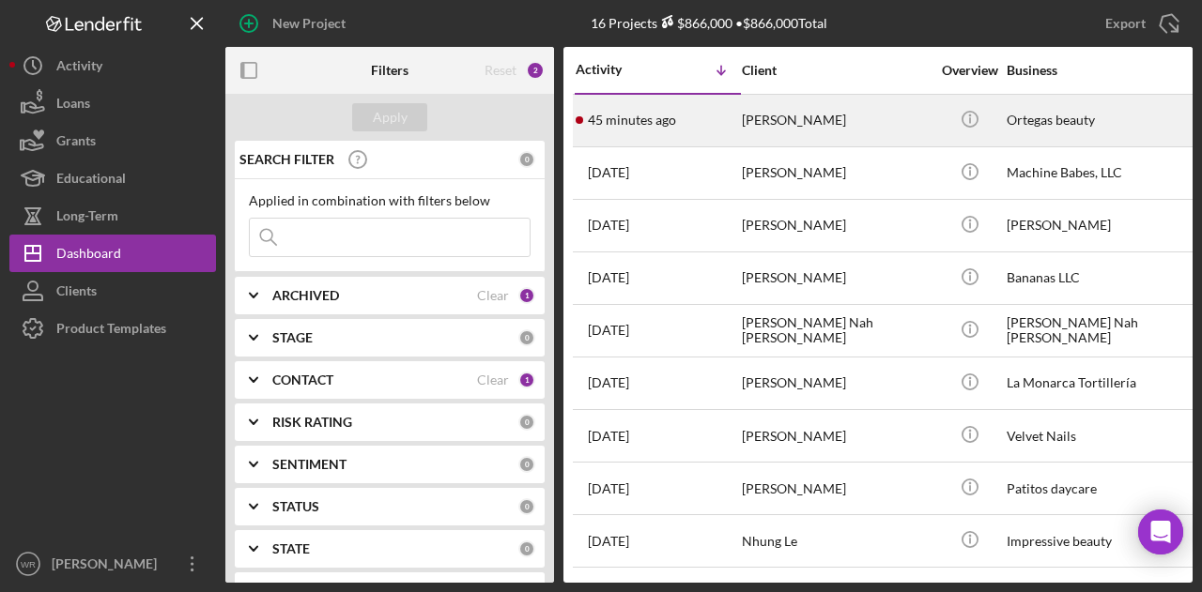
click at [688, 117] on div "45 minutes ago Mariana Ortega" at bounding box center [658, 121] width 164 height 50
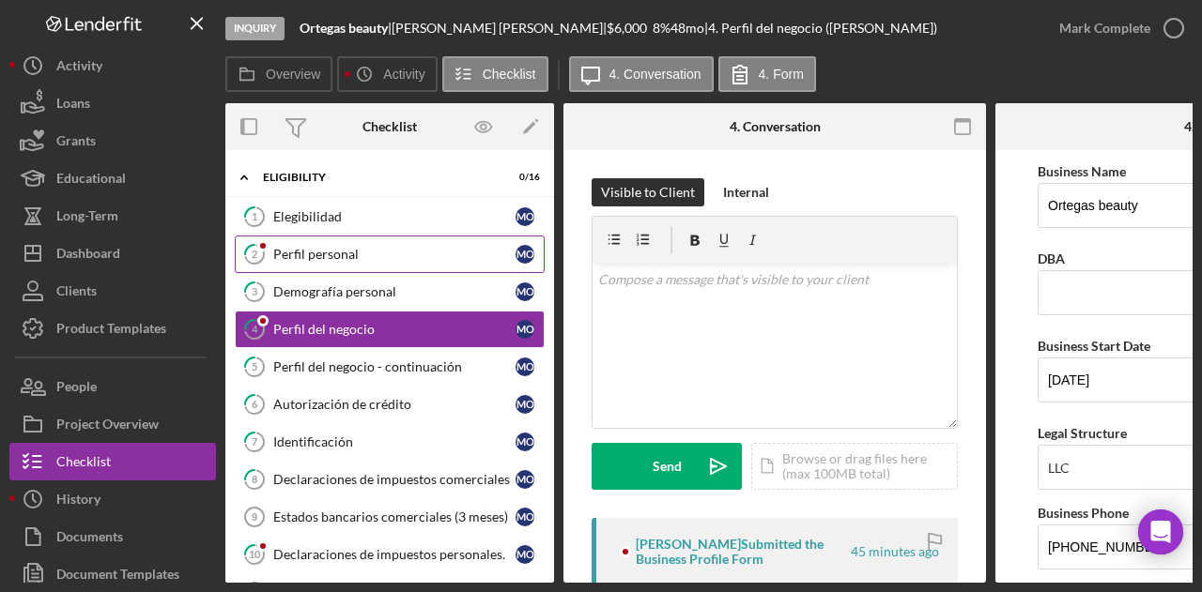
click at [378, 251] on div "Perfil personal" at bounding box center [394, 254] width 242 height 15
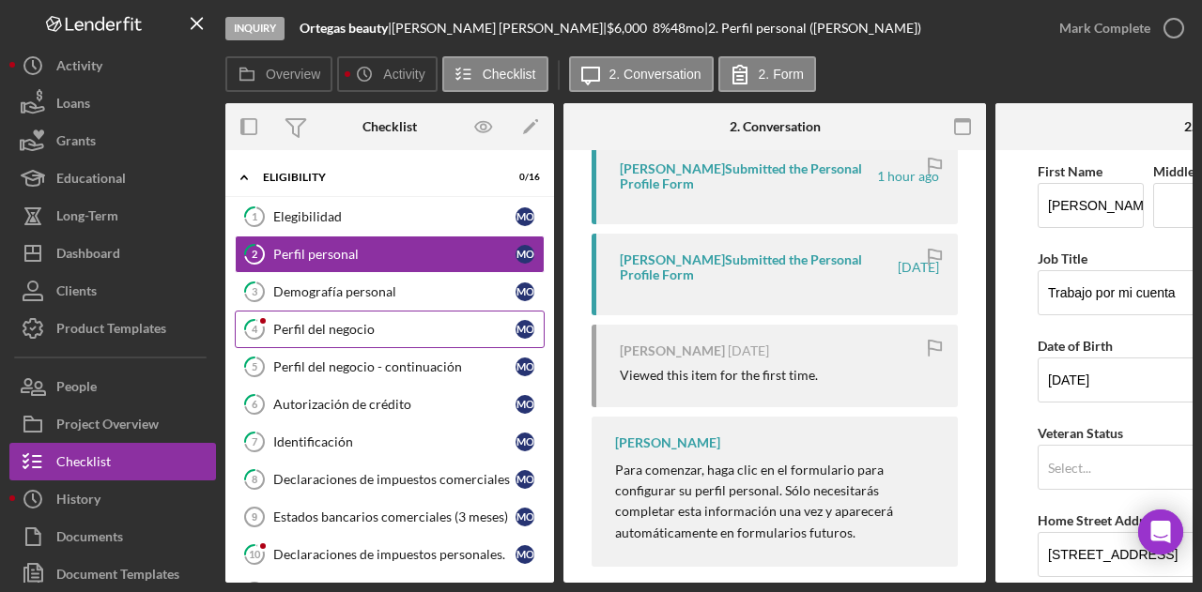
click at [317, 324] on div "Perfil del negocio" at bounding box center [394, 329] width 242 height 15
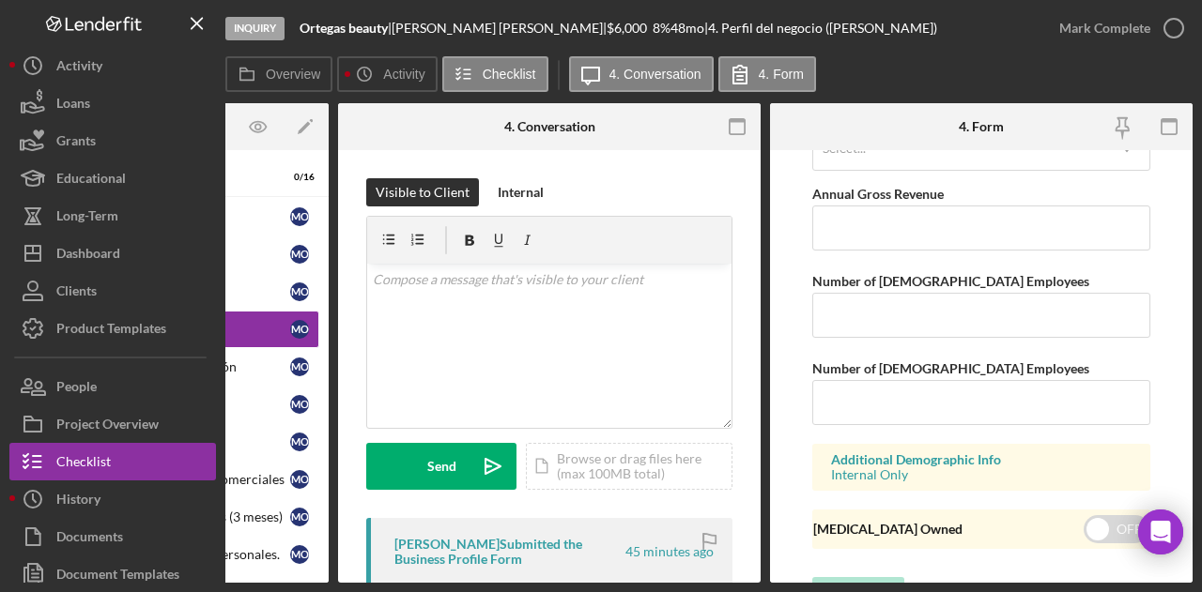
scroll to position [1660, 0]
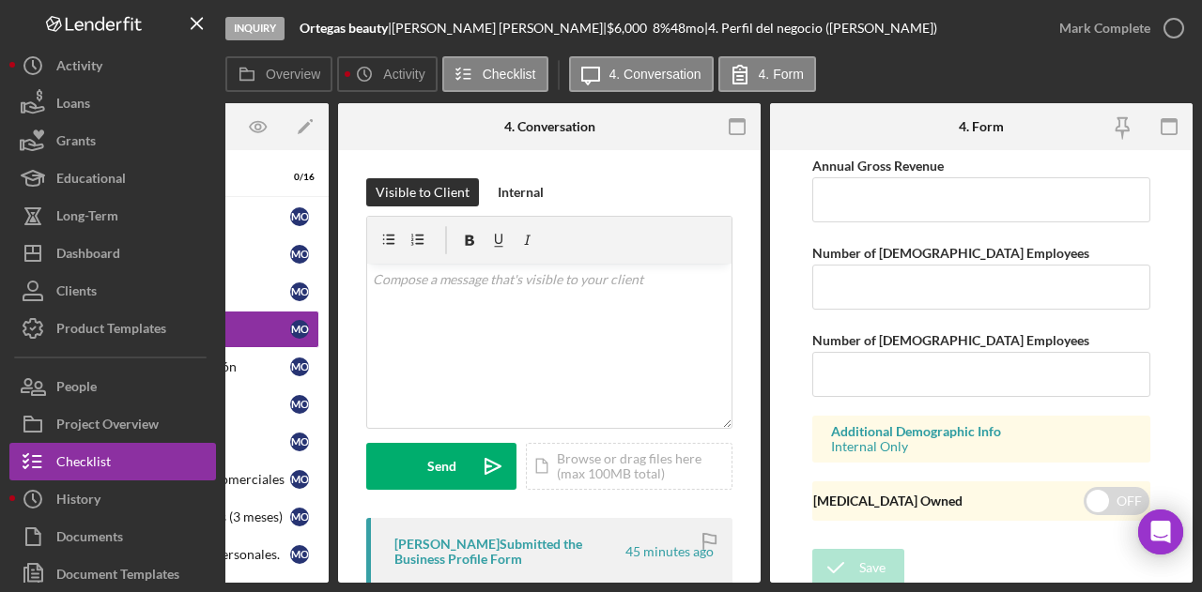
click at [370, 571] on div "Mariana Ortega Submitted the Business Profile Form 45 minutes ago" at bounding box center [549, 559] width 366 height 82
click at [370, 576] on div "Mariana Ortega Submitted the Business Profile Form 45 minutes ago" at bounding box center [549, 559] width 366 height 82
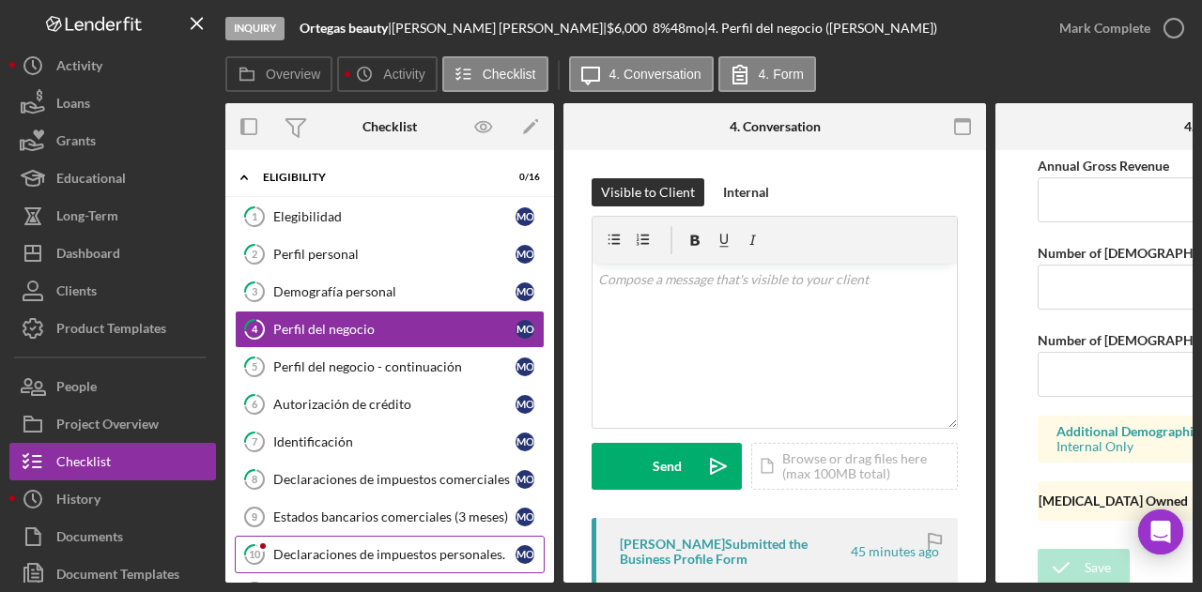
click at [364, 548] on div "Declaraciones de impuestos personales." at bounding box center [394, 554] width 242 height 15
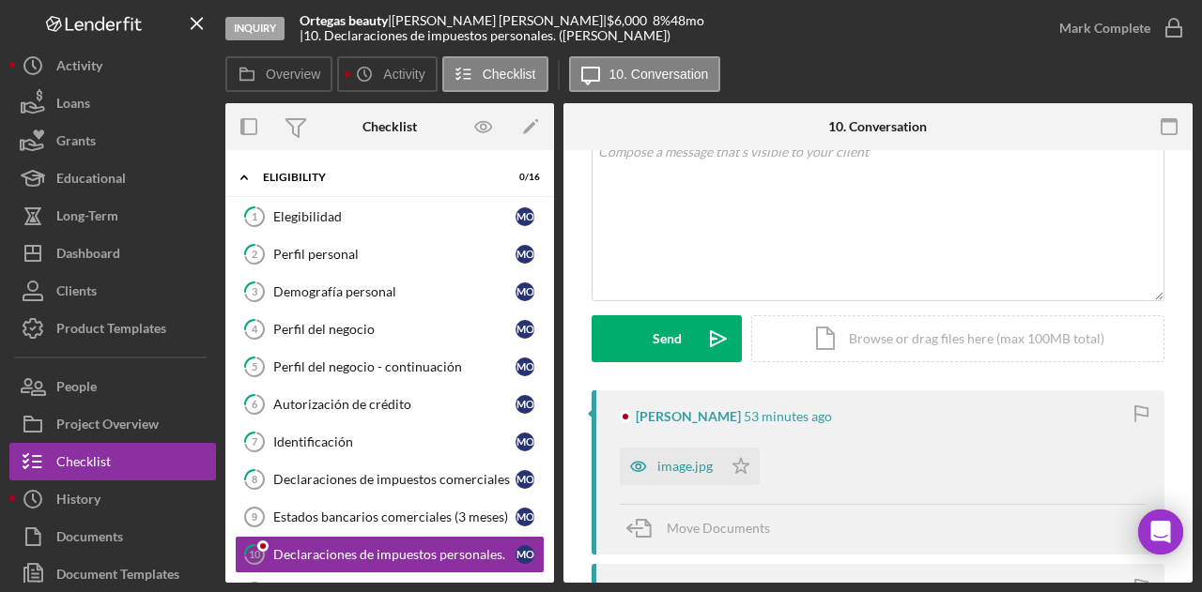
scroll to position [188, 0]
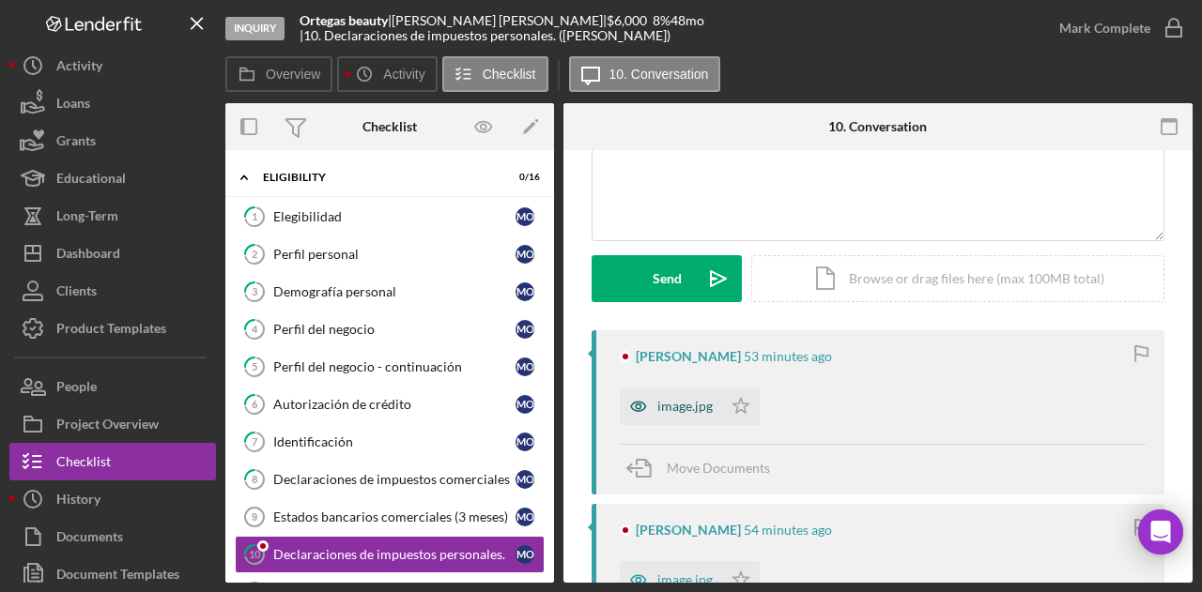
click at [667, 405] on div "image.jpg" at bounding box center [684, 406] width 55 height 15
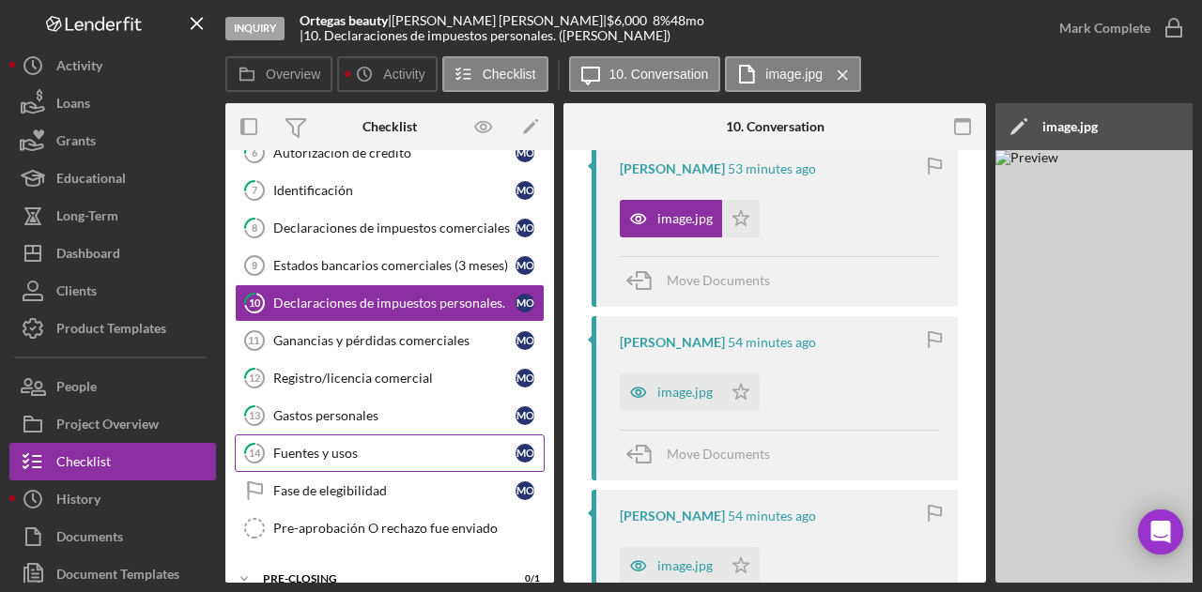
scroll to position [314, 0]
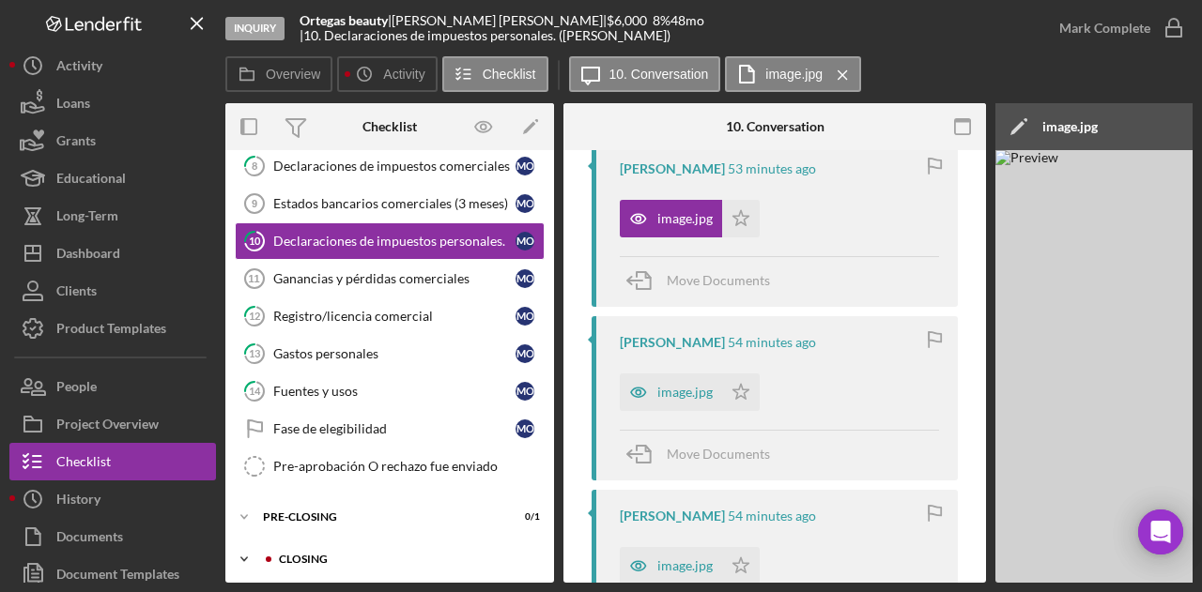
click at [354, 554] on div "Closing" at bounding box center [405, 559] width 252 height 11
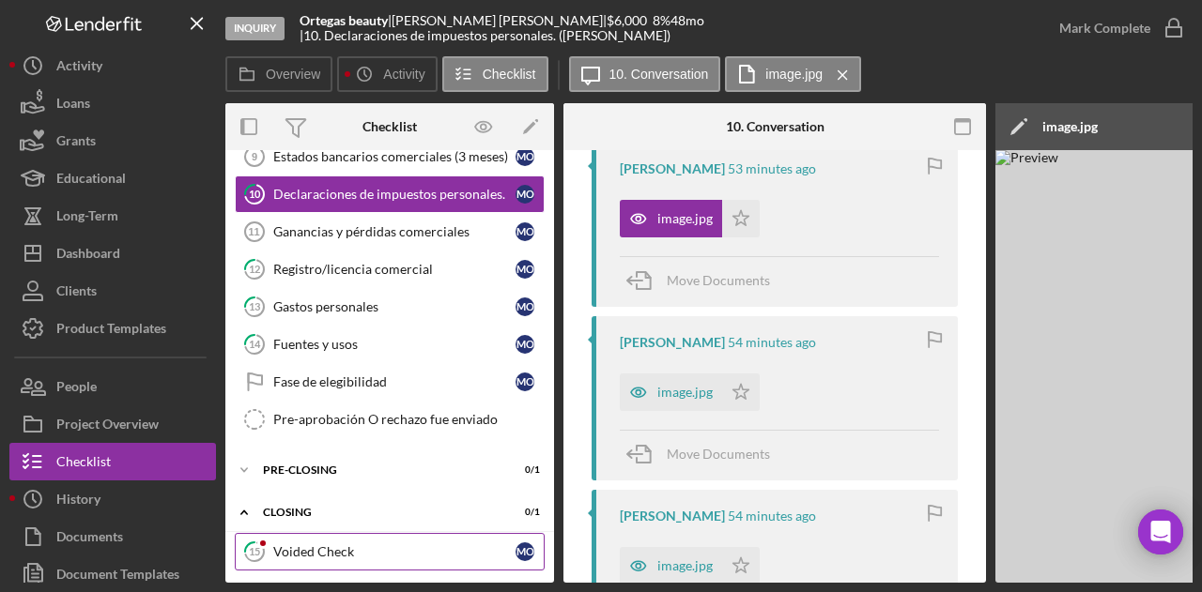
click at [369, 545] on div "Voided Check" at bounding box center [394, 552] width 242 height 15
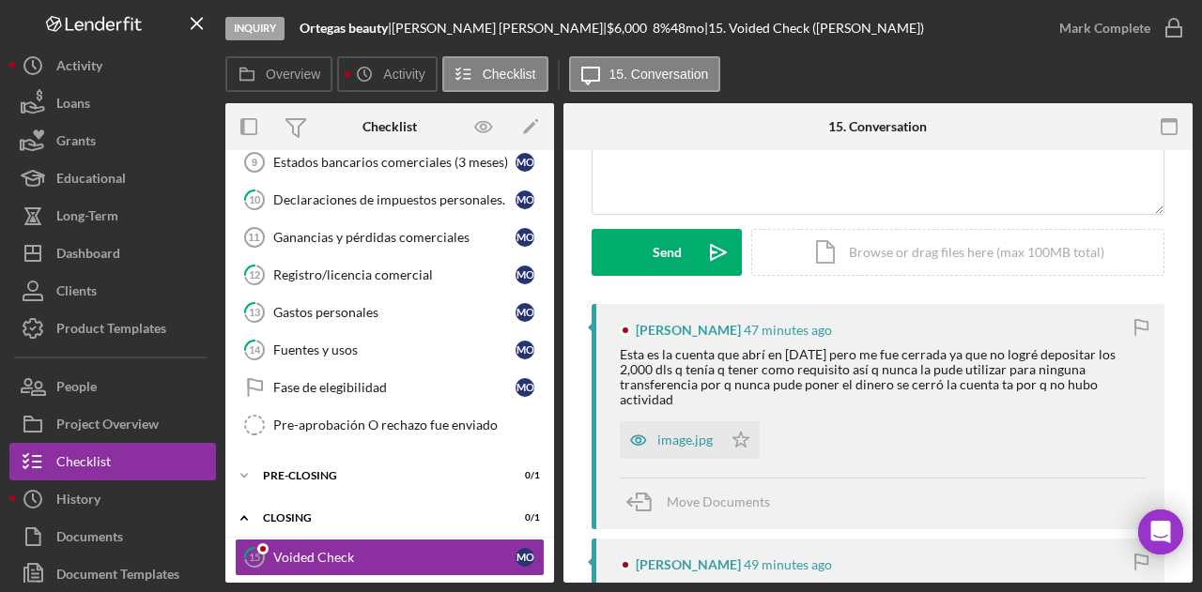
scroll to position [282, 0]
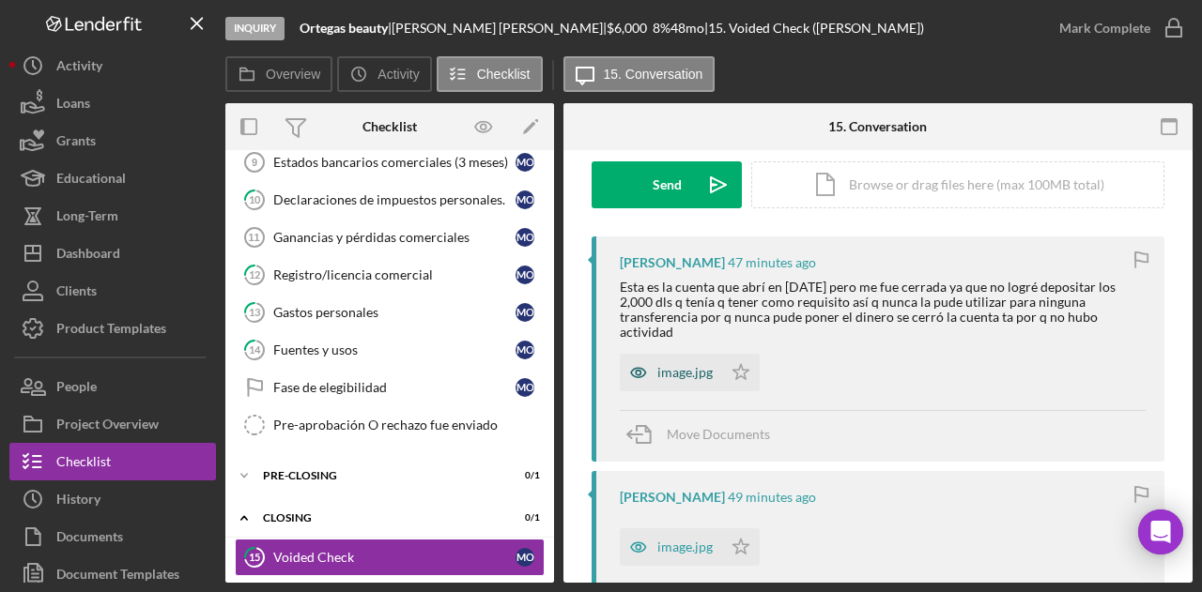
click at [677, 354] on div "image.jpg" at bounding box center [671, 373] width 102 height 38
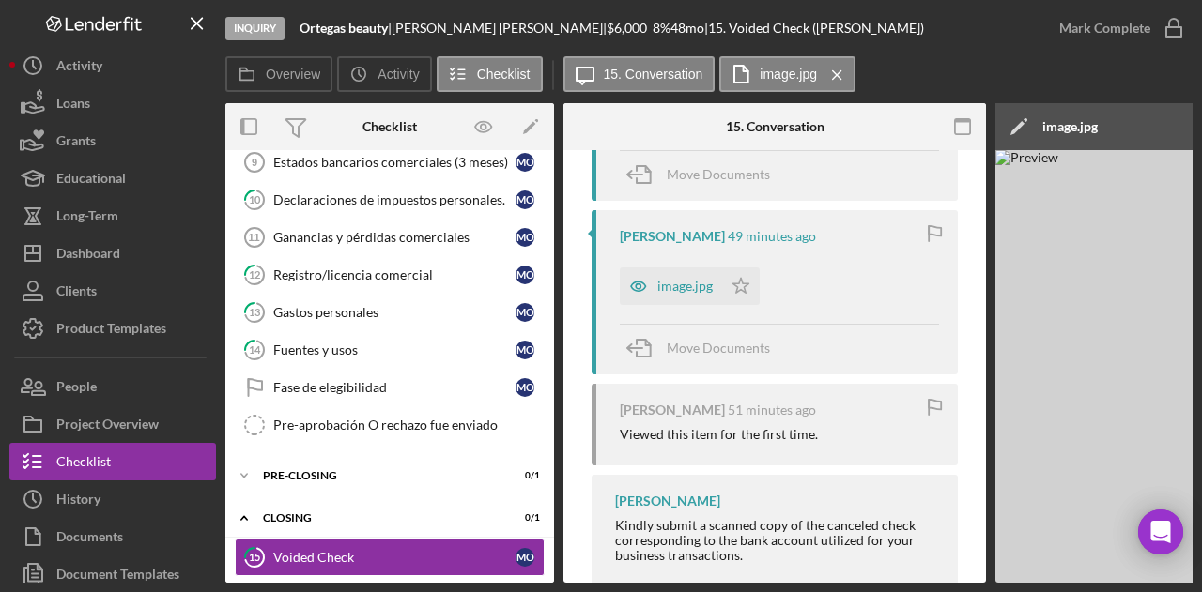
scroll to position [563, 0]
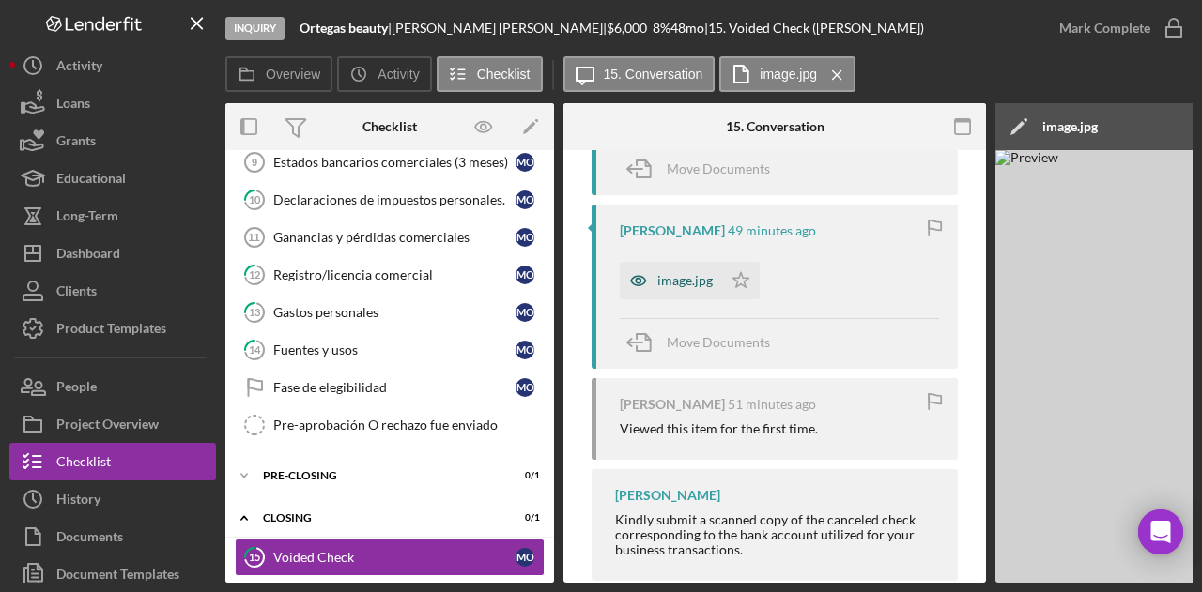
click at [684, 277] on div "image.jpg" at bounding box center [684, 280] width 55 height 15
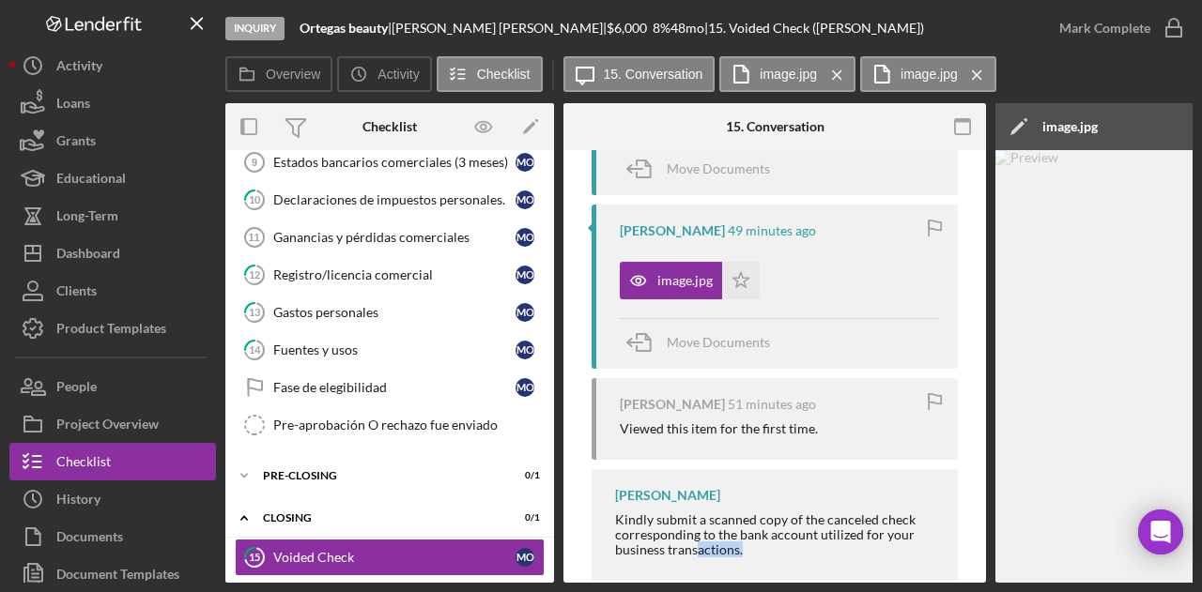
scroll to position [603, 0]
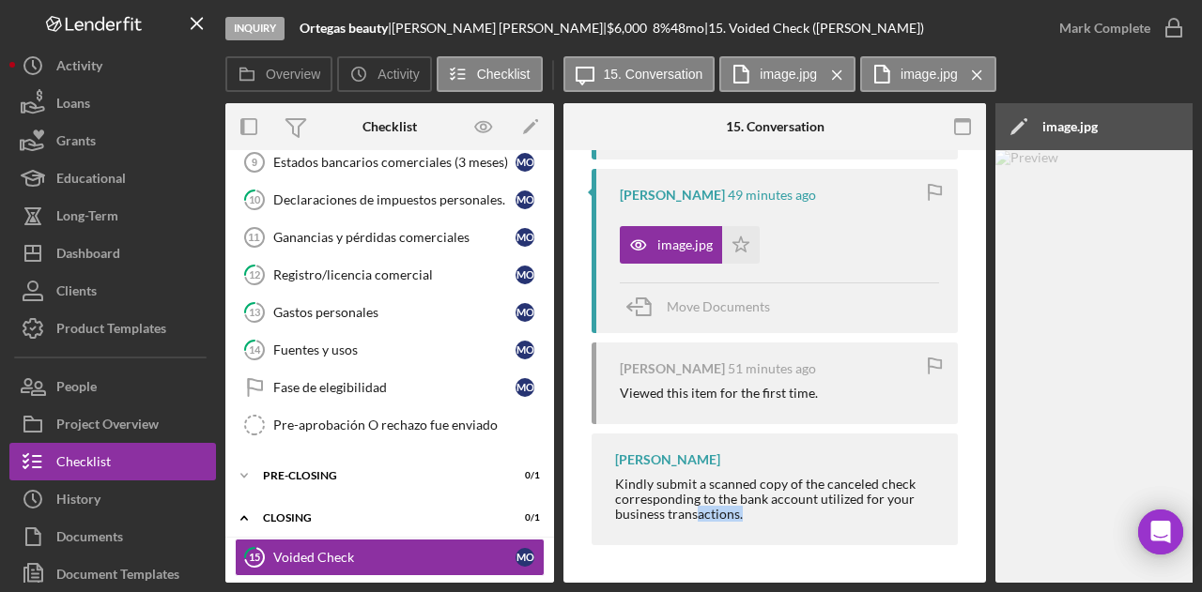
drag, startPoint x: 694, startPoint y: 576, endPoint x: 857, endPoint y: 590, distance: 164.0
click at [857, 590] on div "Inquiry Ortegas beauty | Mariana Ortega | $6,000 $6,000 8 % 48 mo | 15. Voided …" at bounding box center [601, 296] width 1202 height 592
click at [846, 589] on div "Inquiry Ortegas beauty | Mariana Ortega | $6,000 $6,000 8 % 48 mo | 15. Voided …" at bounding box center [601, 296] width 1202 height 592
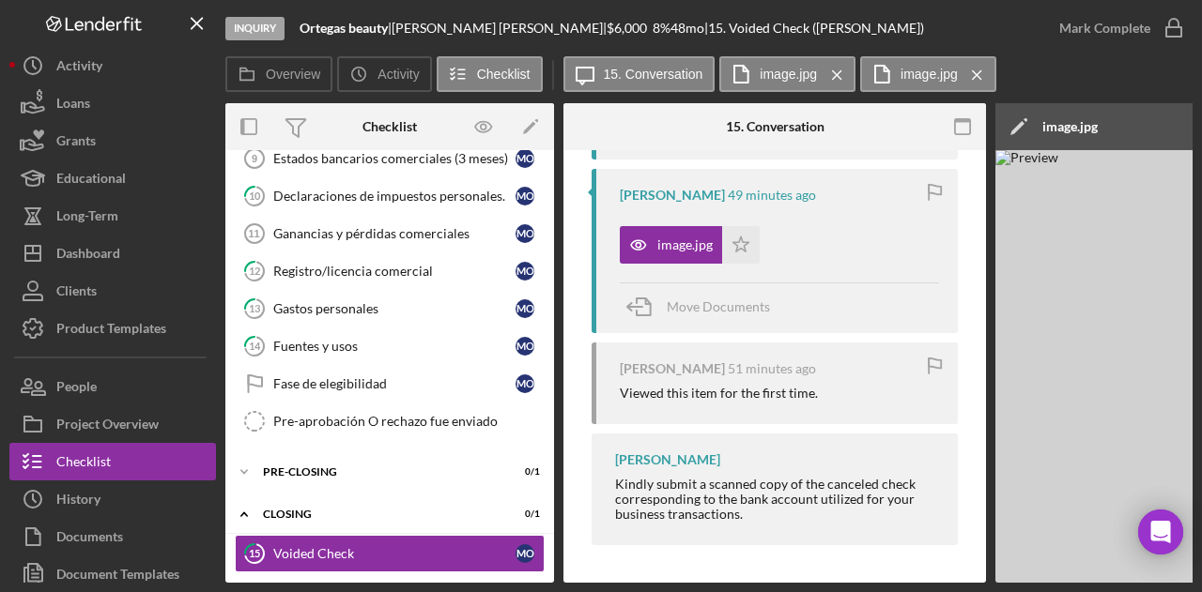
scroll to position [361, 0]
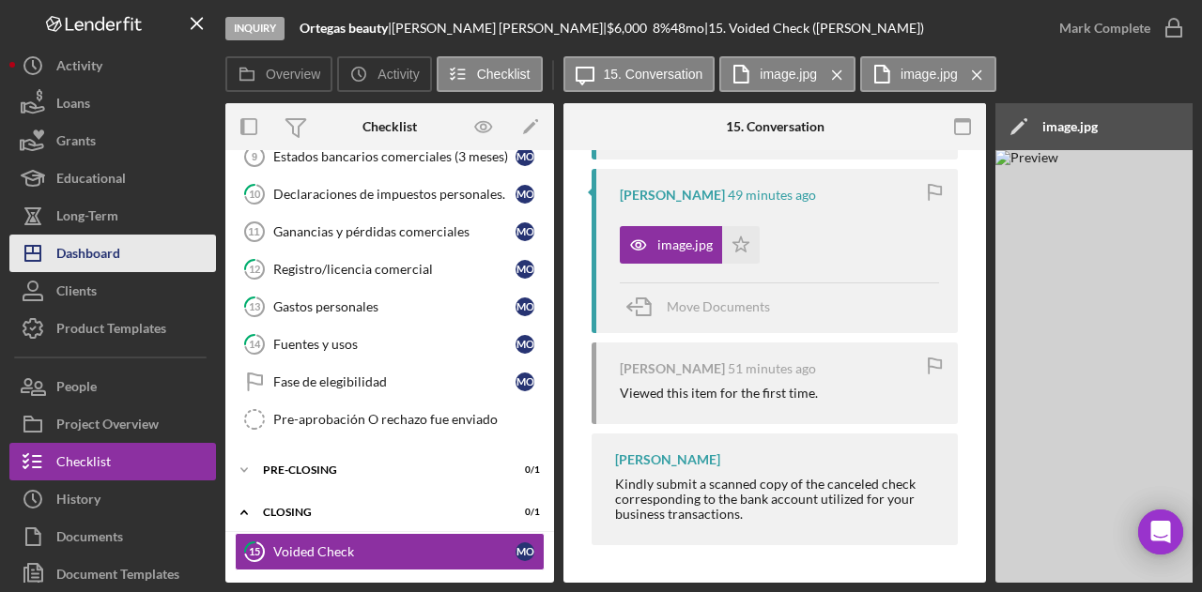
click at [101, 244] on div "Dashboard" at bounding box center [88, 256] width 64 height 42
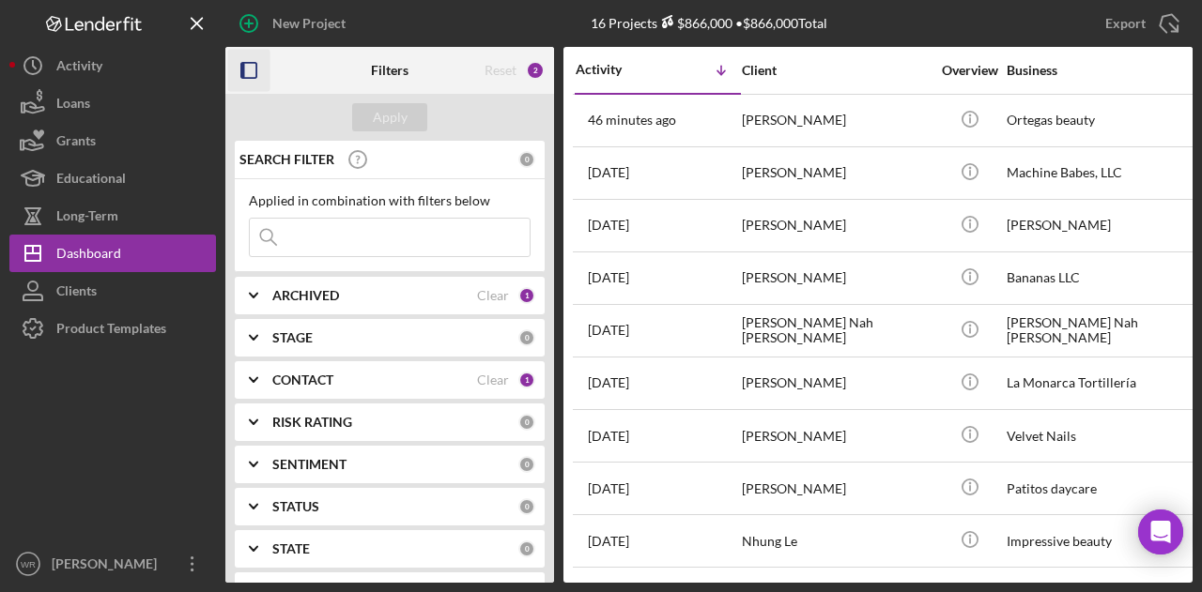
click at [256, 69] on rect "button" at bounding box center [248, 70] width 15 height 15
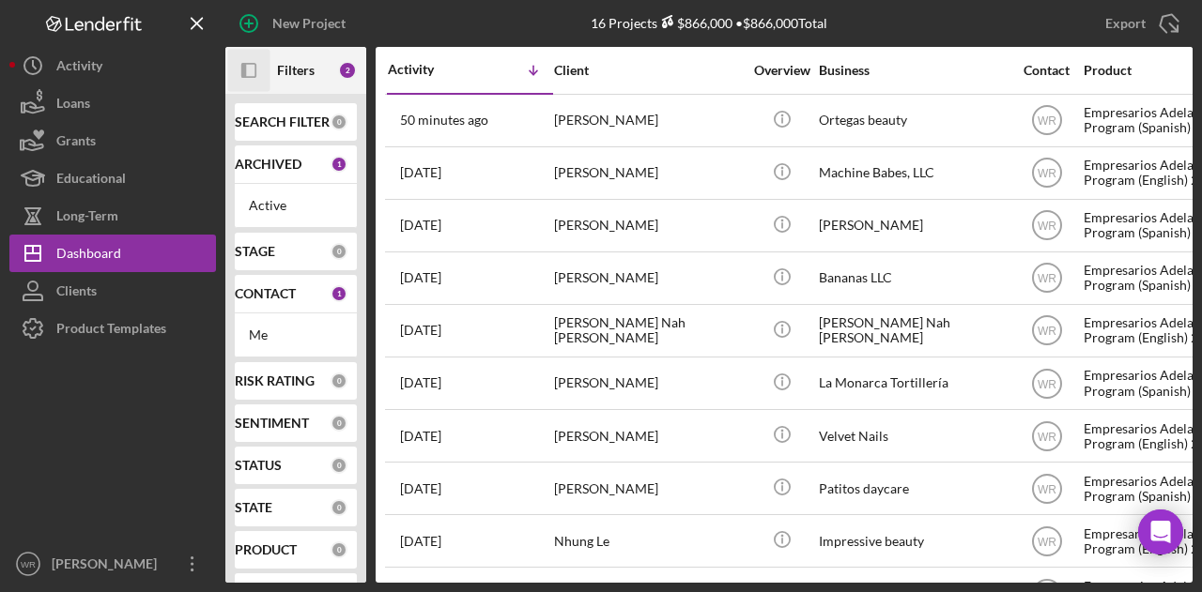
click at [153, 480] on div at bounding box center [112, 446] width 207 height 198
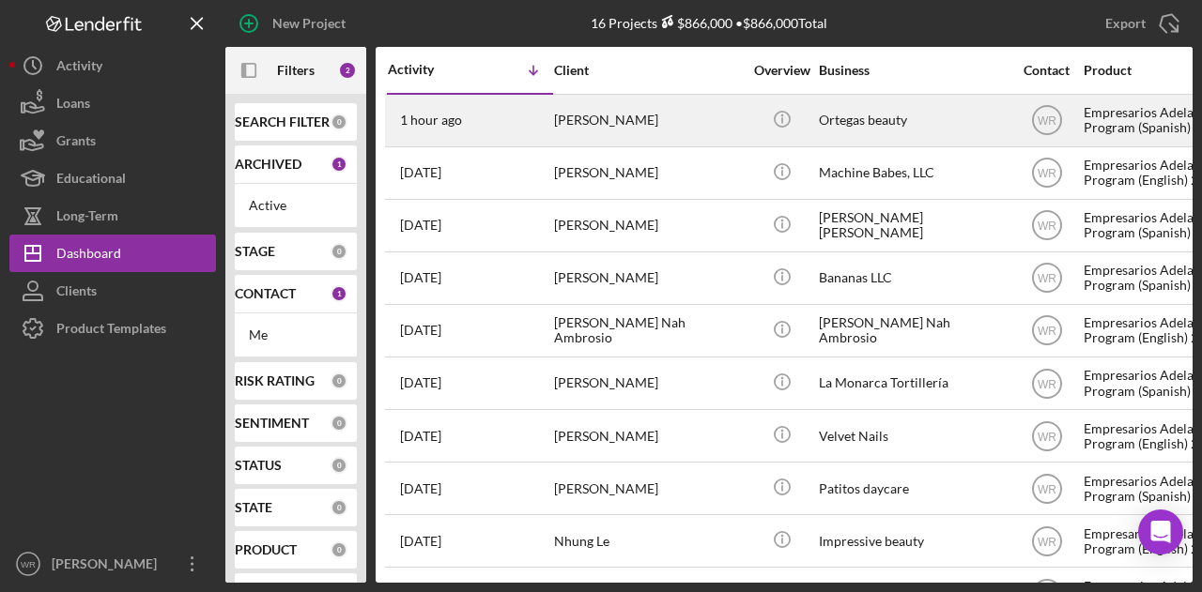
click at [492, 115] on div "1 hour ago [PERSON_NAME]" at bounding box center [470, 121] width 164 height 50
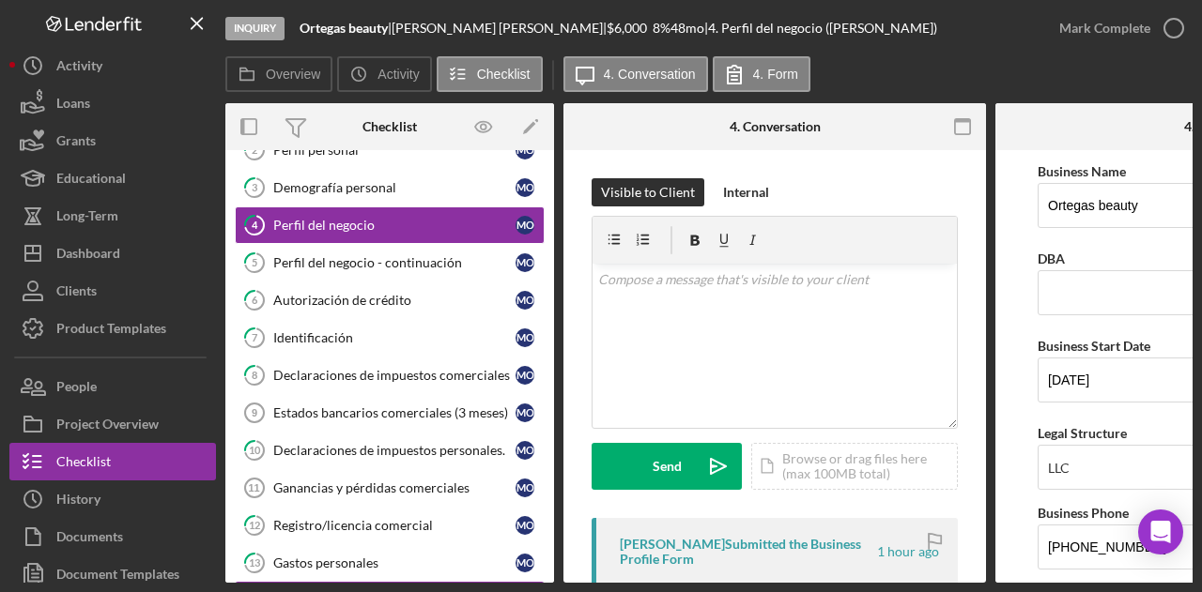
scroll to position [282, 0]
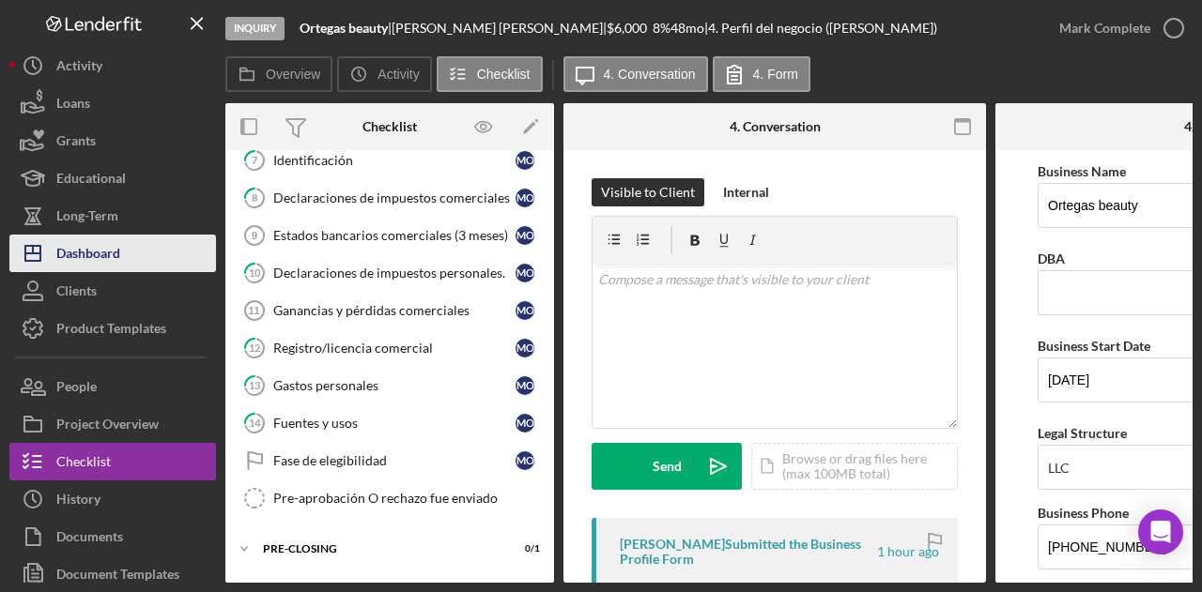
click at [135, 244] on button "Icon/Dashboard Dashboard" at bounding box center [112, 254] width 207 height 38
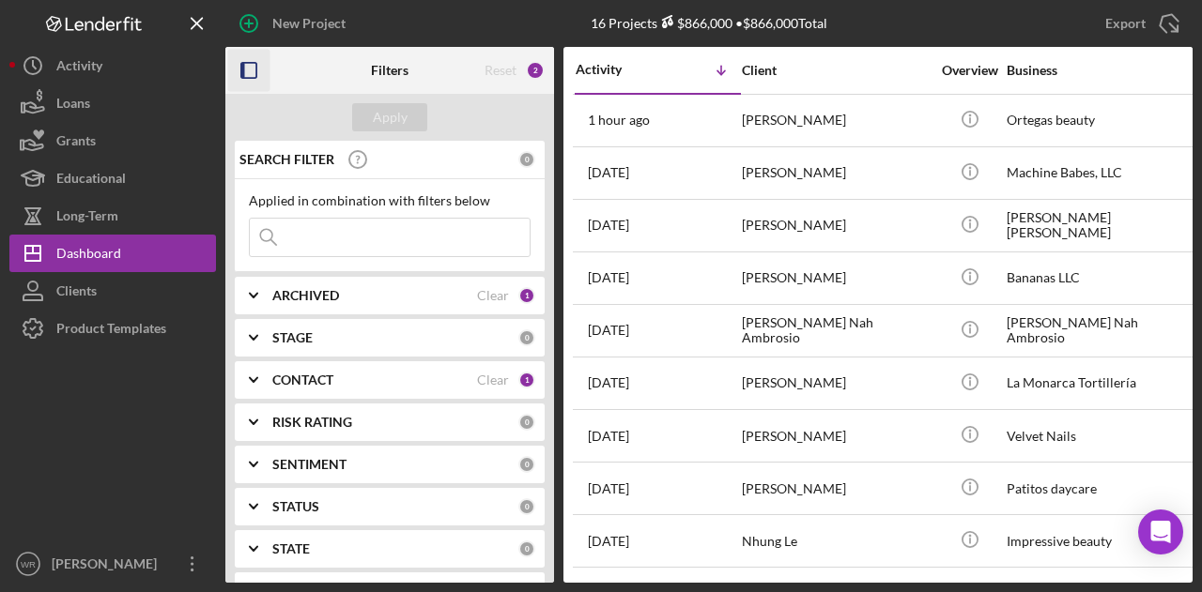
click at [238, 71] on icon "button" at bounding box center [249, 71] width 42 height 42
